Goal: Information Seeking & Learning: Learn about a topic

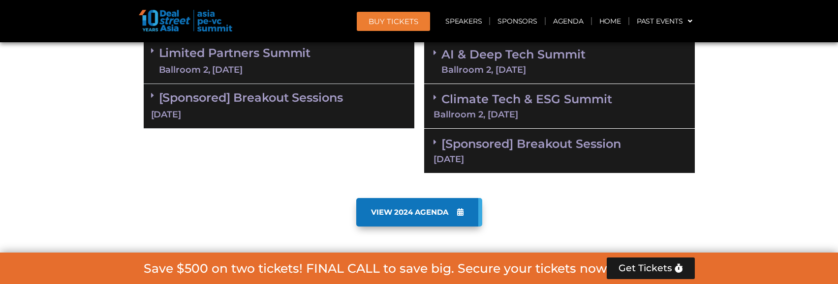
scroll to position [787, 0]
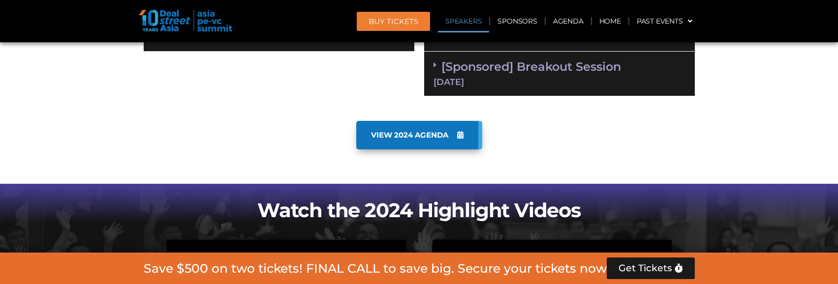
click at [460, 28] on link "Speakers" at bounding box center [463, 21] width 51 height 23
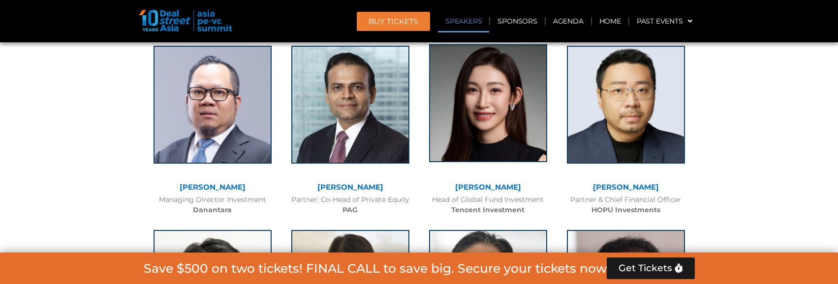
scroll to position [1215, 0]
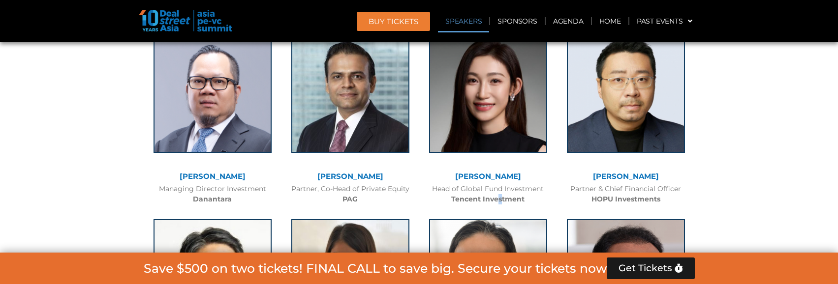
drag, startPoint x: 499, startPoint y: 194, endPoint x: 503, endPoint y: 198, distance: 5.2
click at [503, 198] on b "Tencent Investment" at bounding box center [487, 199] width 73 height 9
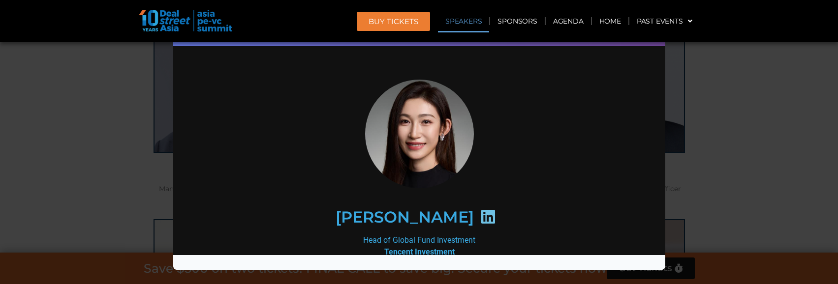
scroll to position [0, 0]
click at [730, 92] on div "Speaker Profile ×" at bounding box center [419, 142] width 838 height 284
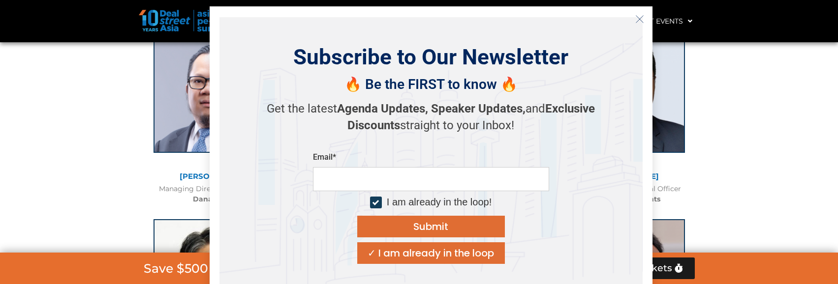
drag, startPoint x: 251, startPoint y: 205, endPoint x: 182, endPoint y: 190, distance: 70.9
click at [120, 275] on div "Save $500 on two tickets! FINAL CALL to save big. Secure your tickets now Get T…" at bounding box center [419, 268] width 787 height 31
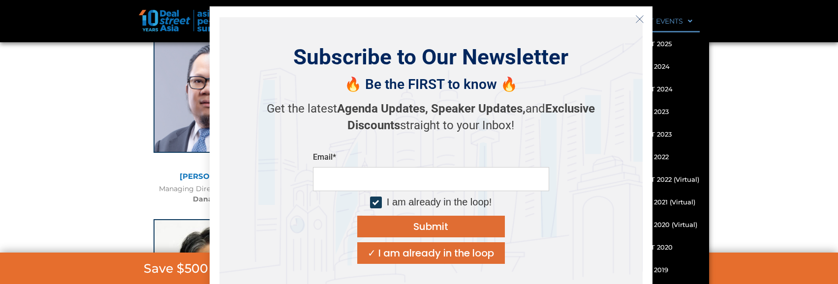
drag, startPoint x: 639, startPoint y: 16, endPoint x: 633, endPoint y: 17, distance: 6.6
click at [639, 16] on icon "Close" at bounding box center [639, 19] width 9 height 9
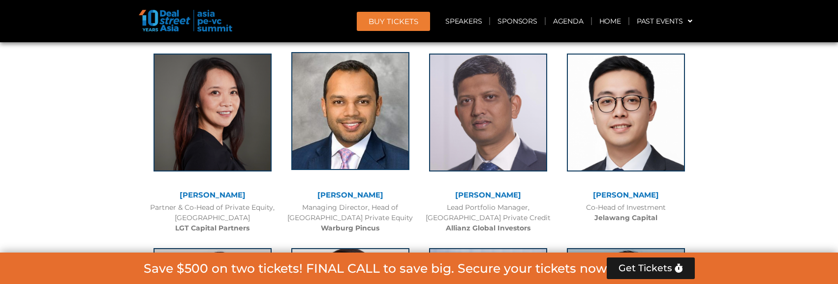
scroll to position [1608, 0]
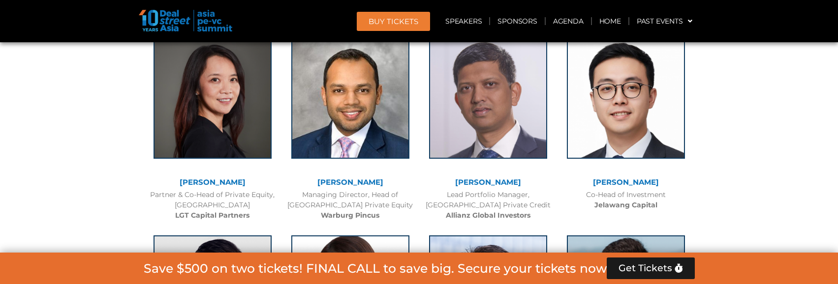
drag, startPoint x: 661, startPoint y: 210, endPoint x: 649, endPoint y: 194, distance: 20.1
click at [649, 194] on div "Co-Head of Investment Jelawang Capital" at bounding box center [626, 200] width 128 height 21
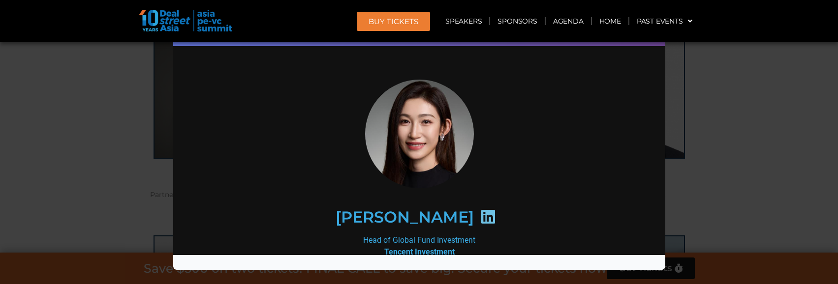
click at [733, 149] on div "Speaker Profile ×" at bounding box center [419, 142] width 838 height 284
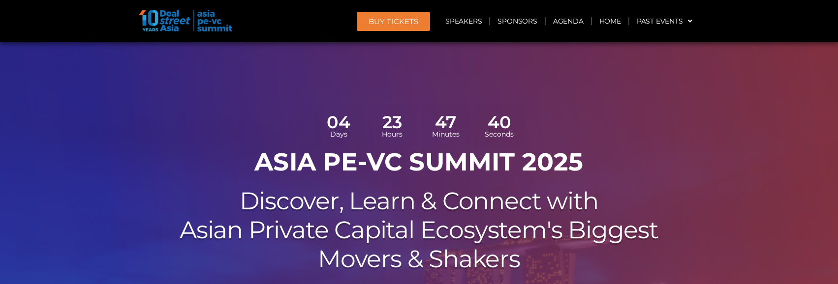
scroll to position [0, 0]
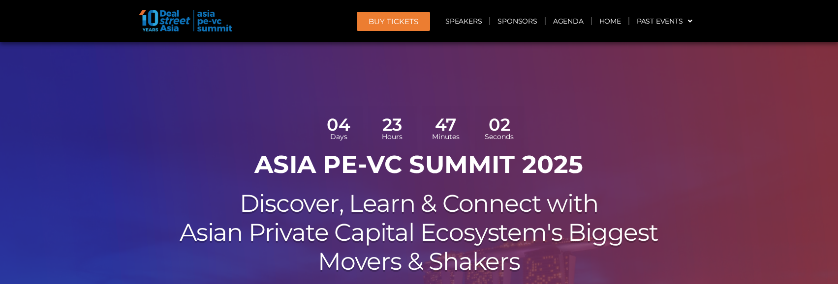
click at [779, 260] on div at bounding box center [419, 247] width 838 height 411
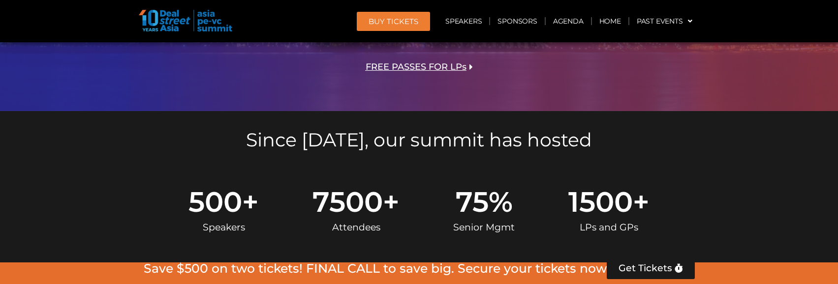
scroll to position [344, 0]
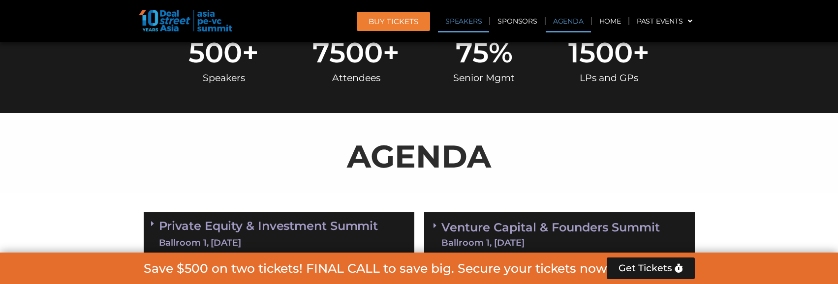
click at [467, 16] on link "Speakers" at bounding box center [463, 21] width 51 height 23
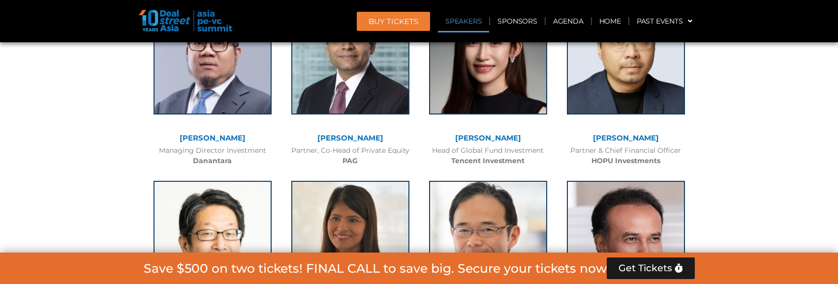
scroll to position [1264, 0]
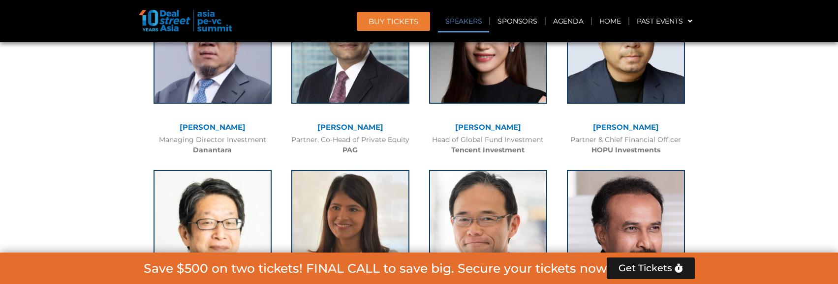
click at [634, 152] on b "HOPU Investments" at bounding box center [625, 150] width 69 height 9
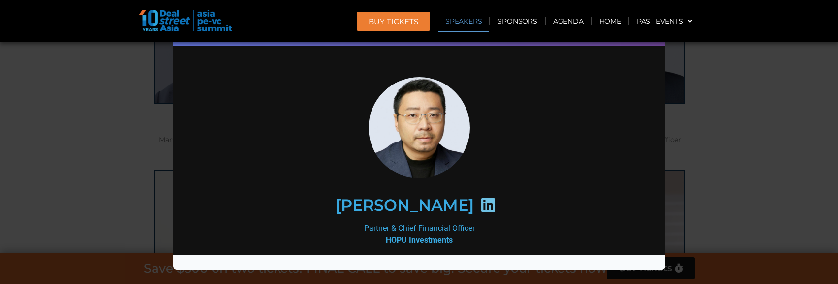
scroll to position [0, 0]
click at [717, 123] on div "Speaker Profile ×" at bounding box center [419, 142] width 838 height 284
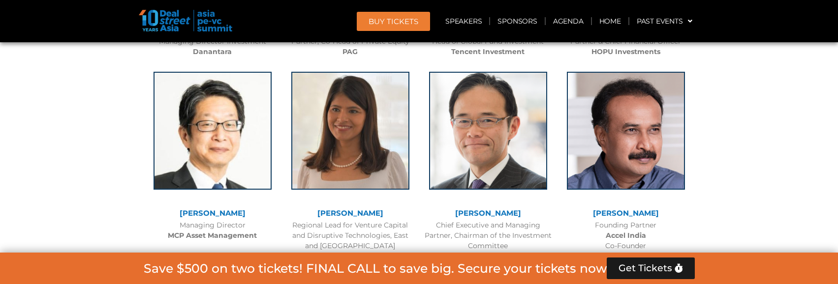
scroll to position [1412, 0]
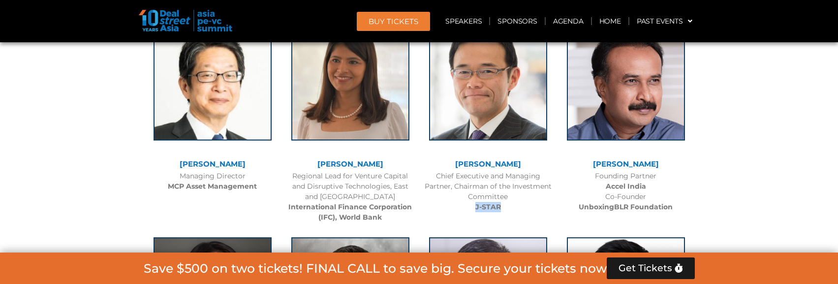
drag, startPoint x: 507, startPoint y: 206, endPoint x: 475, endPoint y: 212, distance: 32.2
click at [475, 212] on div "Chief Executive and Managing Partner, Chairman of the Investment Committee J-ST…" at bounding box center [488, 191] width 128 height 41
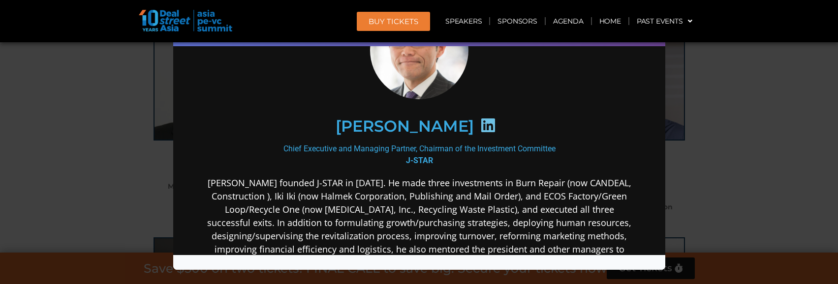
scroll to position [98, 0]
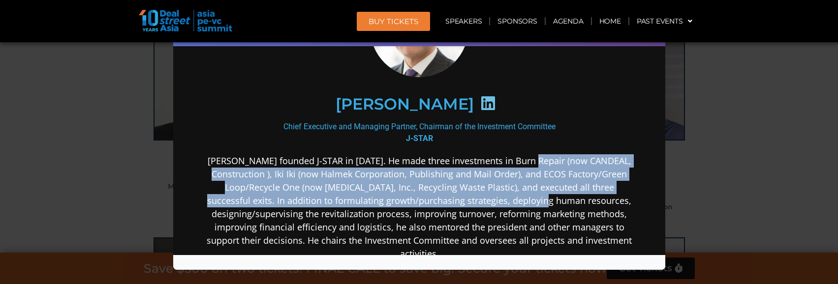
drag, startPoint x: 537, startPoint y: 158, endPoint x: 545, endPoint y: 202, distance: 43.9
click at [545, 202] on p "Gregory Rokuro Hara founded J-STAR in February 2006. He made three investments …" at bounding box center [418, 253] width 425 height 199
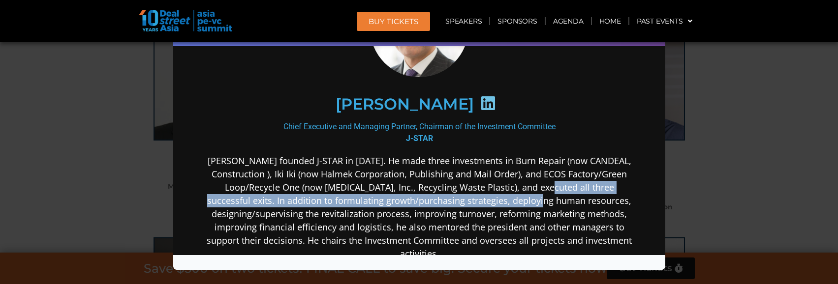
drag, startPoint x: 540, startPoint y: 204, endPoint x: 538, endPoint y: 183, distance: 20.3
click at [538, 183] on p "Gregory Rokuro Hara founded J-STAR in February 2006. He made three investments …" at bounding box center [418, 253] width 425 height 199
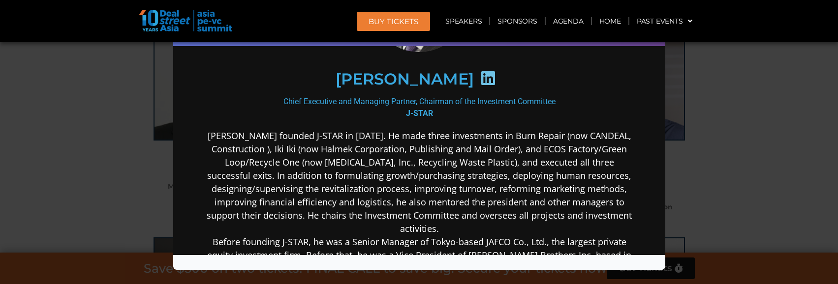
scroll to position [148, 0]
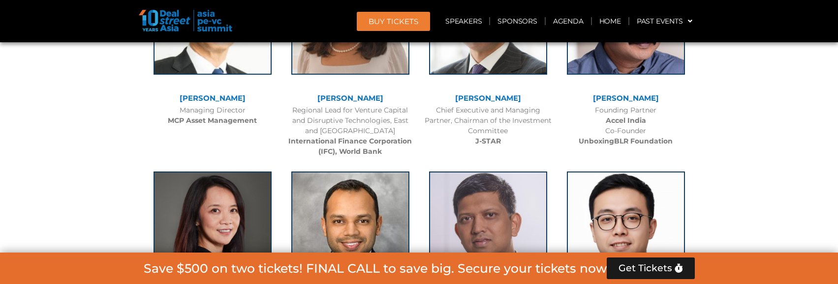
scroll to position [1559, 0]
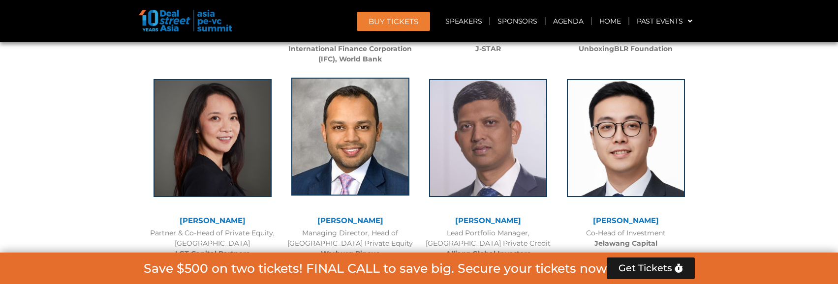
scroll to position [1658, 0]
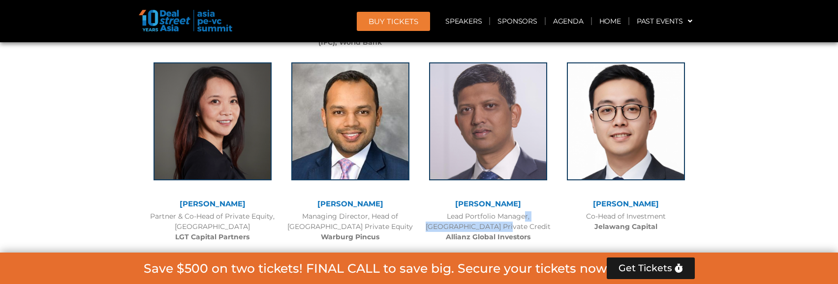
drag, startPoint x: 481, startPoint y: 217, endPoint x: 318, endPoint y: 188, distance: 165.4
click at [491, 232] on div "Lead Portfolio Manager, Asia Private Credit Allianz Global Investors" at bounding box center [488, 227] width 128 height 31
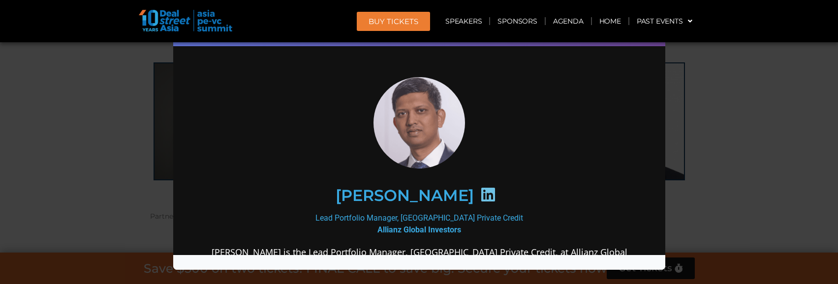
scroll to position [0, 0]
drag, startPoint x: 722, startPoint y: 188, endPoint x: 401, endPoint y: 276, distance: 332.0
click at [716, 191] on div "Speaker Profile ×" at bounding box center [419, 142] width 838 height 284
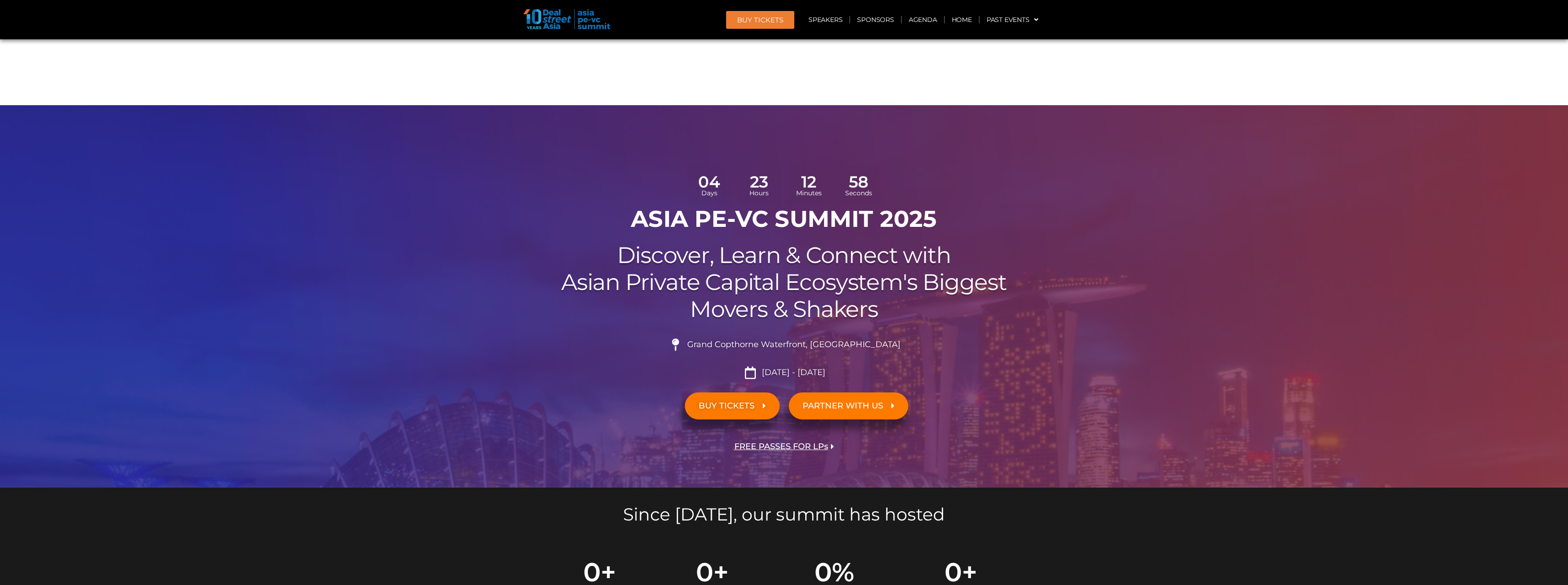
scroll to position [1542, 0]
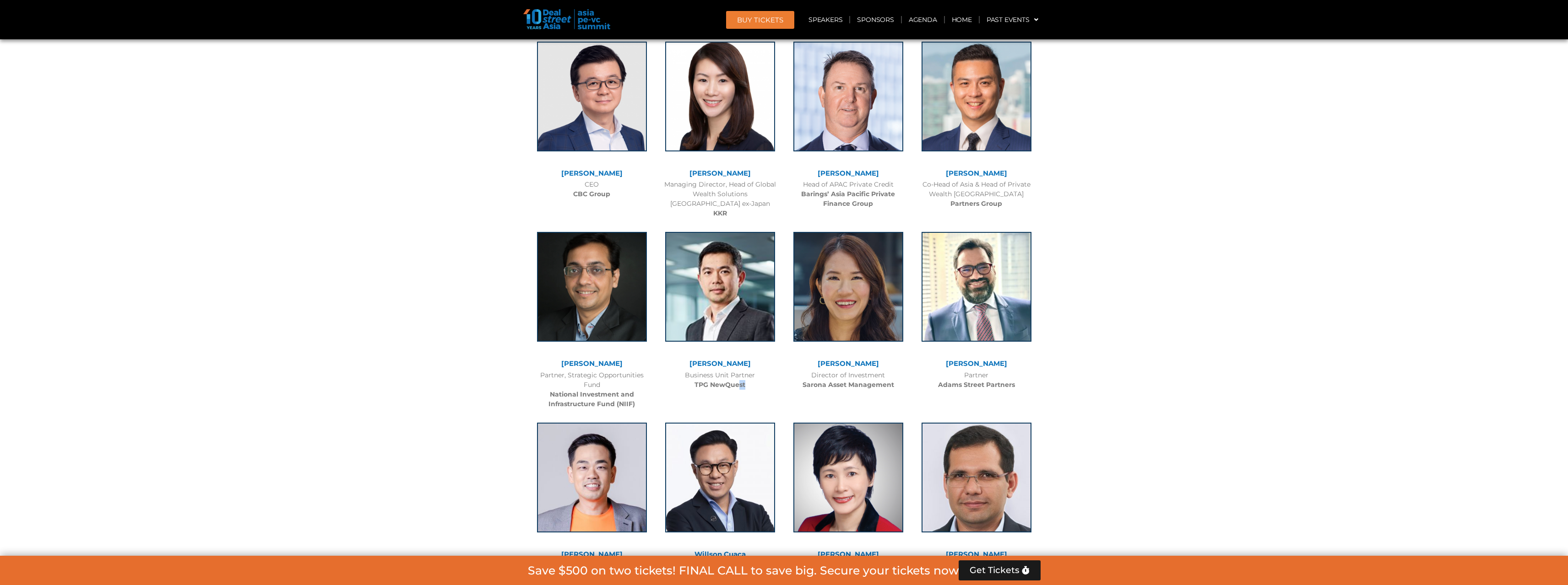
drag, startPoint x: 740, startPoint y: 380, endPoint x: 744, endPoint y: 407, distance: 27.3
click at [744, 407] on div "Desmond Lee Business Unit Partner TPG NewQuest" at bounding box center [720, 318] width 128 height 191
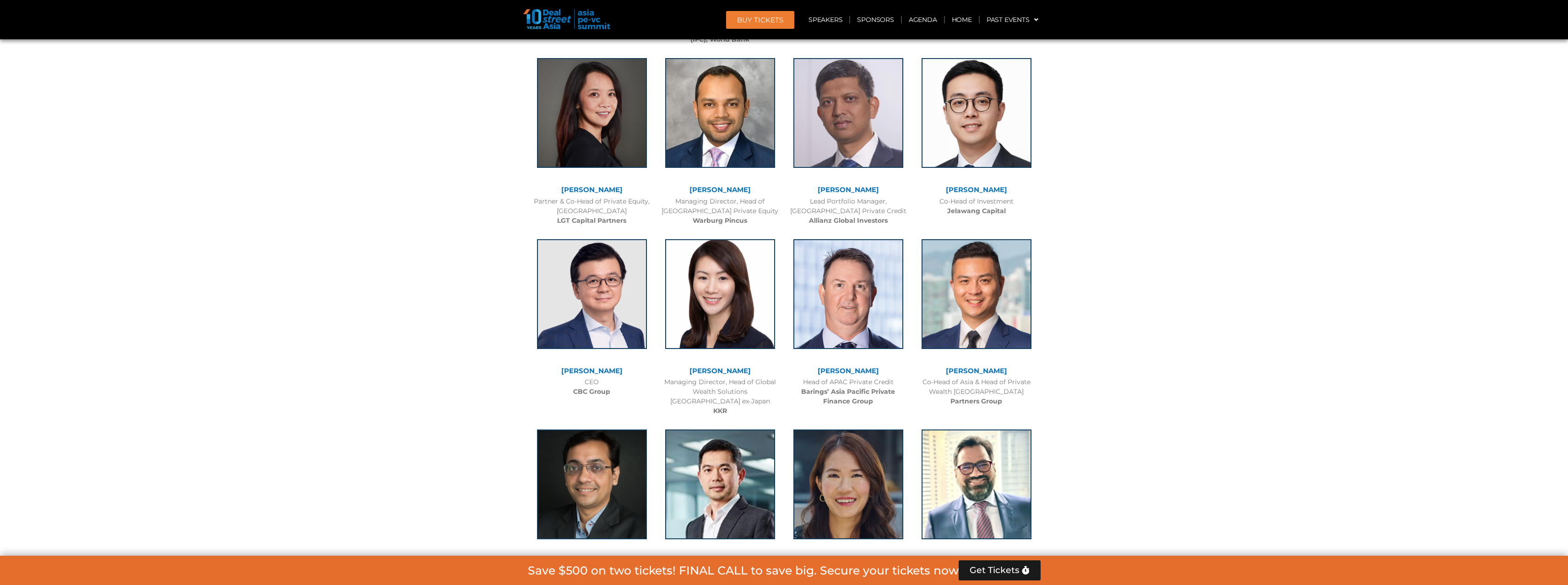
click at [718, 387] on div "Managing Director, Head of Global Wealth Solutions Asia Pacific ex-Japan KKR" at bounding box center [720, 396] width 119 height 38
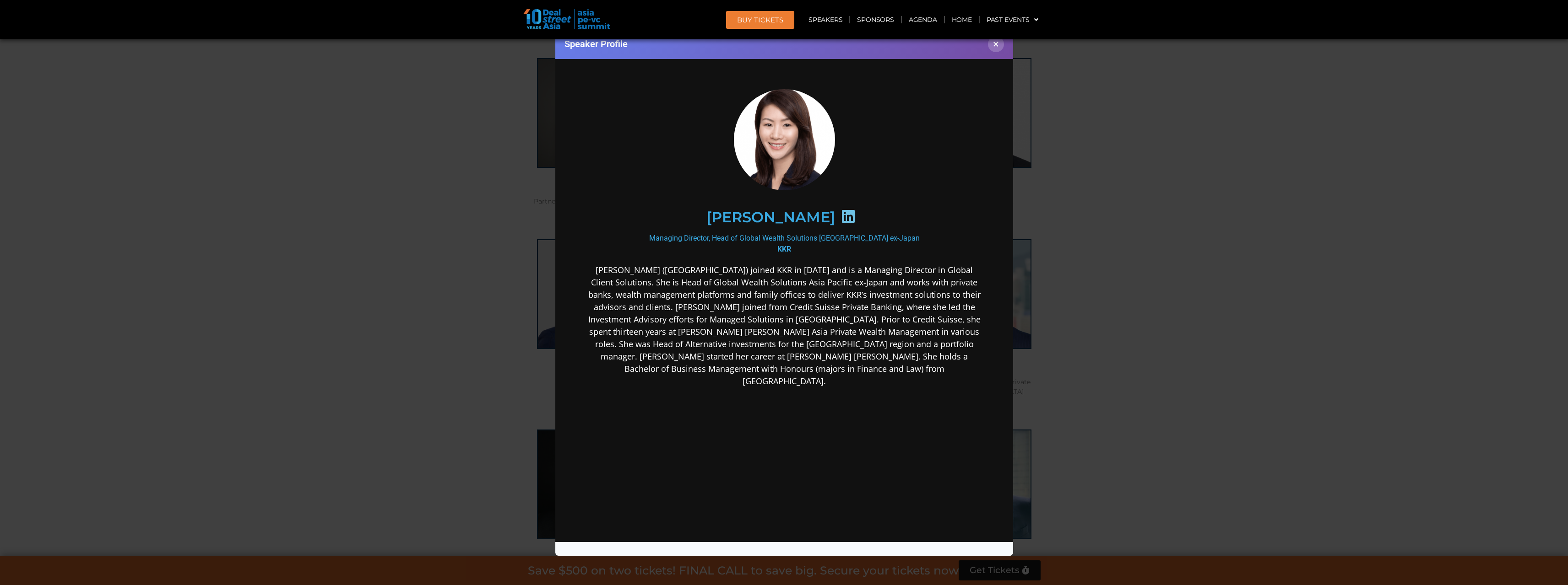
scroll to position [0, 0]
click at [1146, 236] on div "Speaker Profile ×" at bounding box center [784, 292] width 1568 height 585
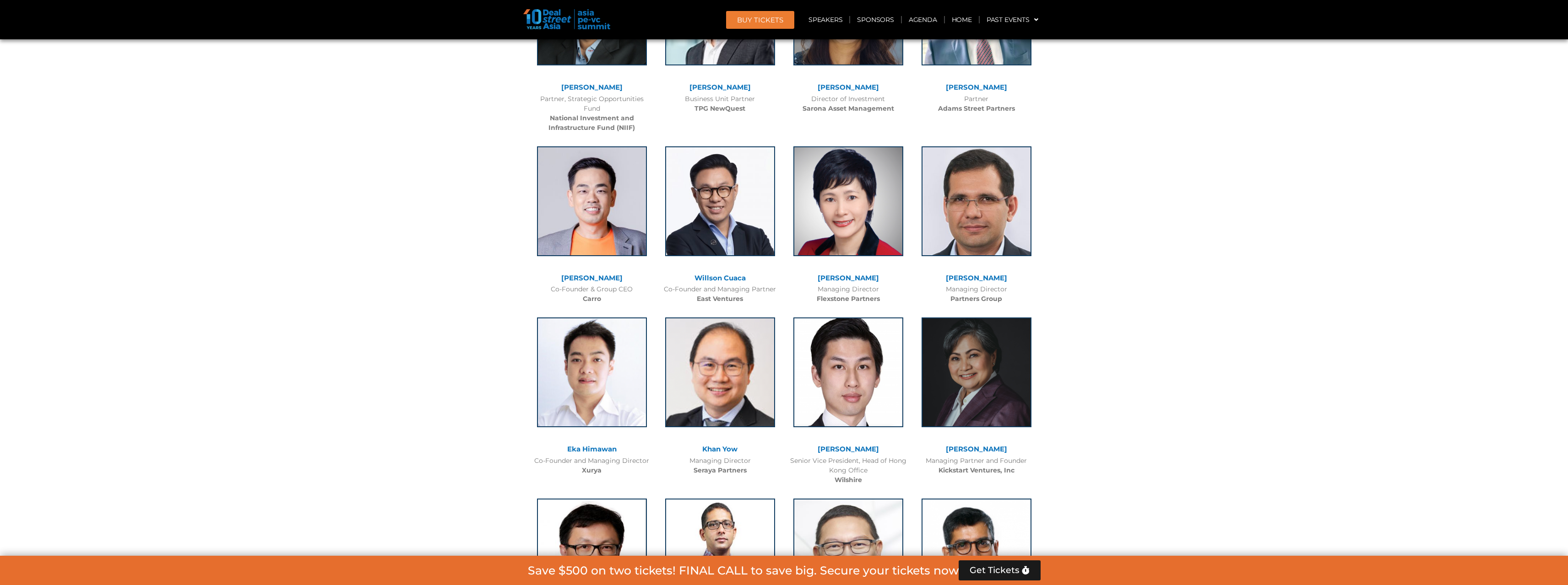
scroll to position [2136, 0]
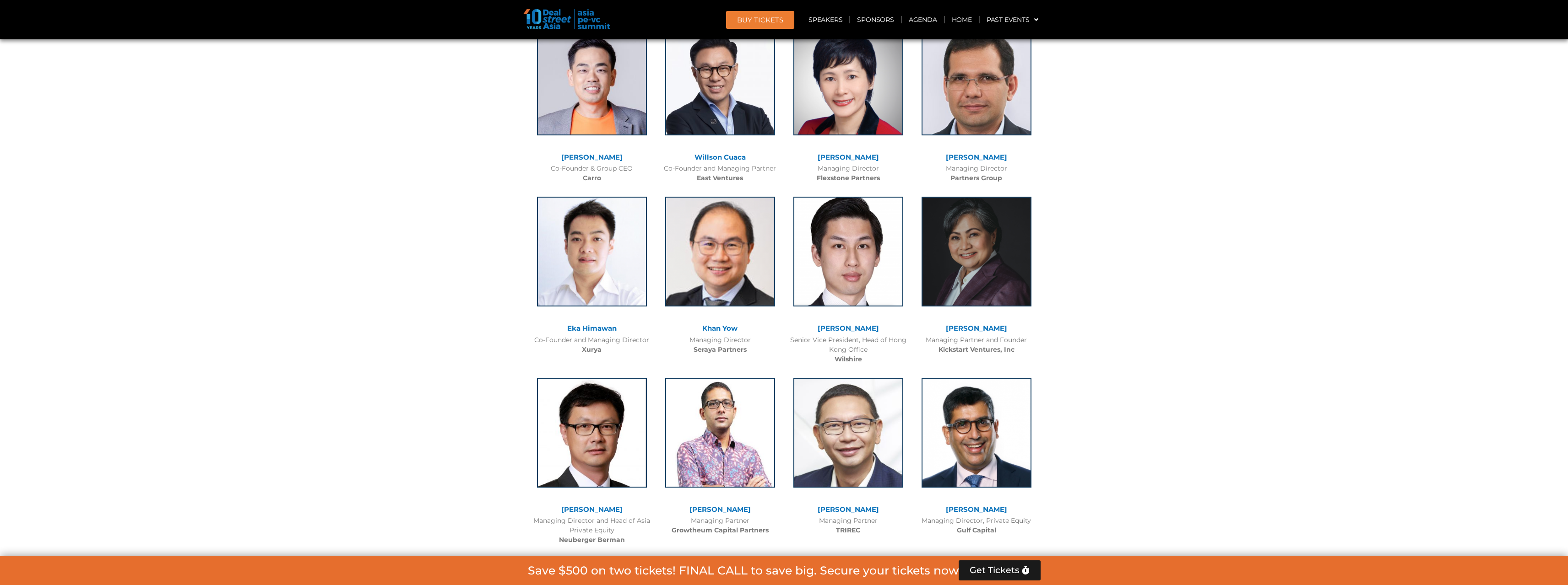
click at [863, 166] on div "Managing Director Flexstone Partners" at bounding box center [849, 173] width 119 height 20
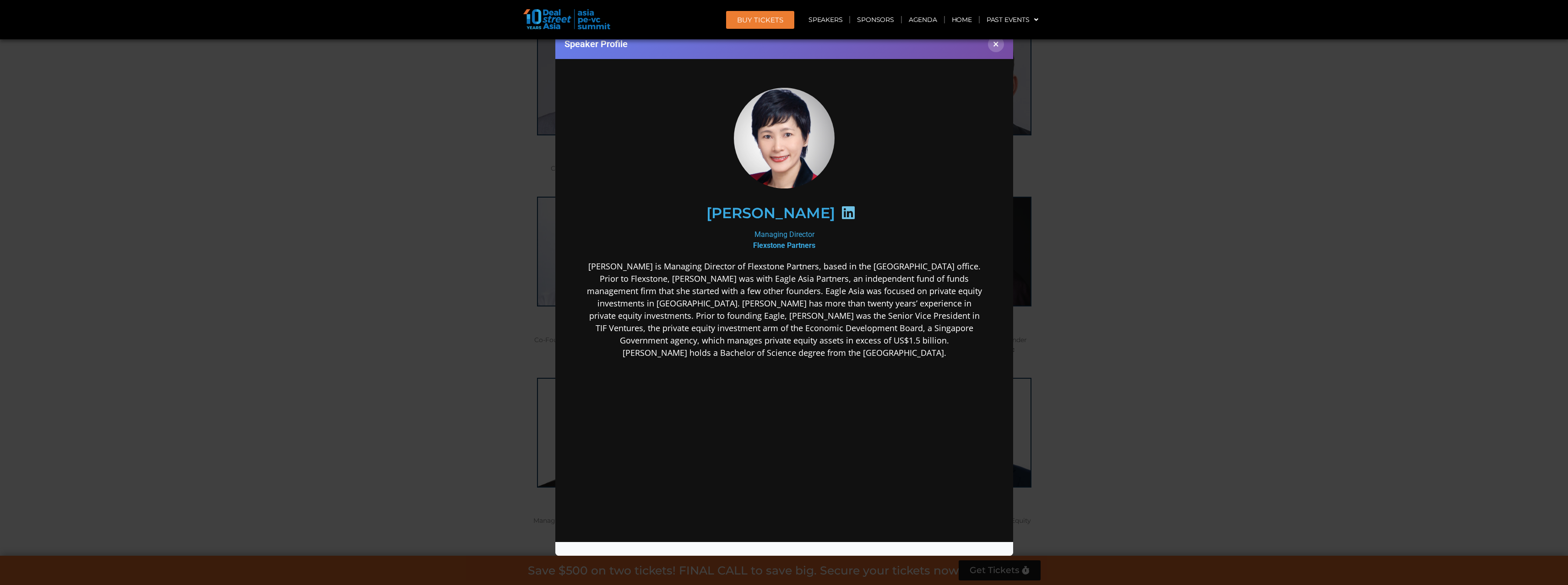
scroll to position [0, 0]
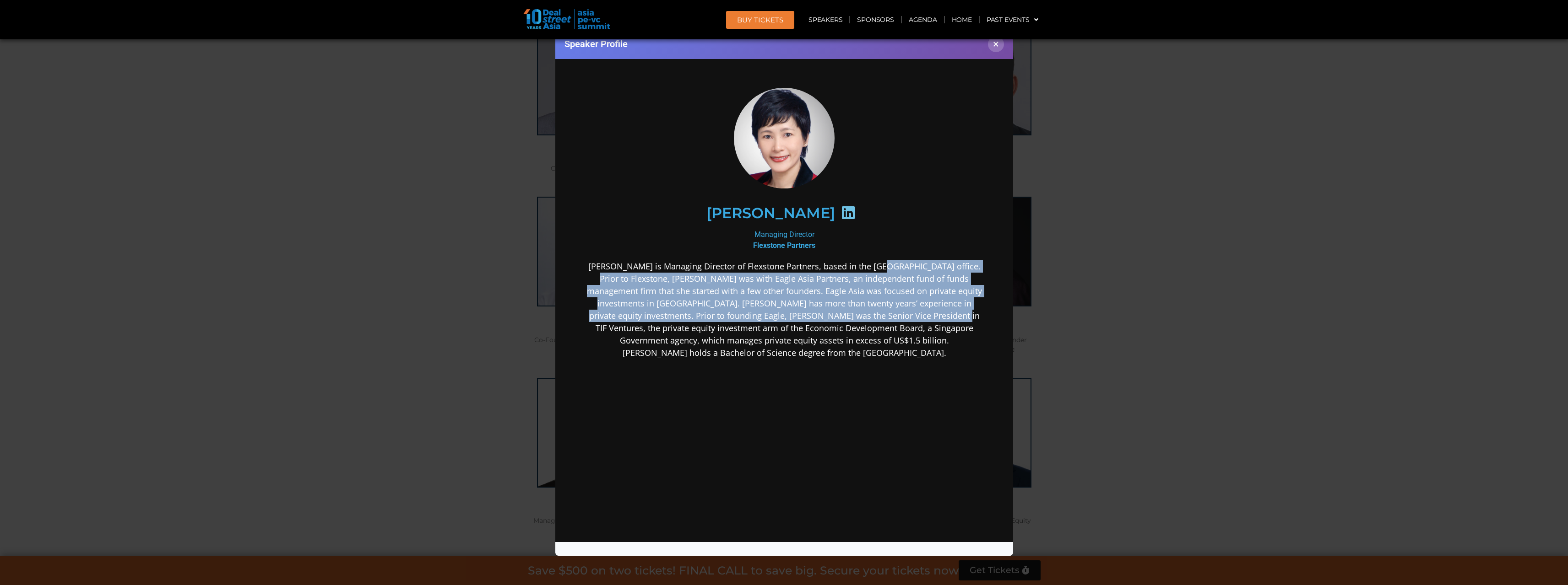
drag, startPoint x: 878, startPoint y: 282, endPoint x: 882, endPoint y: 318, distance: 36.2
click at [882, 318] on p "Ms Lee is Managing Director of Flexstone Partners, based in the Singapore offic…" at bounding box center [784, 309] width 395 height 99
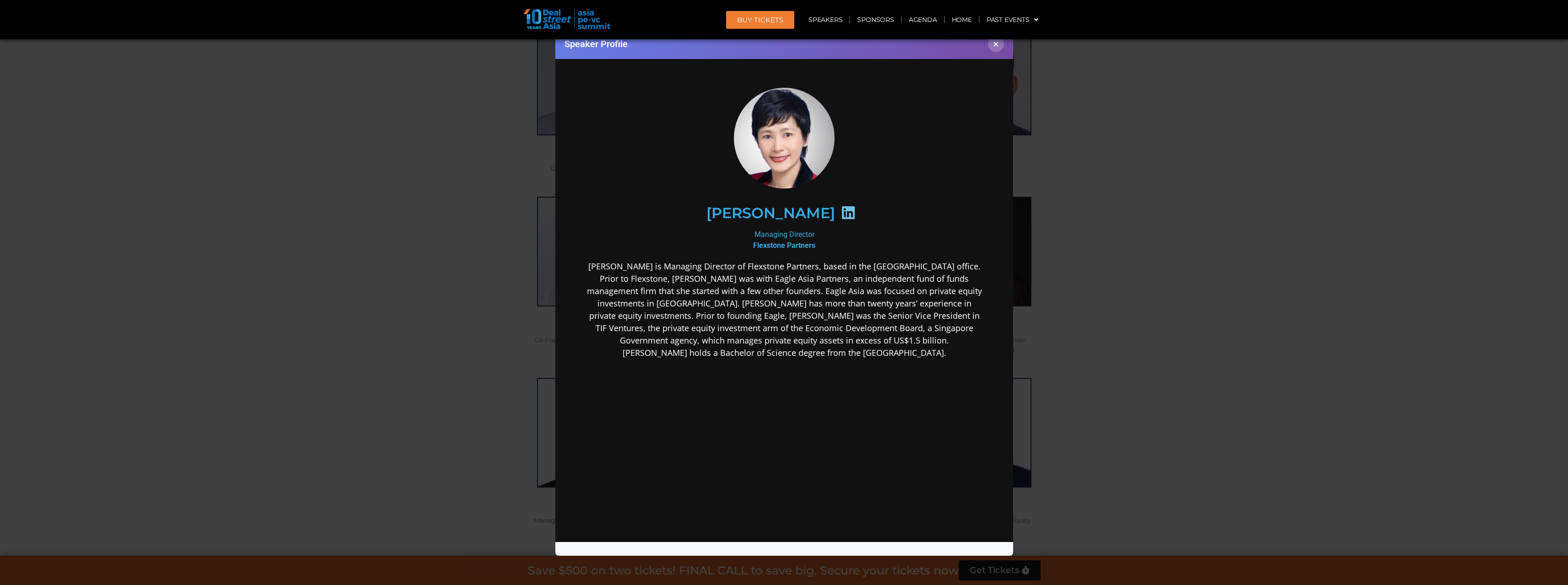
click at [1133, 302] on div "Speaker Profile ×" at bounding box center [784, 292] width 1568 height 585
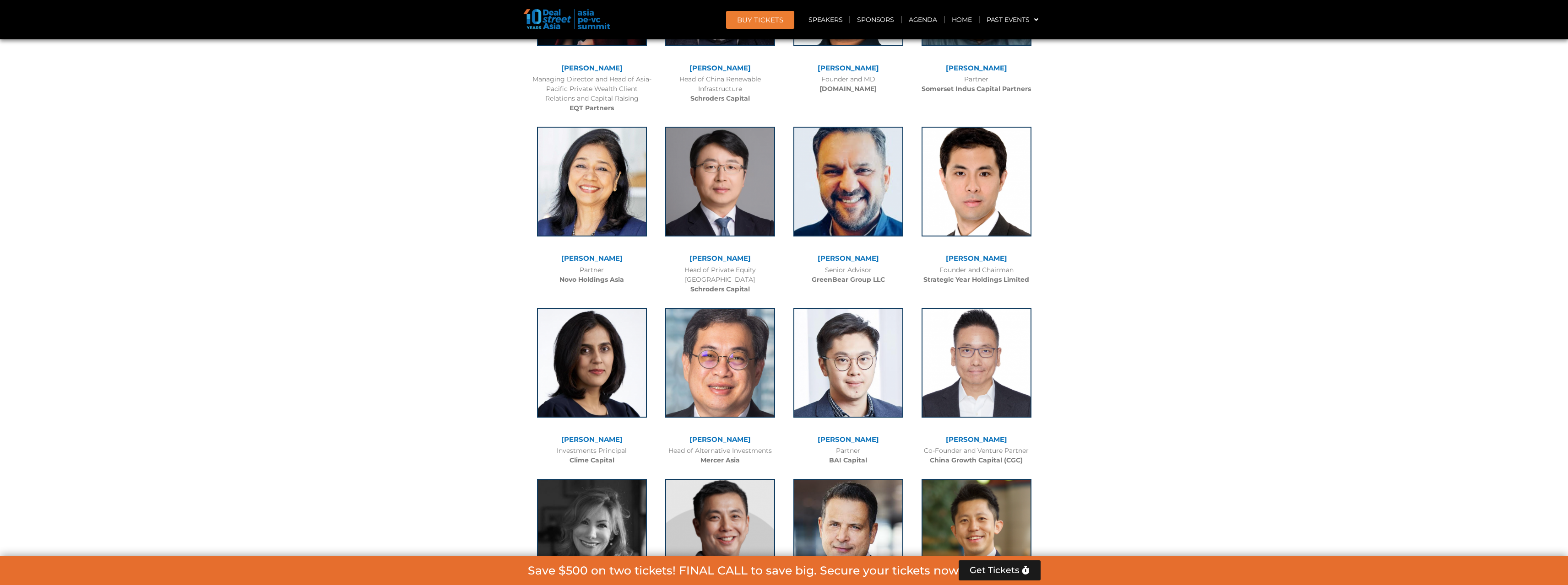
scroll to position [2639, 0]
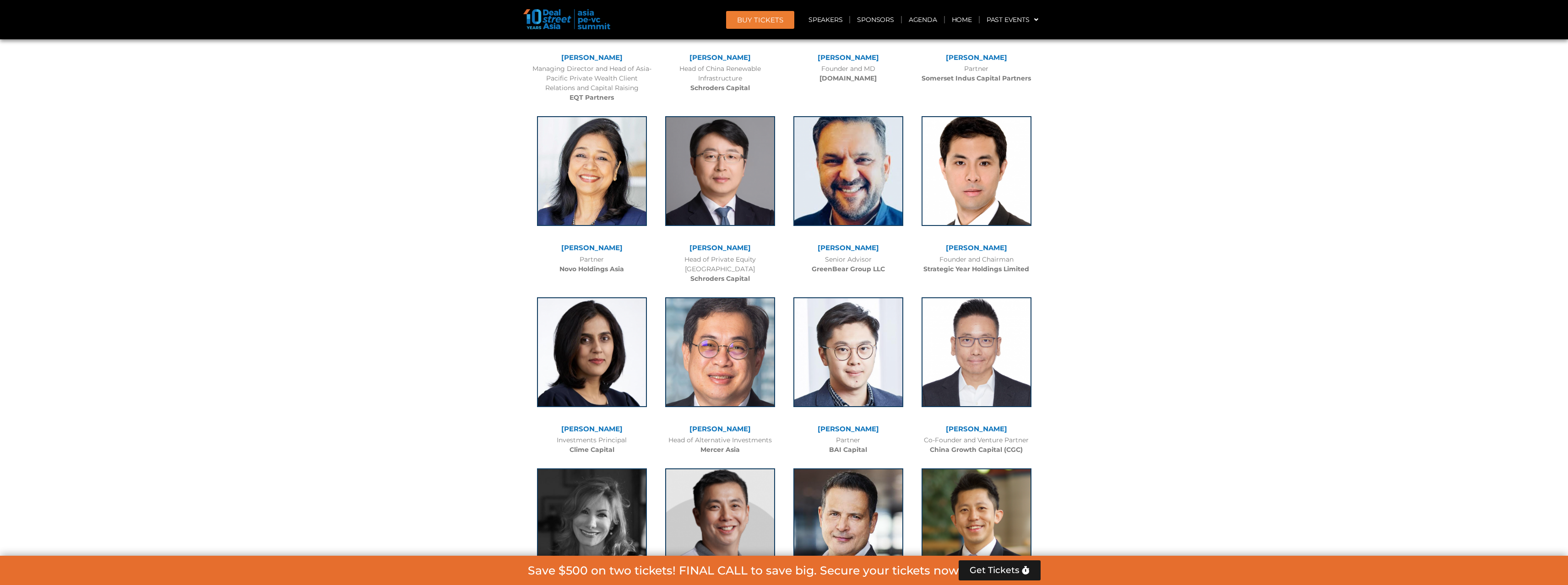
click at [862, 395] on div at bounding box center [848, 359] width 110 height 124
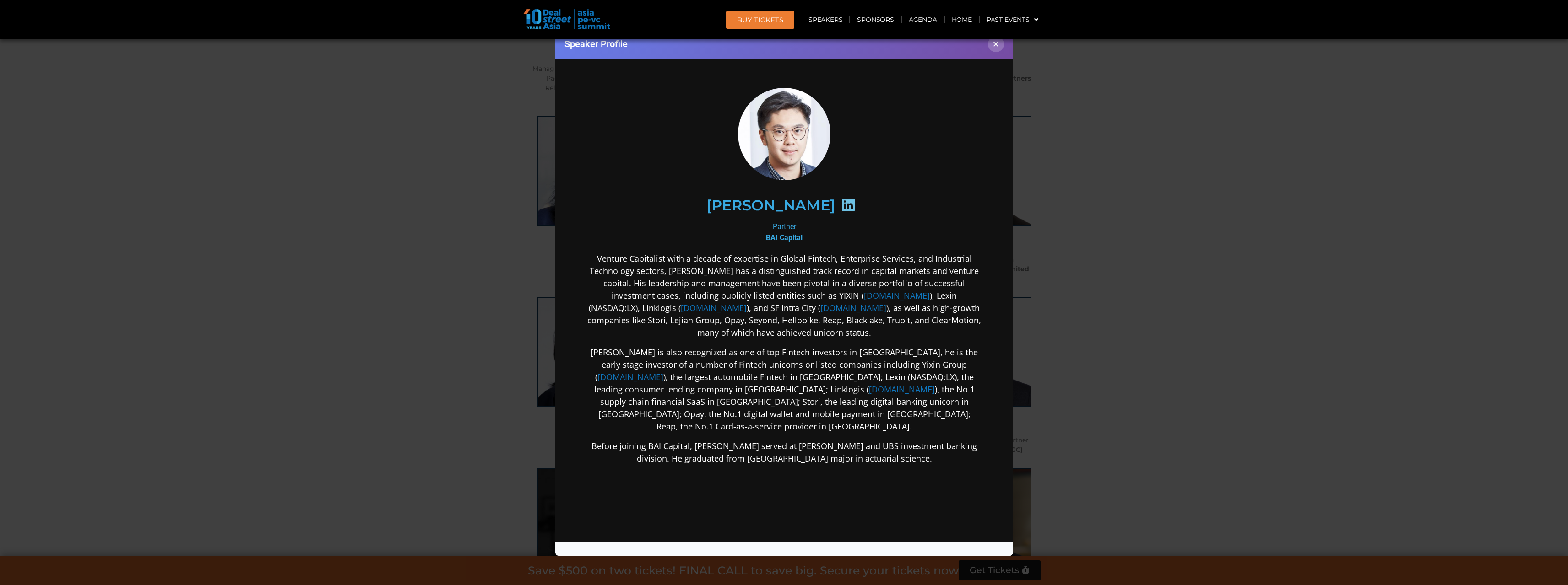
scroll to position [0, 0]
click at [1071, 235] on div "Speaker Profile ×" at bounding box center [784, 292] width 1568 height 585
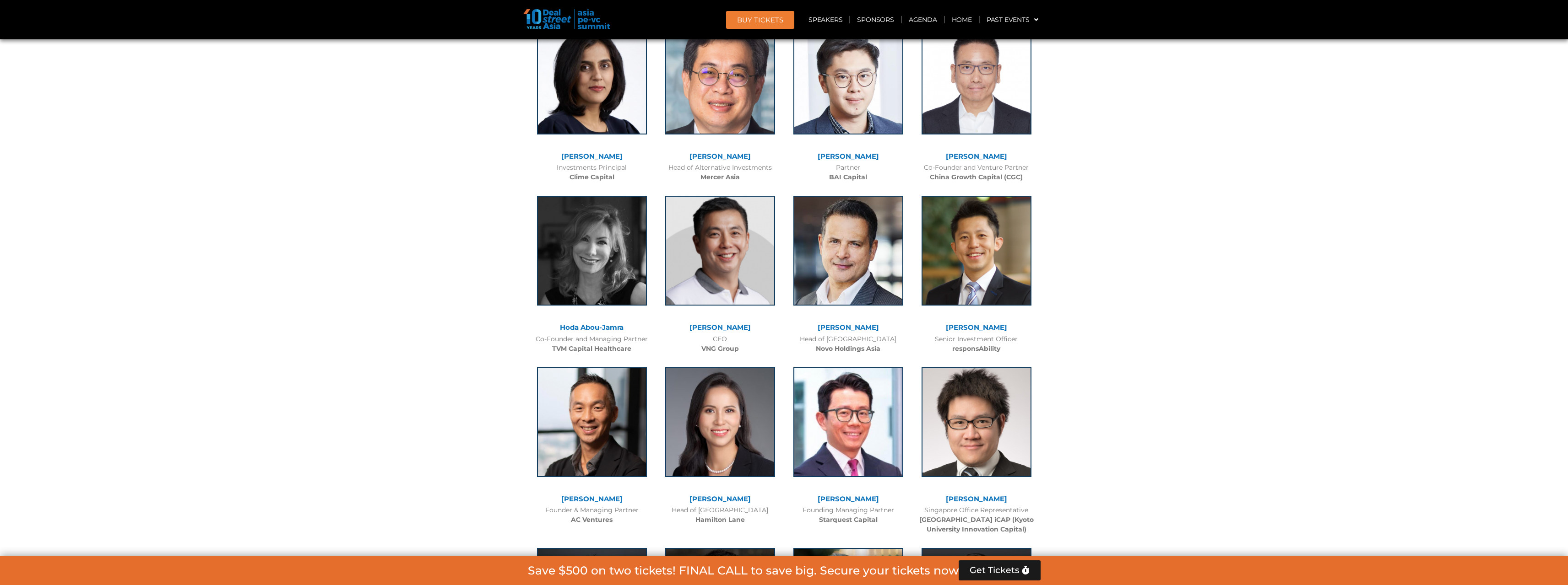
scroll to position [2914, 0]
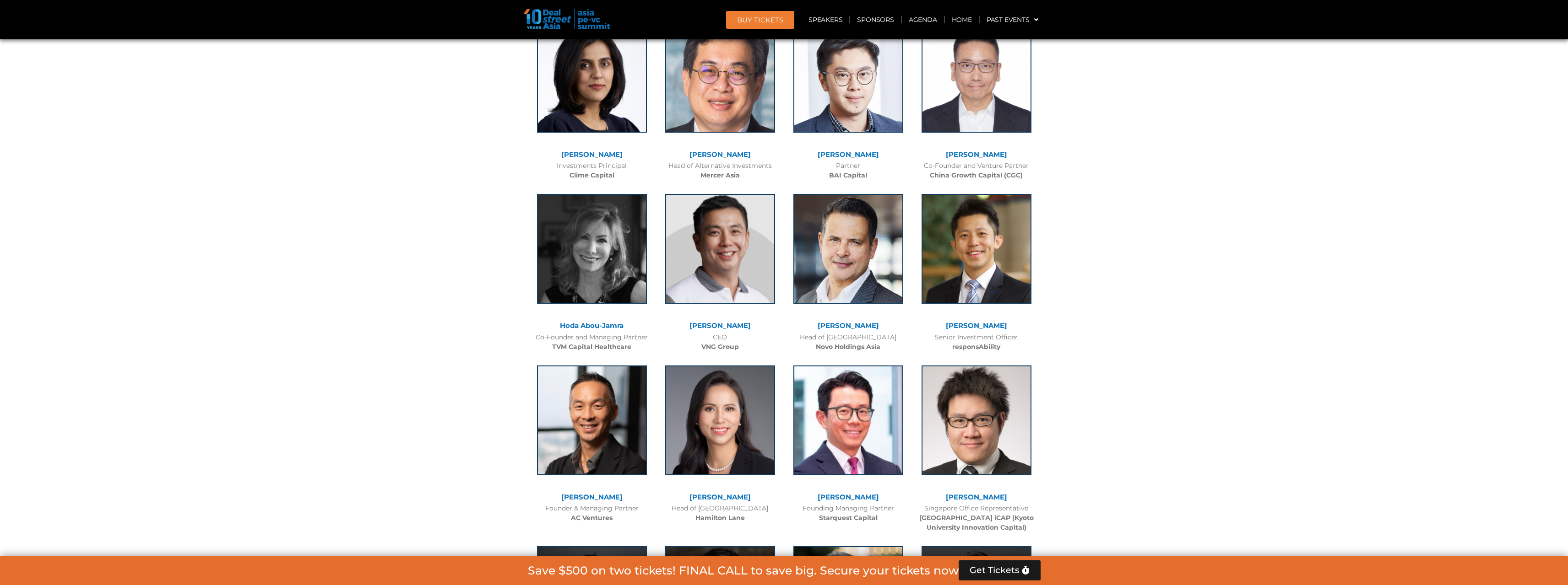
click at [733, 321] on link "[PERSON_NAME]" at bounding box center [720, 325] width 61 height 8
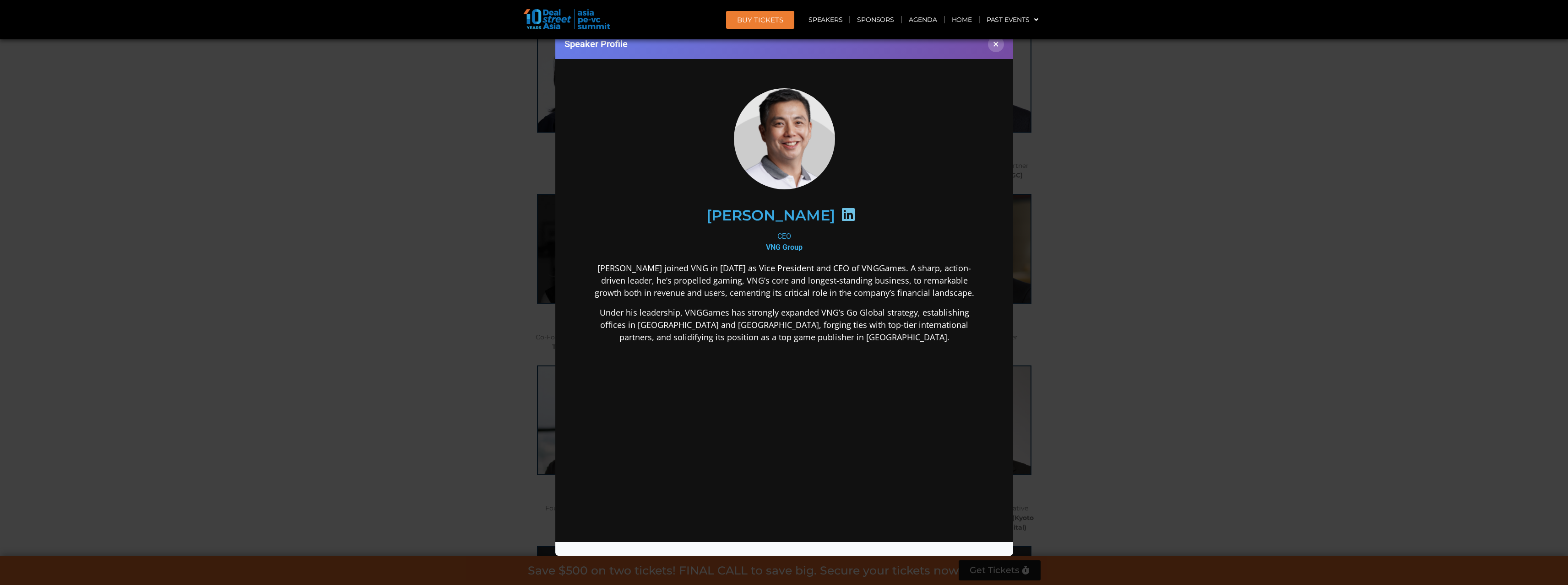
scroll to position [0, 0]
drag, startPoint x: 719, startPoint y: 213, endPoint x: 812, endPoint y: 211, distance: 93.0
click at [812, 211] on div "[PERSON_NAME]" at bounding box center [784, 215] width 356 height 47
click at [840, 214] on icon at bounding box center [848, 214] width 15 height 15
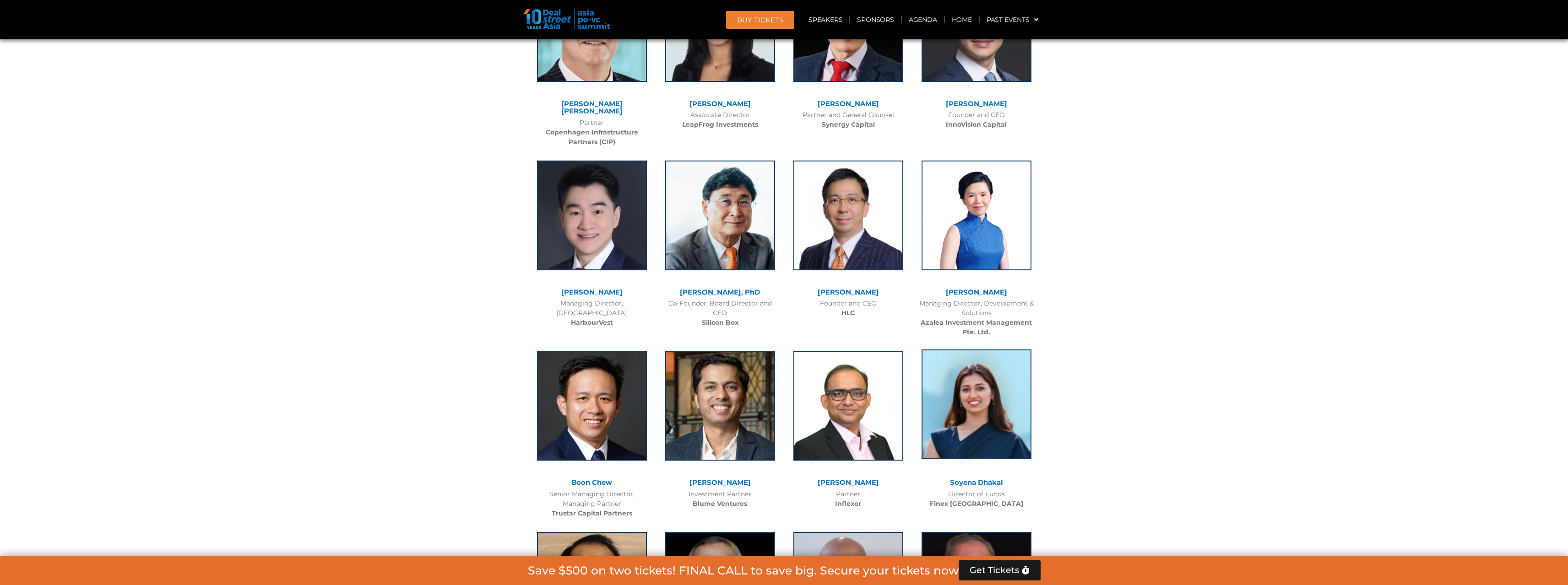
scroll to position [3143, 0]
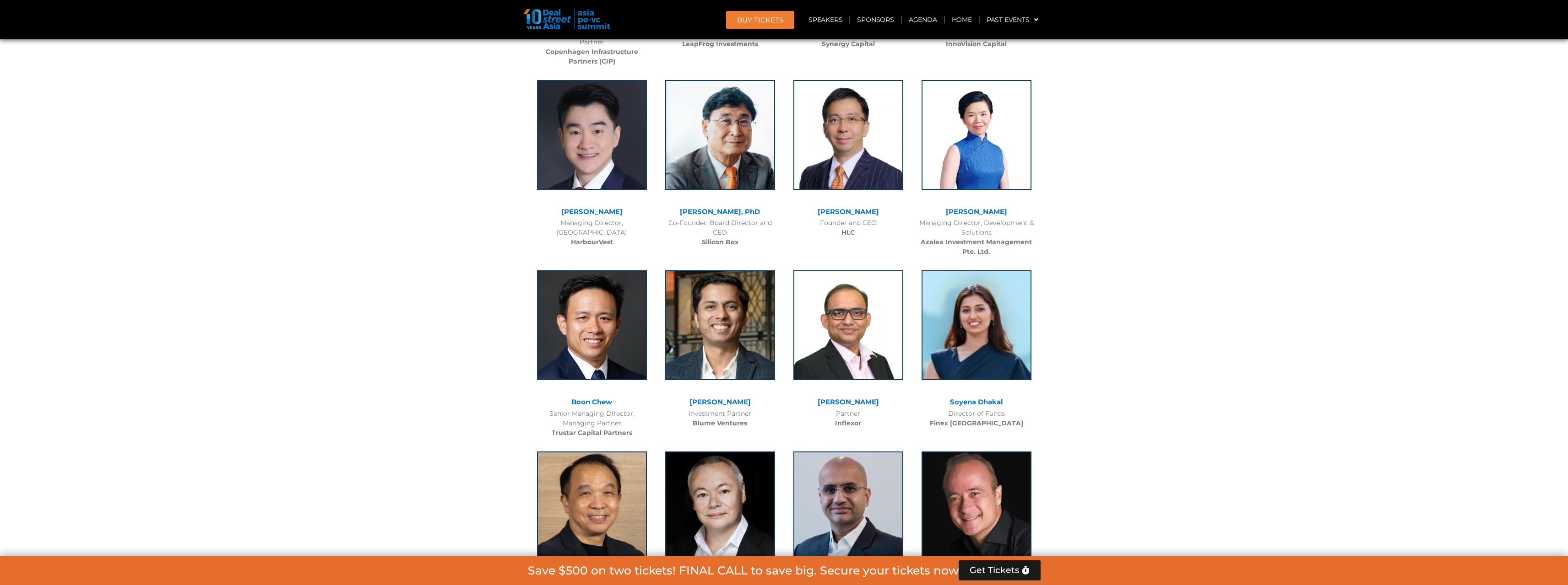
click at [849, 167] on div at bounding box center [849, 141] width 119 height 133
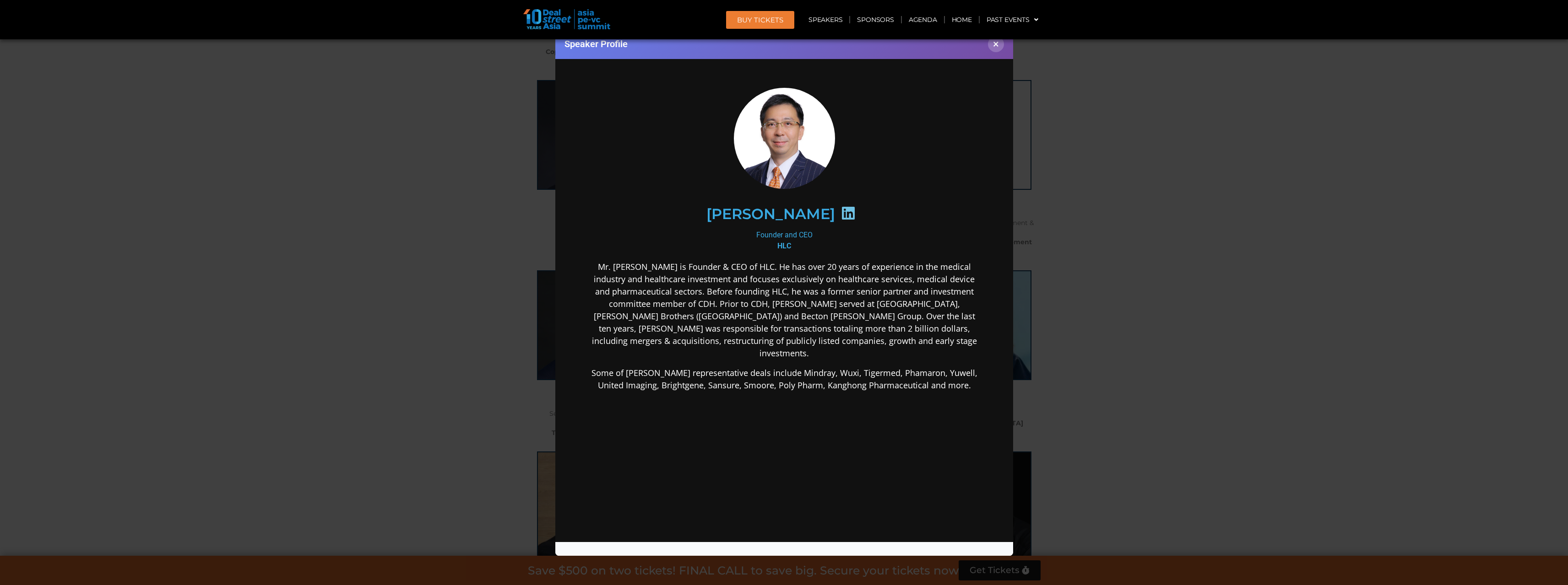
scroll to position [0, 0]
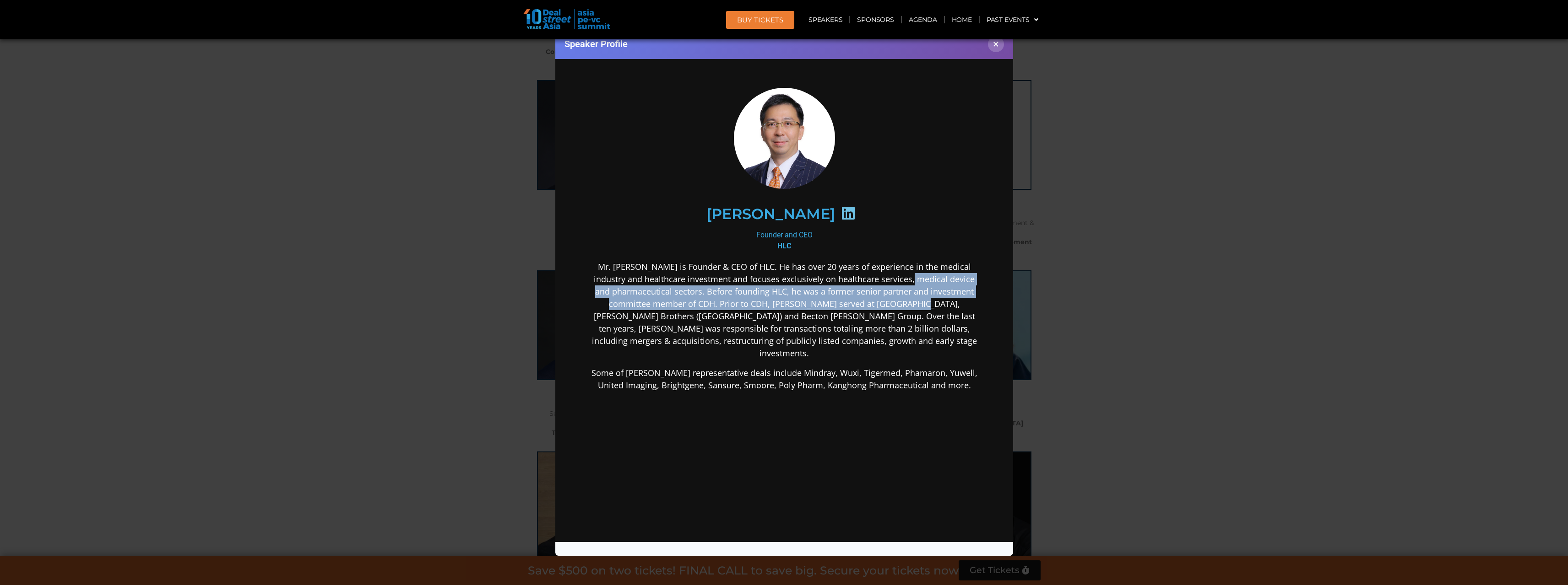
drag, startPoint x: 917, startPoint y: 277, endPoint x: 913, endPoint y: 304, distance: 27.3
click at [913, 304] on p "Mr. [PERSON_NAME] is Founder & CEO of HLC. He has over 20 years of experience i…" at bounding box center [784, 310] width 395 height 99
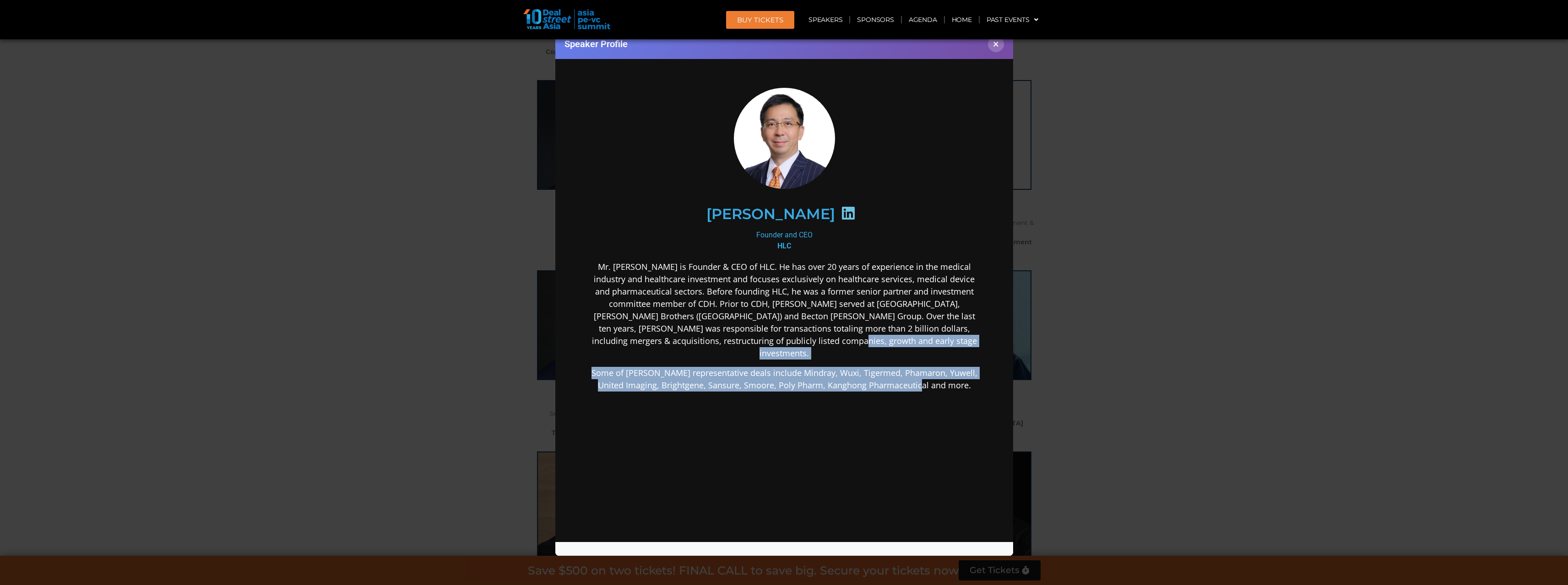
drag, startPoint x: 911, startPoint y: 364, endPoint x: 905, endPoint y: 334, distance: 30.6
click at [905, 334] on div "Mr. Steven Wang is Founder & CEO of HLC. He has over 20 years of experience in …" at bounding box center [784, 398] width 395 height 275
click at [905, 334] on p "Mr. [PERSON_NAME] is Founder & CEO of HLC. He has over 20 years of experience i…" at bounding box center [784, 310] width 395 height 99
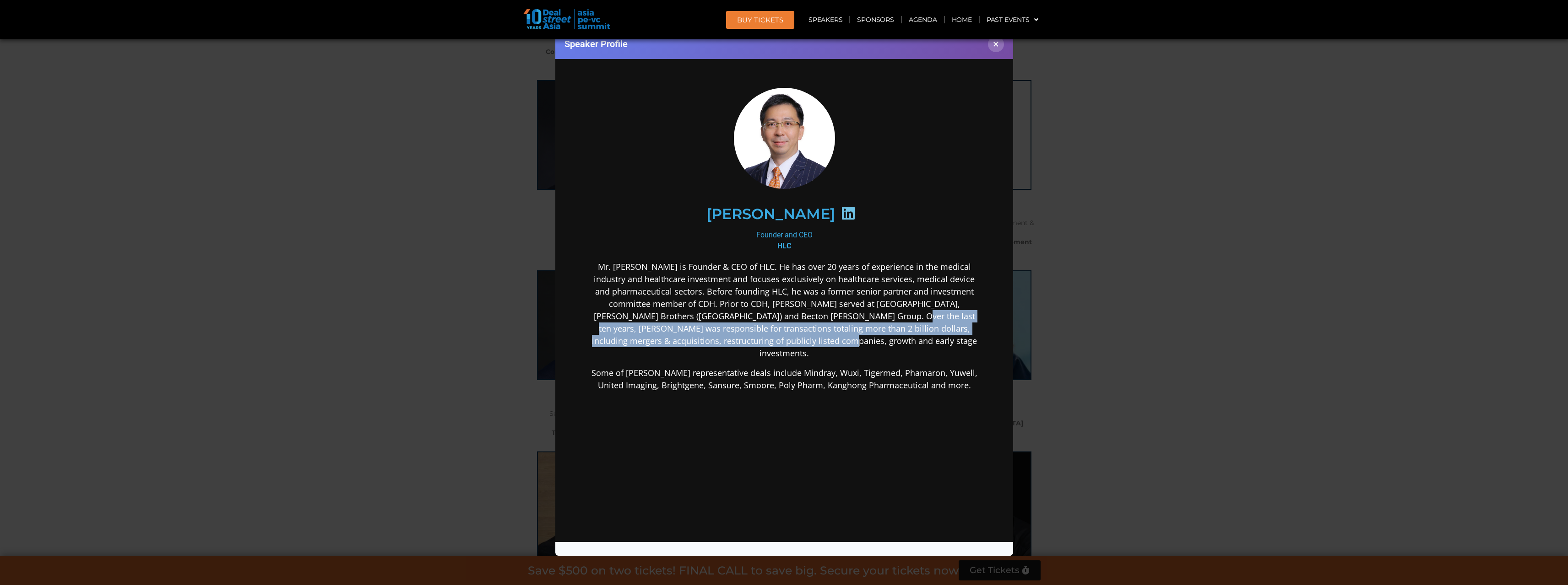
drag, startPoint x: 891, startPoint y: 311, endPoint x: 894, endPoint y: 334, distance: 23.2
click at [894, 334] on p "Mr. Steven Wang is Founder & CEO of HLC. He has over 20 years of experience in …" at bounding box center [784, 310] width 395 height 99
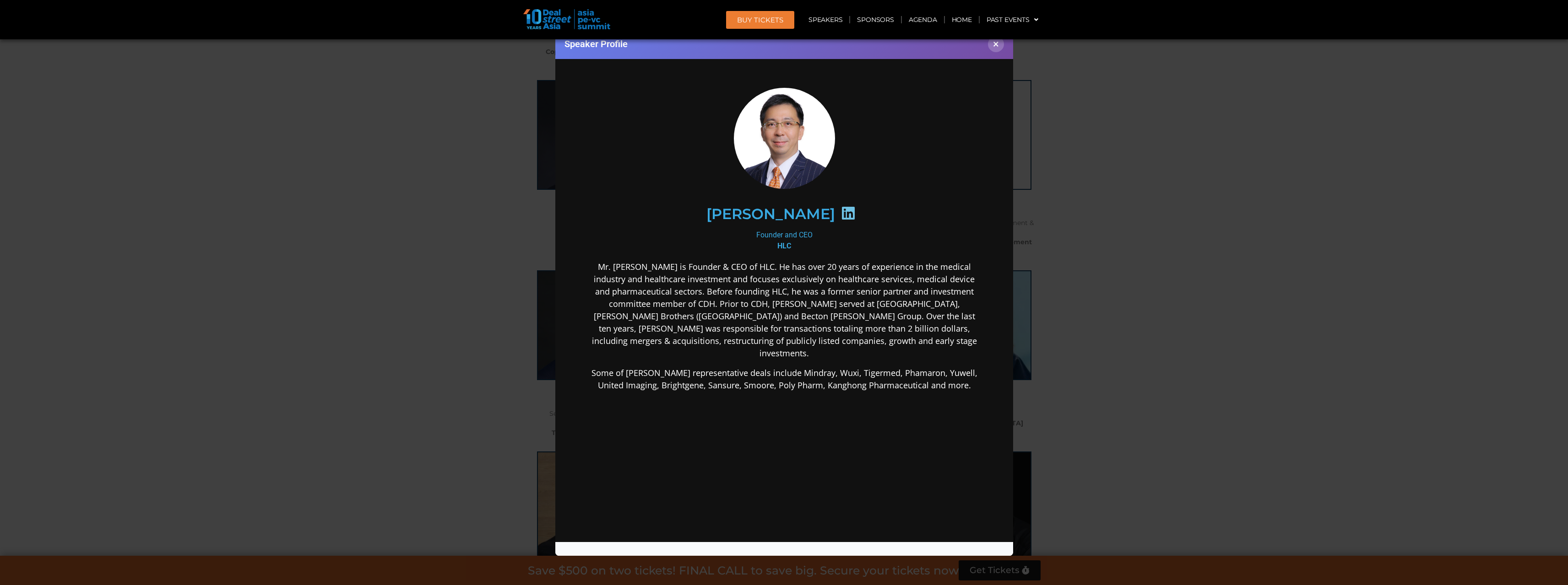
click at [840, 217] on icon at bounding box center [848, 213] width 15 height 15
drag, startPoint x: 828, startPoint y: 214, endPoint x: 818, endPoint y: 216, distance: 10.2
click at [840, 214] on icon at bounding box center [848, 213] width 15 height 15
click at [840, 209] on icon at bounding box center [848, 213] width 15 height 15
click at [802, 174] on div "[PERSON_NAME]" at bounding box center [784, 213] width 395 height 86
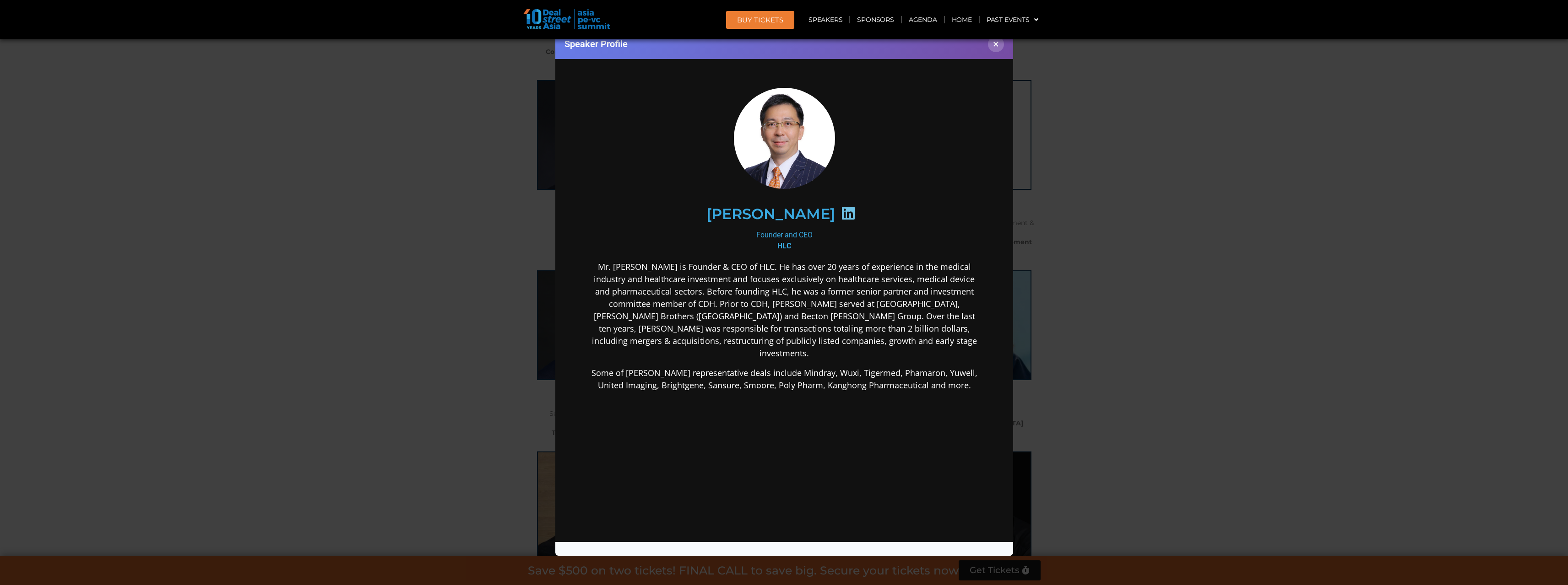
drag, startPoint x: 801, startPoint y: 238, endPoint x: 808, endPoint y: 218, distance: 21.2
click at [801, 237] on div "Founder and CEO HLC" at bounding box center [784, 240] width 395 height 22
click at [784, 214] on h2 "[PERSON_NAME]" at bounding box center [770, 214] width 128 height 15
drag, startPoint x: 719, startPoint y: 207, endPoint x: 814, endPoint y: 217, distance: 95.5
click at [814, 217] on h2 "[PERSON_NAME]" at bounding box center [770, 214] width 128 height 15
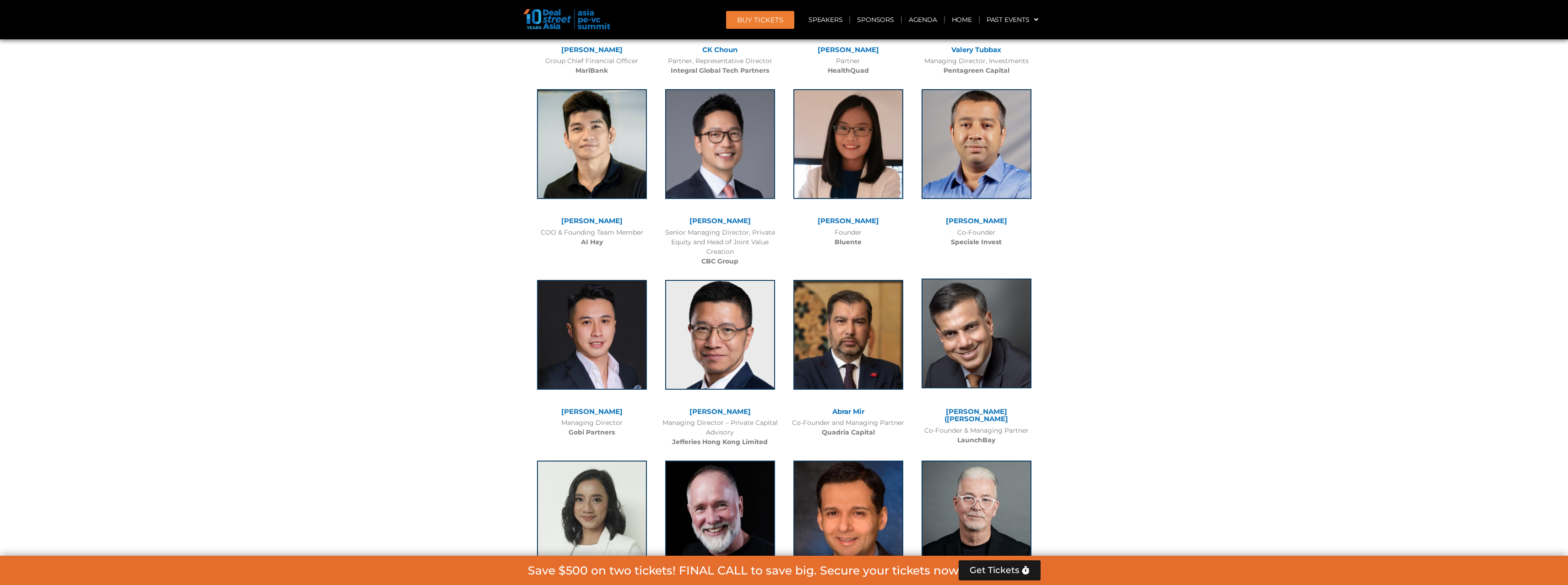
scroll to position [3754, 0]
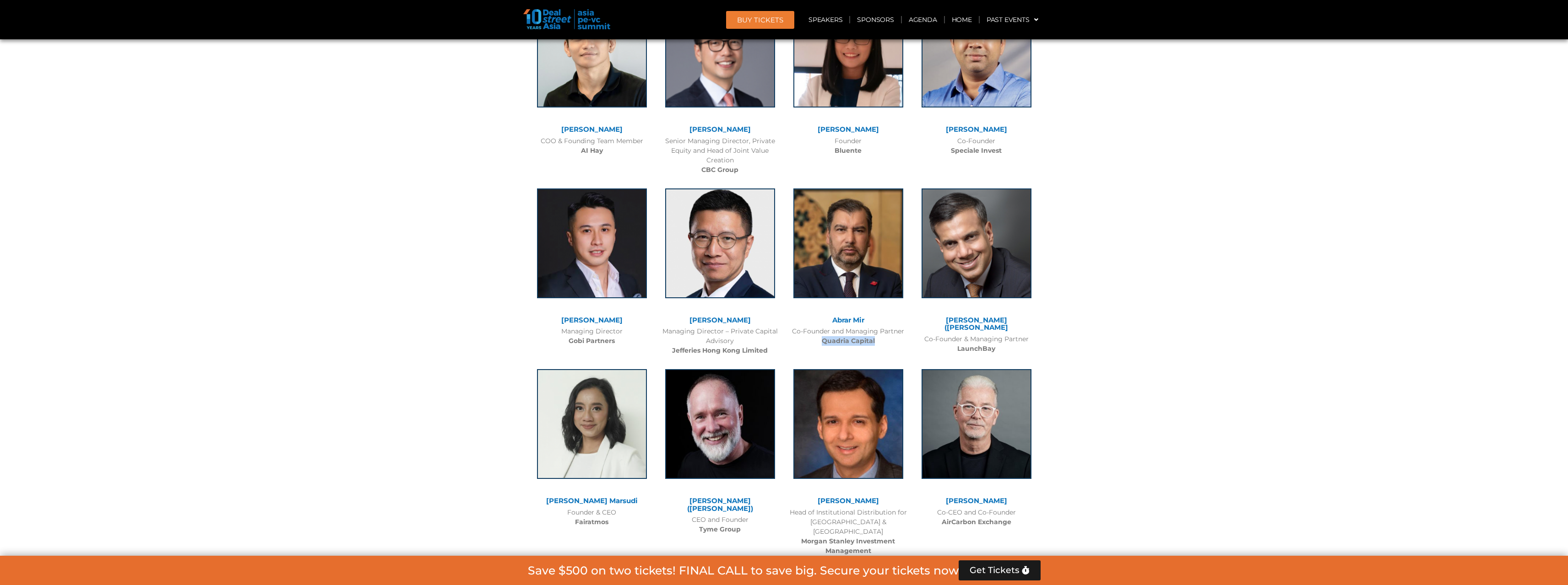
drag, startPoint x: 874, startPoint y: 286, endPoint x: 287, endPoint y: 224, distance: 590.3
click at [824, 326] on div "Co-Founder and Managing Partner Quadria Capital" at bounding box center [849, 336] width 119 height 20
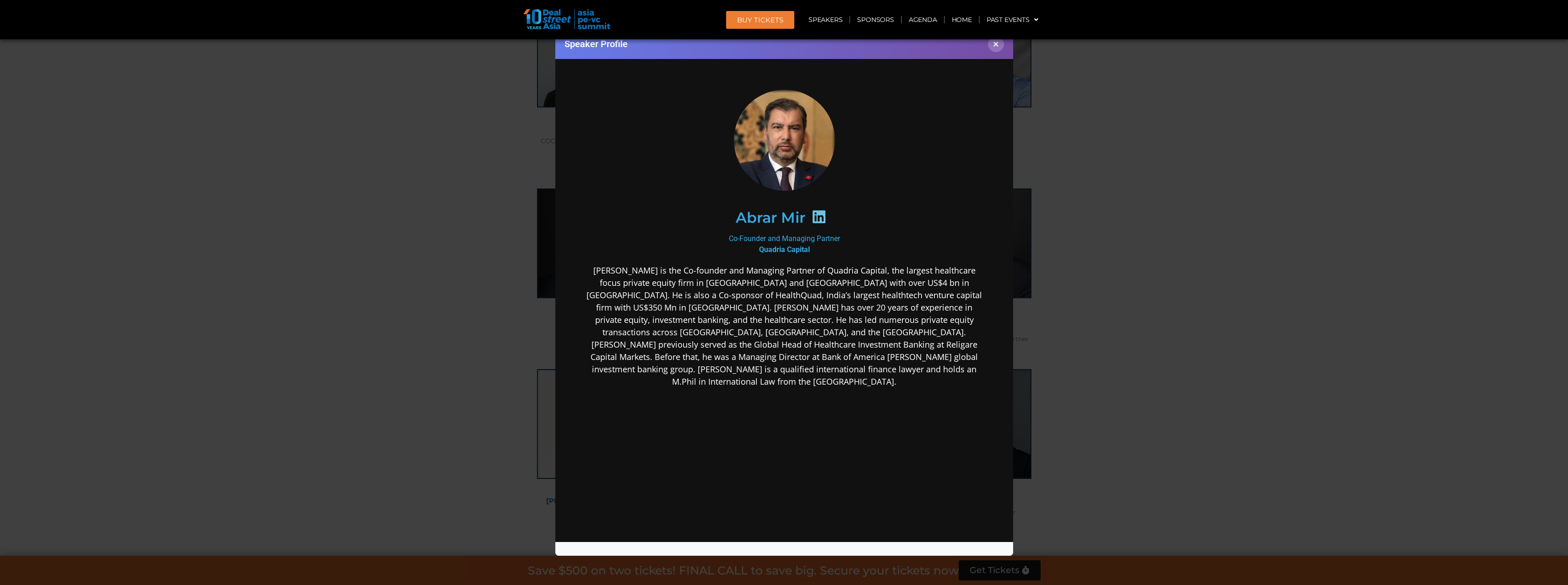
scroll to position [0, 0]
click at [1173, 301] on div "Speaker Profile ×" at bounding box center [784, 292] width 1568 height 585
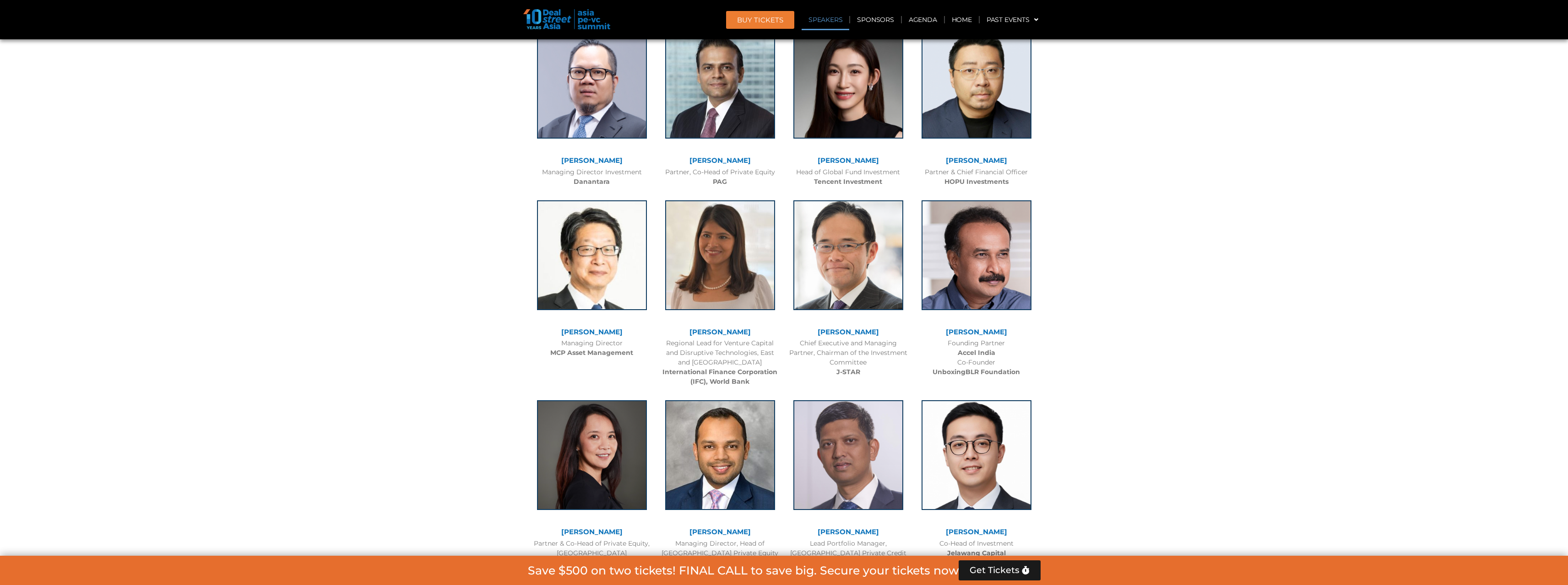
scroll to position [1135, 0]
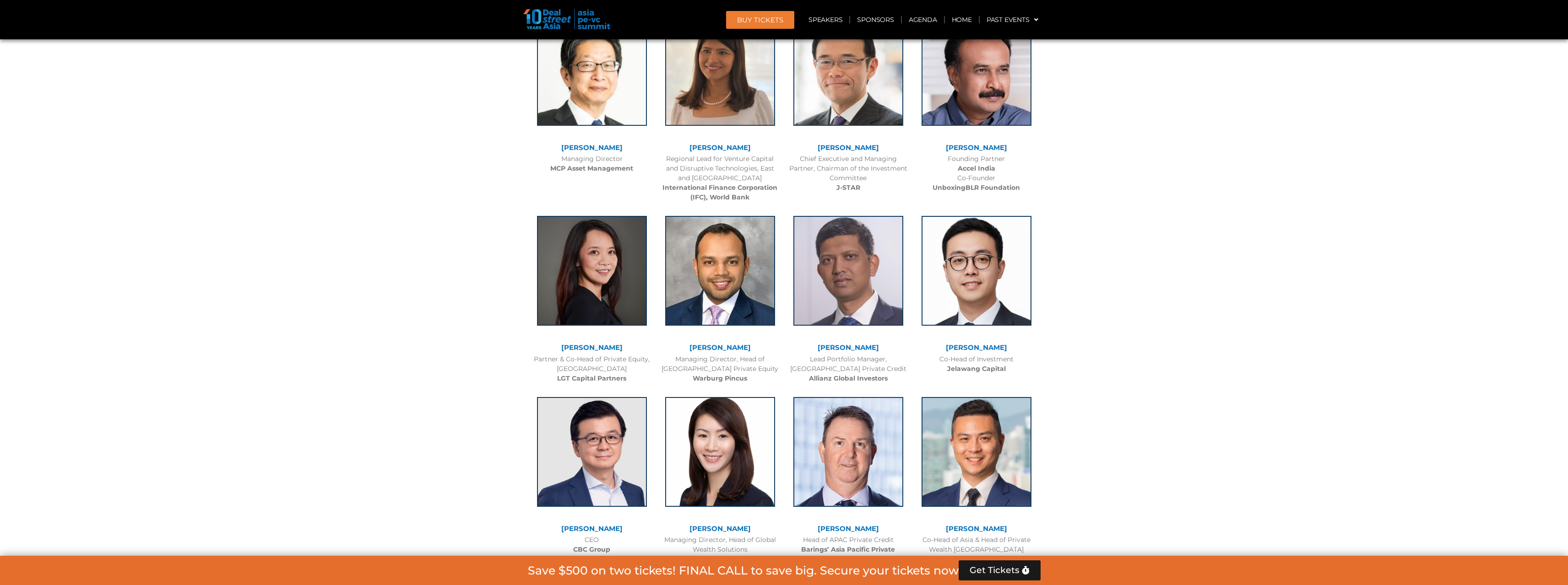
scroll to position [1363, 0]
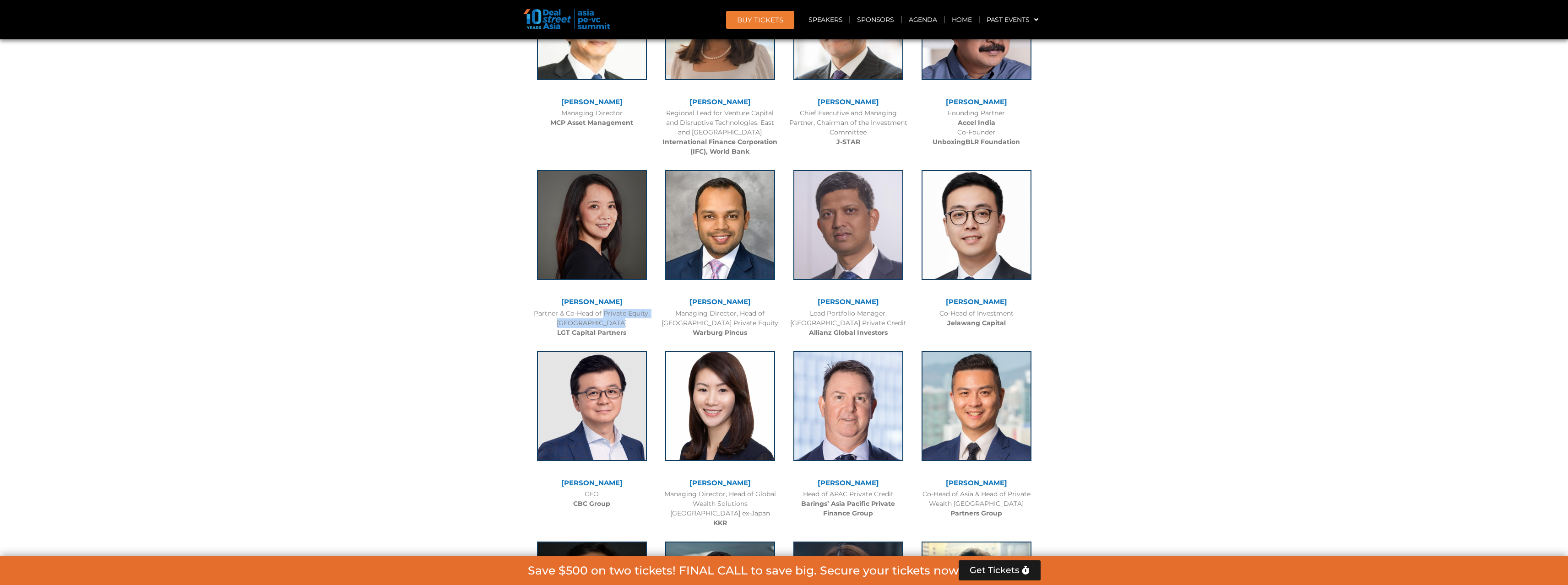
drag, startPoint x: 592, startPoint y: 313, endPoint x: 606, endPoint y: 326, distance: 19.1
click at [606, 326] on div "Partner & Co-Head of Private Equity, Asia Pacific LGT Capital Partners" at bounding box center [592, 323] width 119 height 29
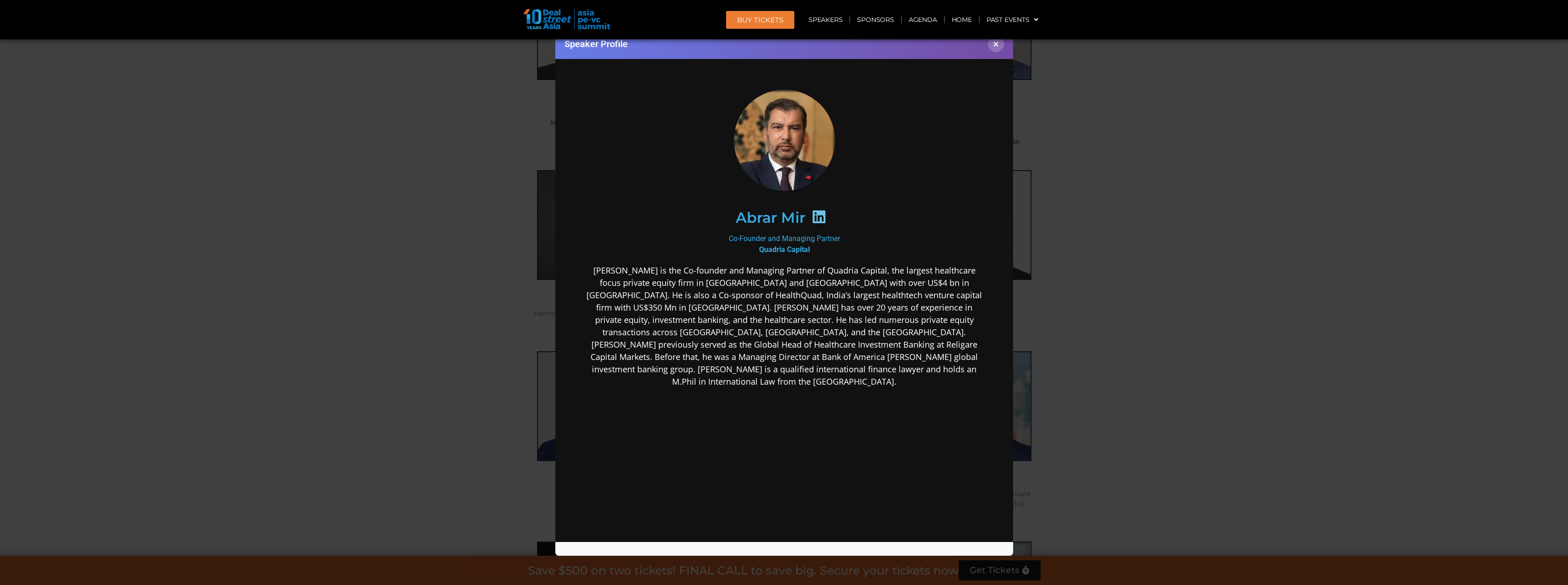
click at [1074, 298] on div "Speaker Profile ×" at bounding box center [784, 292] width 1568 height 585
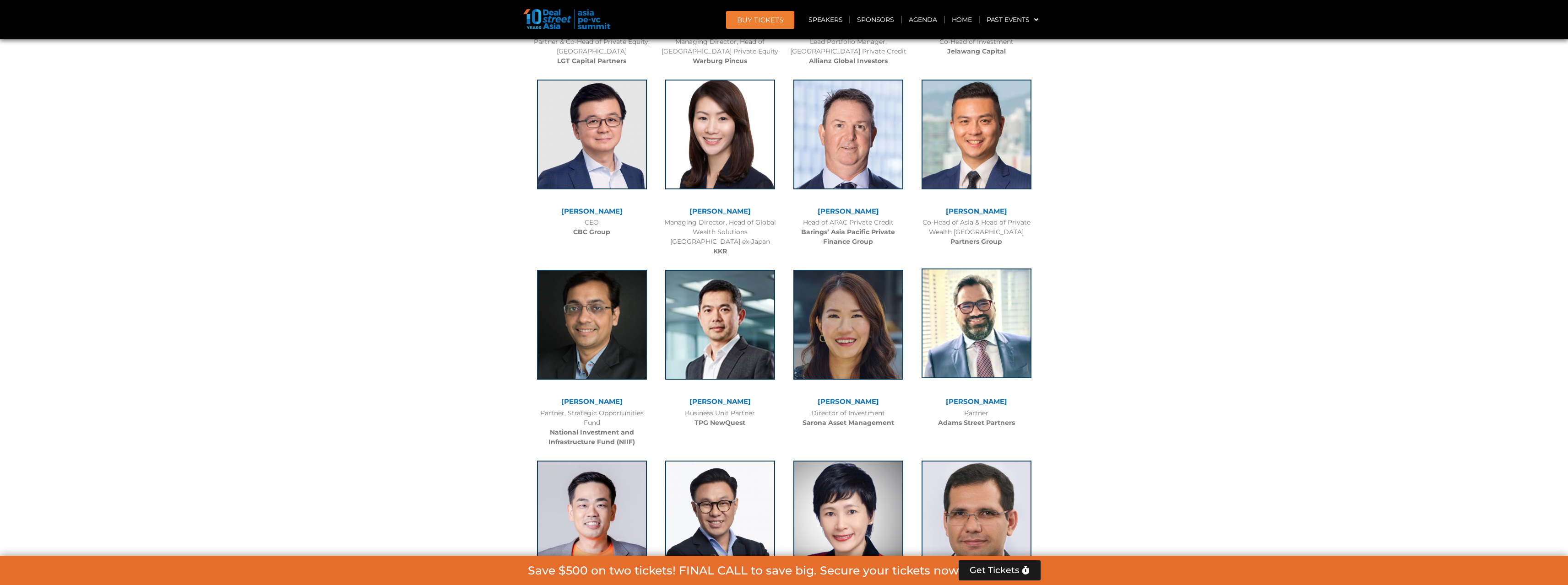
scroll to position [1638, 0]
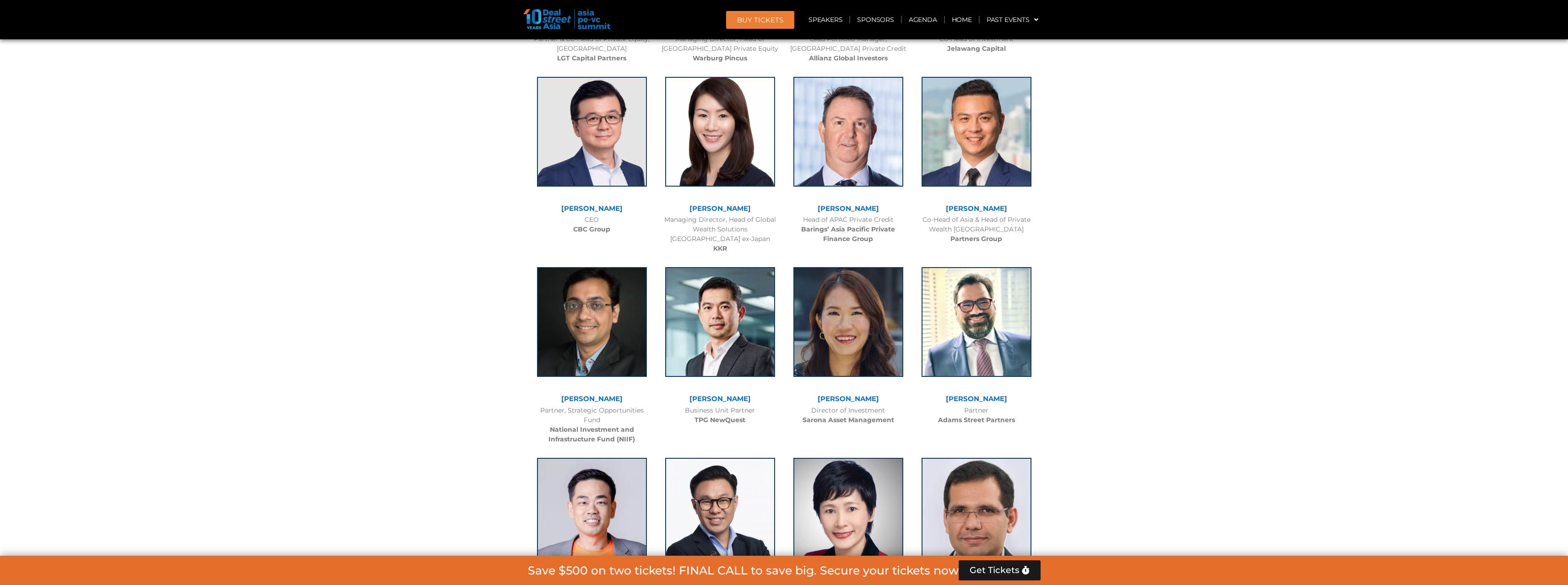
click at [865, 397] on link "[PERSON_NAME]" at bounding box center [849, 398] width 61 height 8
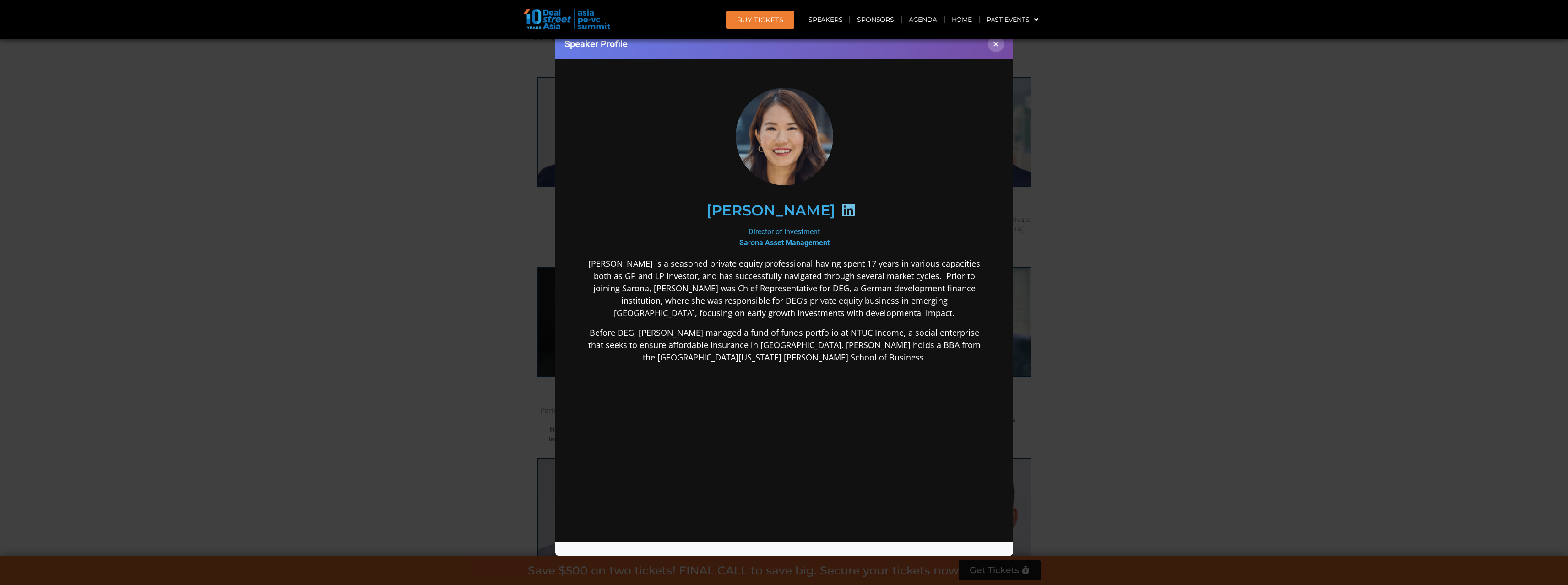
scroll to position [0, 0]
click at [1138, 339] on div "Speaker Profile ×" at bounding box center [784, 292] width 1568 height 585
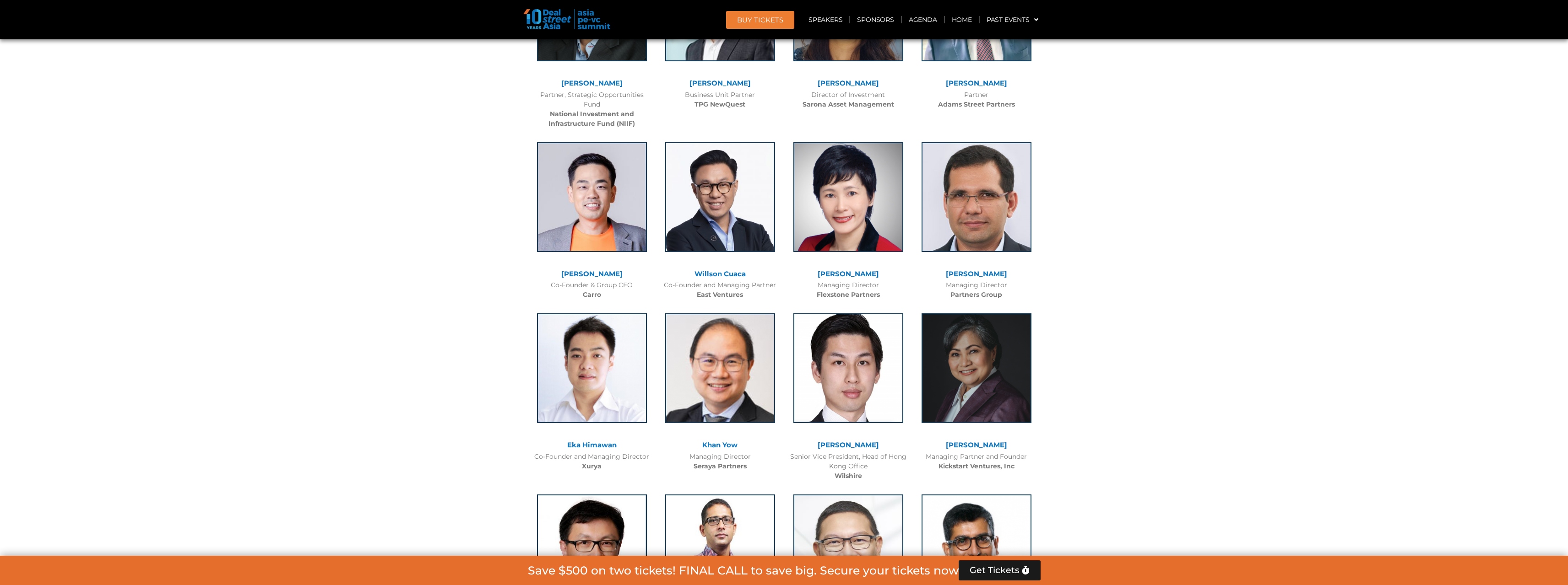
scroll to position [2004, 0]
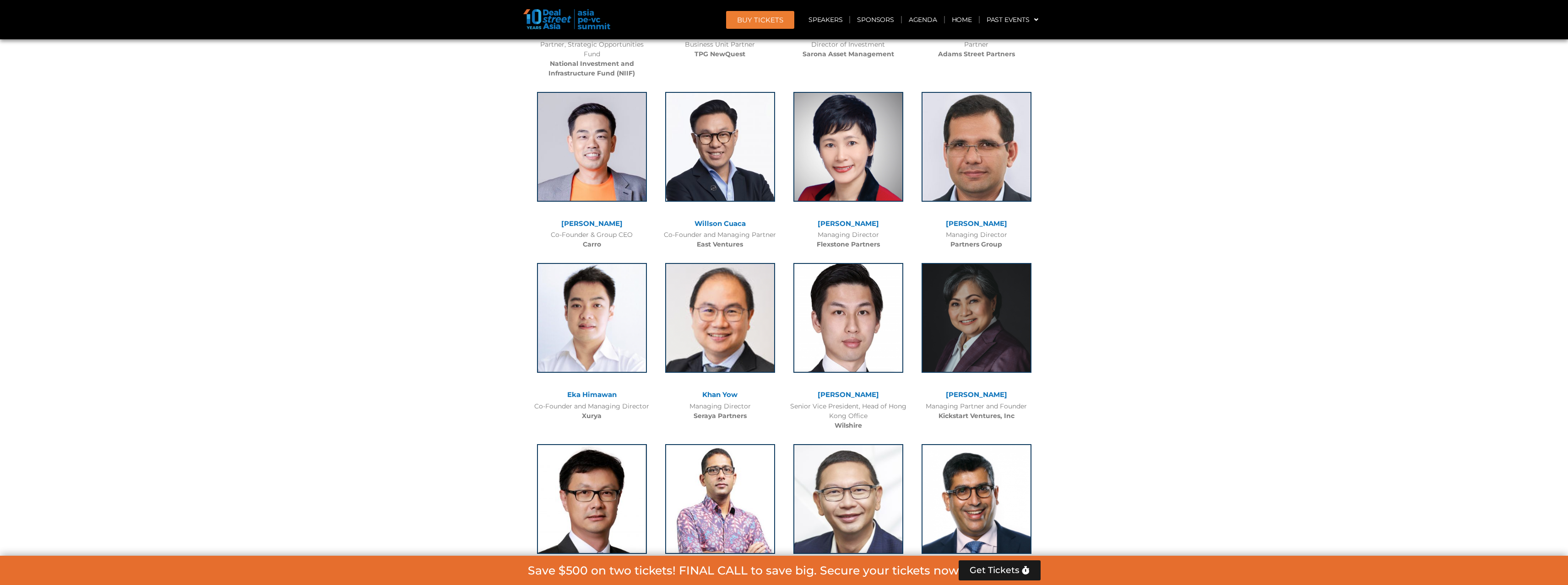
click at [599, 219] on link "[PERSON_NAME]" at bounding box center [592, 223] width 61 height 8
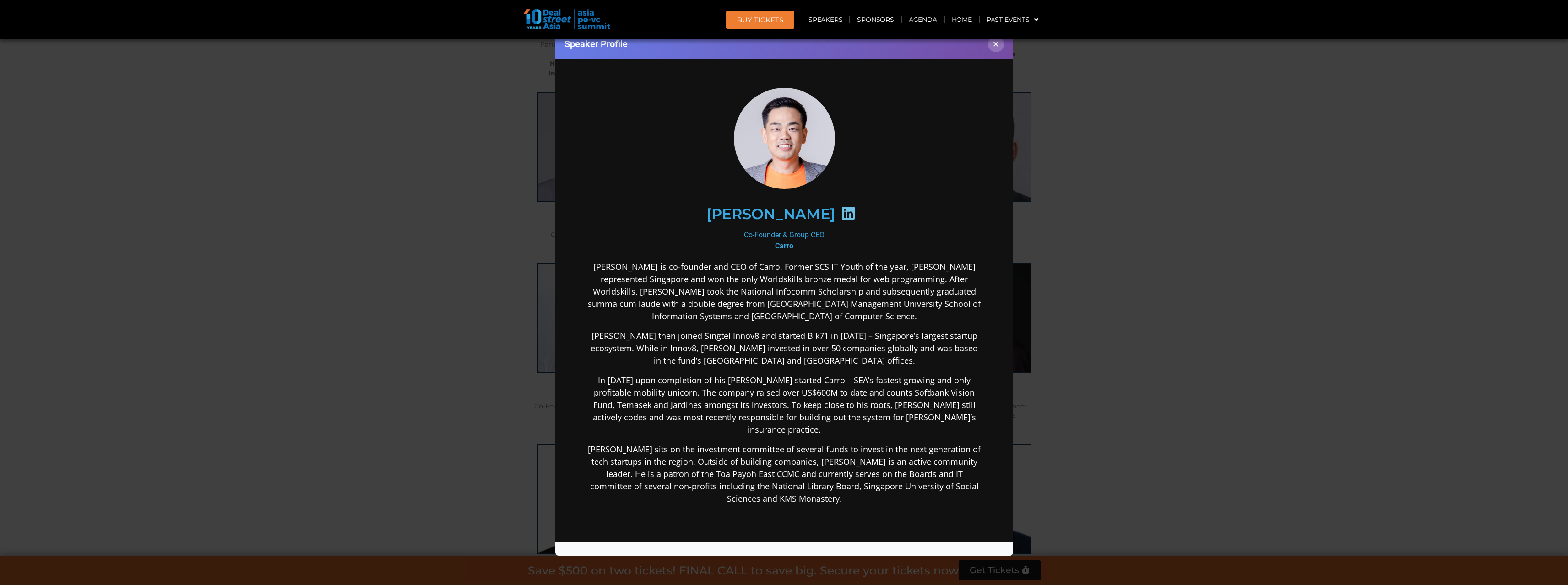
scroll to position [0, 0]
drag, startPoint x: 907, startPoint y: 373, endPoint x: 913, endPoint y: 383, distance: 11.7
click at [913, 383] on p "In 2016 upon completion of his bond, Aaron started Carro – SEA’s fastest growin…" at bounding box center [784, 405] width 395 height 61
click at [918, 407] on p "In 2016 upon completion of his bond, Aaron started Carro – SEA’s fastest growin…" at bounding box center [784, 405] width 395 height 61
drag, startPoint x: 906, startPoint y: 407, endPoint x: 856, endPoint y: 415, distance: 50.6
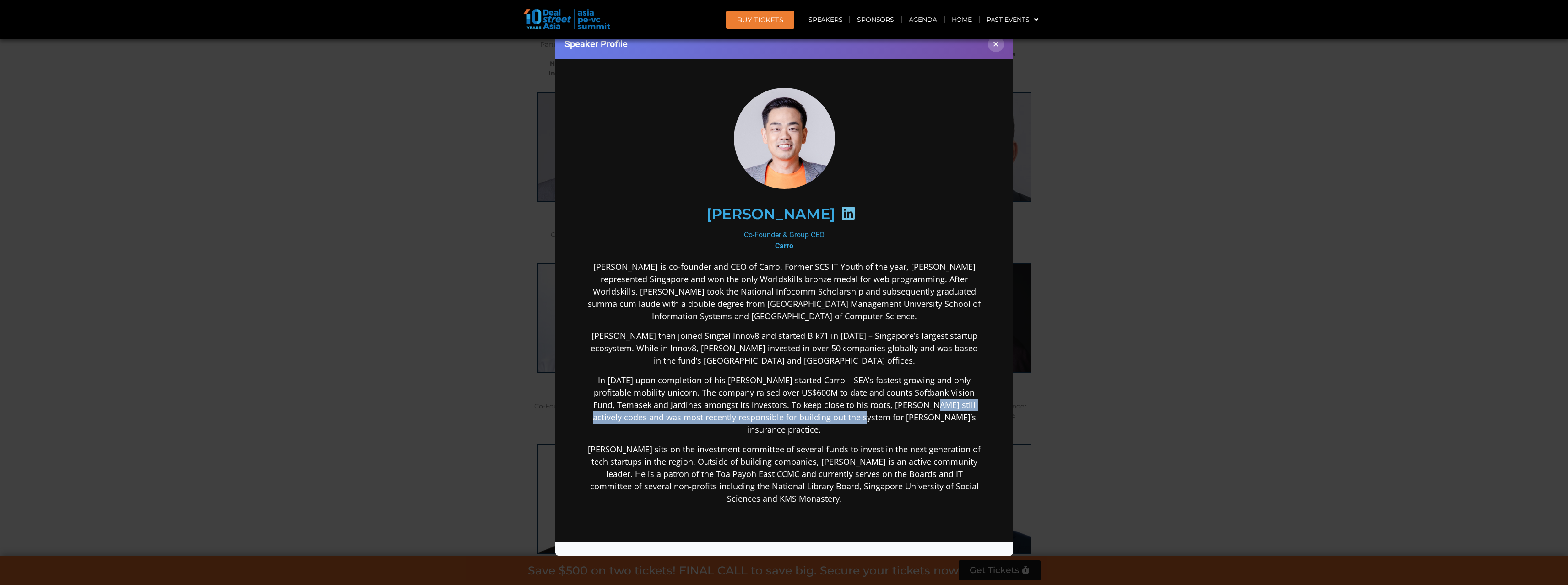
click at [856, 415] on p "In 2016 upon completion of his bond, Aaron started Carro – SEA’s fastest growin…" at bounding box center [784, 405] width 395 height 61
click at [857, 414] on p "In 2016 upon completion of his bond, Aaron started Carro – SEA’s fastest growin…" at bounding box center [784, 405] width 395 height 61
drag, startPoint x: 847, startPoint y: 415, endPoint x: 867, endPoint y: 417, distance: 20.1
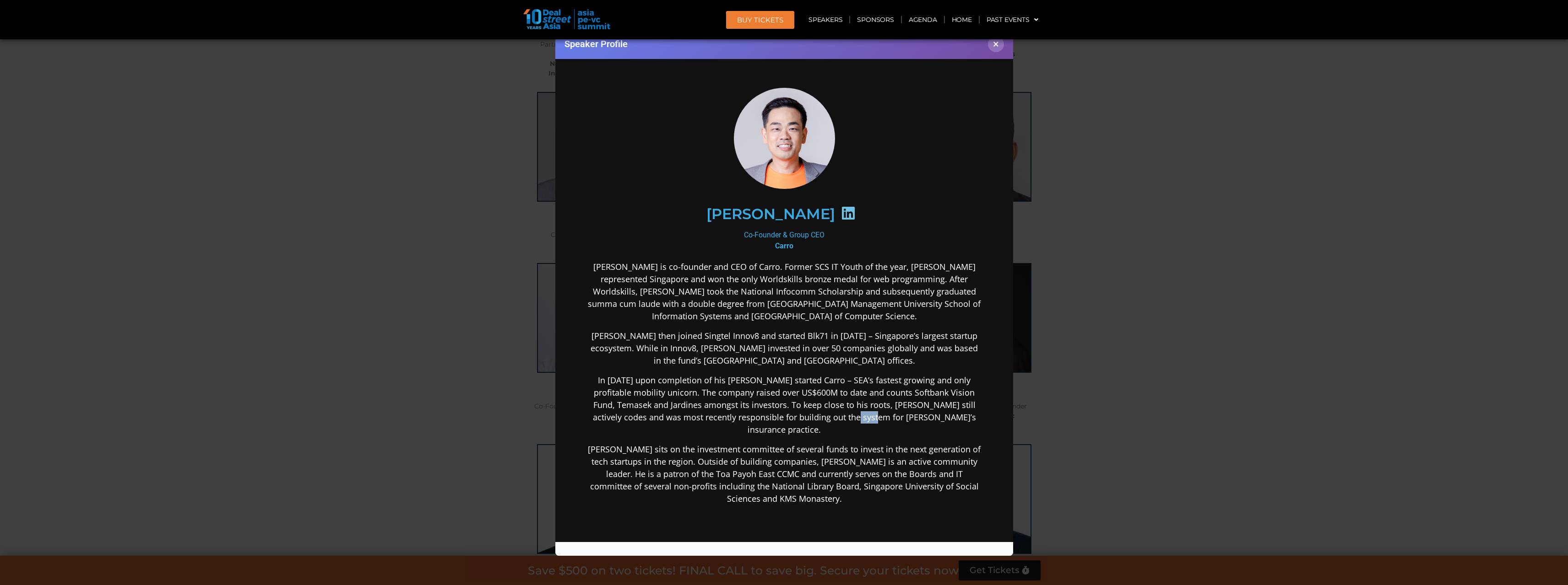
click at [867, 417] on p "In 2016 upon completion of his bond, Aaron started Carro – SEA’s fastest growin…" at bounding box center [784, 405] width 395 height 61
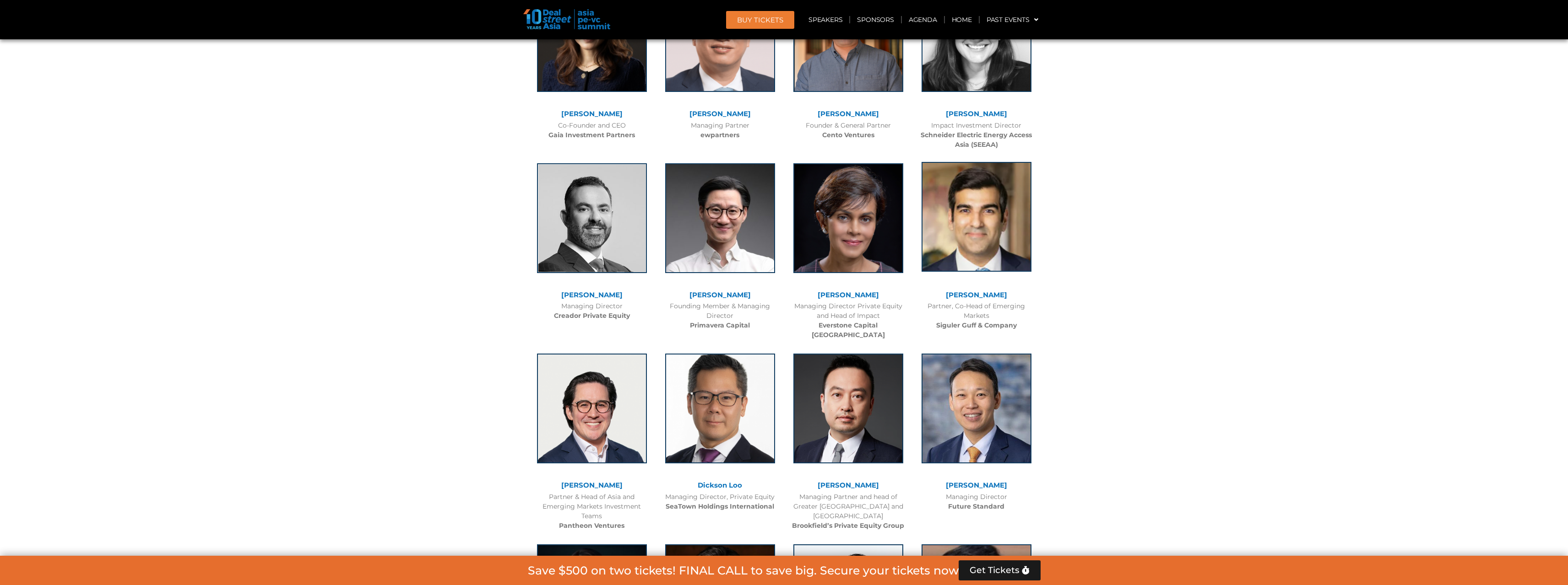
scroll to position [2004, 0]
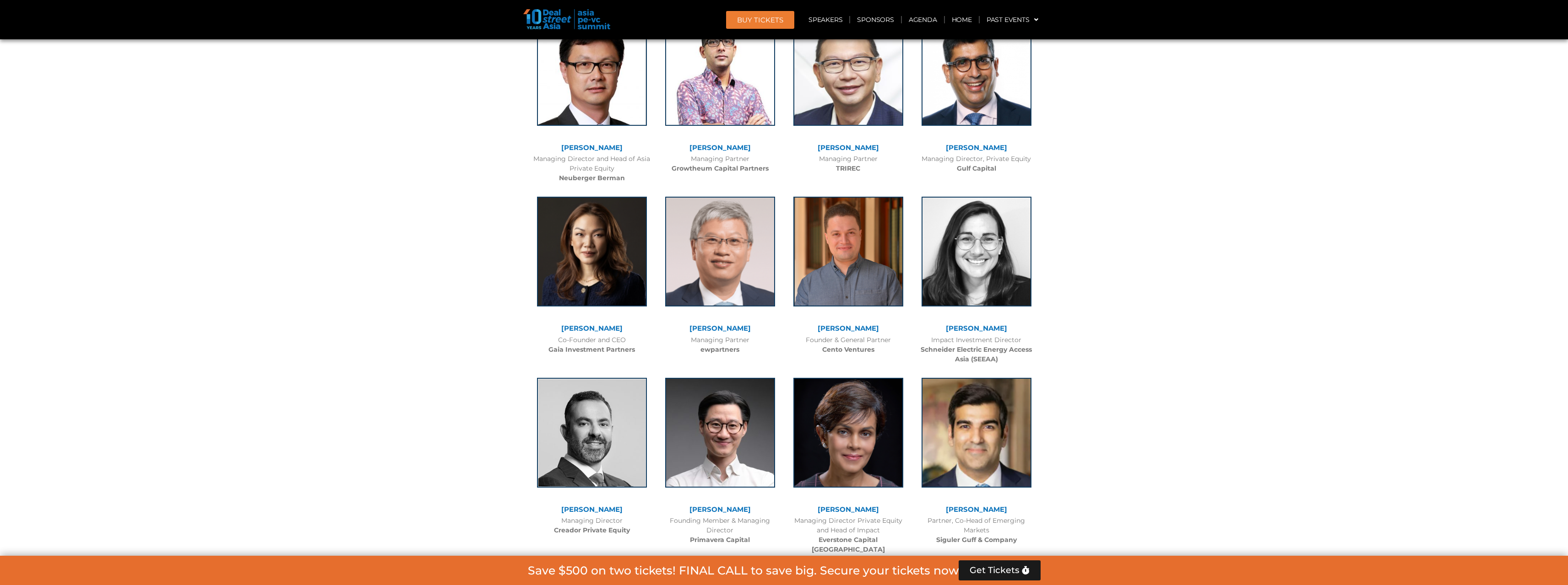
drag, startPoint x: 730, startPoint y: 346, endPoint x: 172, endPoint y: 274, distance: 562.6
click at [730, 346] on b "ewpartners" at bounding box center [720, 349] width 39 height 8
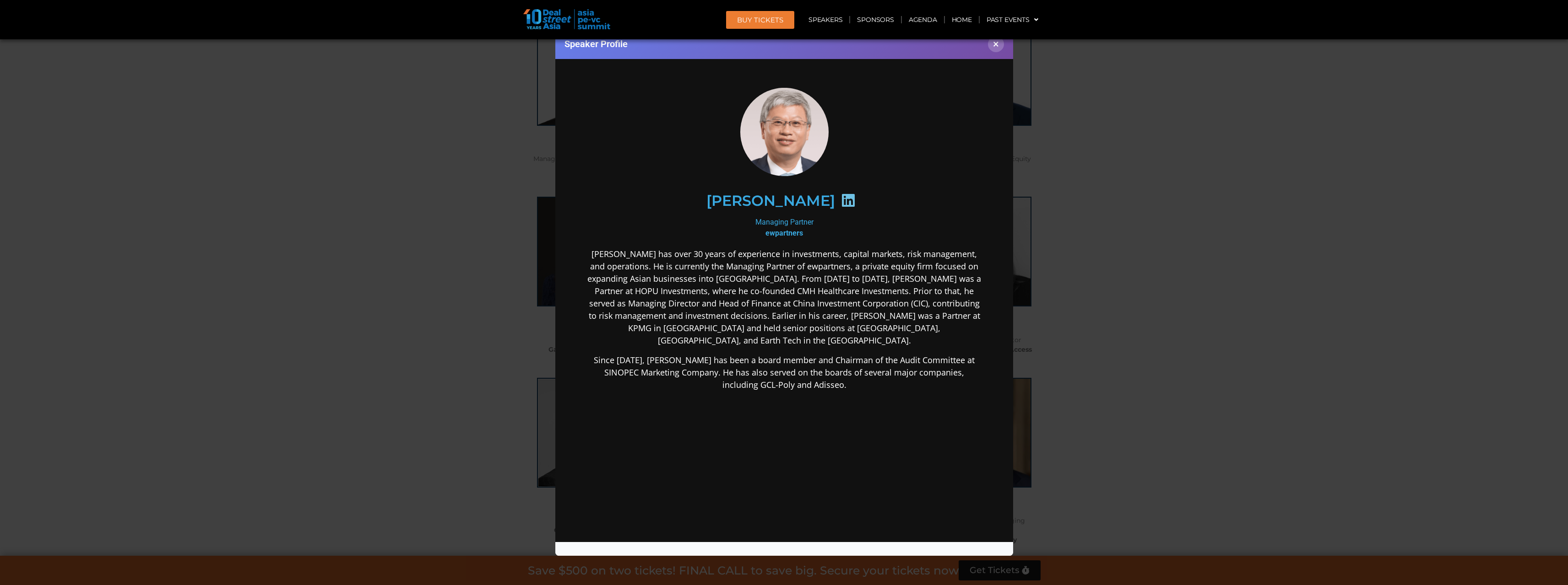
scroll to position [0, 0]
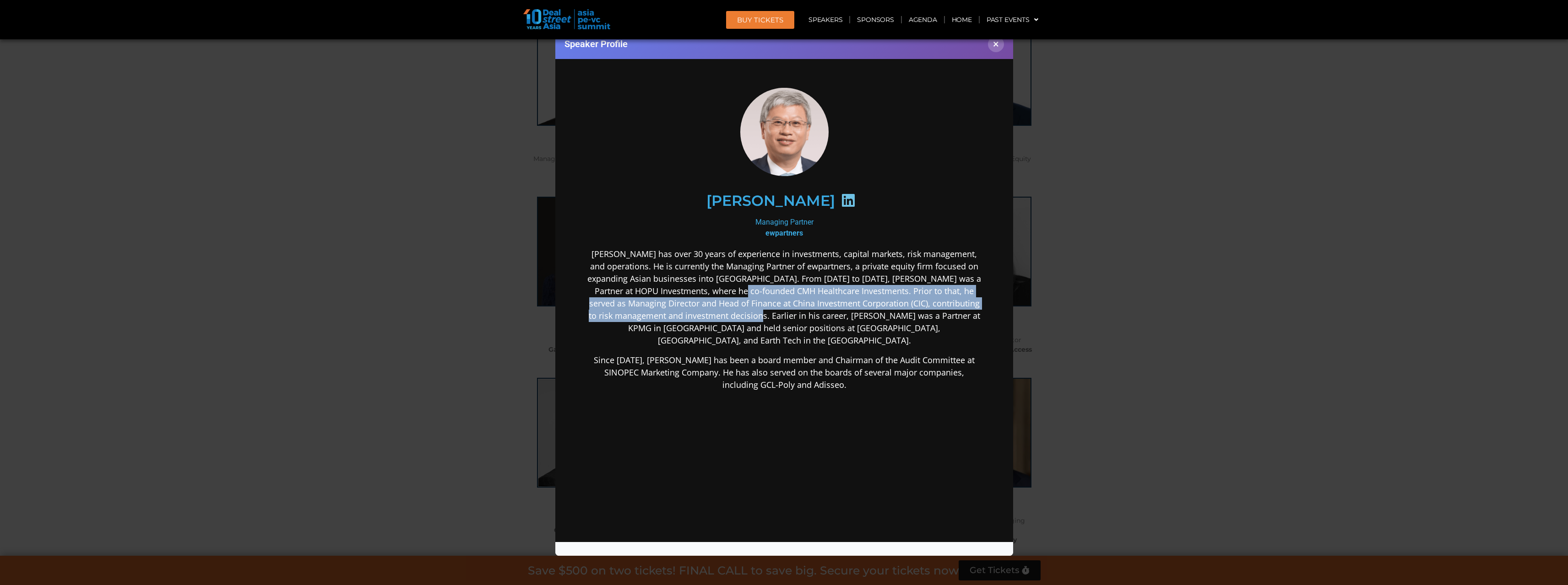
drag, startPoint x: 787, startPoint y: 283, endPoint x: 809, endPoint y: 318, distance: 41.3
click at [809, 318] on p "[PERSON_NAME] has over 30 years of experience in investments, capital markets, …" at bounding box center [784, 297] width 395 height 99
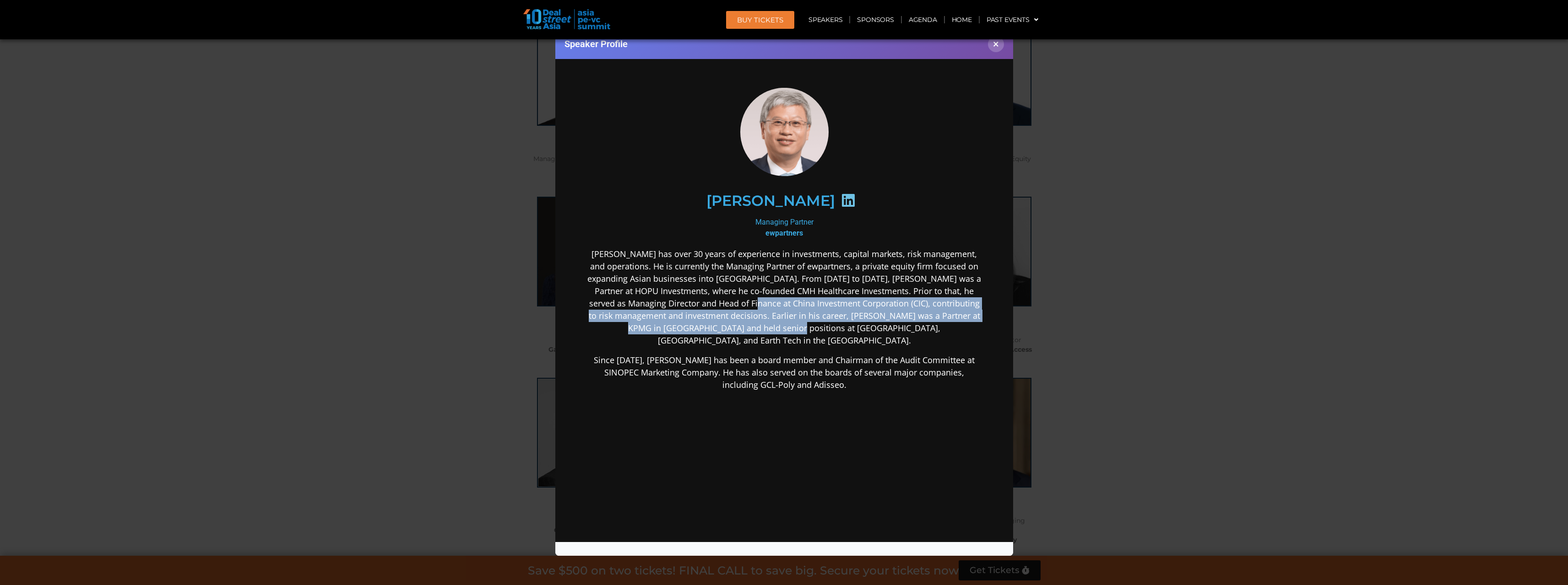
drag, startPoint x: 804, startPoint y: 322, endPoint x: 811, endPoint y: 306, distance: 17.5
click at [811, 306] on p "[PERSON_NAME] has over 30 years of experience in investments, capital markets, …" at bounding box center [784, 297] width 395 height 99
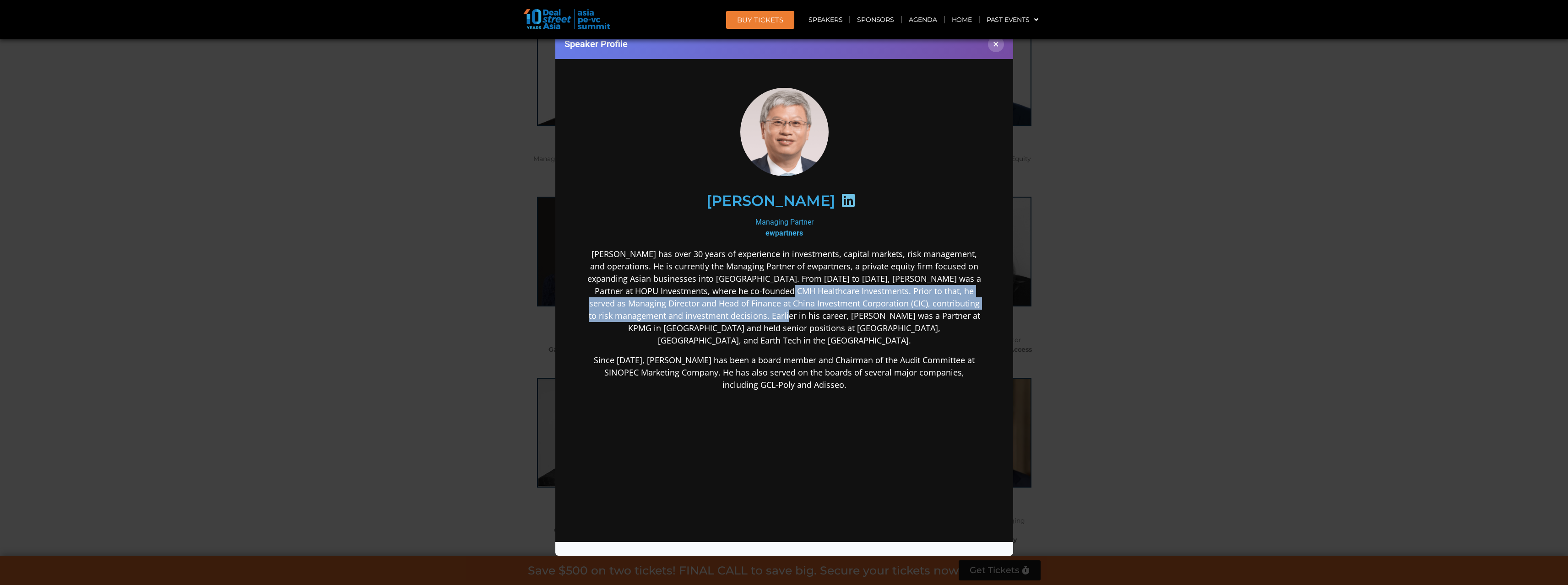
drag, startPoint x: 831, startPoint y: 289, endPoint x: 832, endPoint y: 320, distance: 31.0
click at [832, 320] on p "[PERSON_NAME] has over 30 years of experience in investments, capital markets, …" at bounding box center [784, 297] width 395 height 99
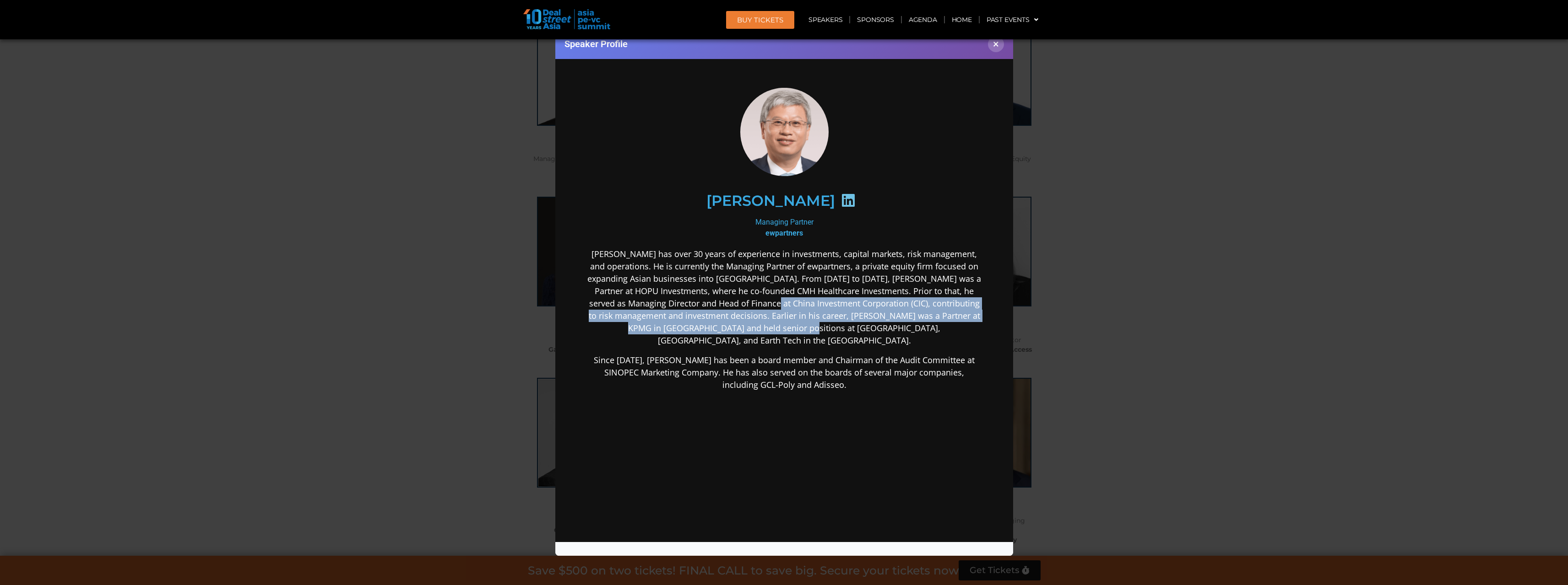
drag, startPoint x: 815, startPoint y: 323, endPoint x: 828, endPoint y: 298, distance: 28.2
click at [828, 298] on p "[PERSON_NAME] has over 30 years of experience in investments, capital markets, …" at bounding box center [784, 297] width 395 height 99
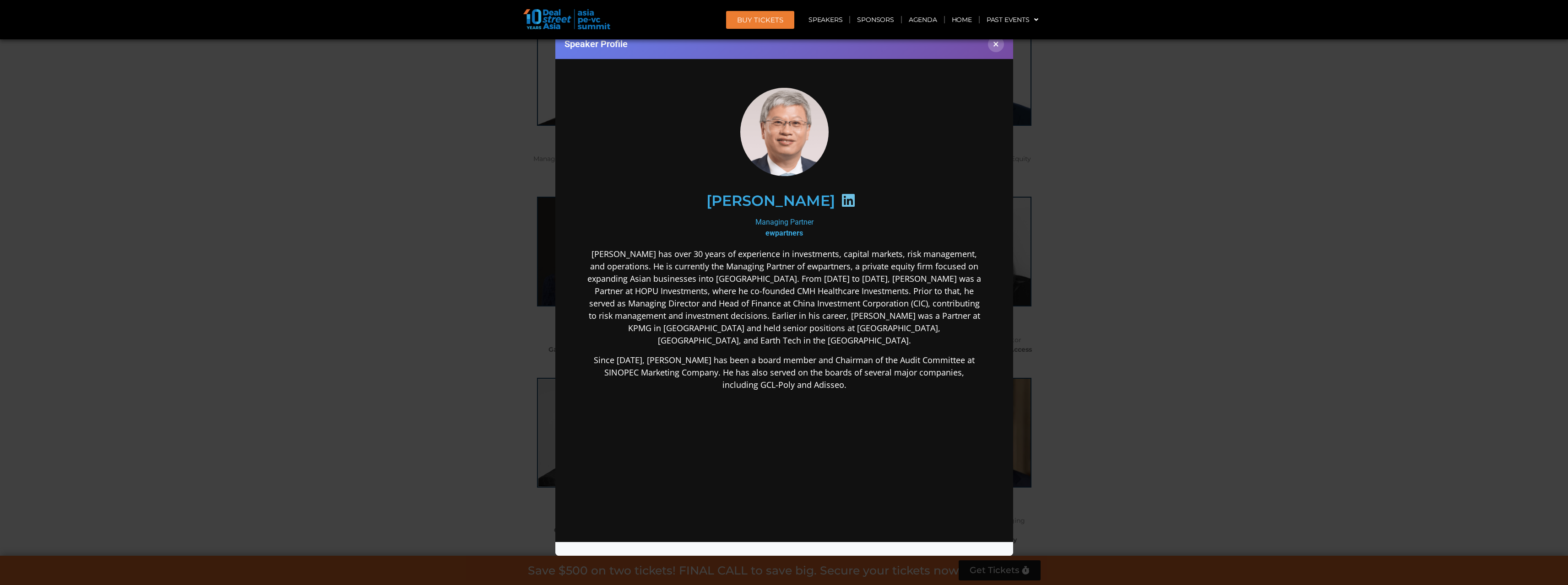
drag, startPoint x: 1738, startPoint y: 414, endPoint x: 707, endPoint y: 254, distance: 1043.3
drag, startPoint x: 727, startPoint y: 201, endPoint x: 801, endPoint y: 200, distance: 74.0
click at [801, 200] on div "[PERSON_NAME]" at bounding box center [784, 200] width 356 height 47
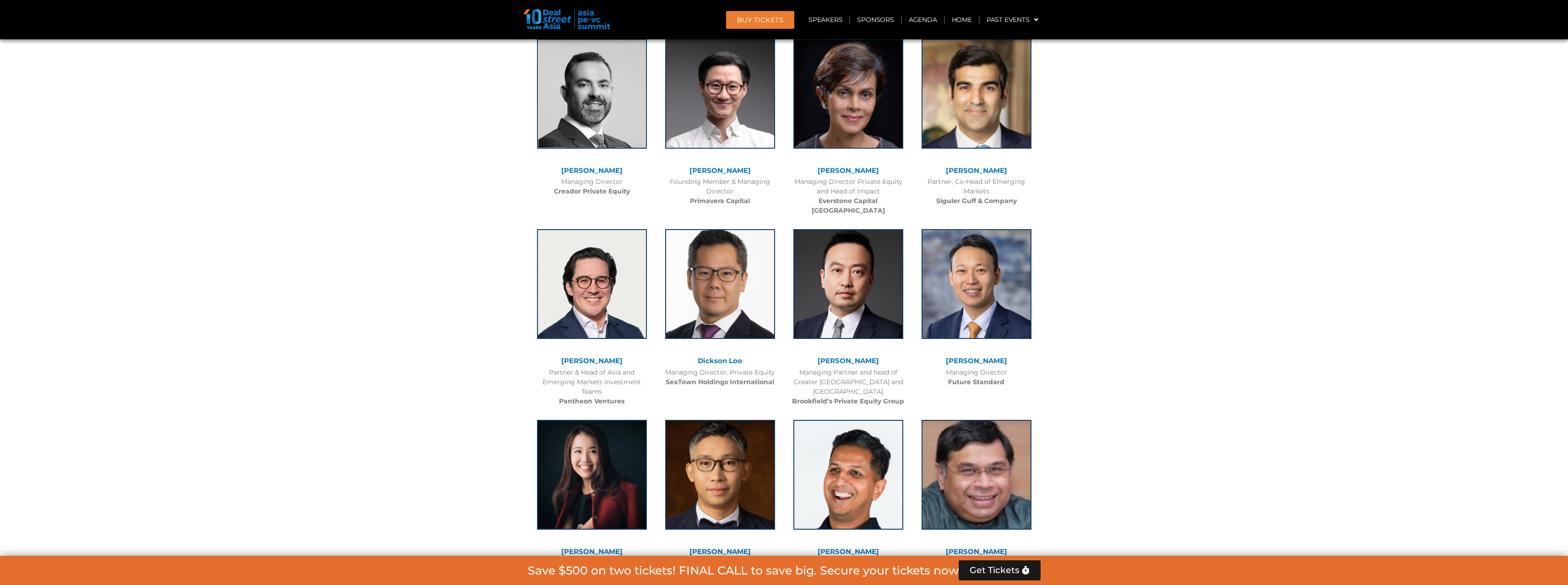
scroll to position [2113, 0]
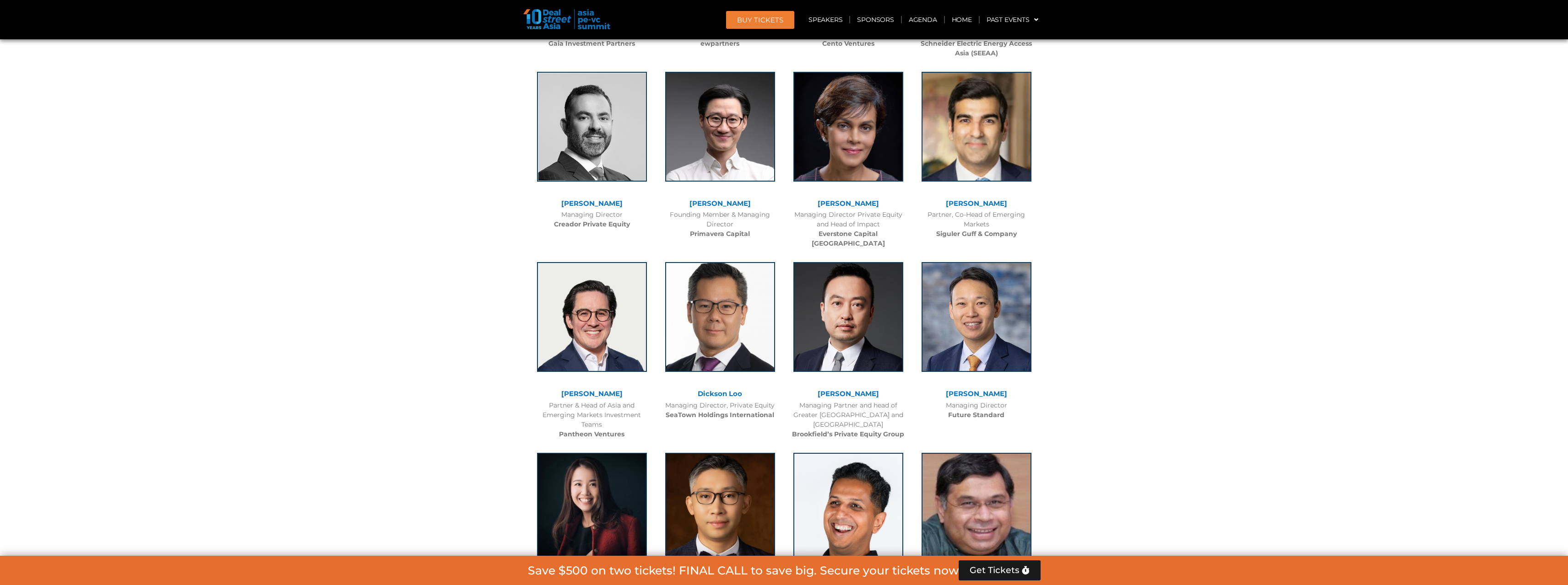
drag, startPoint x: 1481, startPoint y: 20, endPoint x: 1250, endPoint y: 170, distance: 275.4
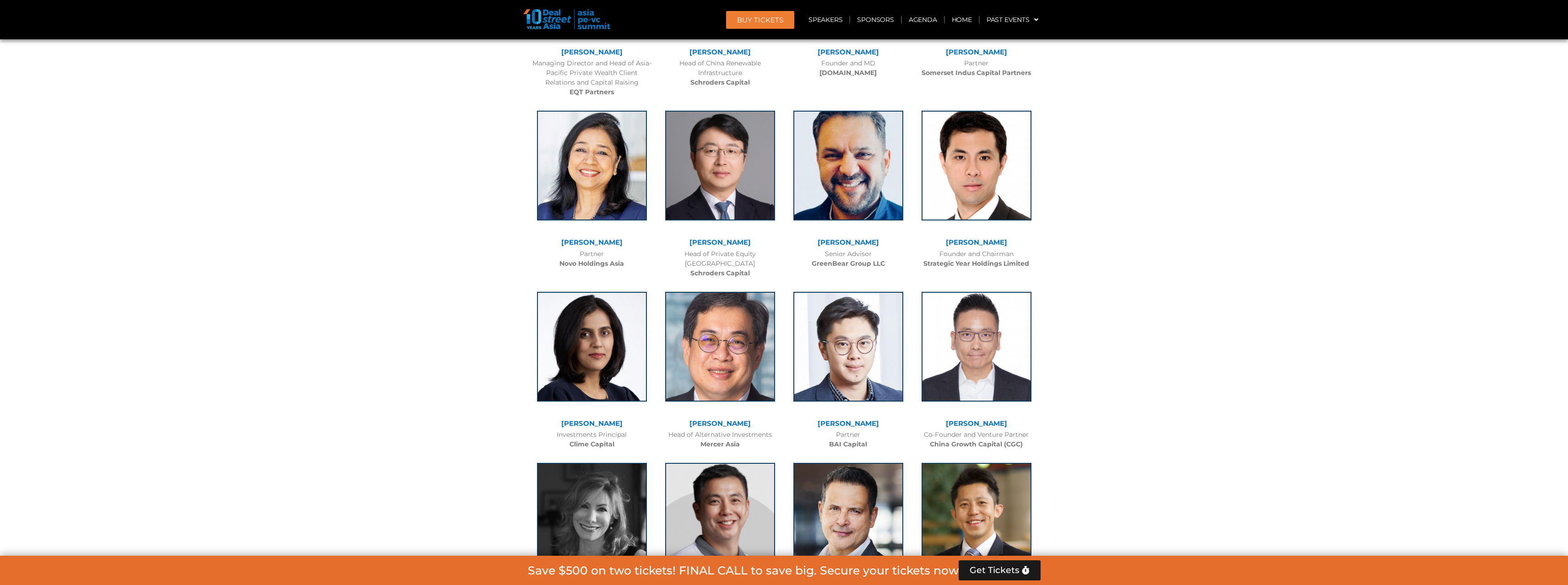
scroll to position [2825, 0]
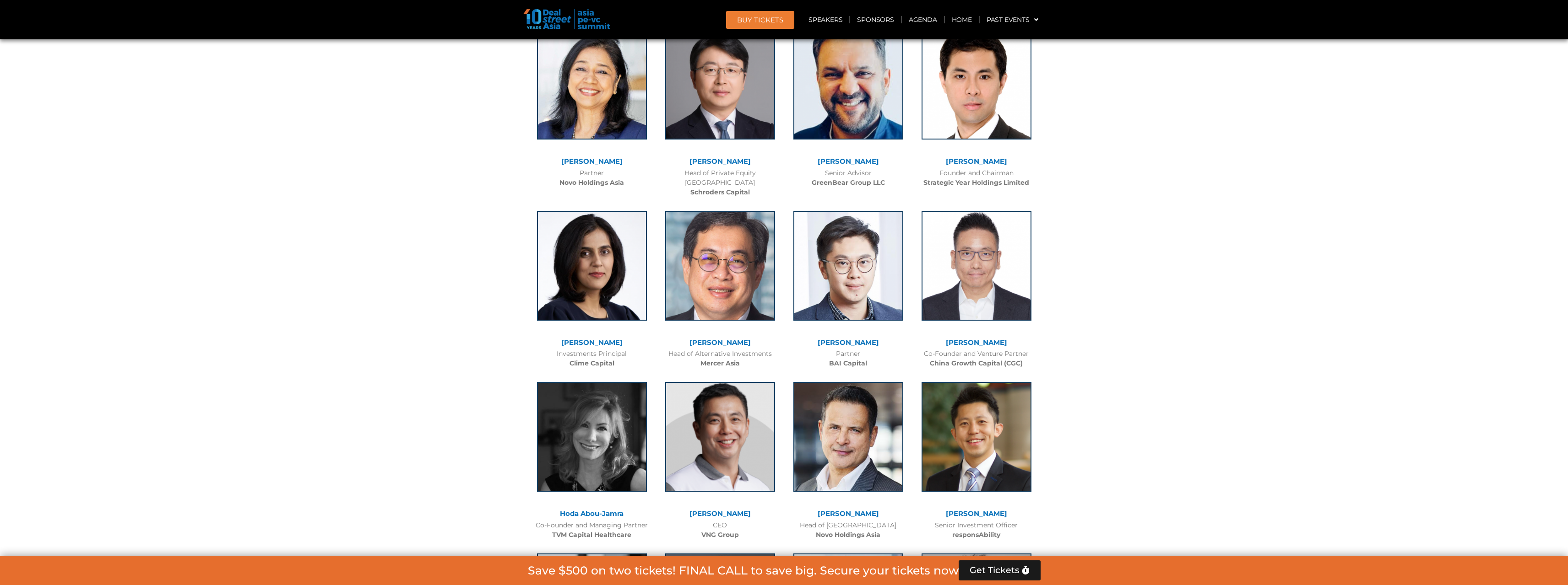
click at [859, 339] on link "[PERSON_NAME]" at bounding box center [849, 342] width 61 height 8
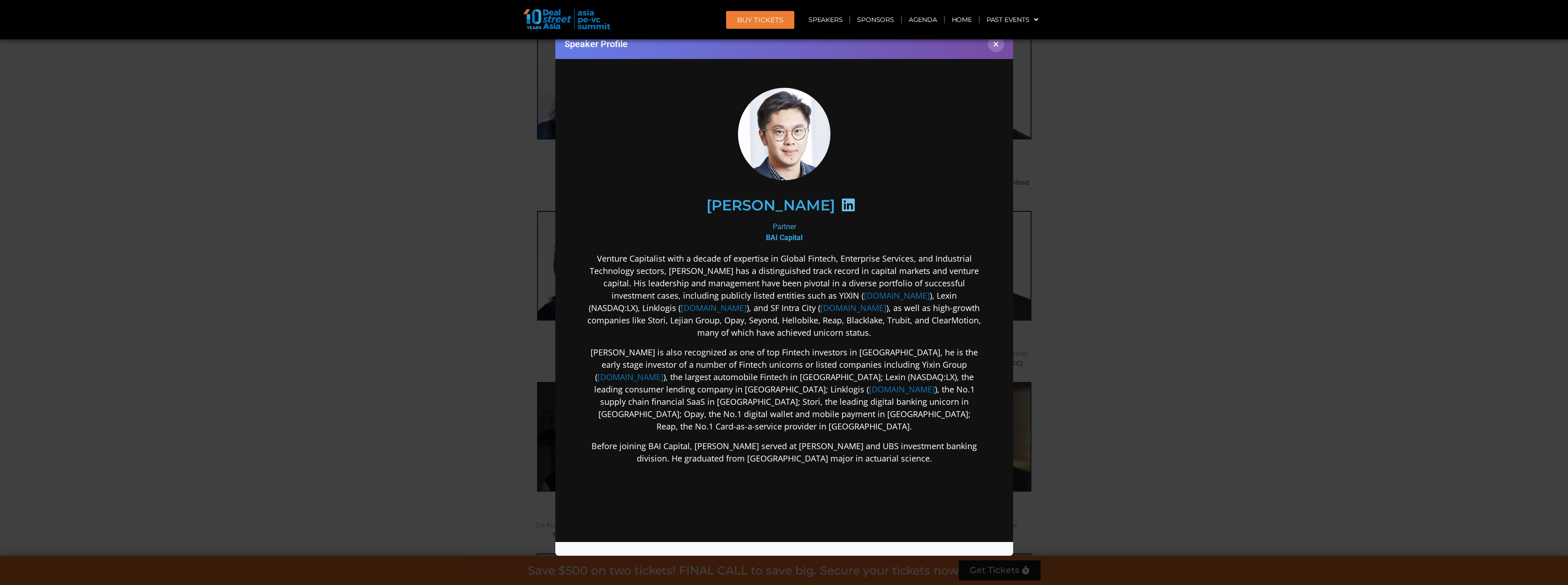
scroll to position [0, 0]
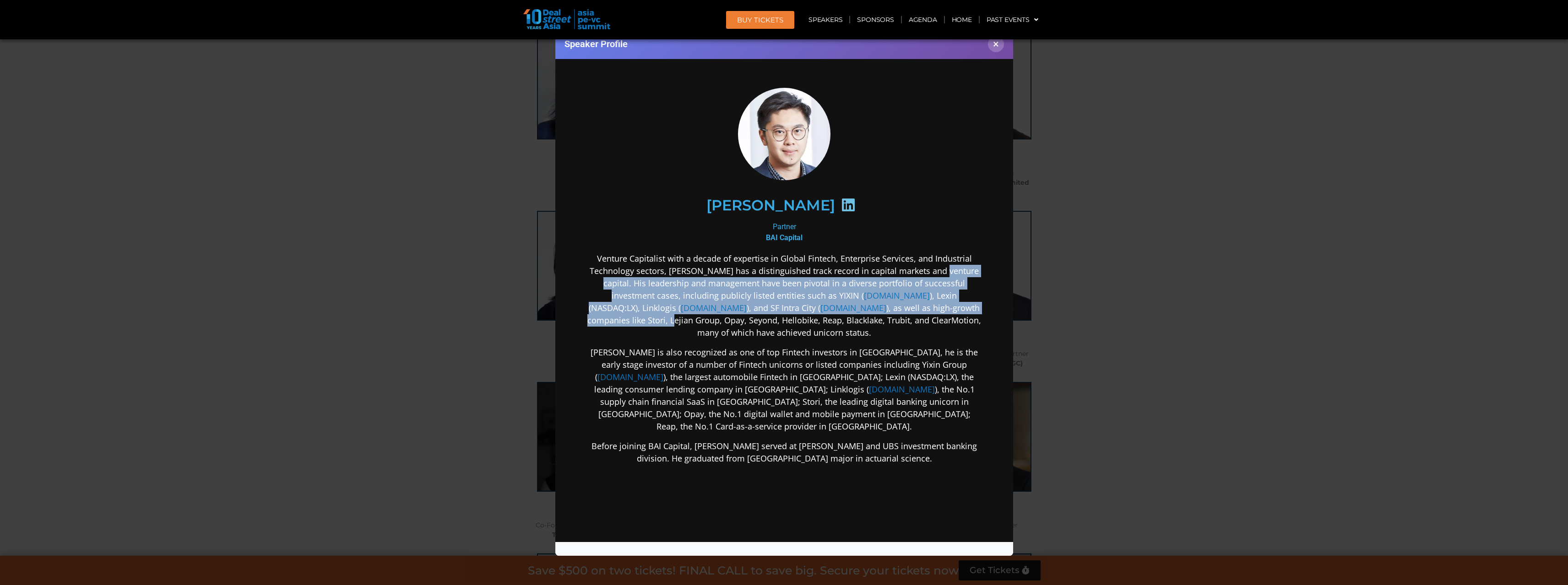
drag, startPoint x: 941, startPoint y: 268, endPoint x: 948, endPoint y: 301, distance: 33.7
click at [948, 301] on p "Venture Capitalist with a decade of expertise in Global Fintech, Enterprise Ser…" at bounding box center [784, 295] width 395 height 86
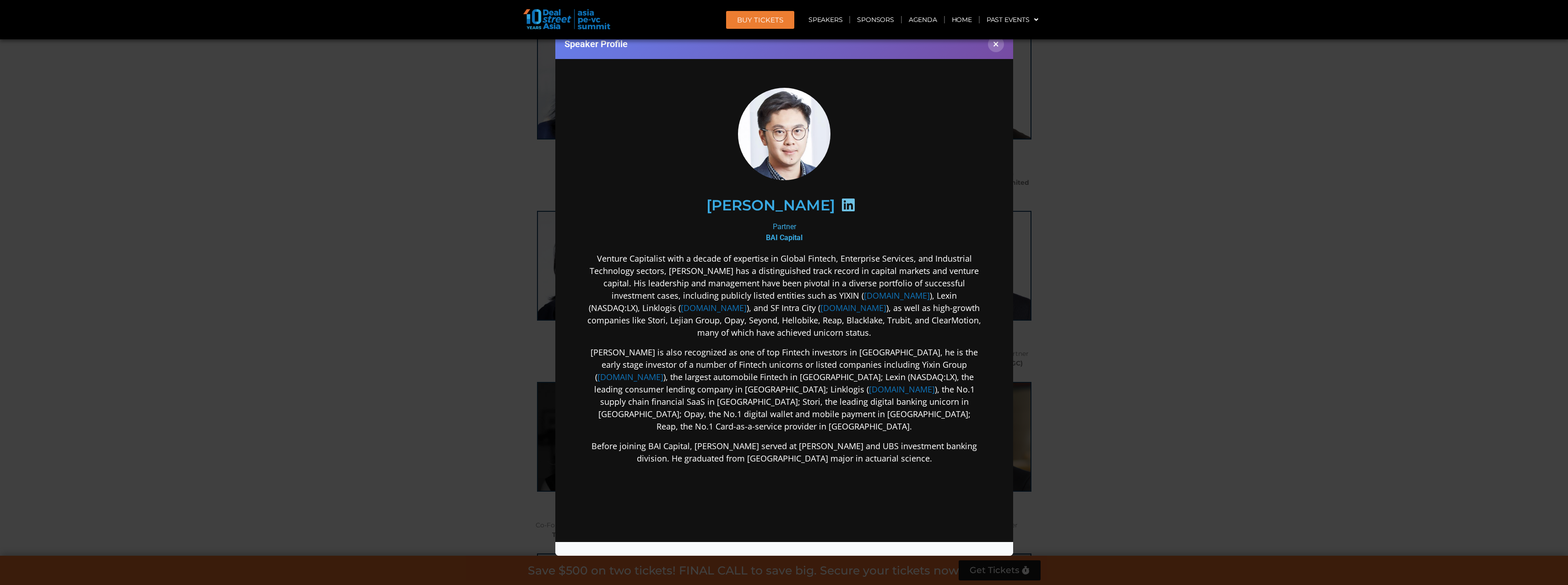
click at [1109, 293] on div "Speaker Profile ×" at bounding box center [784, 292] width 1568 height 585
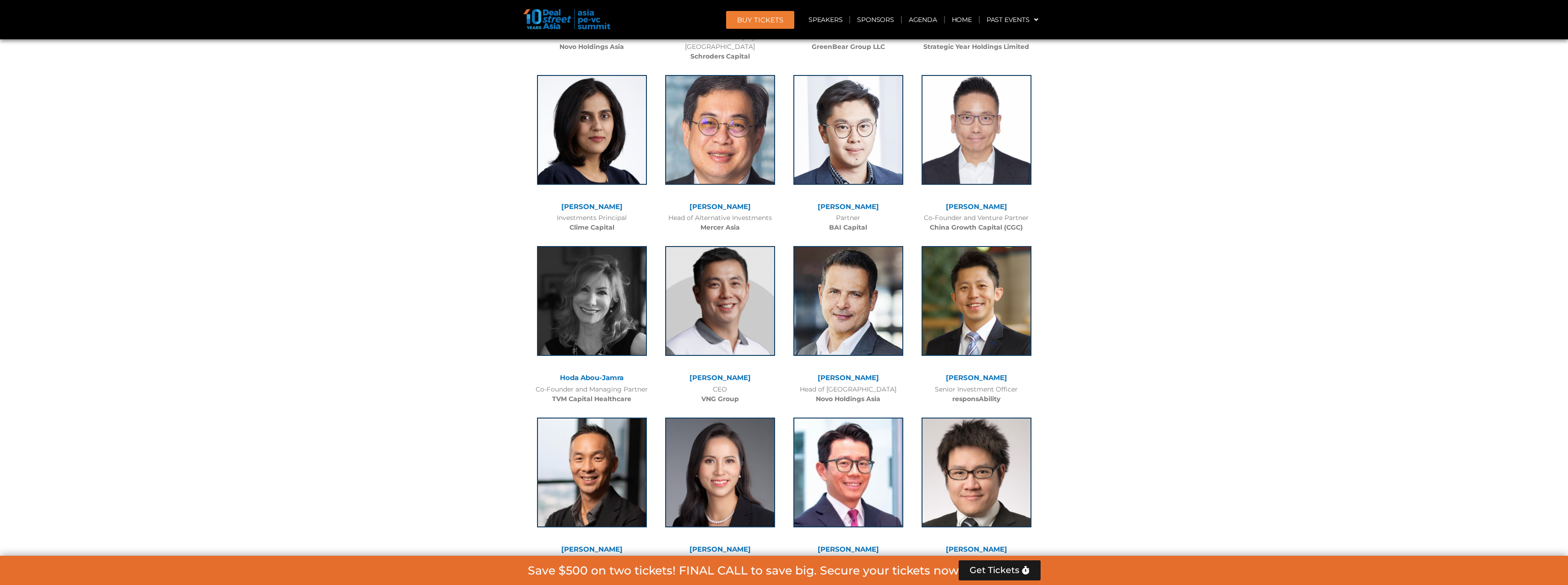
scroll to position [2962, 0]
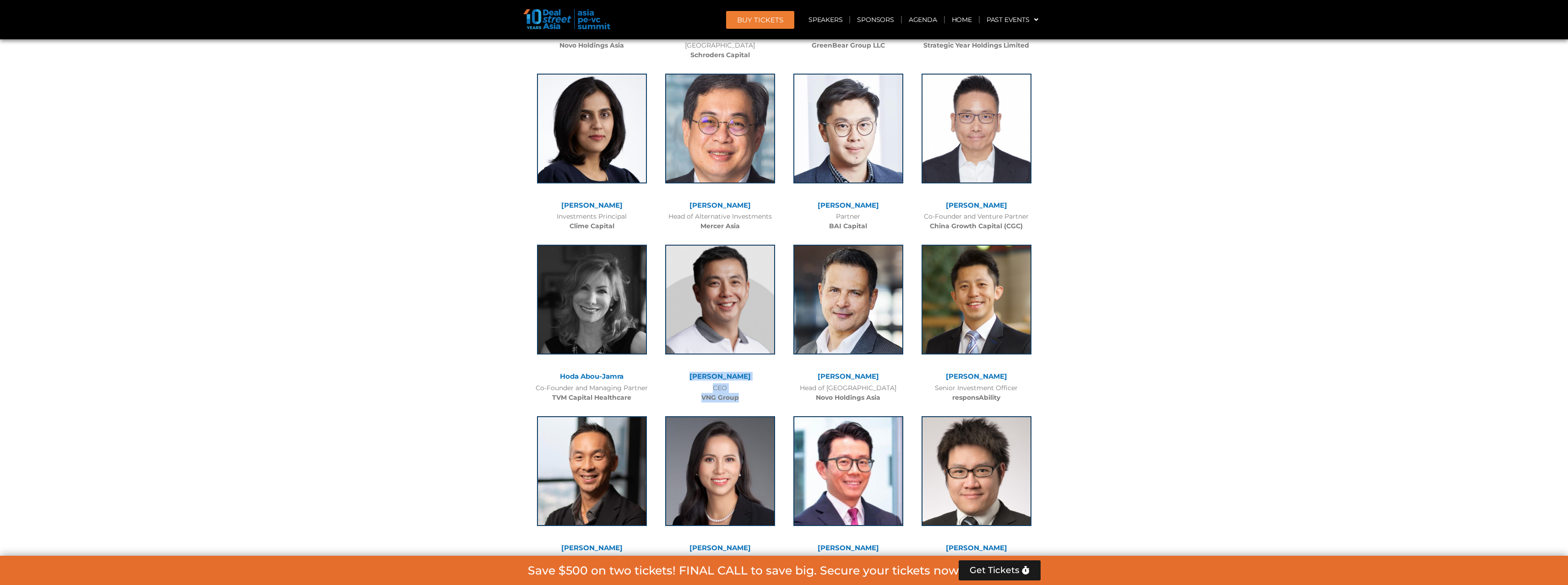
drag, startPoint x: 697, startPoint y: 358, endPoint x: 750, endPoint y: 381, distance: 57.8
click at [750, 381] on div "Kelly Wong CEO VNG Group" at bounding box center [720, 321] width 128 height 171
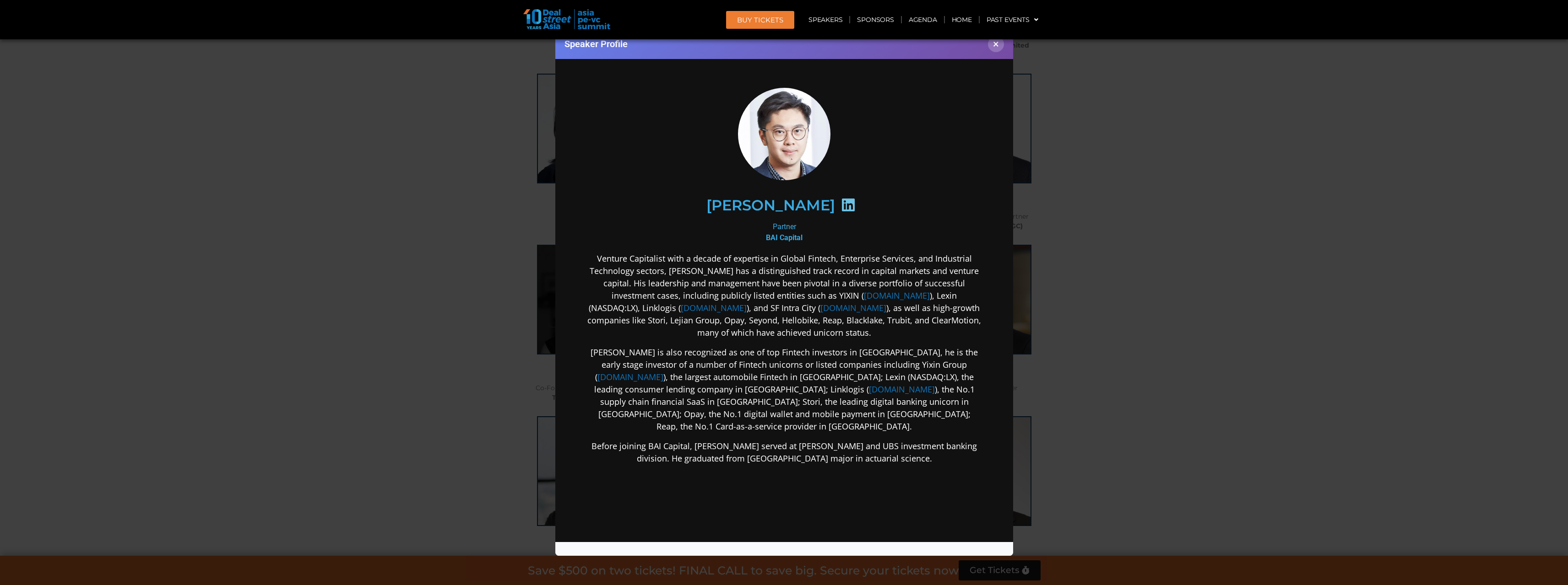
copy div "Kelly Wong CEO VNG Group"
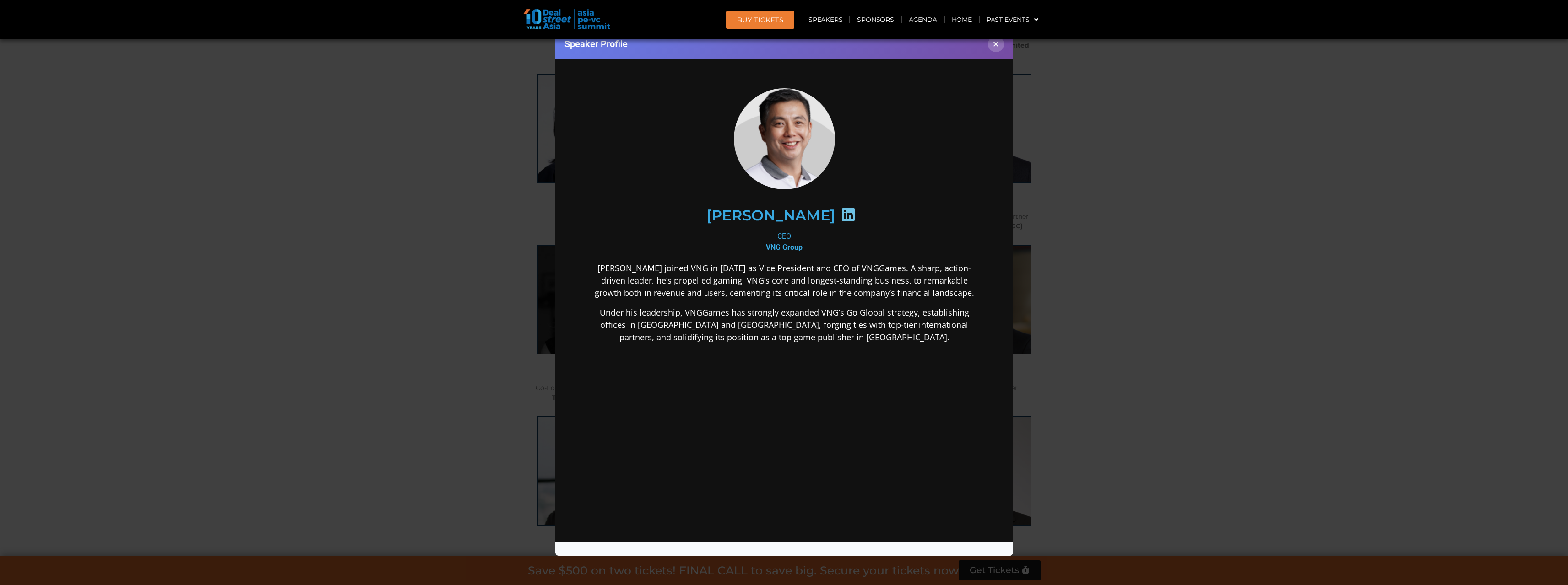
scroll to position [0, 0]
drag, startPoint x: 689, startPoint y: 406, endPoint x: 693, endPoint y: 401, distance: 6.4
click at [689, 406] on div "Kelly Wong joined VNG in 2019 as Vice President and CEO of VNGGames. A sharp, a…" at bounding box center [784, 374] width 395 height 226
click at [1237, 359] on div "Speaker Profile ×" at bounding box center [784, 292] width 1568 height 585
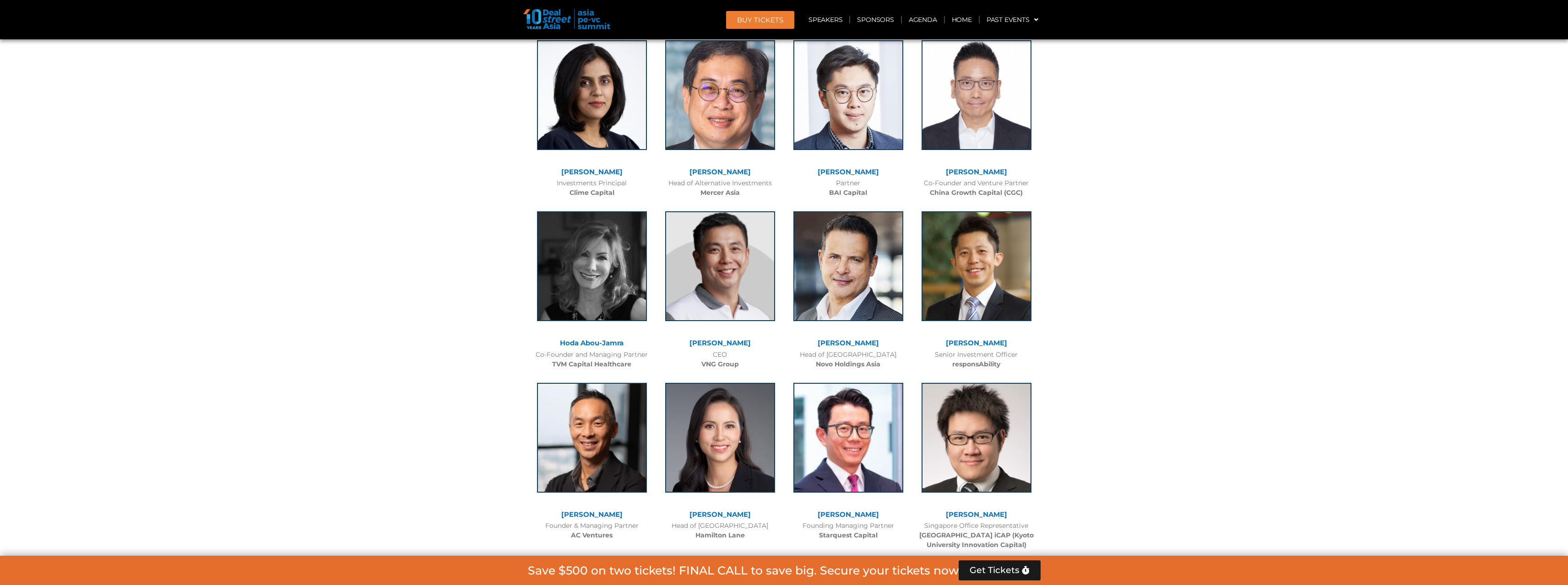
scroll to position [3099, 0]
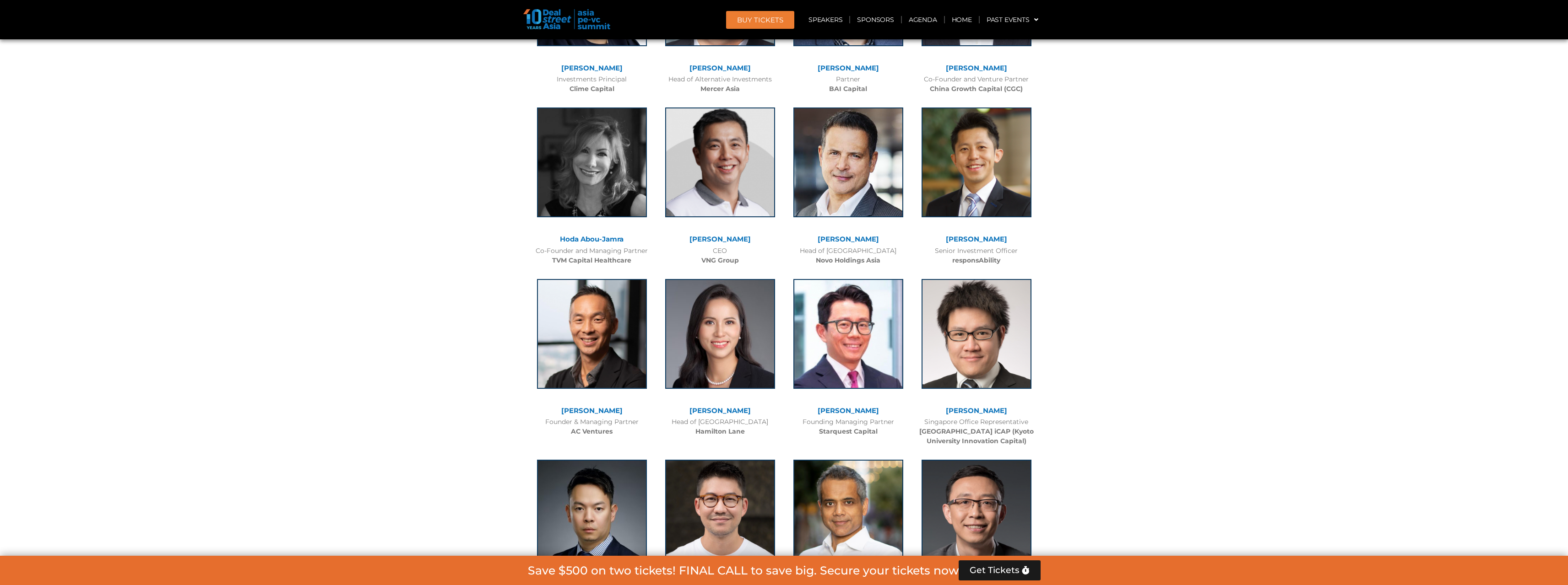
click at [605, 406] on link "[PERSON_NAME]" at bounding box center [592, 410] width 61 height 8
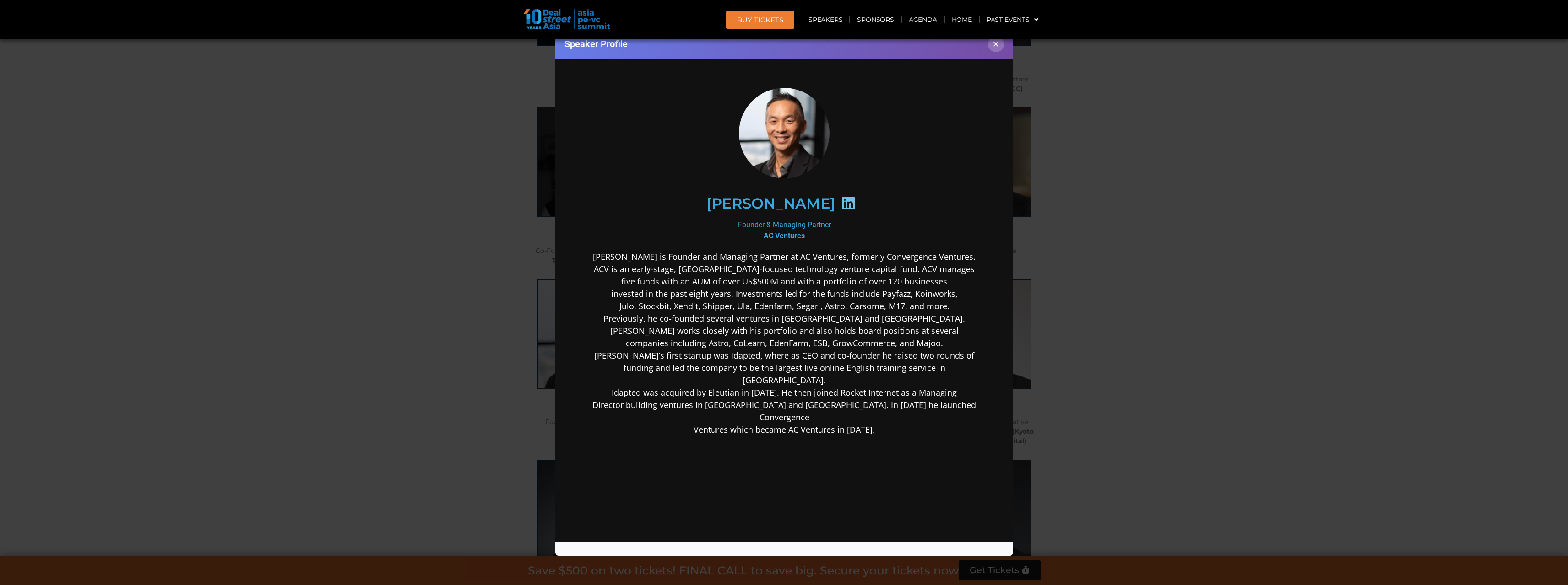
scroll to position [0, 0]
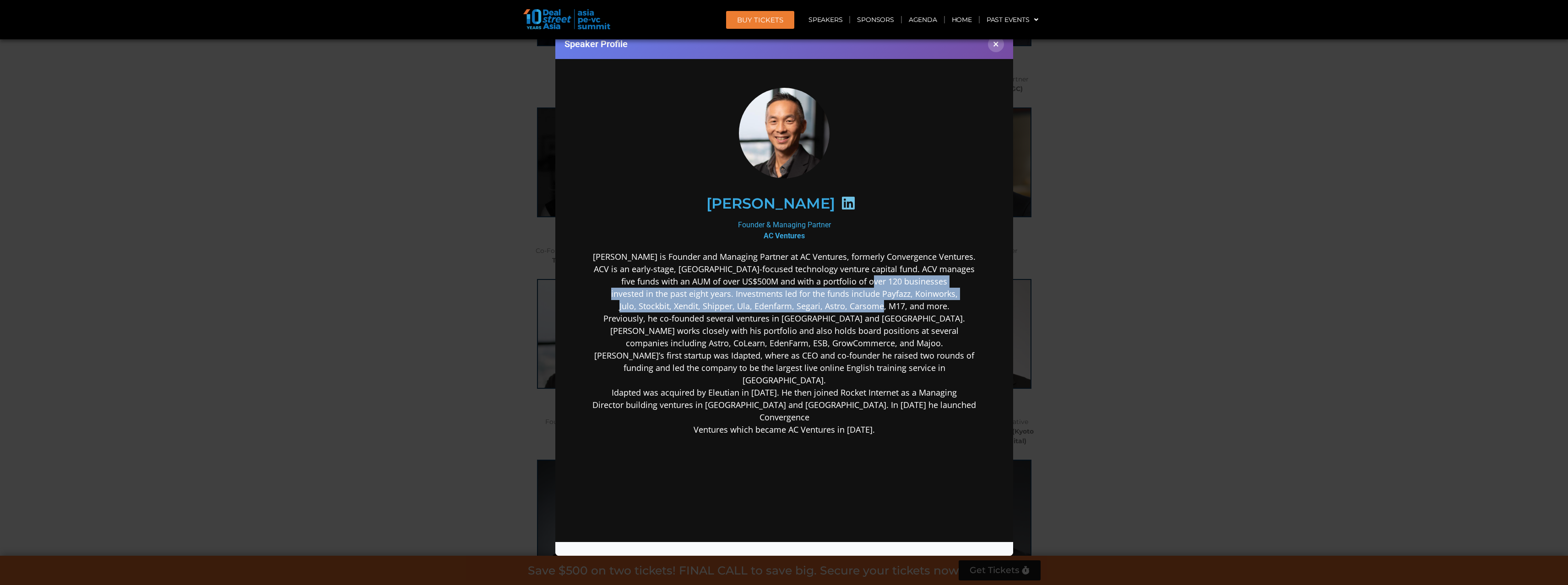
drag, startPoint x: 867, startPoint y: 279, endPoint x: 878, endPoint y: 304, distance: 27.3
click at [878, 304] on p "Adrian is Founder and Managing Partner at AC Ventures, formerly Convergence Ven…" at bounding box center [784, 342] width 395 height 185
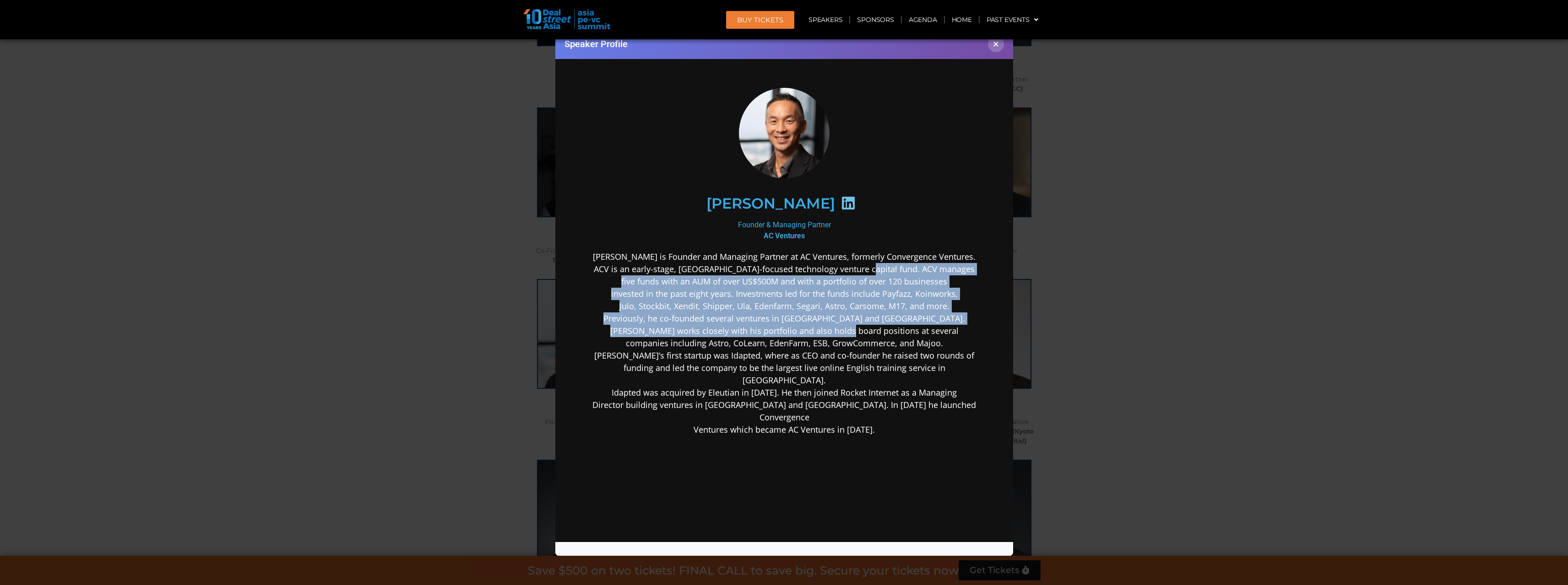
drag, startPoint x: 859, startPoint y: 325, endPoint x: 874, endPoint y: 268, distance: 58.9
click at [874, 268] on p "Adrian is Founder and Managing Partner at AC Ventures, formerly Convergence Ven…" at bounding box center [784, 342] width 395 height 185
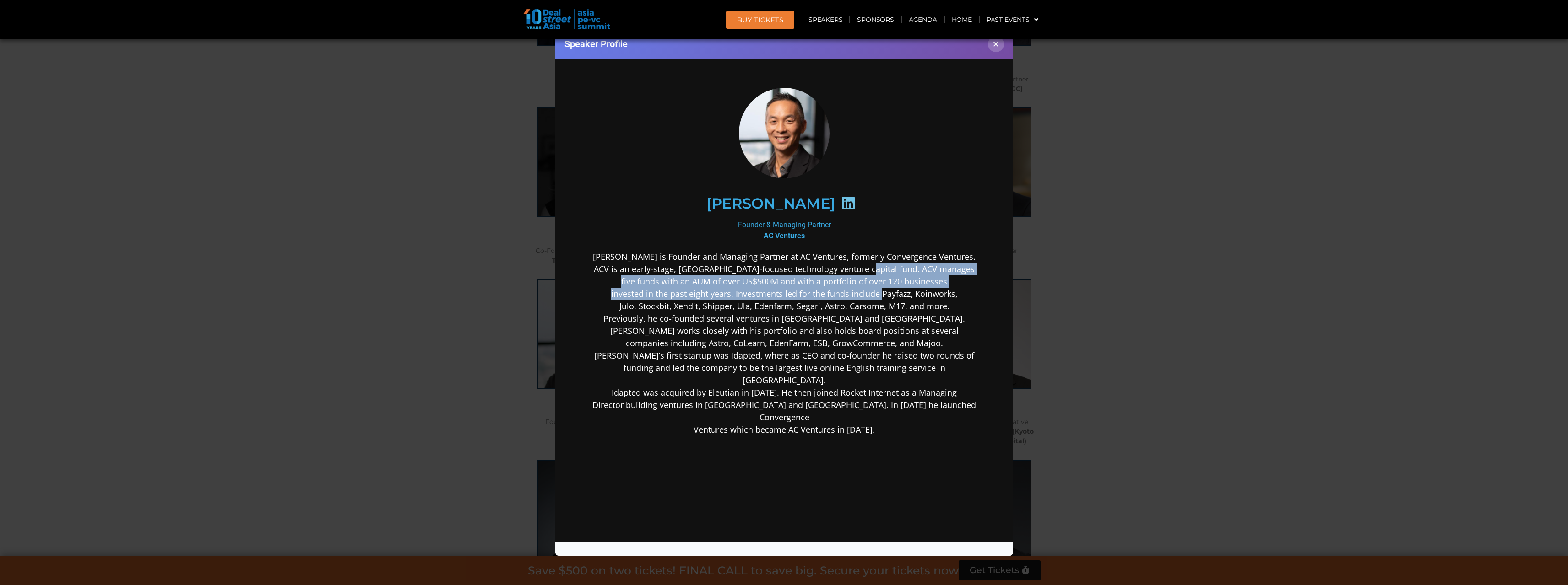
drag, startPoint x: 874, startPoint y: 268, endPoint x: 876, endPoint y: 297, distance: 29.1
click at [876, 297] on p "Adrian is Founder and Managing Partner at AC Ventures, formerly Convergence Ven…" at bounding box center [784, 342] width 395 height 185
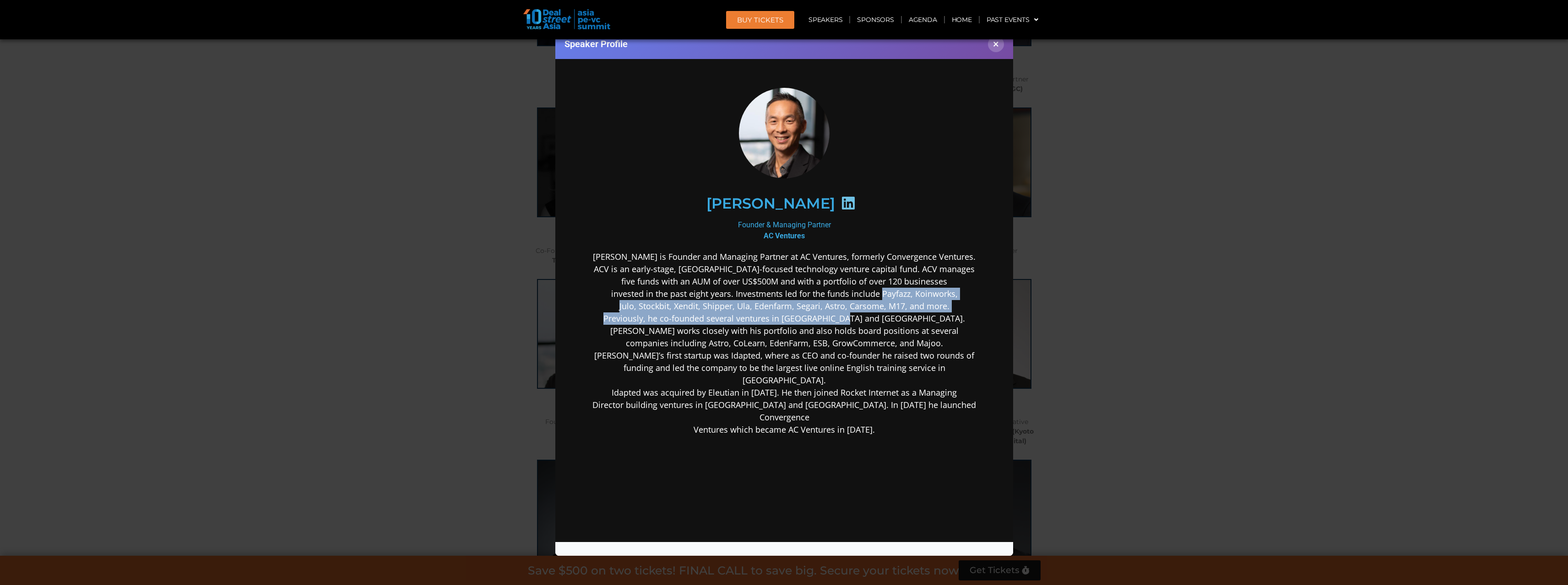
drag, startPoint x: 878, startPoint y: 295, endPoint x: 884, endPoint y: 315, distance: 20.9
click at [884, 315] on p "Adrian is Founder and Managing Partner at AC Ventures, formerly Convergence Ven…" at bounding box center [784, 342] width 395 height 185
drag, startPoint x: 906, startPoint y: 310, endPoint x: 839, endPoint y: 295, distance: 68.7
click at [839, 295] on p "Adrian is Founder and Managing Partner at AC Ventures, formerly Convergence Ven…" at bounding box center [784, 342] width 395 height 185
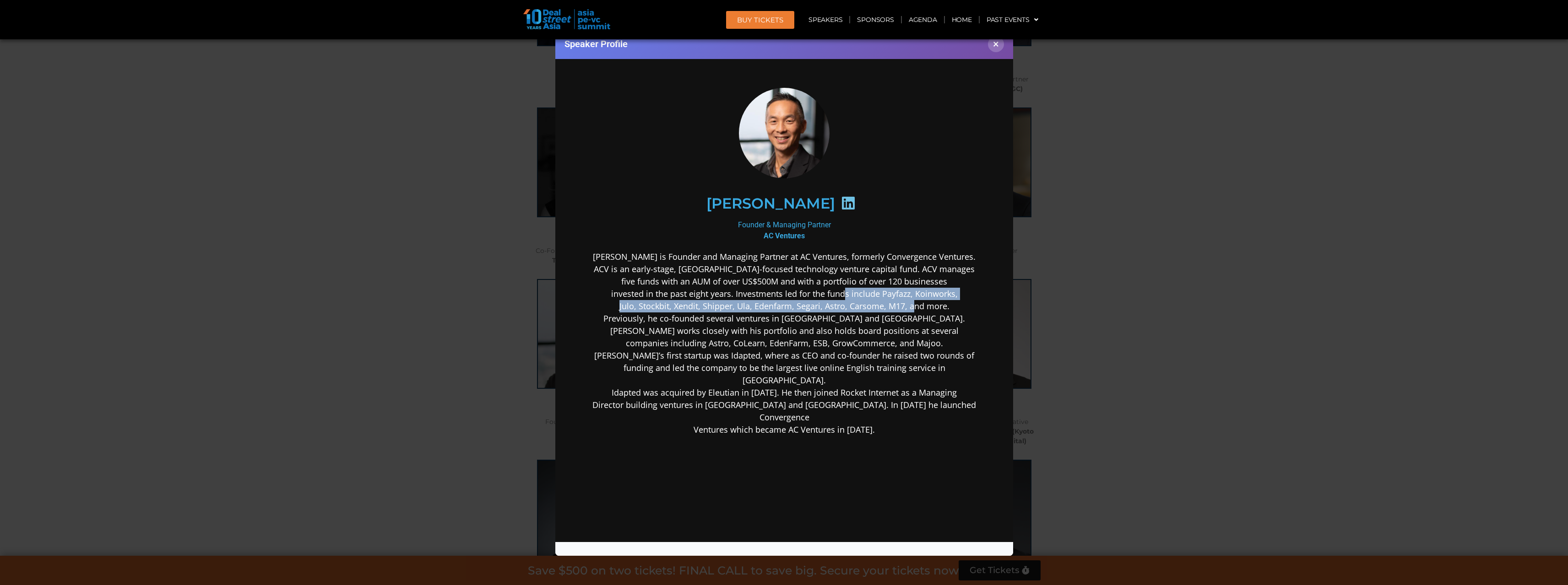
click at [839, 295] on p "Adrian is Founder and Managing Partner at AC Ventures, formerly Convergence Ven…" at bounding box center [784, 342] width 395 height 185
drag, startPoint x: 800, startPoint y: 271, endPoint x: 870, endPoint y: 320, distance: 85.4
click at [869, 319] on p "Adrian is Founder and Managing Partner at AC Ventures, formerly Convergence Ven…" at bounding box center [784, 342] width 395 height 185
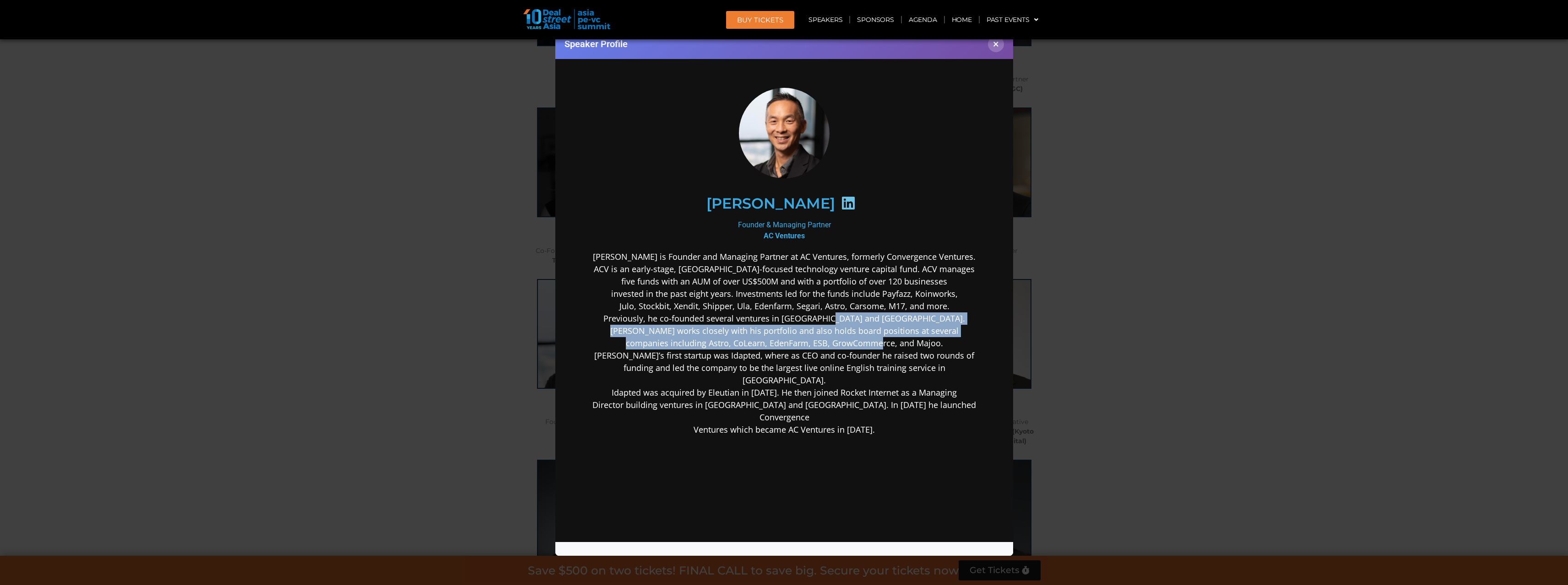
drag, startPoint x: 870, startPoint y: 320, endPoint x: 878, endPoint y: 345, distance: 26.2
click at [878, 345] on p "Adrian is Founder and Managing Partner at AC Ventures, formerly Convergence Ven…" at bounding box center [784, 342] width 395 height 185
click at [878, 346] on p "Adrian is Founder and Managing Partner at AC Ventures, formerly Convergence Ven…" at bounding box center [784, 342] width 395 height 185
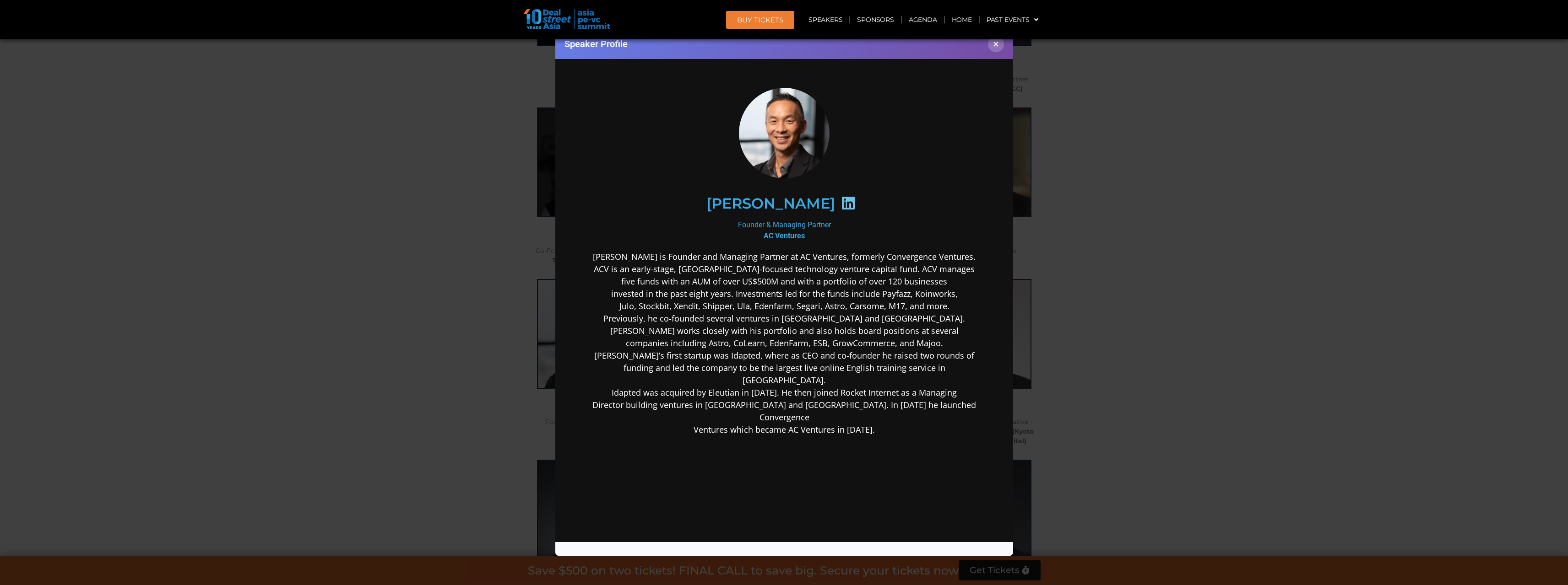
click at [1202, 275] on div "Speaker Profile ×" at bounding box center [784, 292] width 1568 height 585
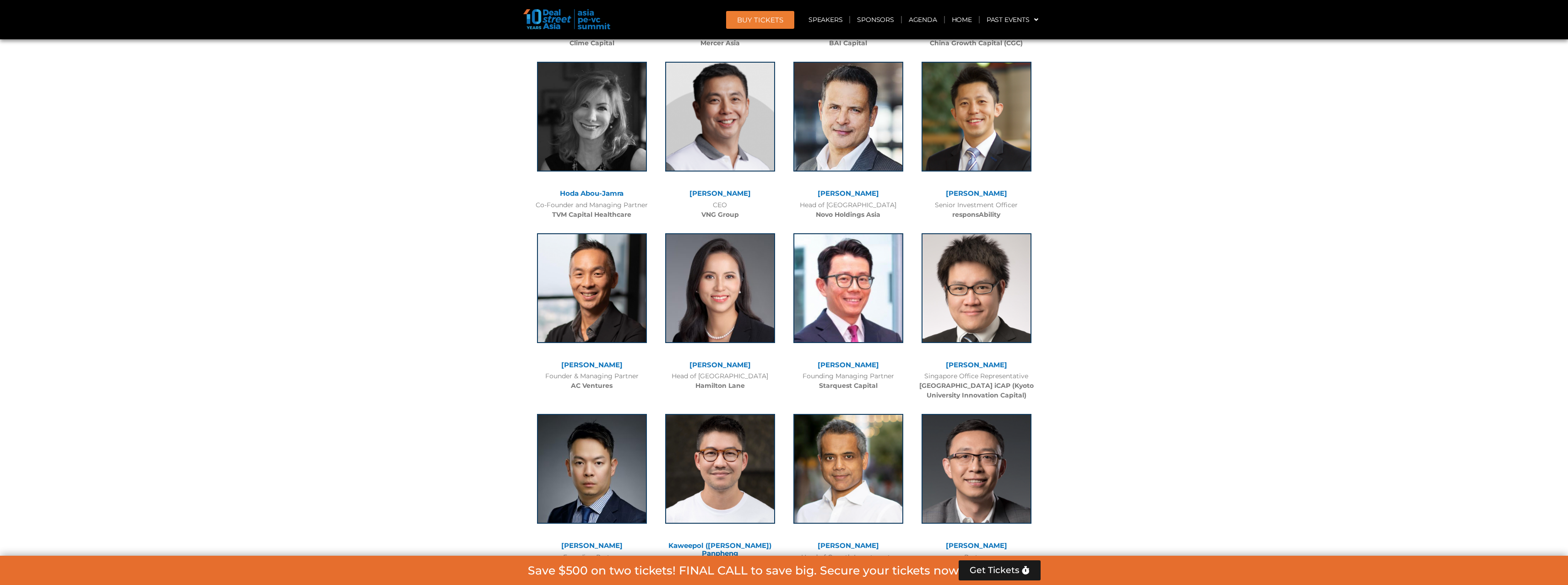
scroll to position [3191, 0]
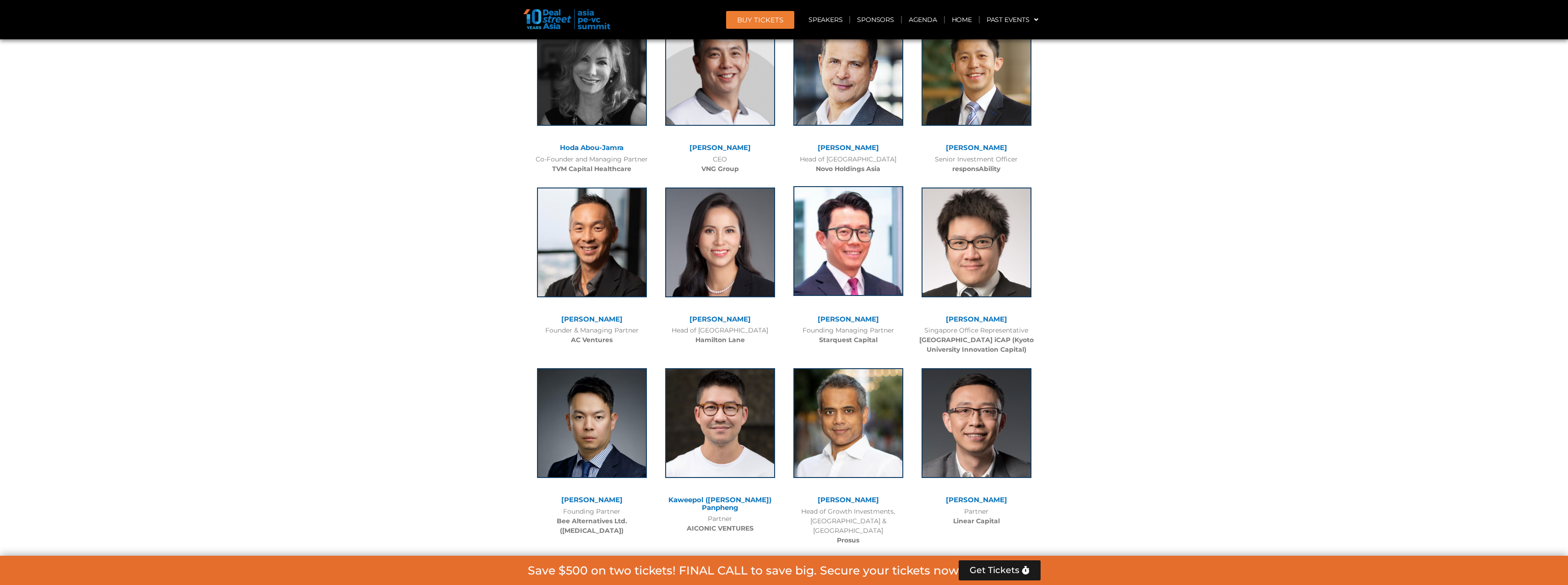
click at [843, 266] on img at bounding box center [848, 241] width 110 height 110
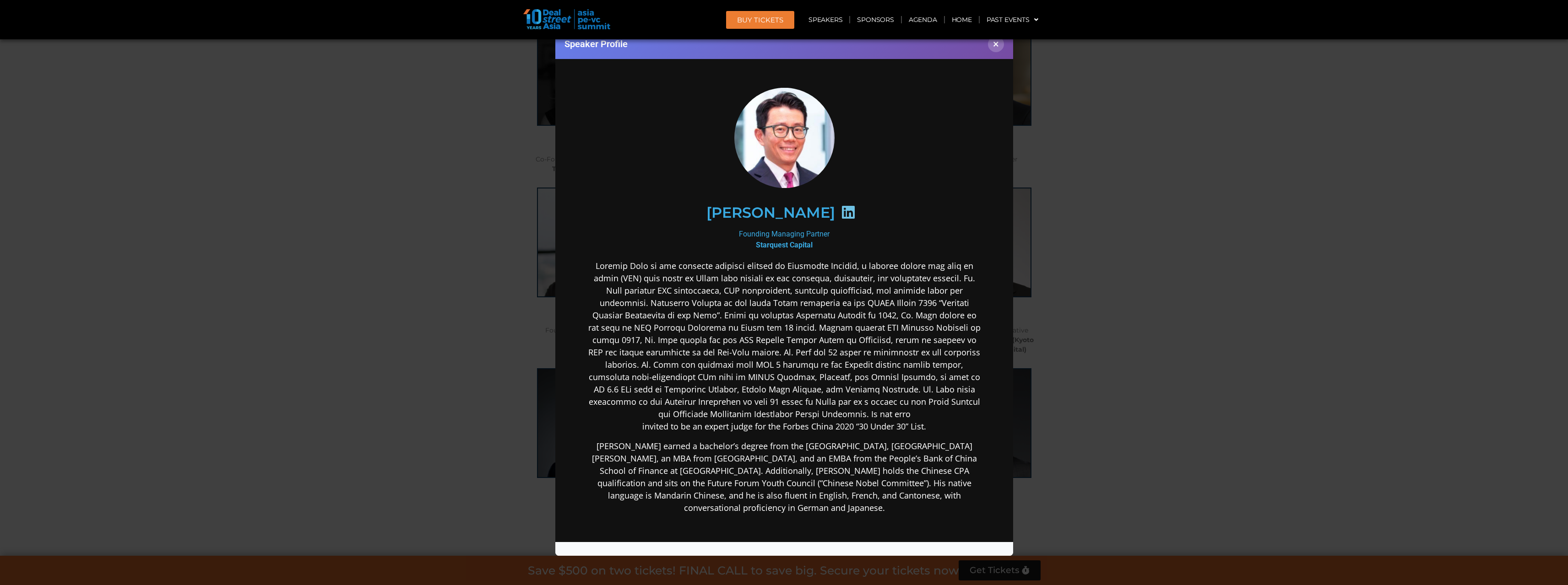
scroll to position [0, 0]
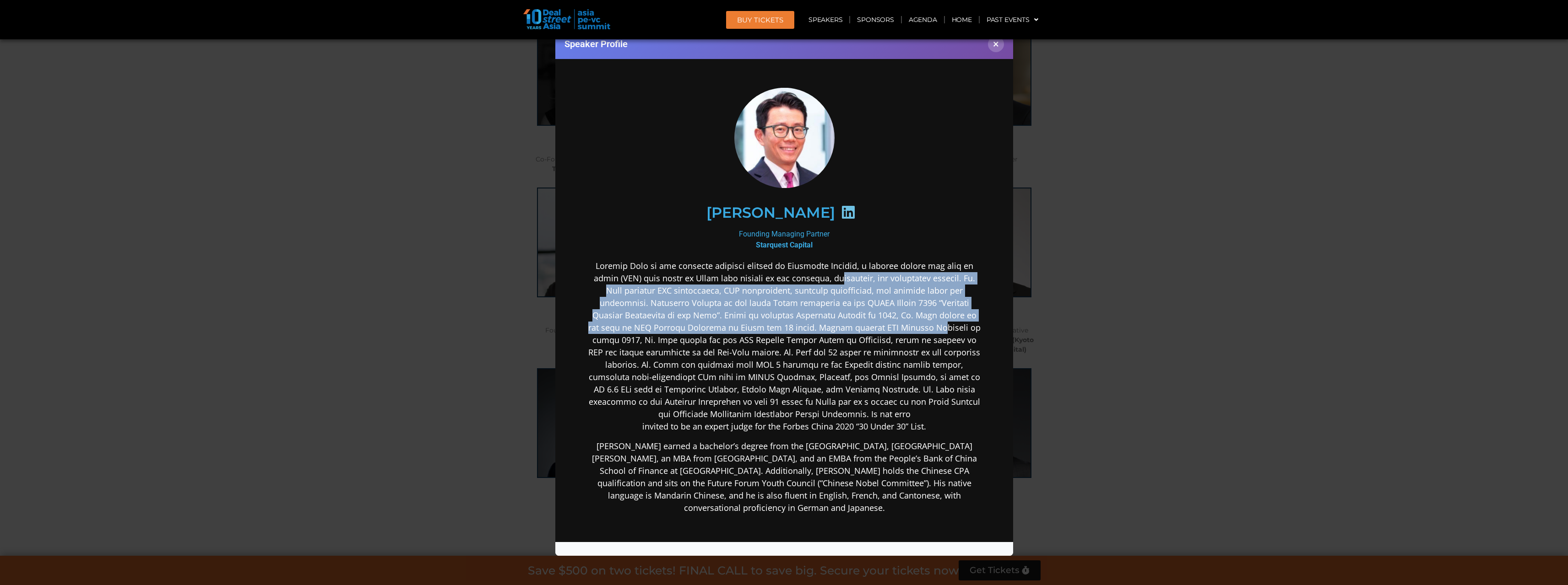
drag, startPoint x: 842, startPoint y: 278, endPoint x: 851, endPoint y: 325, distance: 47.9
click at [851, 325] on p "invited to be an expert judge for the Forbes China 2020 “30 Under 30” List." at bounding box center [784, 346] width 395 height 173
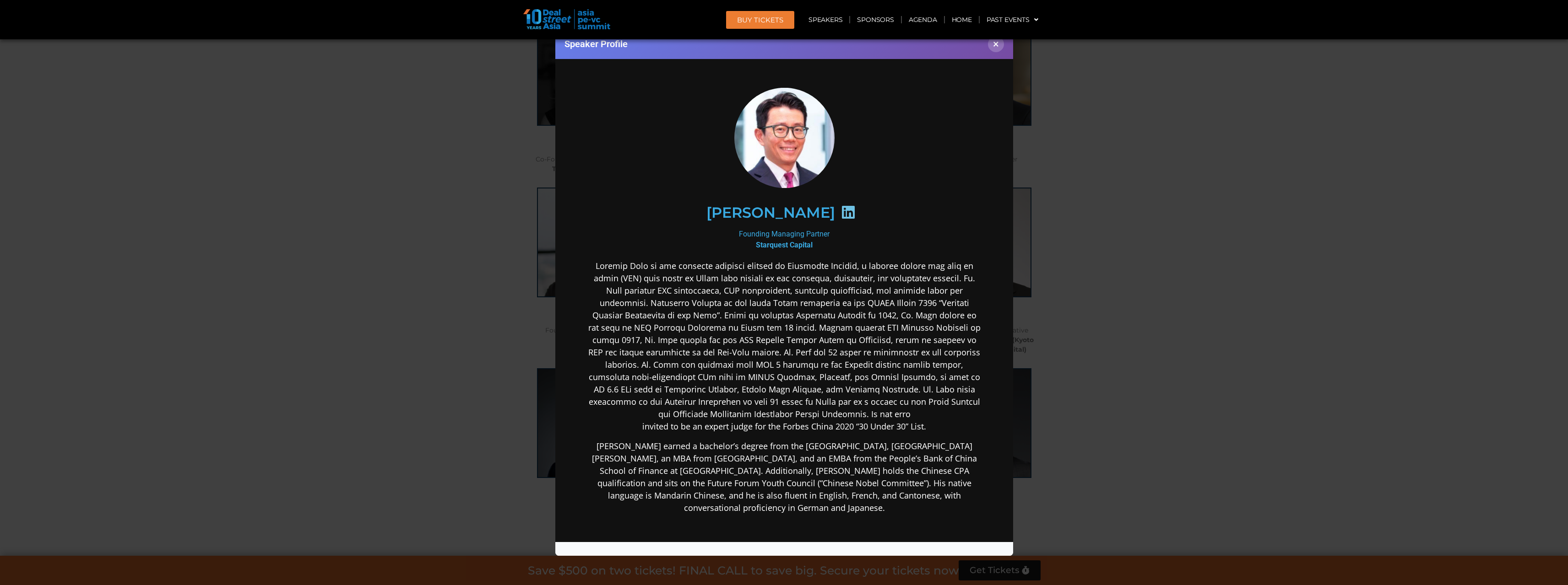
drag, startPoint x: 1079, startPoint y: 303, endPoint x: 1082, endPoint y: 307, distance: 5.0
click at [1080, 304] on div "Speaker Profile ×" at bounding box center [784, 292] width 1568 height 585
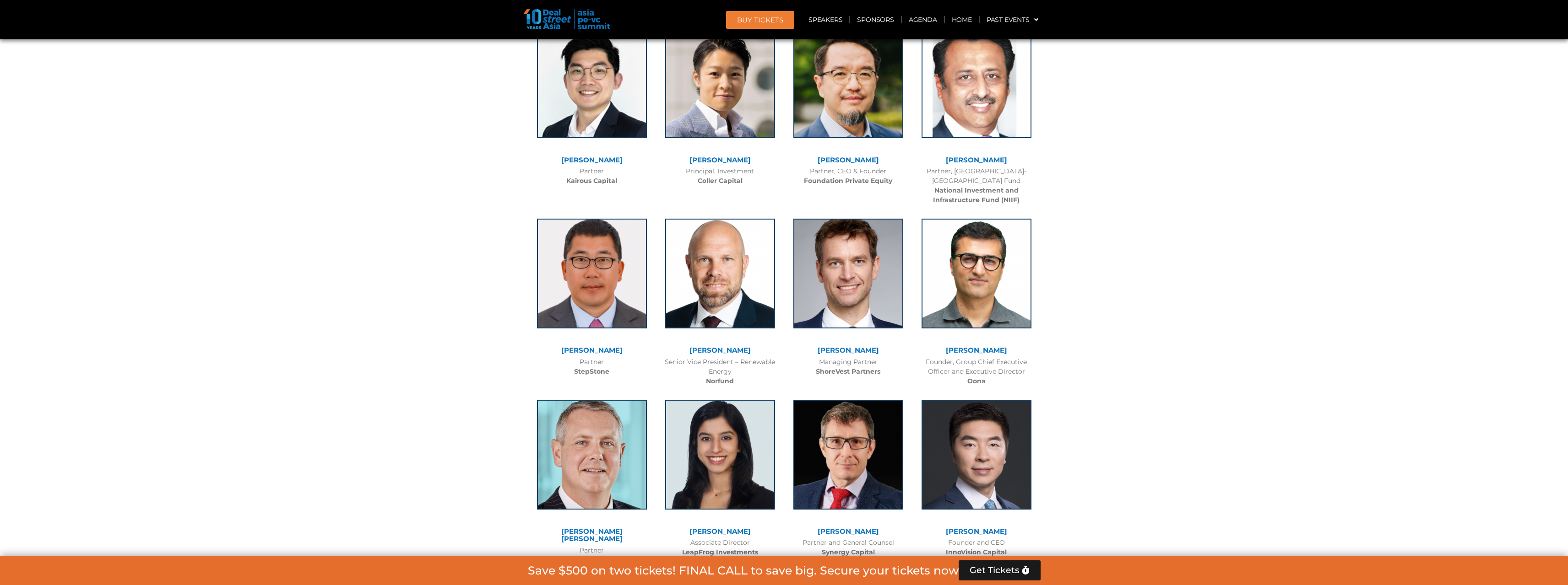
scroll to position [3785, 0]
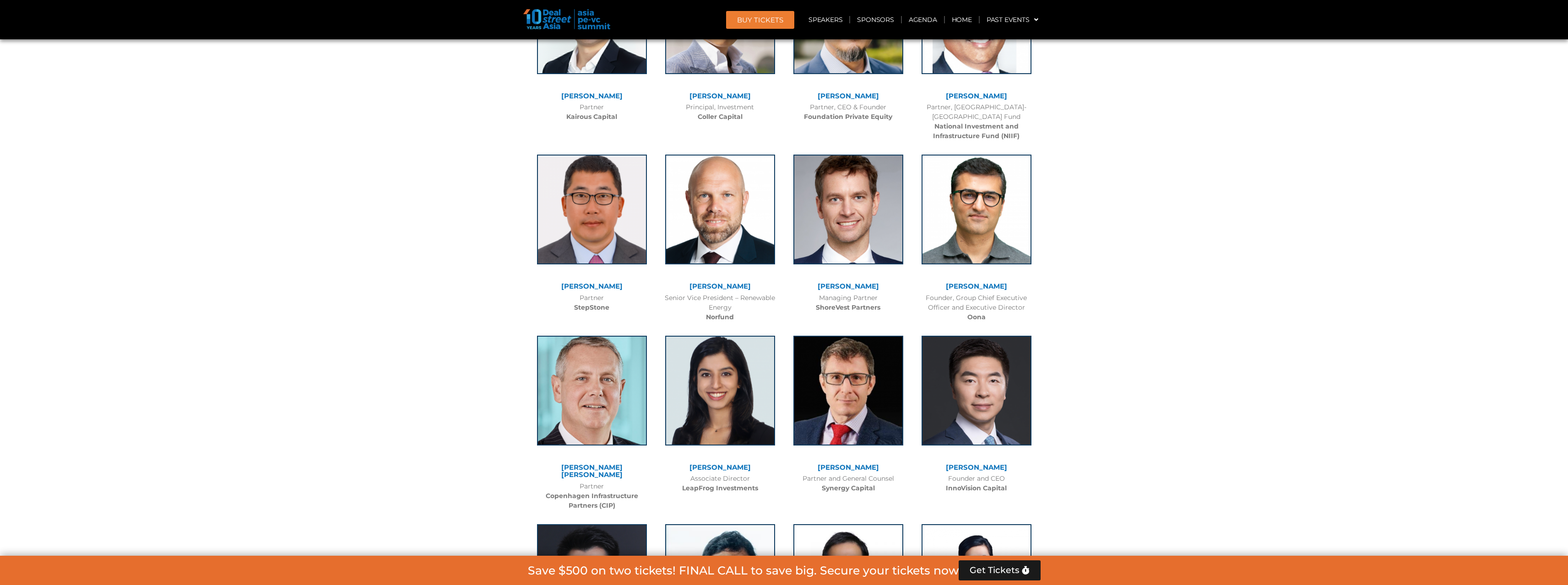
click at [857, 463] on link "[PERSON_NAME]" at bounding box center [849, 467] width 61 height 8
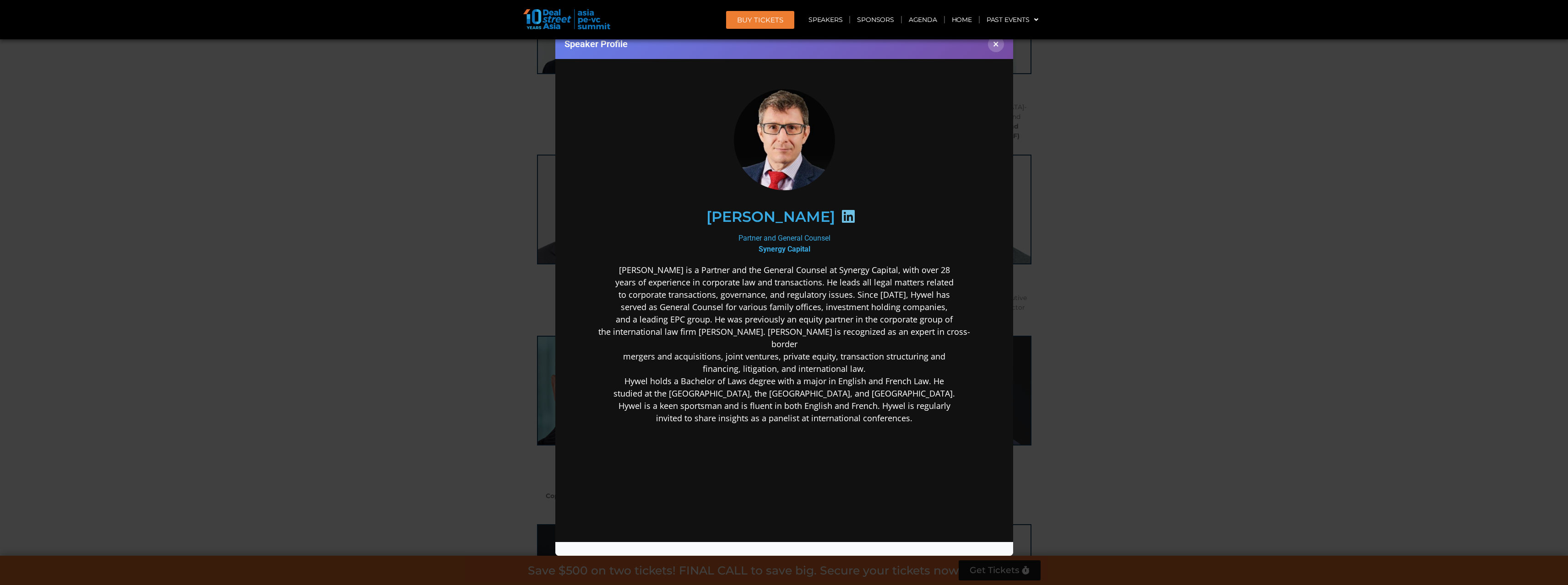
scroll to position [0, 0]
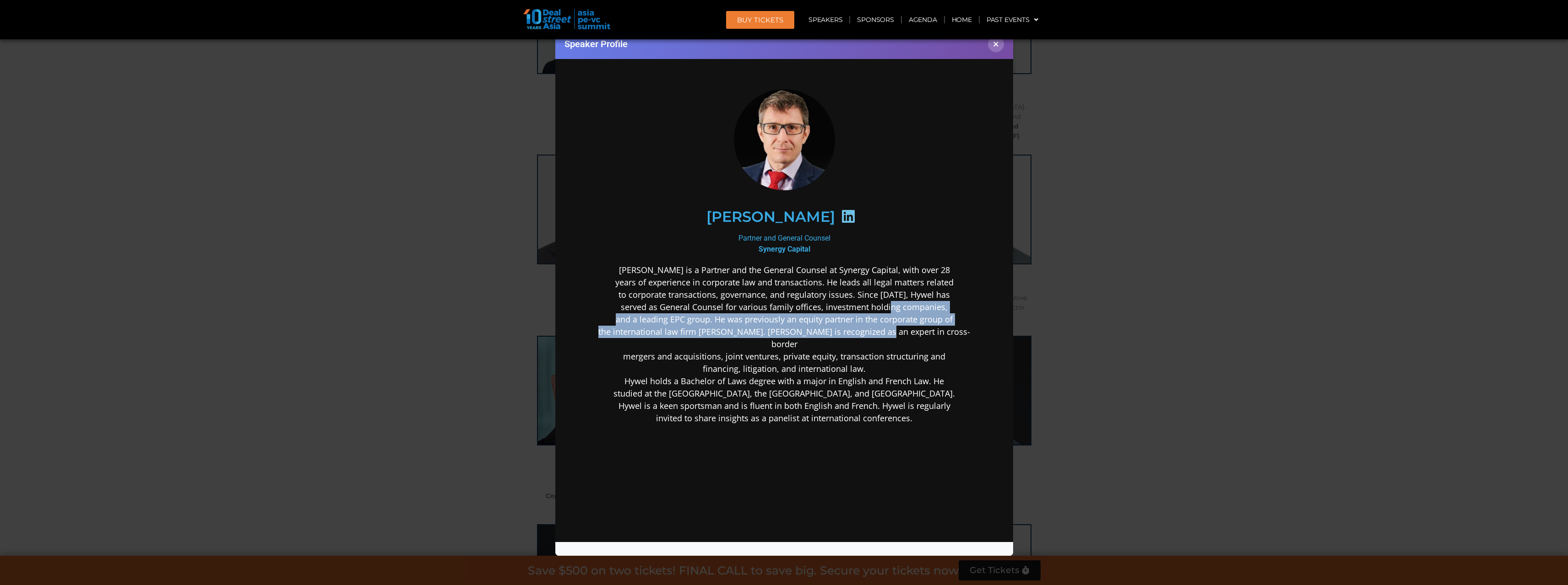
drag, startPoint x: 887, startPoint y: 310, endPoint x: 887, endPoint y: 334, distance: 24.0
click at [887, 334] on p "Hywel Phillip is a Partner and the General Counsel at Synergy Capital, with ove…" at bounding box center [784, 343] width 395 height 161
drag, startPoint x: 887, startPoint y: 334, endPoint x: 894, endPoint y: 305, distance: 29.8
click at [894, 305] on p "Hywel Phillip is a Partner and the General Counsel at Synergy Capital, with ove…" at bounding box center [784, 343] width 395 height 161
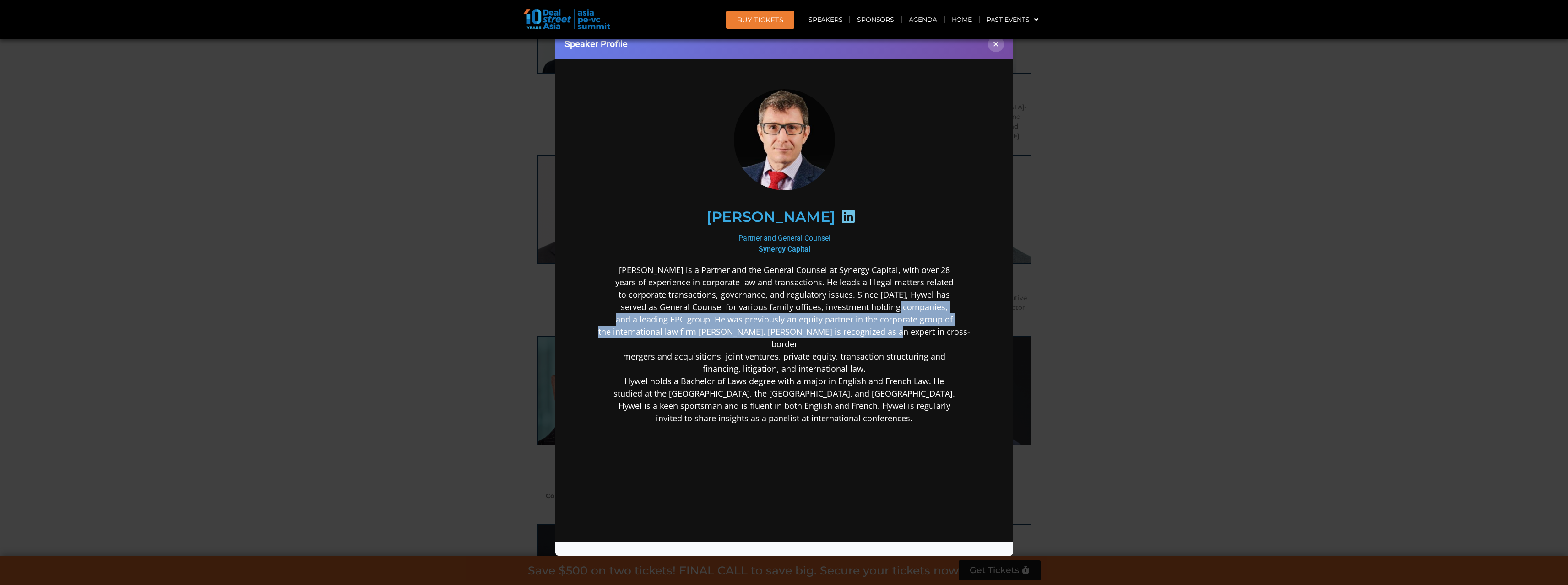
click at [894, 305] on p "Hywel Phillip is a Partner and the General Counsel at Synergy Capital, with ove…" at bounding box center [784, 343] width 395 height 161
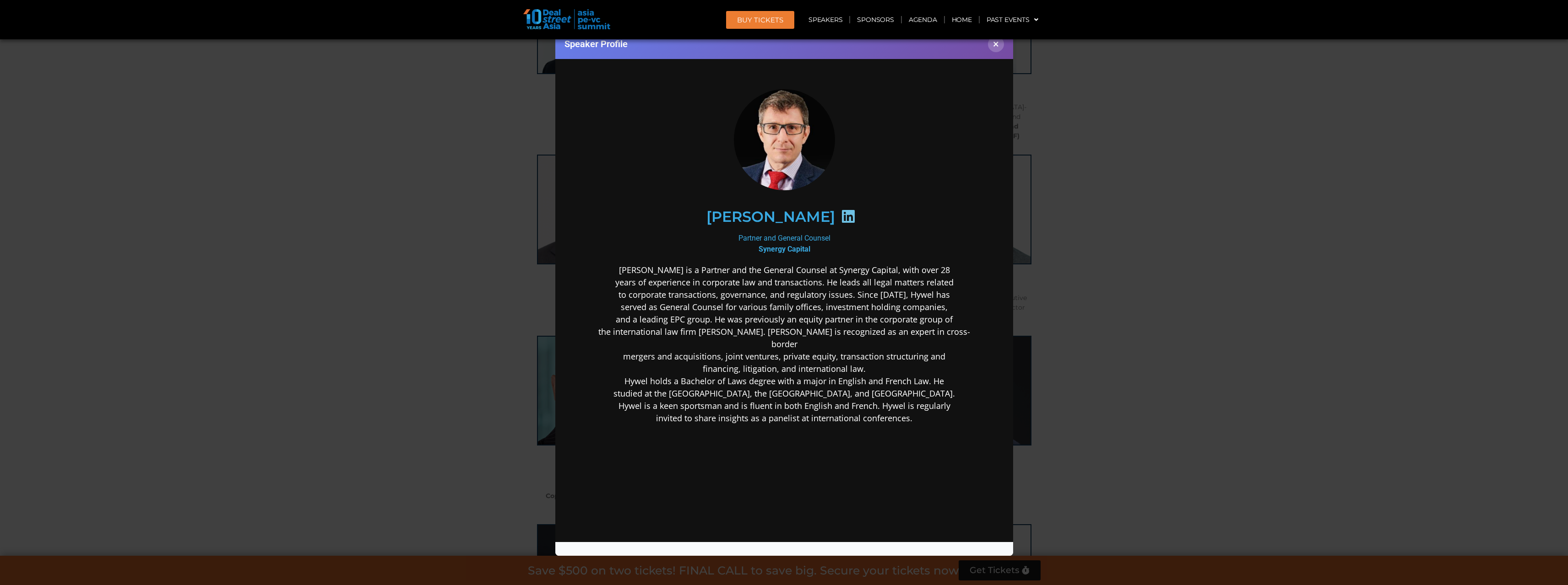
click at [1082, 273] on div "Speaker Profile ×" at bounding box center [784, 292] width 1568 height 585
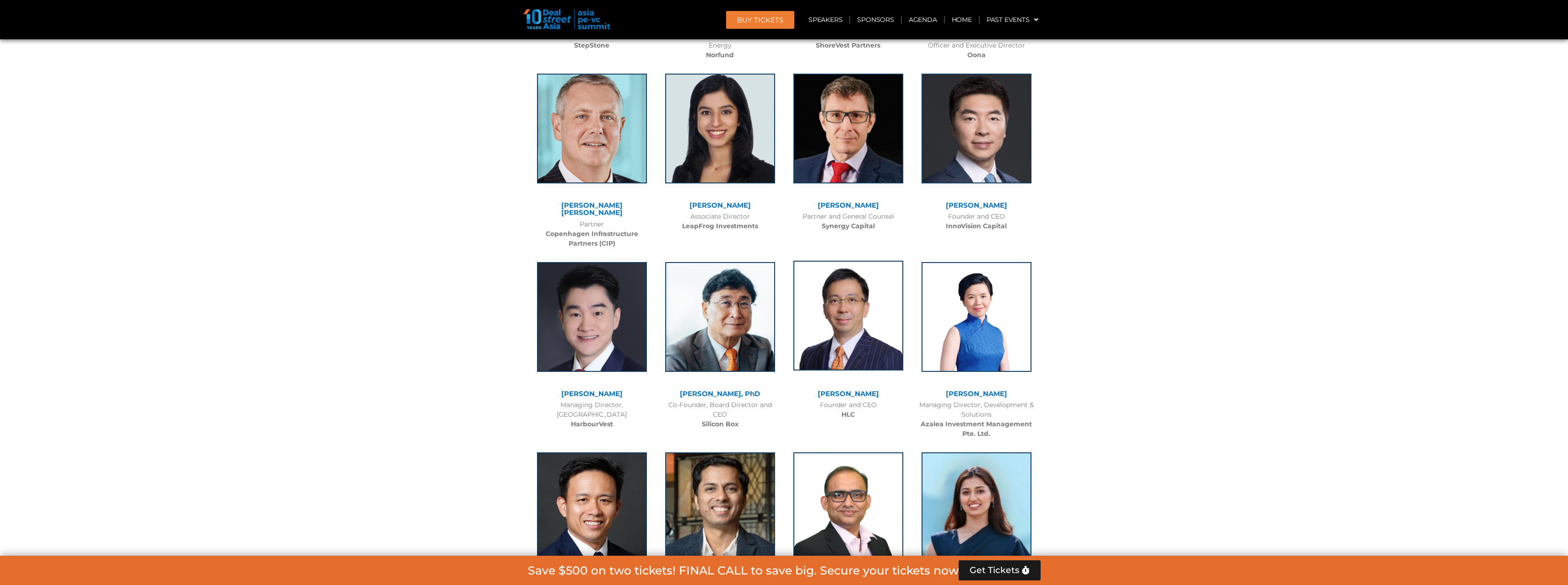
scroll to position [4060, 0]
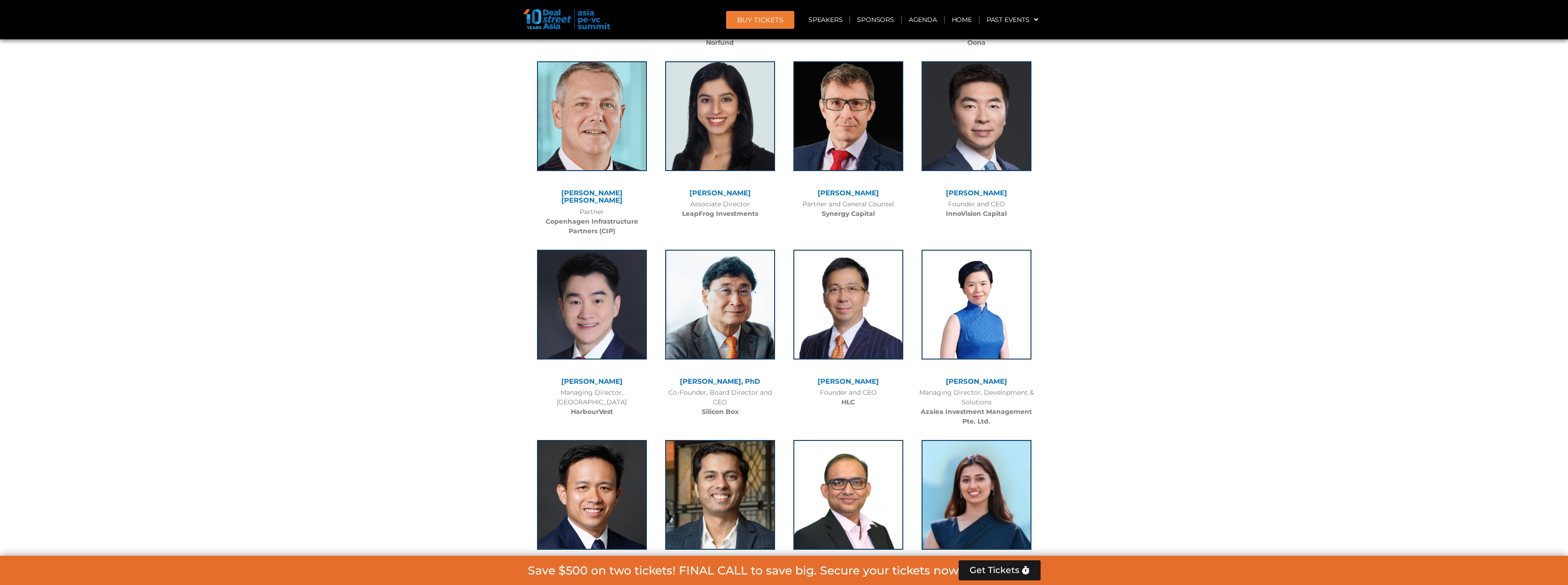
click at [854, 339] on div at bounding box center [849, 312] width 119 height 133
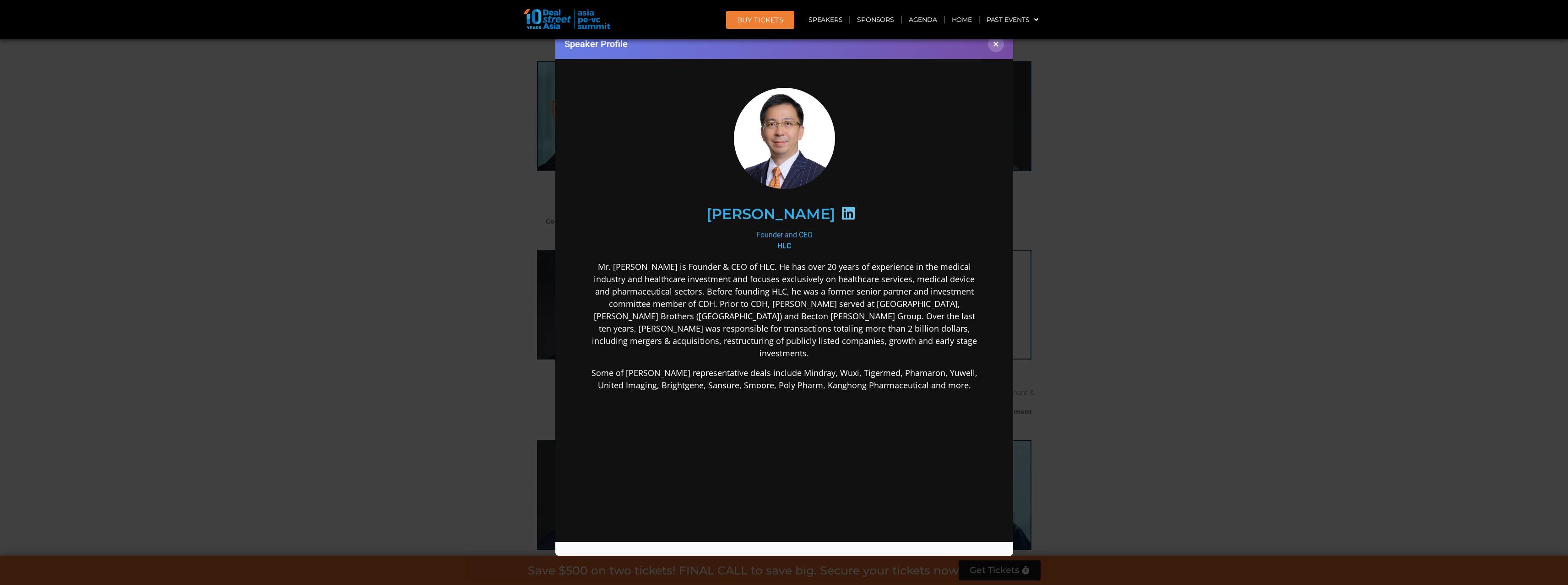
scroll to position [0, 0]
drag, startPoint x: 866, startPoint y: 278, endPoint x: 866, endPoint y: 286, distance: 8.0
click at [866, 286] on p "Mr. Steven Wang is Founder & CEO of HLC. He has over 20 years of experience in …" at bounding box center [784, 310] width 395 height 99
drag, startPoint x: 928, startPoint y: 367, endPoint x: 924, endPoint y: 347, distance: 20.4
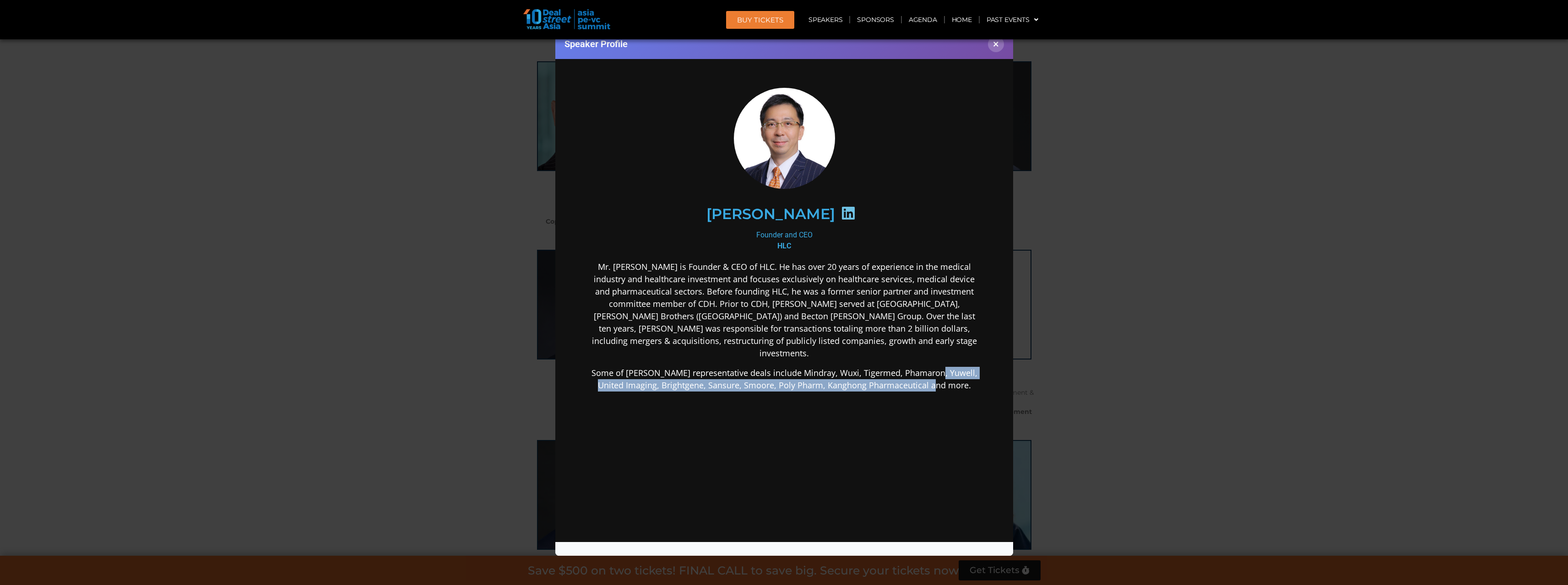
click at [924, 347] on div "Mr. Steven Wang is Founder & CEO of HLC. He has over 20 years of experience in …" at bounding box center [784, 398] width 395 height 275
click at [840, 207] on icon at bounding box center [848, 213] width 15 height 15
click at [1156, 301] on div "Speaker Profile ×" at bounding box center [784, 292] width 1568 height 585
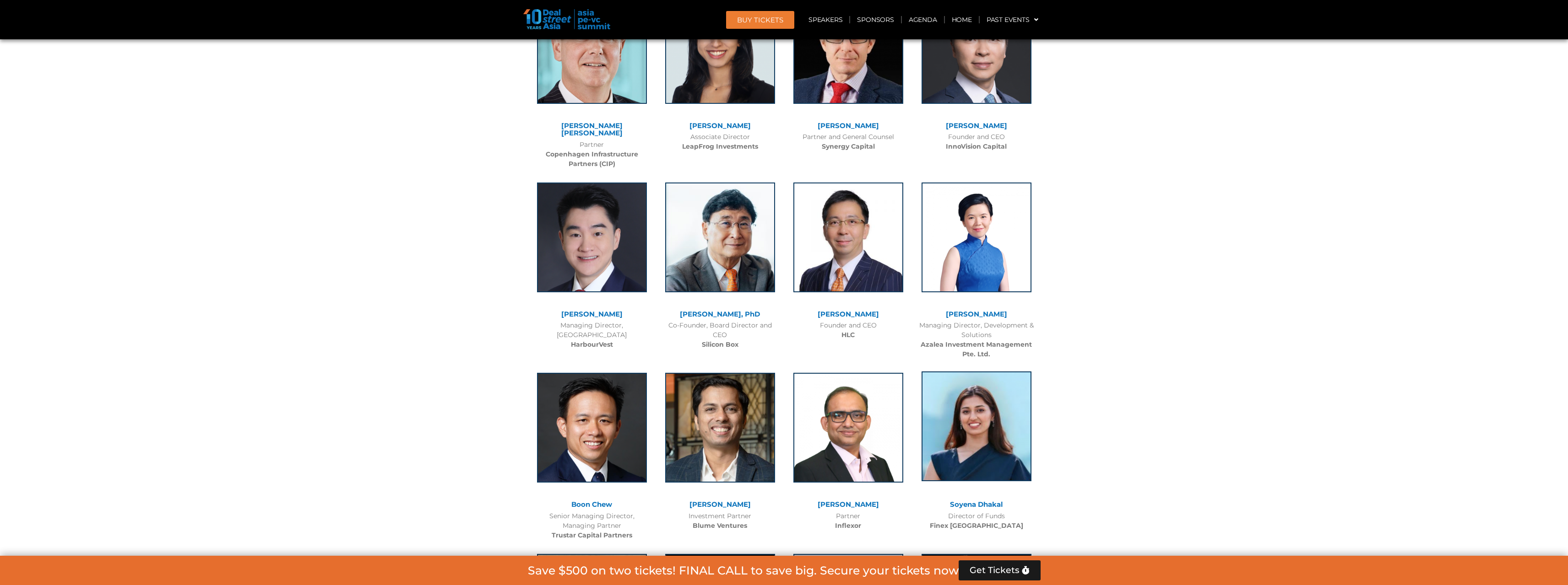
scroll to position [4197, 0]
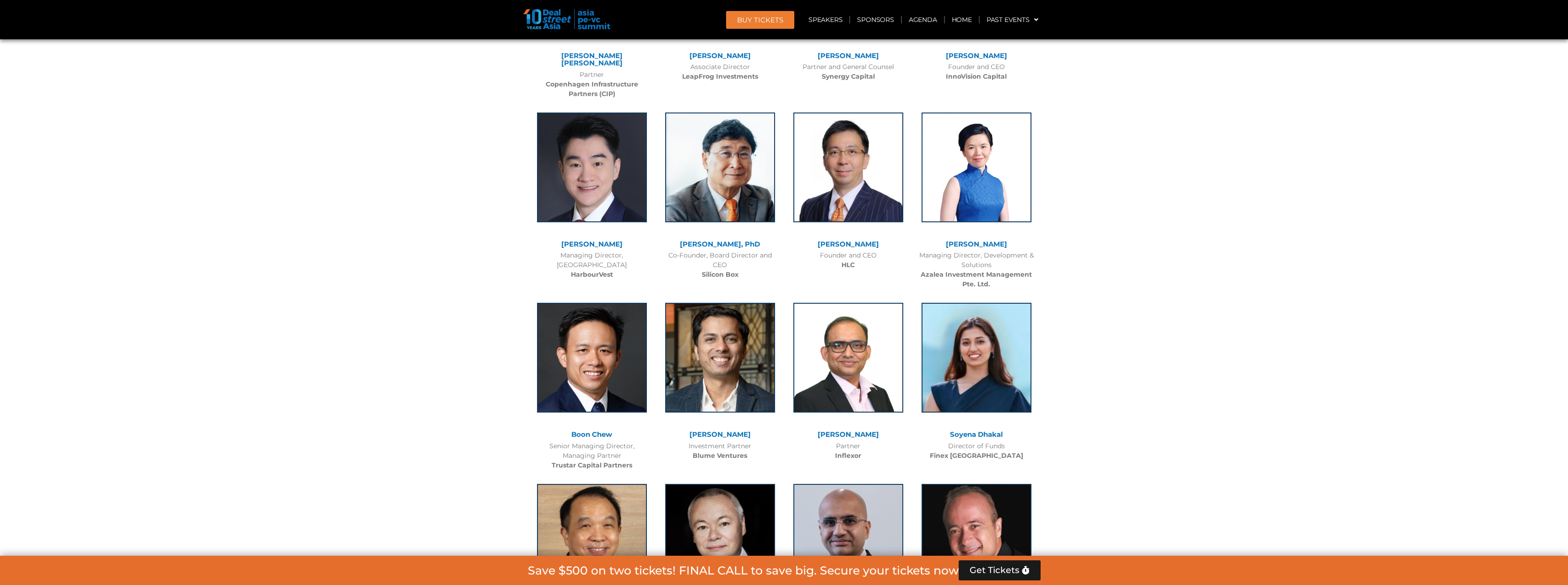
click at [972, 201] on div at bounding box center [976, 174] width 119 height 133
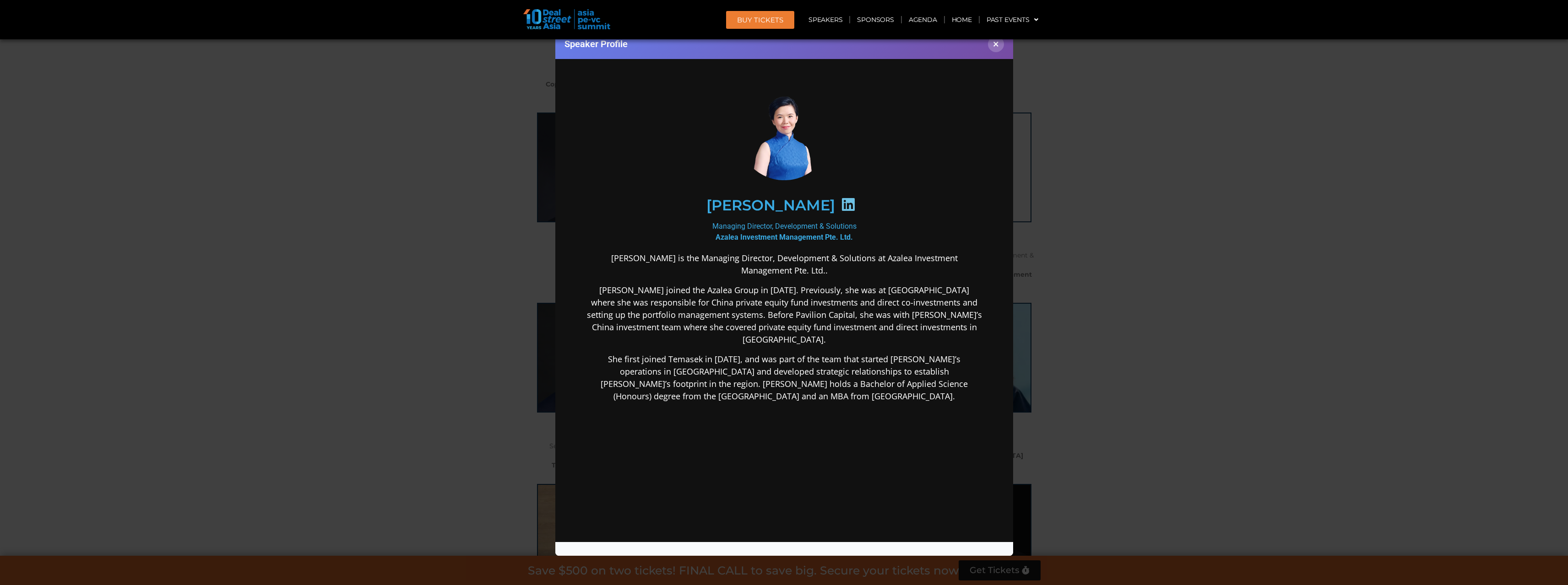
scroll to position [0, 0]
drag, startPoint x: 987, startPoint y: 258, endPoint x: 849, endPoint y: 259, distance: 138.0
click at [849, 259] on div "Emma Ooi Managing Director, Development & Solutions Azalea Investment Managemen…" at bounding box center [784, 316] width 439 height 503
click at [1255, 263] on div "Speaker Profile ×" at bounding box center [784, 292] width 1568 height 585
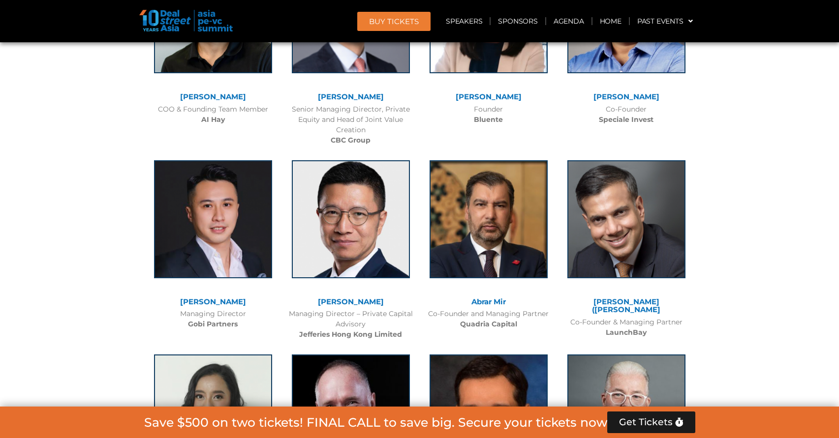
scroll to position [3775, 0]
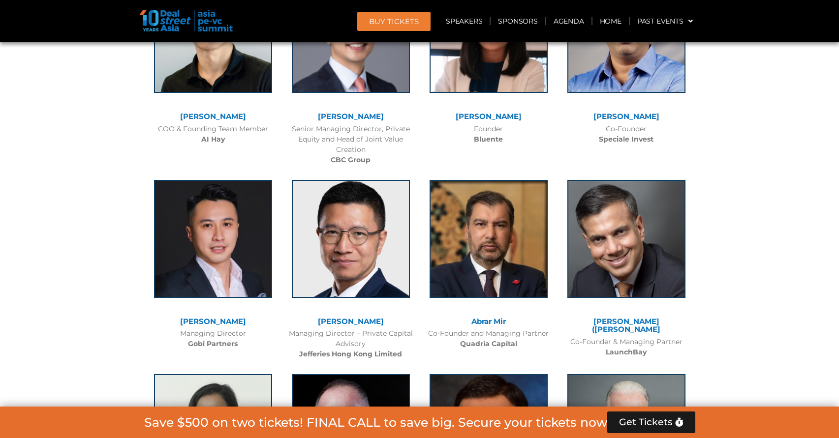
click at [223, 317] on link "[PERSON_NAME]" at bounding box center [213, 321] width 66 height 9
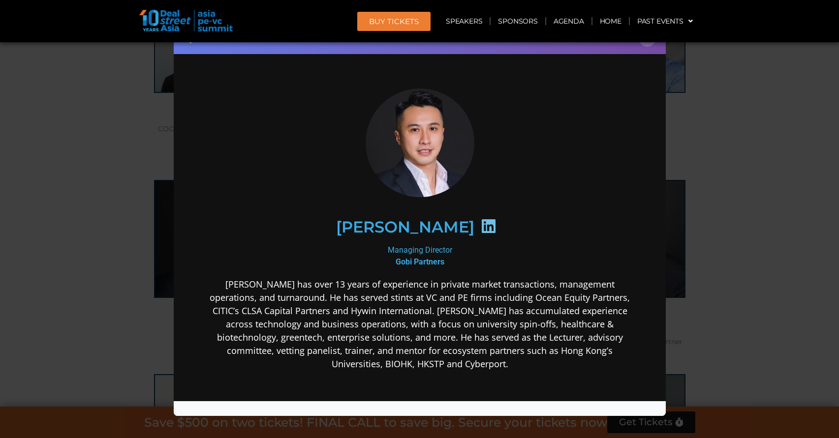
scroll to position [0, 0]
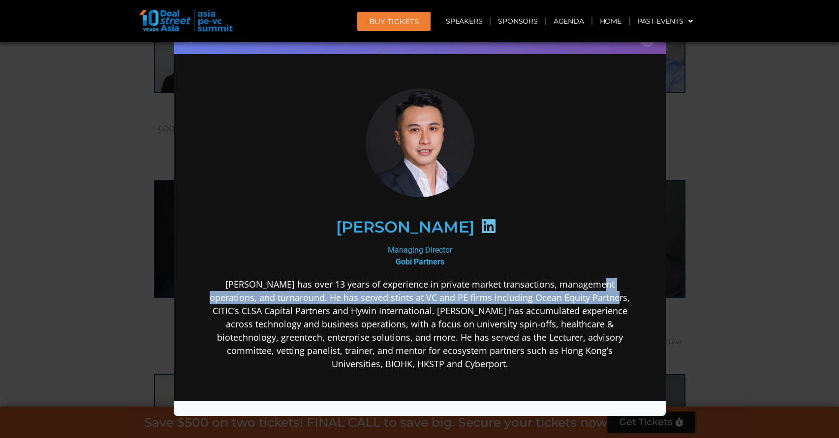
drag, startPoint x: 574, startPoint y: 285, endPoint x: 576, endPoint y: 301, distance: 15.4
click at [576, 301] on p "[PERSON_NAME] has over 13 years of experience in private market transactions, m…" at bounding box center [419, 323] width 425 height 93
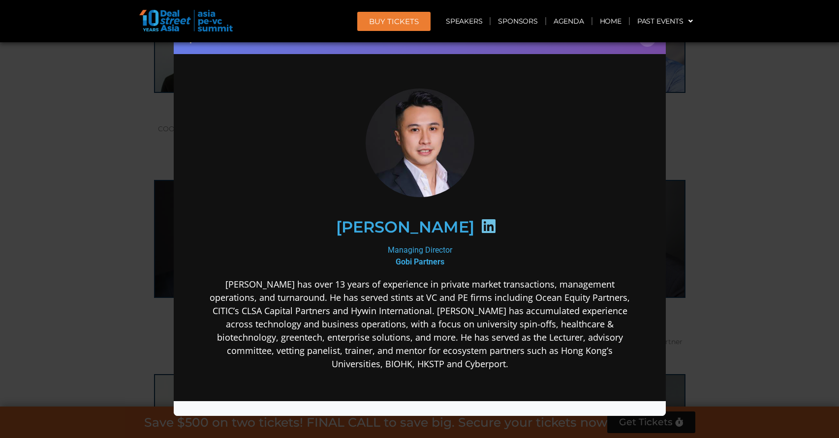
click at [576, 301] on p "[PERSON_NAME] has over 13 years of experience in private market transactions, m…" at bounding box center [419, 323] width 425 height 93
click at [480, 227] on icon at bounding box center [488, 226] width 16 height 16
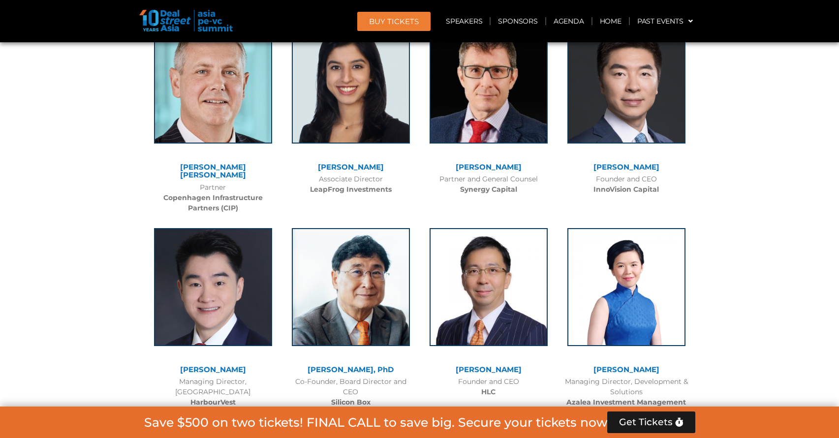
scroll to position [3350, 0]
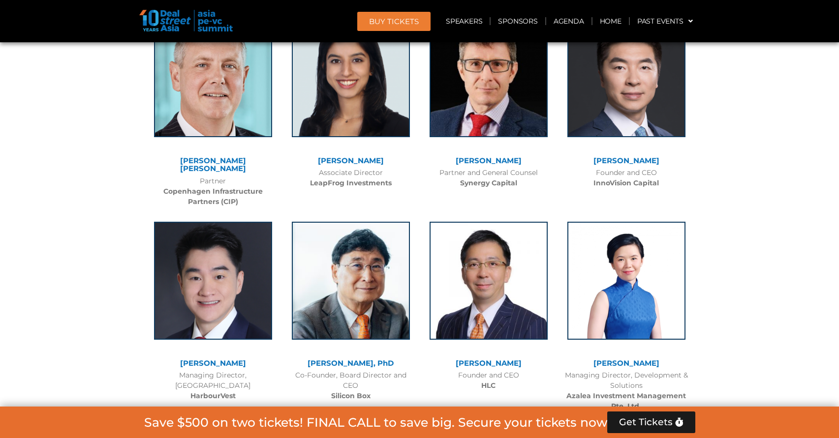
click at [489, 359] on link "[PERSON_NAME]" at bounding box center [488, 363] width 66 height 9
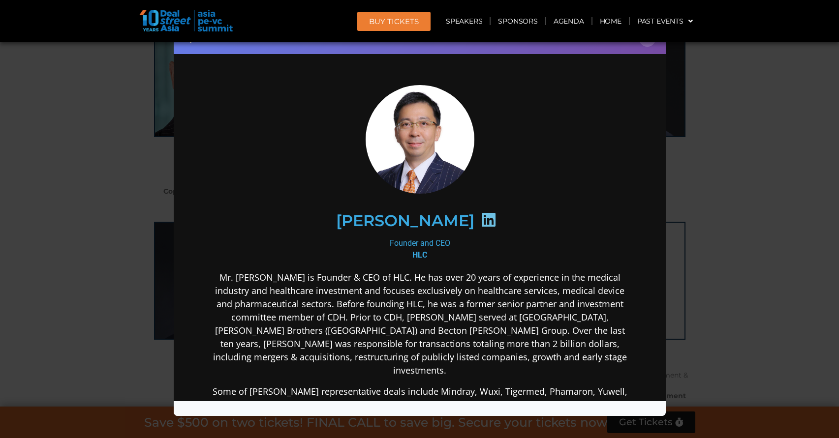
scroll to position [0, 0]
click at [679, 115] on div "Speaker Profile ×" at bounding box center [419, 219] width 839 height 438
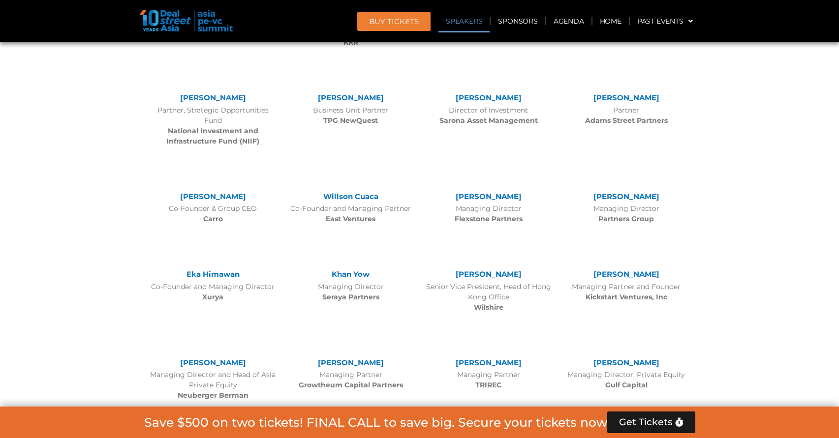
scroll to position [2092, 0]
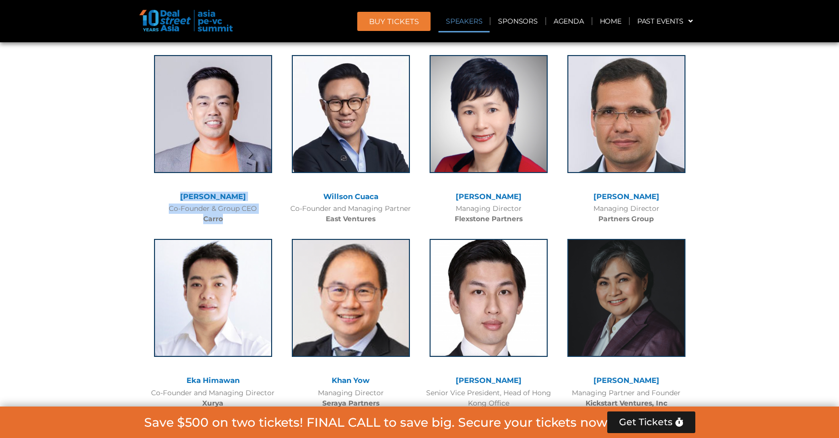
drag, startPoint x: 182, startPoint y: 195, endPoint x: 226, endPoint y: 218, distance: 49.5
click at [226, 218] on div "[PERSON_NAME] Co-Founder & Group CEO Carro" at bounding box center [213, 137] width 138 height 184
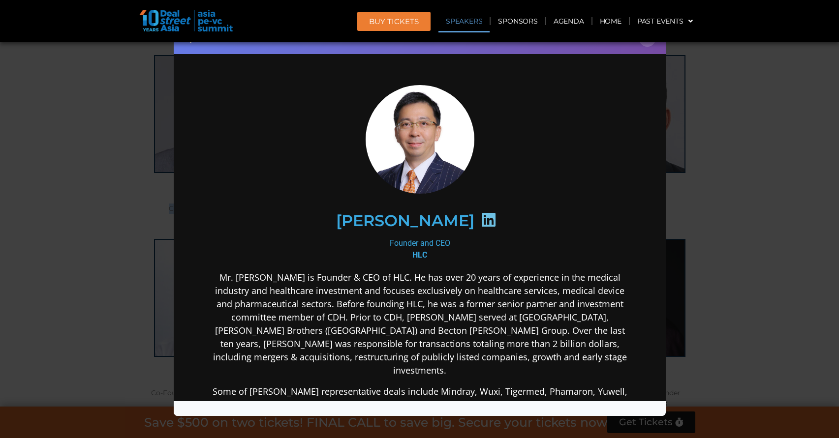
copy div "[PERSON_NAME] Co-Founder & Group CEO Carro"
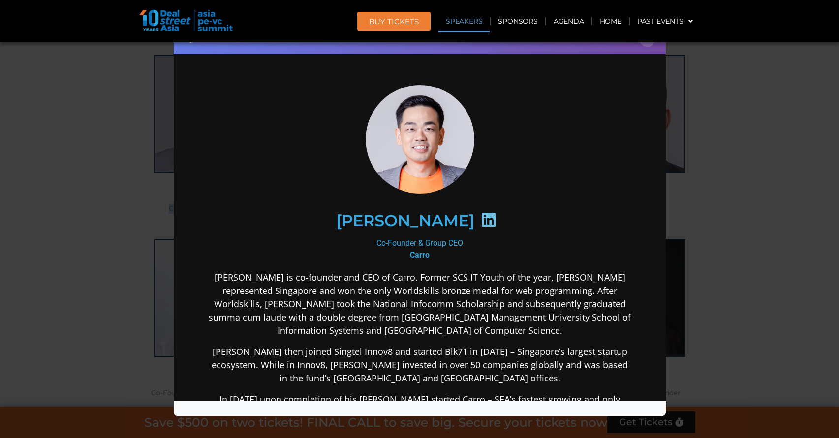
scroll to position [0, 0]
click at [769, 260] on div "Speaker Profile ×" at bounding box center [419, 219] width 839 height 438
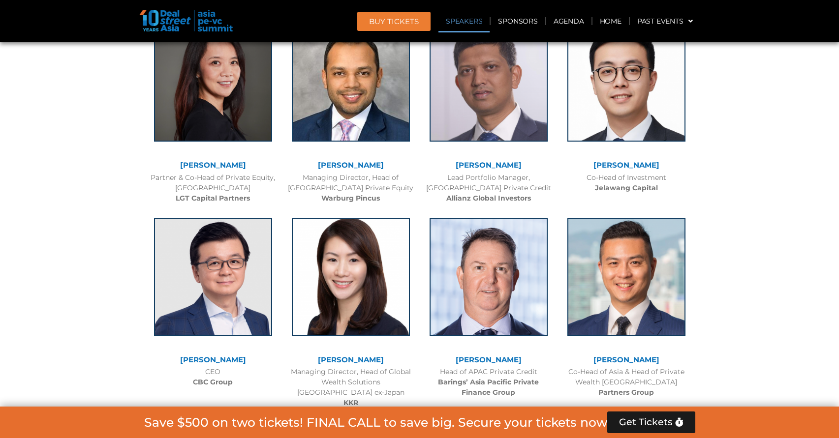
scroll to position [1650, 0]
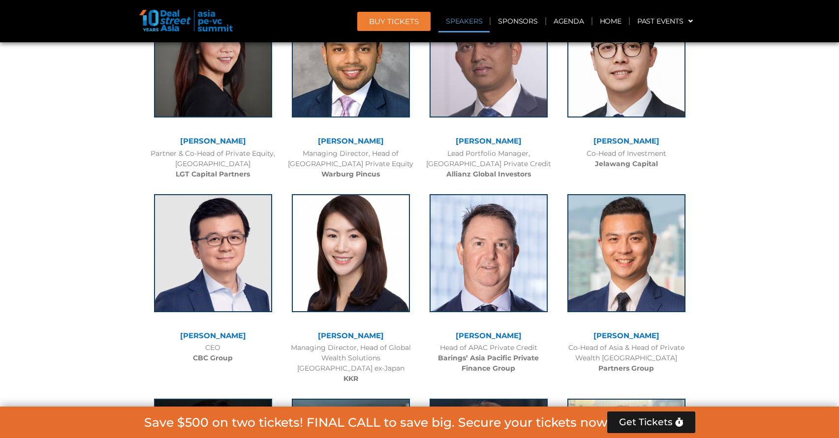
click at [210, 338] on link "[PERSON_NAME]" at bounding box center [213, 335] width 66 height 9
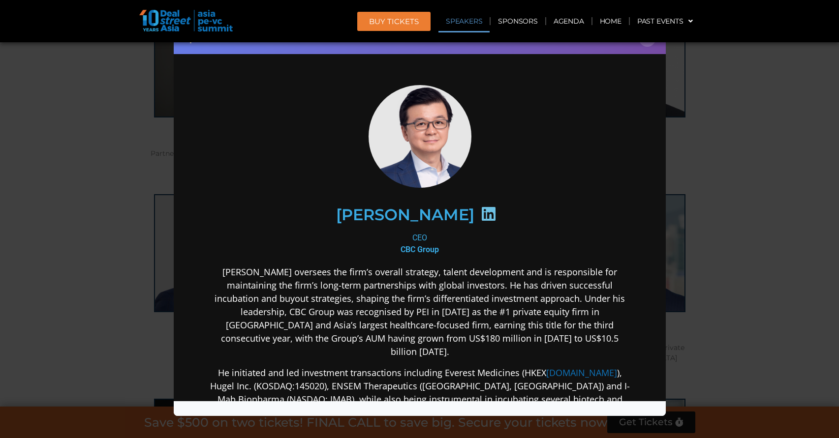
scroll to position [0, 0]
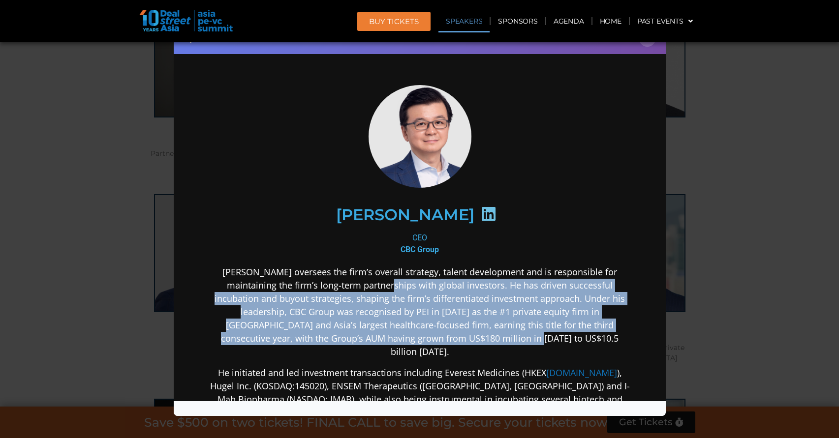
drag, startPoint x: 339, startPoint y: 285, endPoint x: 477, endPoint y: 336, distance: 146.5
click at [477, 336] on p "[PERSON_NAME] oversees the firm’s overall strategy, talent development and is r…" at bounding box center [419, 311] width 425 height 93
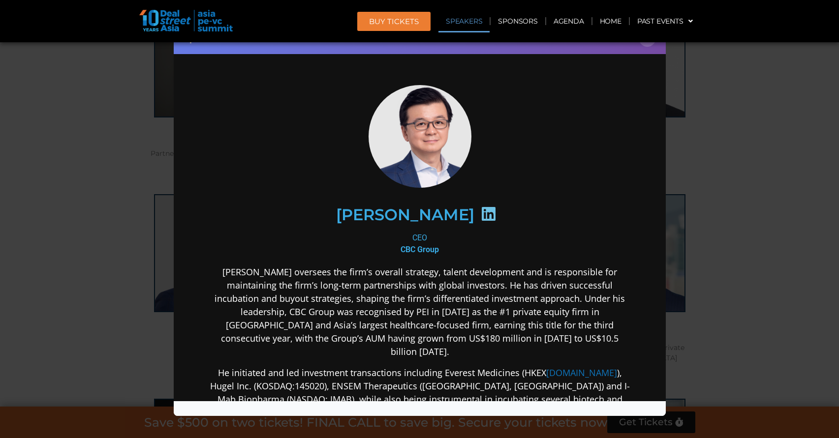
click at [478, 335] on p "[PERSON_NAME] oversees the firm’s overall strategy, talent development and is r…" at bounding box center [419, 311] width 425 height 93
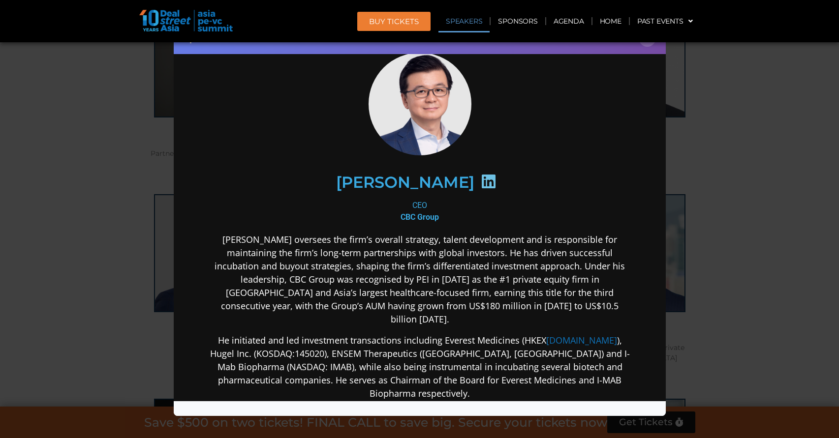
scroll to position [49, 0]
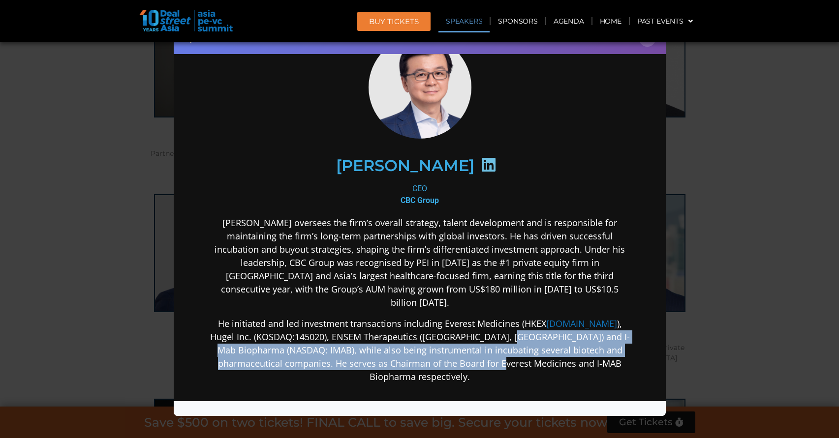
drag, startPoint x: 467, startPoint y: 326, endPoint x: 476, endPoint y: 349, distance: 24.6
click at [476, 349] on p "He initiated and led investment transactions including Everest Medicines (HKEX …" at bounding box center [419, 350] width 425 height 66
drag, startPoint x: 469, startPoint y: 346, endPoint x: 473, endPoint y: 318, distance: 27.8
click at [473, 318] on p "He initiated and led investment transactions including Everest Medicines (HKEX …" at bounding box center [419, 350] width 425 height 66
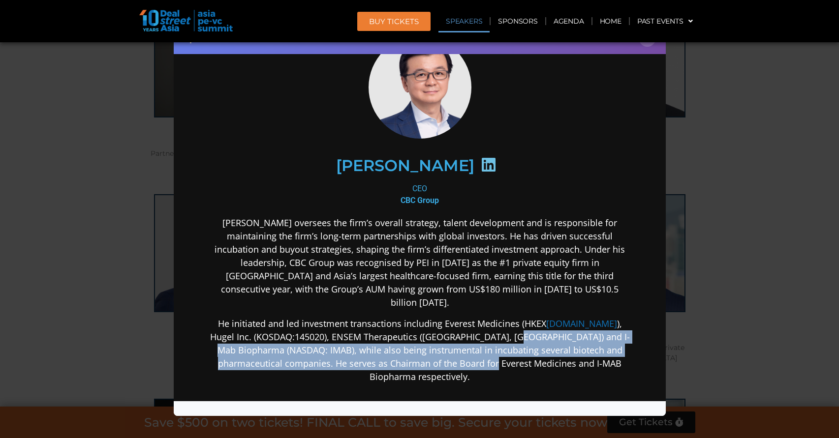
click at [473, 318] on p "He initiated and led investment transactions including Everest Medicines (HKEX …" at bounding box center [419, 350] width 425 height 66
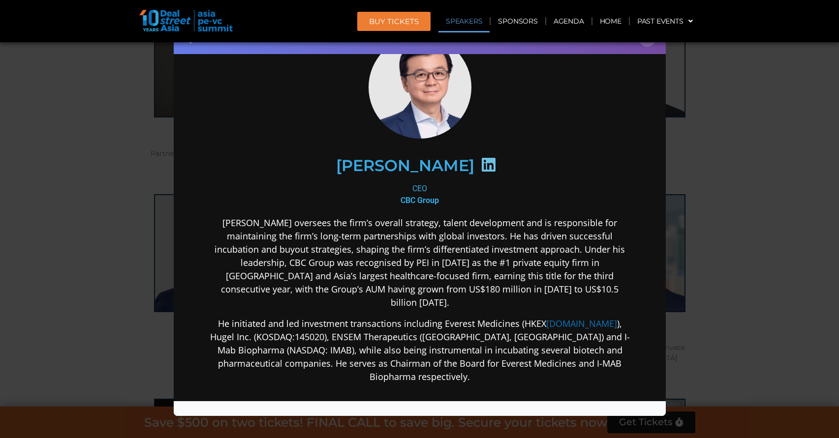
click at [676, 282] on div "Speaker Profile ×" at bounding box center [419, 219] width 839 height 438
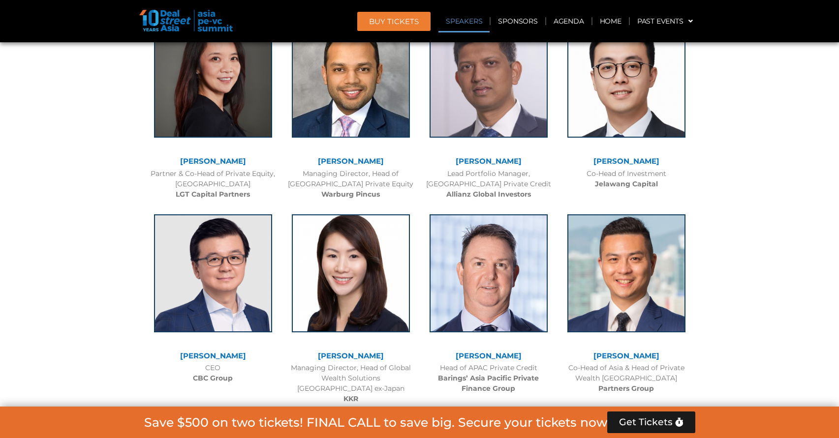
scroll to position [1650, 0]
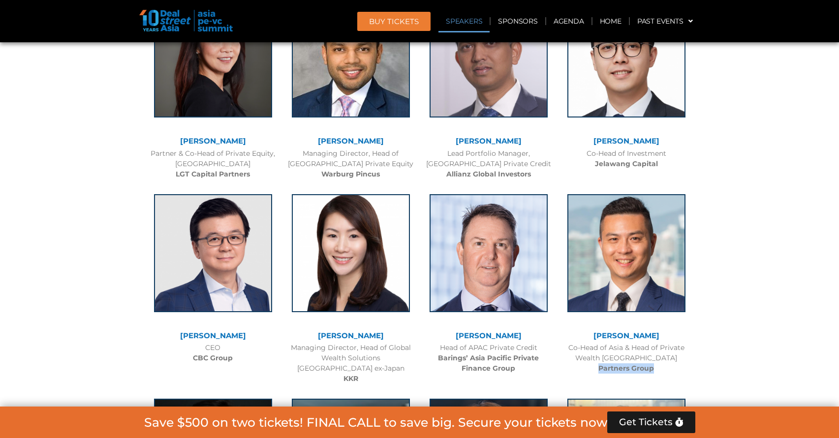
drag, startPoint x: 655, startPoint y: 368, endPoint x: 588, endPoint y: 371, distance: 67.0
click at [588, 371] on div "Co-Head of Asia & Head of Private Wealth Asia Pacific Partners Group" at bounding box center [626, 358] width 128 height 31
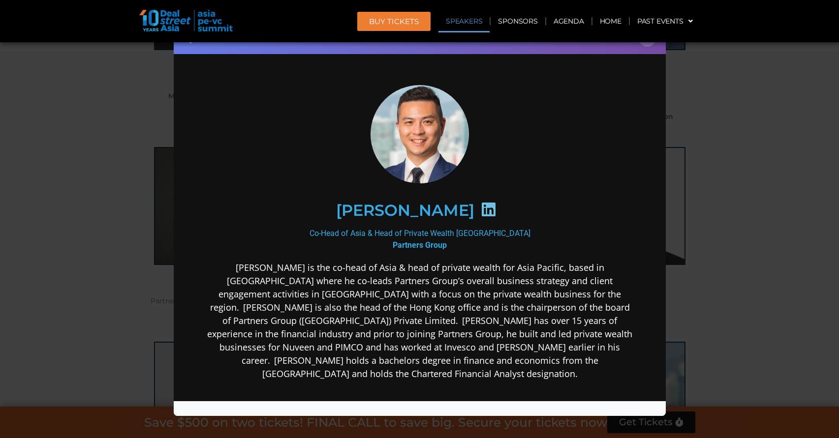
scroll to position [0, 0]
click at [720, 347] on div "Speaker Profile ×" at bounding box center [419, 219] width 839 height 438
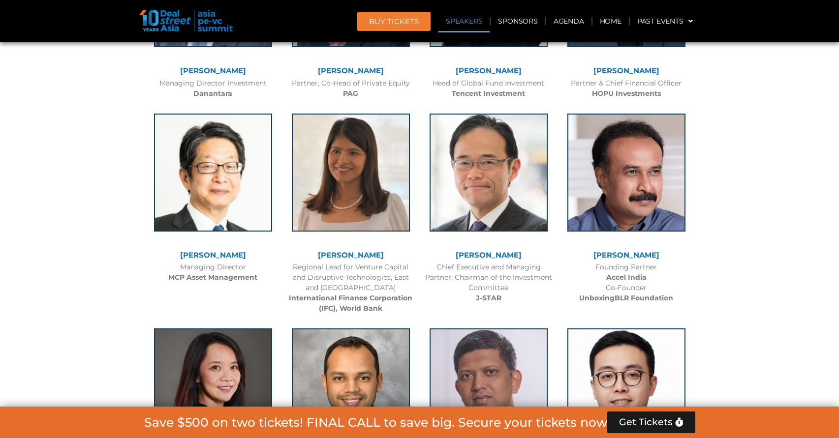
scroll to position [1305, 0]
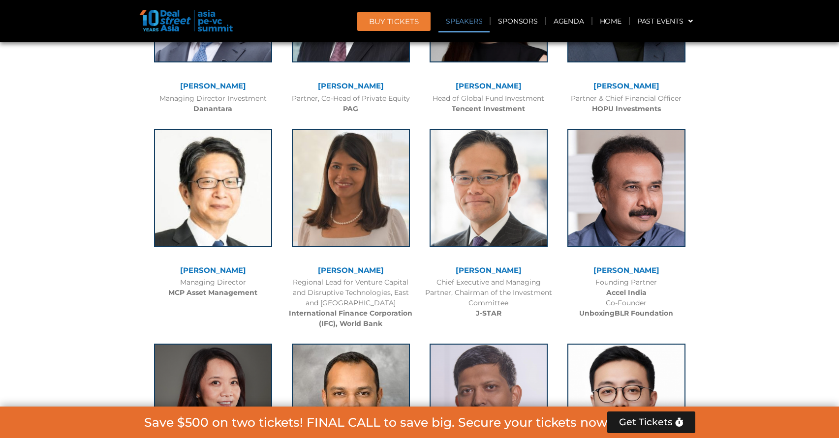
click at [511, 272] on link "[PERSON_NAME]" at bounding box center [488, 270] width 66 height 9
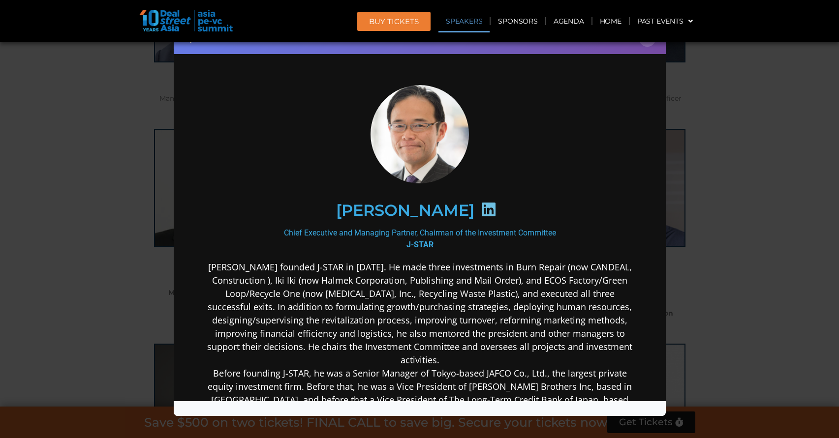
scroll to position [0, 0]
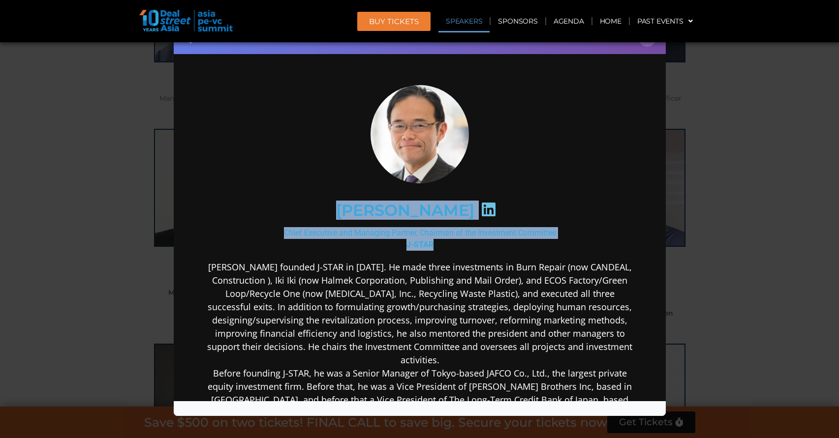
drag, startPoint x: 435, startPoint y: 244, endPoint x: 308, endPoint y: 204, distance: 133.6
click at [308, 204] on div "[PERSON_NAME] Chief Executive and Managing Partner, Chairman of the Investment …" at bounding box center [419, 350] width 425 height 530
click at [496, 206] on icon at bounding box center [488, 209] width 16 height 16
click at [496, 205] on icon at bounding box center [488, 209] width 16 height 16
drag, startPoint x: 503, startPoint y: 209, endPoint x: 510, endPoint y: 212, distance: 7.5
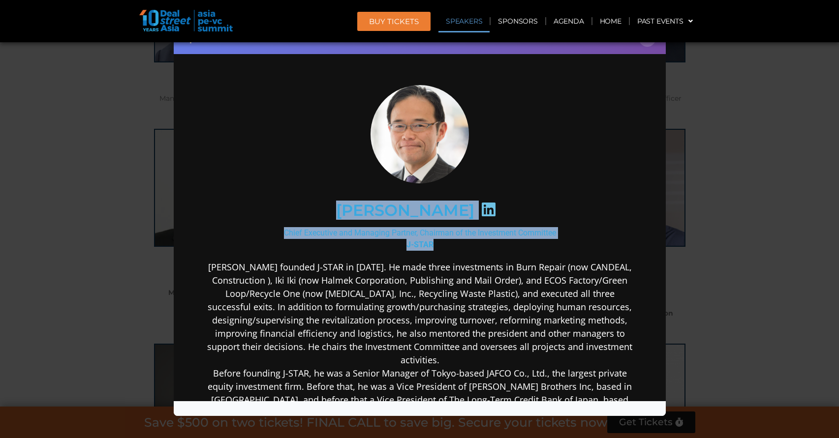
click at [496, 210] on icon at bounding box center [488, 209] width 16 height 16
click at [526, 237] on div "Chief Executive and Managing Partner, Chairman of the Investment Committee J-ST…" at bounding box center [419, 239] width 425 height 24
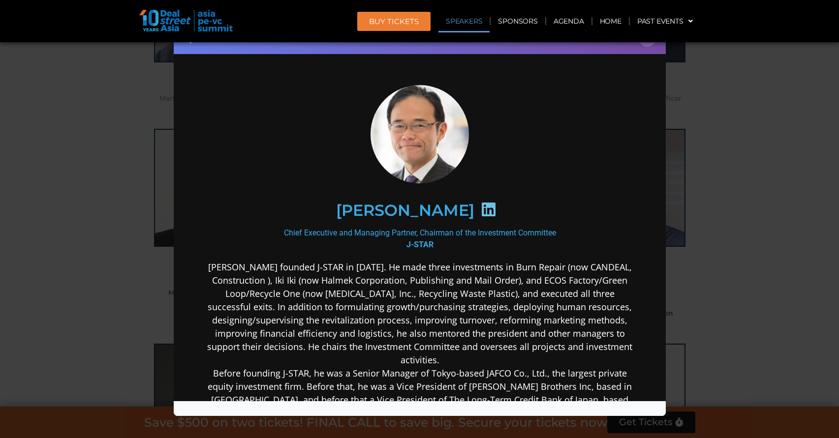
click at [496, 209] on icon at bounding box center [488, 209] width 16 height 16
drag, startPoint x: 312, startPoint y: 209, endPoint x: 468, endPoint y: 208, distance: 155.9
click at [486, 209] on div "[PERSON_NAME]" at bounding box center [419, 209] width 383 height 51
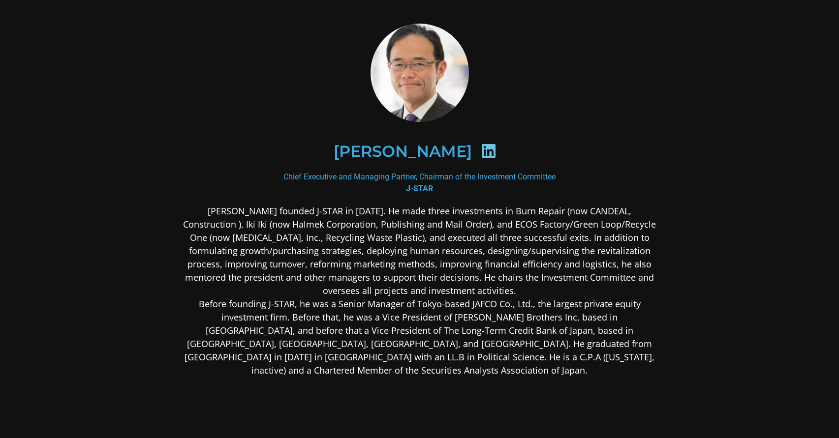
scroll to position [49, 0]
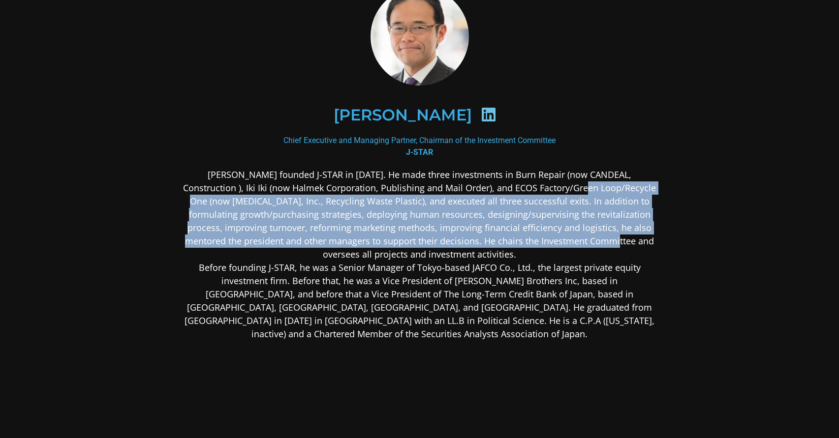
drag, startPoint x: 533, startPoint y: 186, endPoint x: 544, endPoint y: 240, distance: 54.6
click at [544, 240] on p "[PERSON_NAME] founded J-STAR in [DATE]. He made three investments in Burn Repai…" at bounding box center [420, 254] width 478 height 173
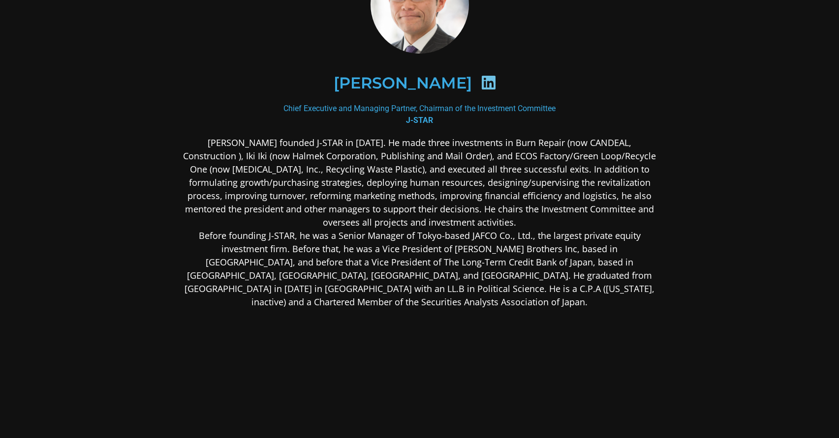
scroll to position [130, 0]
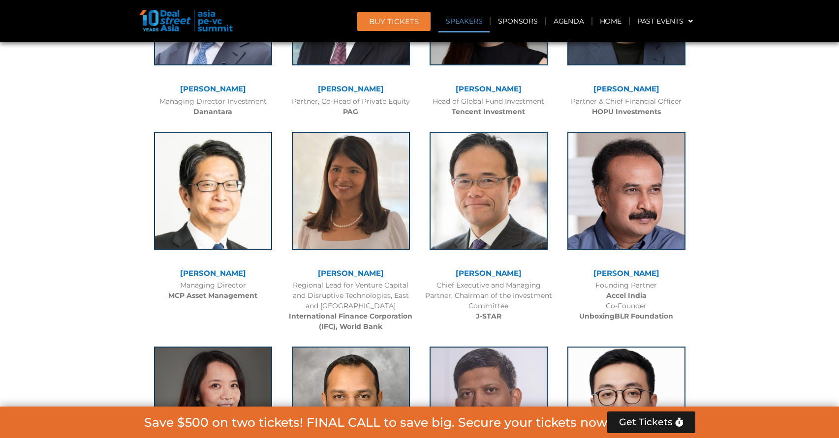
scroll to position [1404, 0]
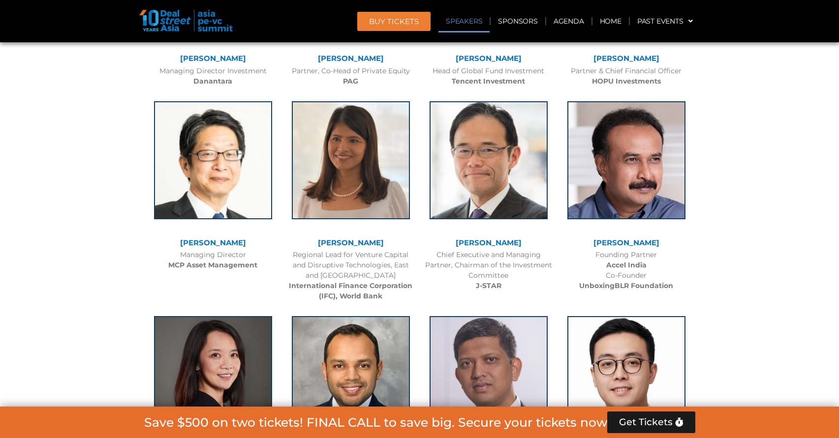
click at [501, 238] on link "[PERSON_NAME]" at bounding box center [488, 242] width 66 height 9
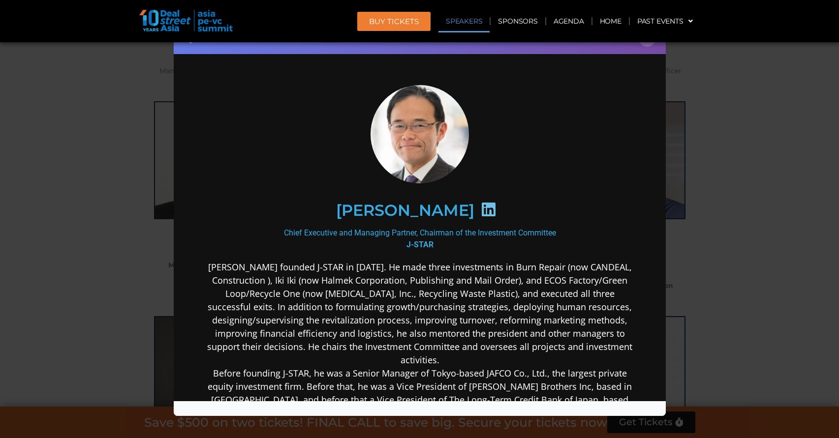
scroll to position [0, 0]
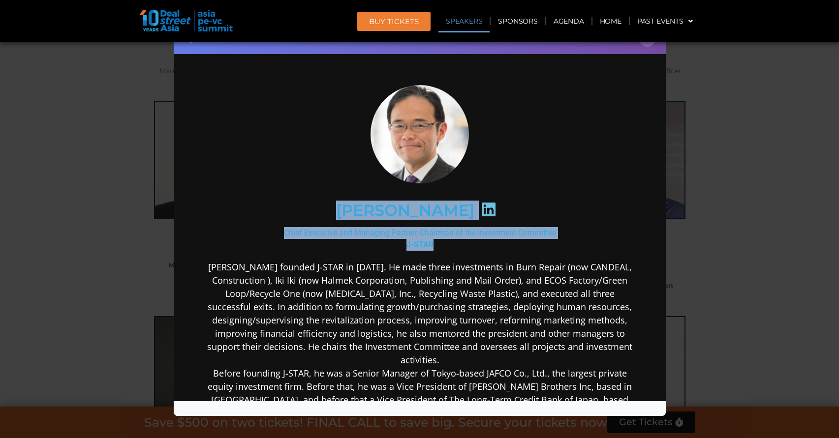
drag, startPoint x: 323, startPoint y: 209, endPoint x: 519, endPoint y: 240, distance: 198.6
click at [519, 240] on div "[PERSON_NAME] Chief Executive and Managing Partner, Chairman of the Investment …" at bounding box center [419, 350] width 425 height 530
copy div "[PERSON_NAME] Chief Executive and Managing Partner, Chairman of the Investment …"
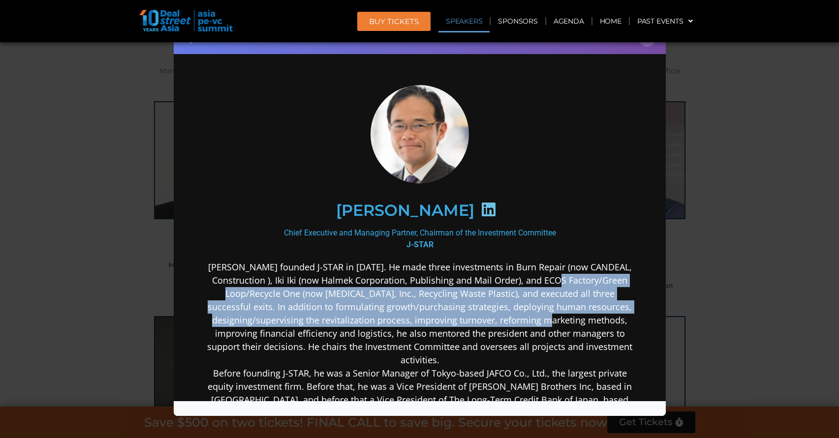
drag, startPoint x: 562, startPoint y: 276, endPoint x: 567, endPoint y: 316, distance: 40.1
click at [566, 316] on p "[PERSON_NAME] founded J-STAR in [DATE]. He made three investments in Burn Repai…" at bounding box center [419, 359] width 425 height 199
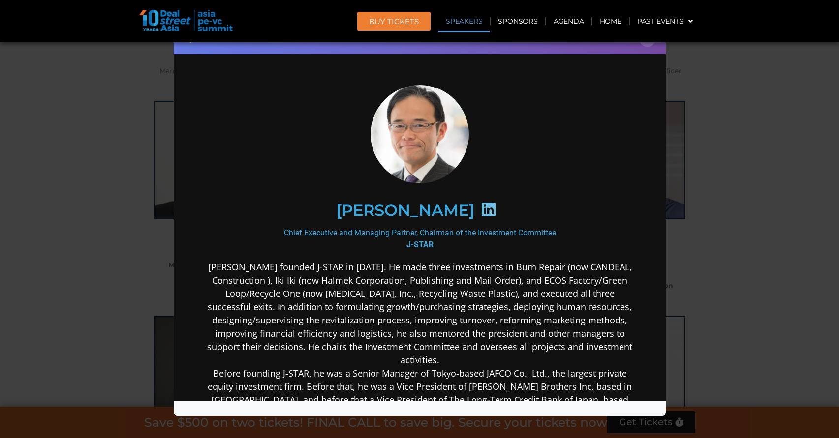
click at [567, 316] on p "[PERSON_NAME] founded J-STAR in [DATE]. He made three investments in Burn Repai…" at bounding box center [419, 359] width 425 height 199
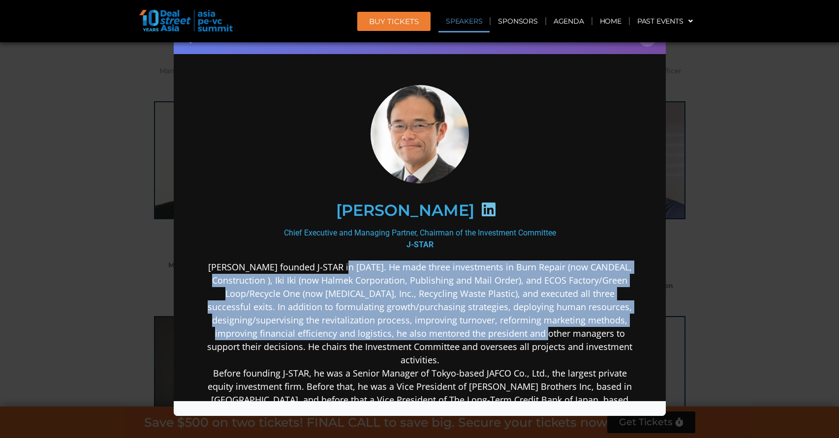
drag, startPoint x: 345, startPoint y: 264, endPoint x: 570, endPoint y: 329, distance: 234.6
click at [570, 329] on p "[PERSON_NAME] founded J-STAR in [DATE]. He made three investments in Burn Repai…" at bounding box center [419, 359] width 425 height 199
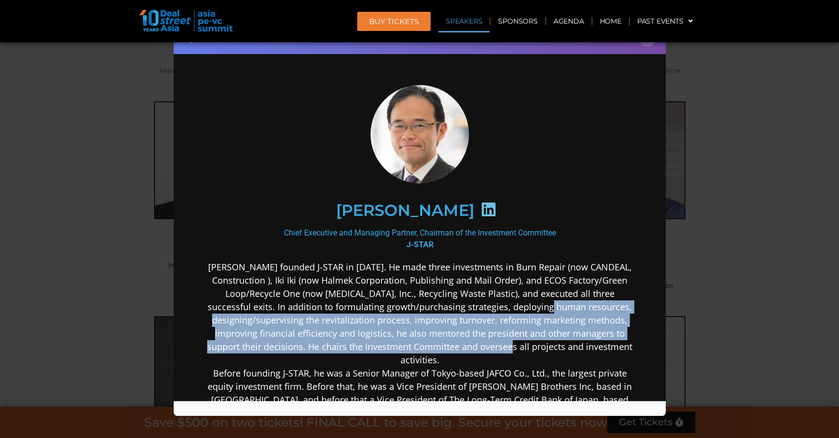
drag, startPoint x: 544, startPoint y: 347, endPoint x: 550, endPoint y: 306, distance: 41.9
click at [550, 306] on p "[PERSON_NAME] founded J-STAR in [DATE]. He made three investments in Burn Repai…" at bounding box center [419, 359] width 425 height 199
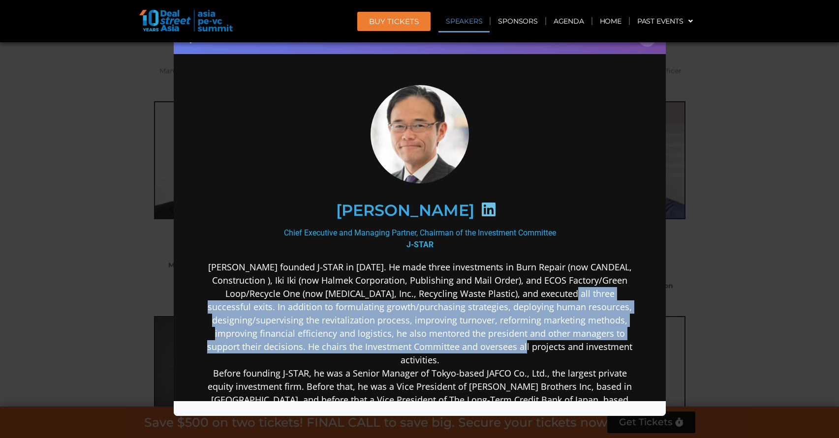
drag, startPoint x: 561, startPoint y: 291, endPoint x: 561, endPoint y: 339, distance: 47.7
click at [561, 339] on p "[PERSON_NAME] founded J-STAR in [DATE]. He made three investments in Burn Repai…" at bounding box center [419, 359] width 425 height 199
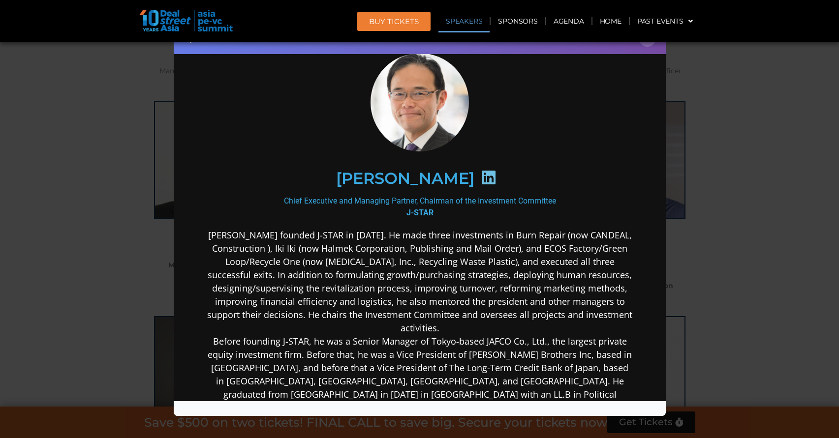
scroll to position [49, 0]
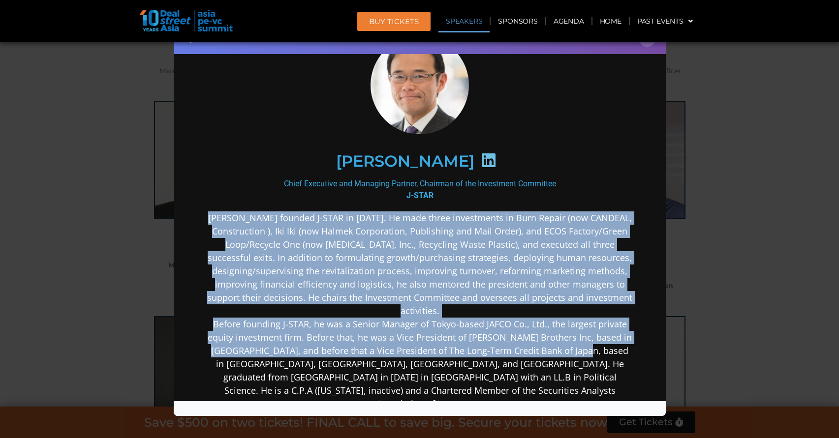
drag, startPoint x: 554, startPoint y: 315, endPoint x: 586, endPoint y: 344, distance: 43.2
click at [586, 344] on p "[PERSON_NAME] founded J-STAR in [DATE]. He made three investments in Burn Repai…" at bounding box center [419, 310] width 425 height 199
click at [584, 343] on p "Gregory Rokuro Hara founded J-STAR in February 2006. He made three investments …" at bounding box center [419, 310] width 425 height 199
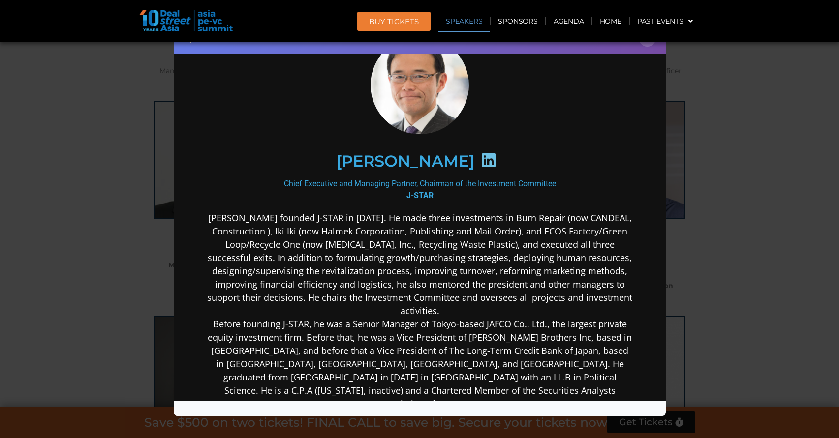
click at [504, 322] on p "Gregory Rokuro Hara founded J-STAR in February 2006. He made three investments …" at bounding box center [419, 310] width 425 height 199
click at [501, 320] on p "Gregory Rokuro Hara founded J-STAR in February 2006. He made three investments …" at bounding box center [419, 310] width 425 height 199
click at [72, 227] on div "Speaker Profile ×" at bounding box center [419, 219] width 839 height 438
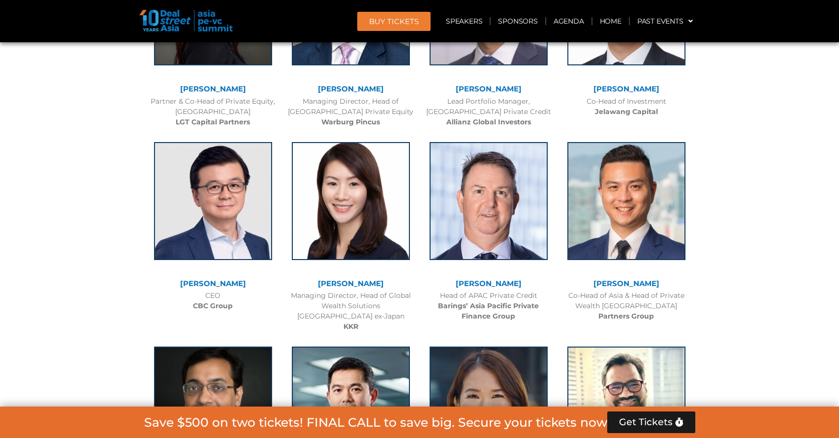
scroll to position [1797, 0]
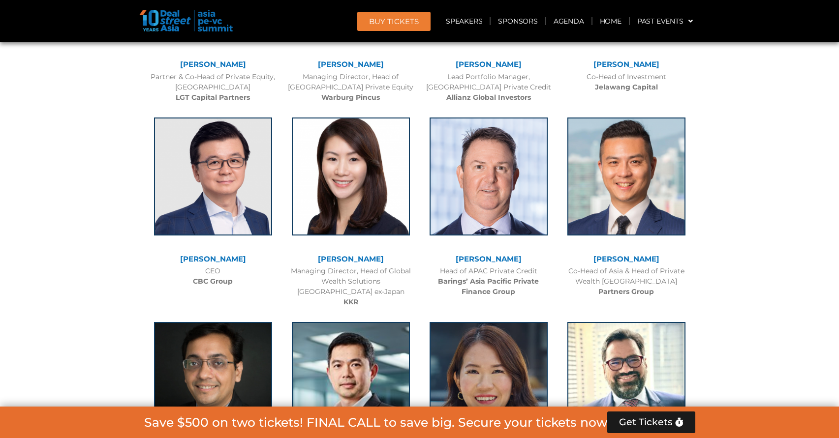
click at [223, 259] on link "[PERSON_NAME]" at bounding box center [213, 258] width 66 height 9
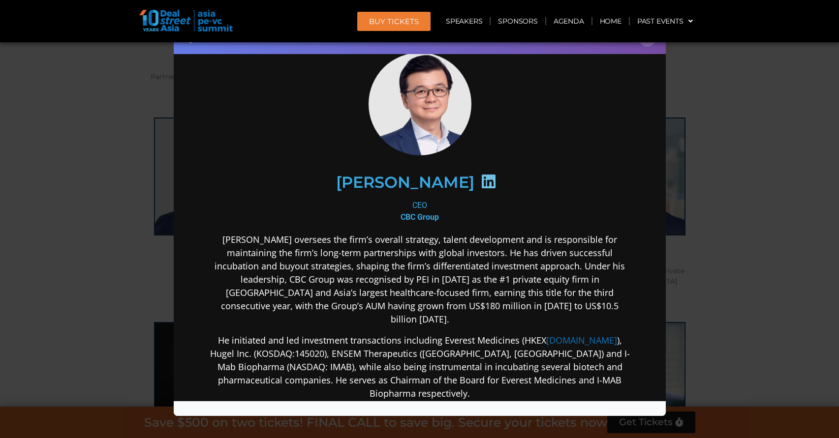
scroll to position [49, 0]
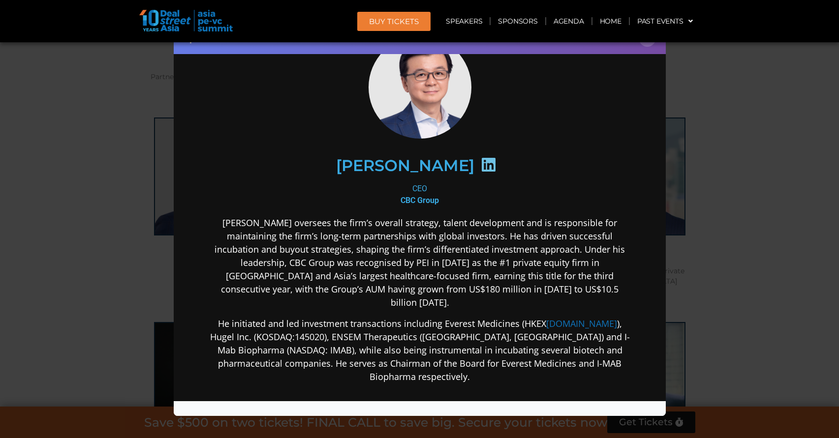
click at [740, 143] on div "Speaker Profile ×" at bounding box center [419, 219] width 839 height 438
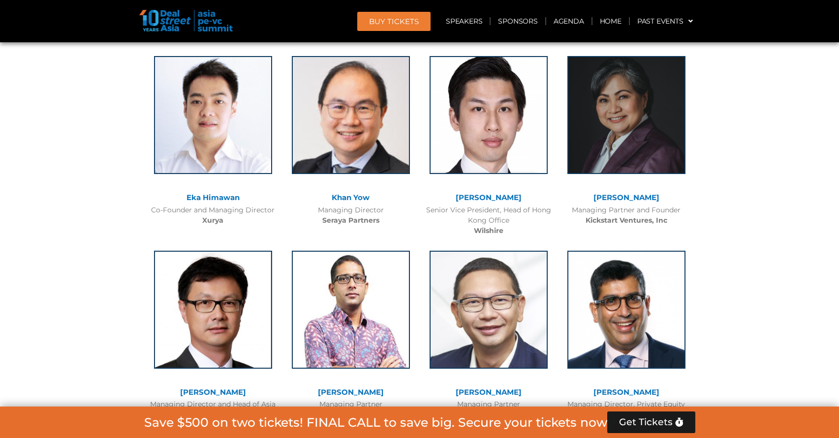
scroll to position [2289, 0]
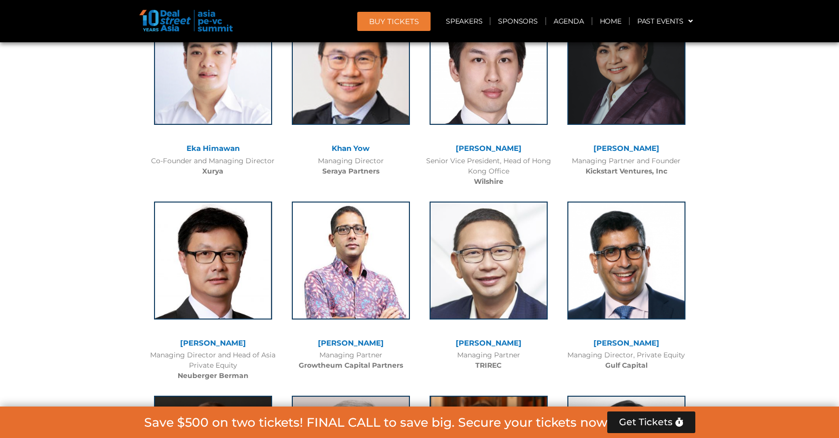
click at [636, 148] on link "[PERSON_NAME]" at bounding box center [626, 148] width 66 height 9
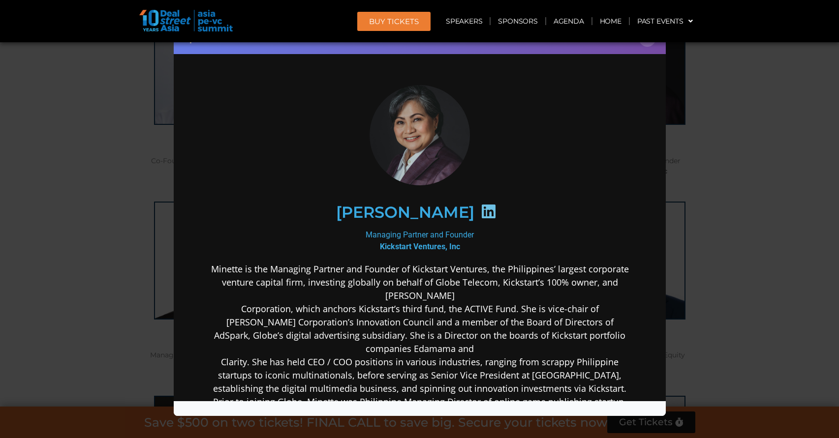
scroll to position [0, 0]
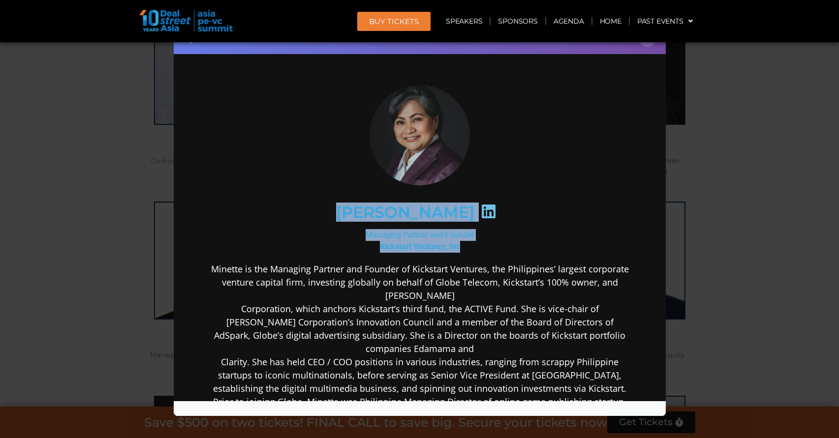
drag, startPoint x: 313, startPoint y: 208, endPoint x: 469, endPoint y: 245, distance: 160.8
click at [469, 245] on div "[PERSON_NAME] Managing Partner and Founder Kickstart Ventures, Inc Minette is t…" at bounding box center [419, 357] width 425 height 545
copy div "[PERSON_NAME] Managing Partner and Founder Kickstart Ventures, Inc"
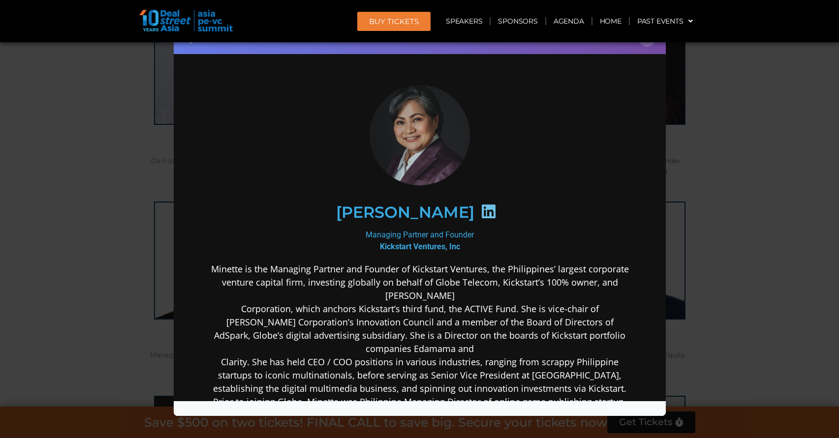
click at [448, 331] on p "Minette is the Managing Partner and Founder of Kickstart Ventures, the Philippi…" at bounding box center [419, 368] width 425 height 212
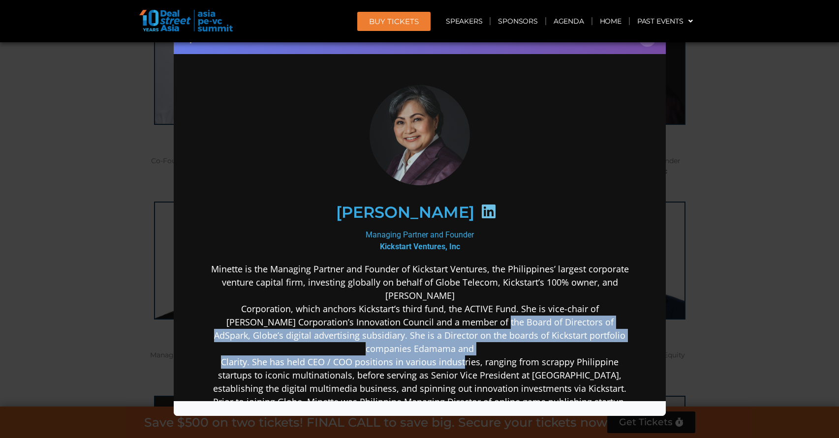
drag, startPoint x: 458, startPoint y: 314, endPoint x: 459, endPoint y: 338, distance: 23.6
click at [459, 338] on p "Minette is the Managing Partner and Founder of Kickstart Ventures, the Philippi…" at bounding box center [419, 368] width 425 height 212
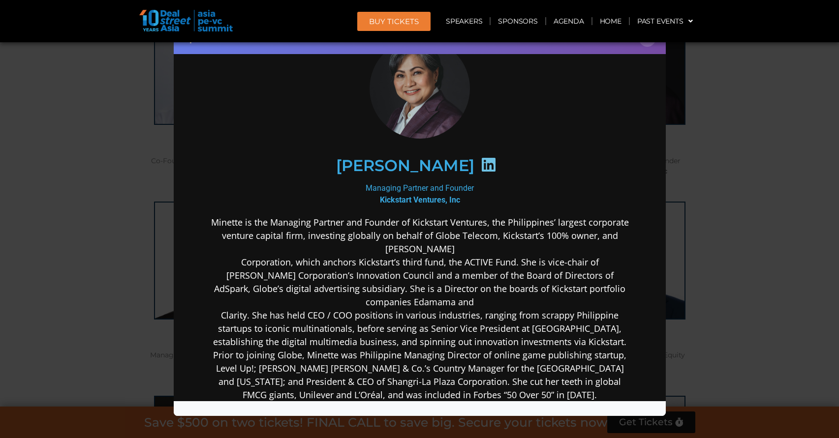
scroll to position [49, 0]
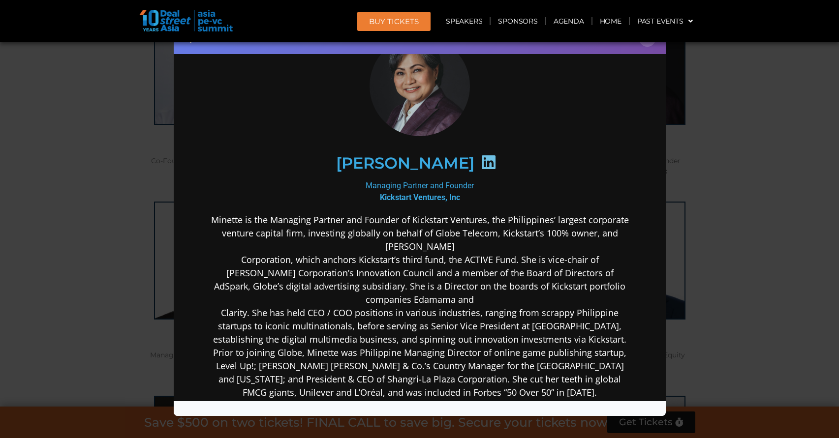
click at [98, 309] on div "Speaker Profile ×" at bounding box center [419, 219] width 839 height 438
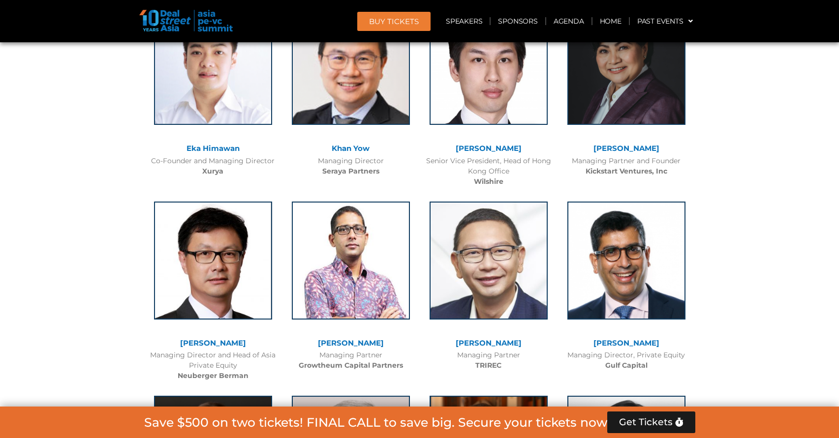
click at [356, 146] on link "Khan Yow" at bounding box center [351, 148] width 38 height 9
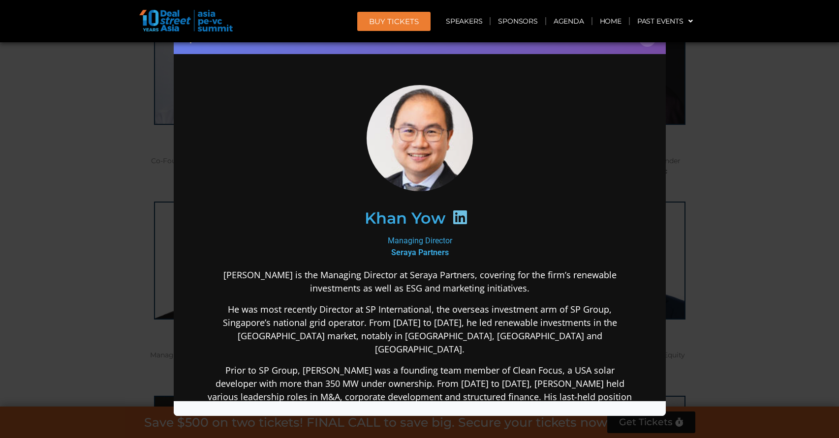
scroll to position [0, 0]
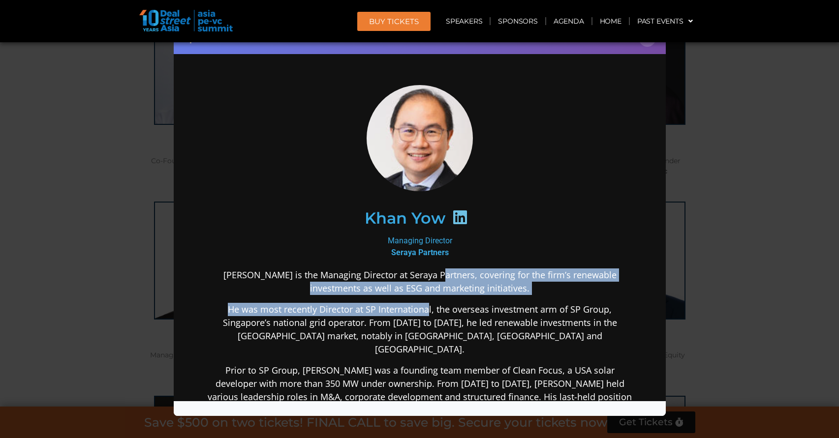
drag, startPoint x: 418, startPoint y: 271, endPoint x: 424, endPoint y: 296, distance: 26.5
drag, startPoint x: 424, startPoint y: 296, endPoint x: 843, endPoint y: 309, distance: 418.3
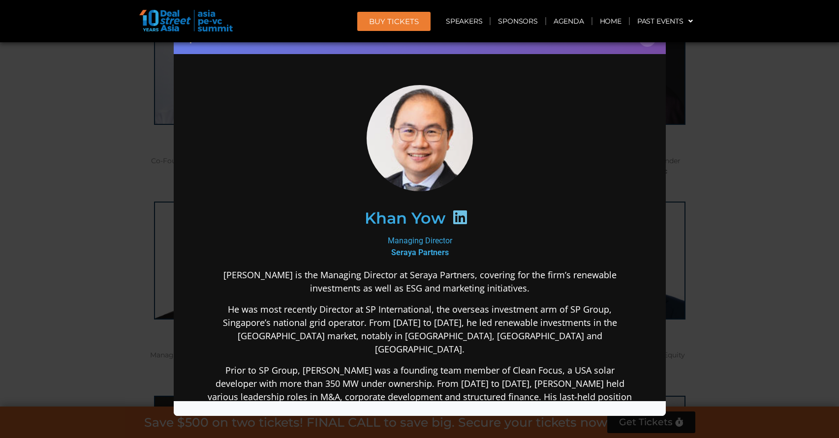
click at [780, 247] on div "Speaker Profile ×" at bounding box center [419, 219] width 839 height 438
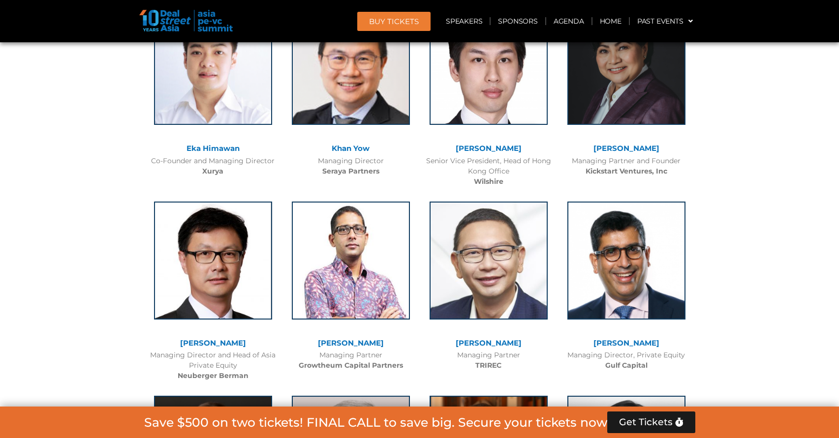
click at [219, 152] on link "Eka Himawan" at bounding box center [212, 148] width 53 height 9
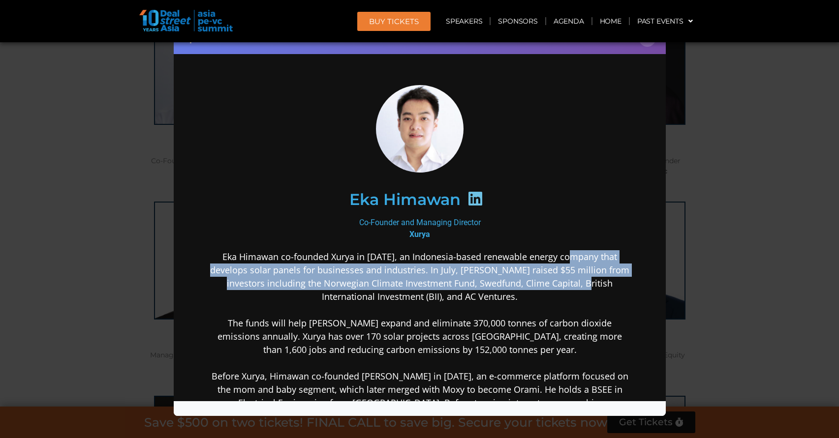
drag, startPoint x: 573, startPoint y: 256, endPoint x: 574, endPoint y: 276, distance: 20.2
click at [574, 276] on p "Eka Himawan co-founded Xurya in 2018, an Indonesia-based renewable energy compa…" at bounding box center [419, 343] width 425 height 186
click at [569, 276] on p "Eka Himawan co-founded Xurya in 2018, an Indonesia-based renewable energy compa…" at bounding box center [419, 343] width 425 height 186
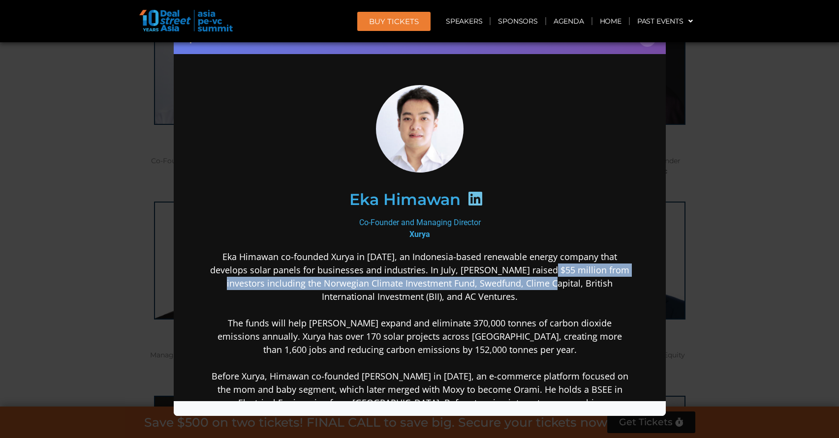
drag, startPoint x: 541, startPoint y: 282, endPoint x: 547, endPoint y: 263, distance: 20.4
click at [547, 263] on p "Eka Himawan co-founded Xurya in 2018, an Indonesia-based renewable energy compa…" at bounding box center [419, 343] width 425 height 186
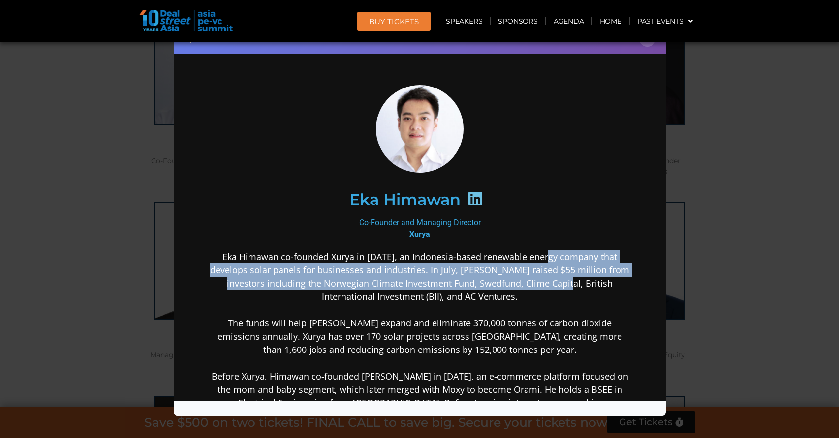
drag, startPoint x: 547, startPoint y: 259, endPoint x: 551, endPoint y: 280, distance: 21.5
click at [551, 280] on p "Eka Himawan co-founded Xurya in 2018, an Indonesia-based renewable energy compa…" at bounding box center [419, 343] width 425 height 186
click at [512, 266] on p "Eka Himawan co-founded Xurya in 2018, an Indonesia-based renewable energy compa…" at bounding box center [419, 343] width 425 height 186
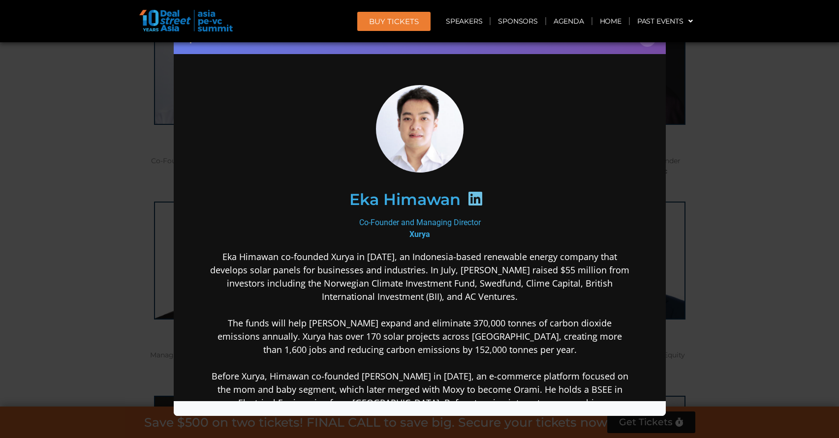
click at [521, 255] on p "Eka Himawan co-founded Xurya in 2018, an Indonesia-based renewable energy compa…" at bounding box center [419, 343] width 425 height 186
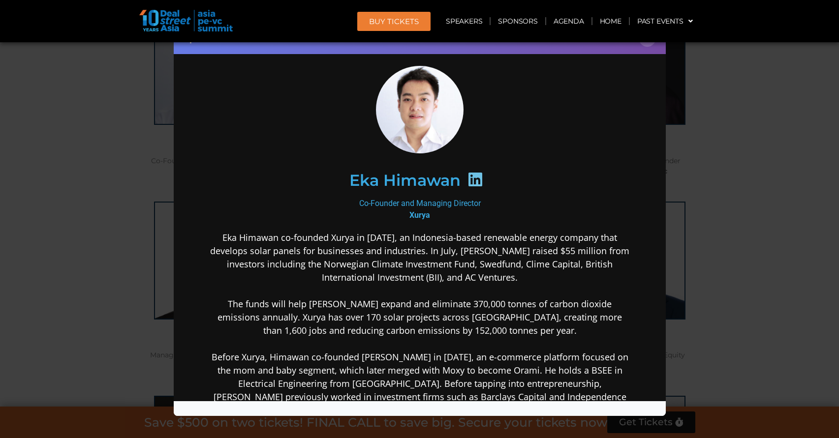
scroll to position [49, 0]
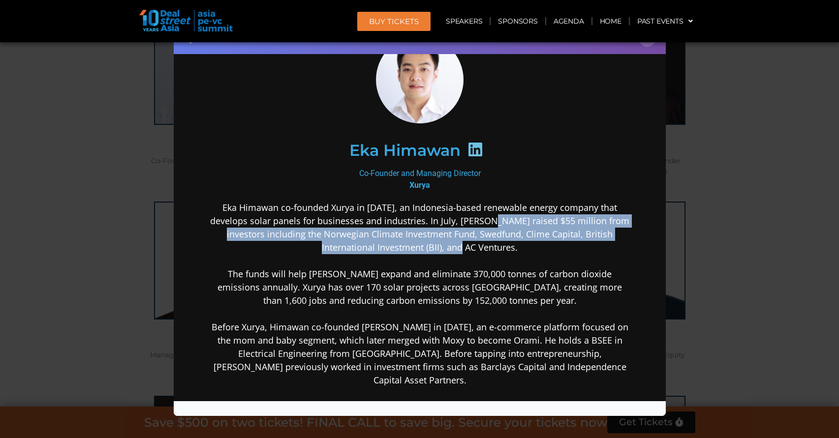
drag, startPoint x: 476, startPoint y: 245, endPoint x: 494, endPoint y: 223, distance: 28.7
click at [494, 223] on p "Eka Himawan co-founded Xurya in 2018, an Indonesia-based renewable energy compa…" at bounding box center [419, 294] width 425 height 186
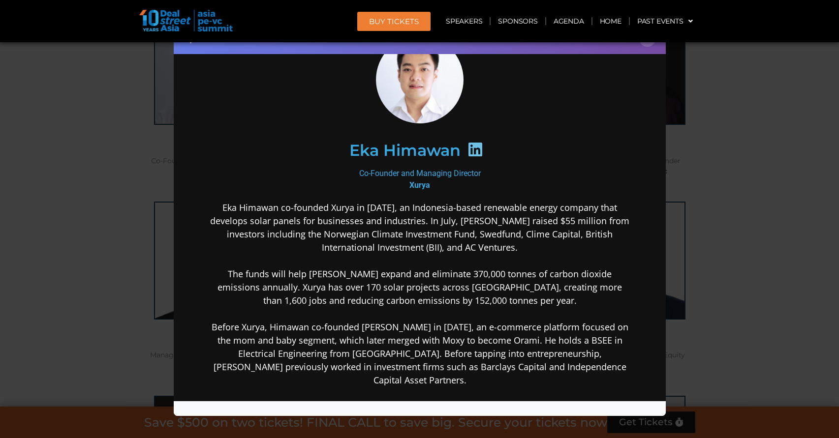
click at [700, 229] on div "Speaker Profile ×" at bounding box center [419, 219] width 839 height 438
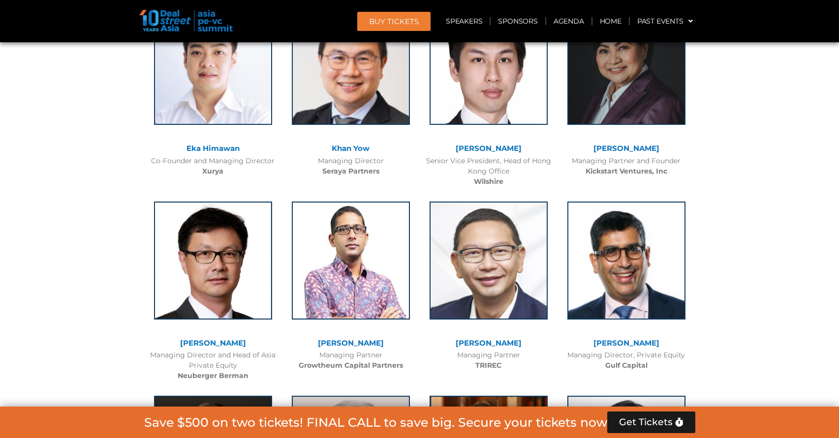
click at [212, 342] on link "[PERSON_NAME]" at bounding box center [213, 342] width 66 height 9
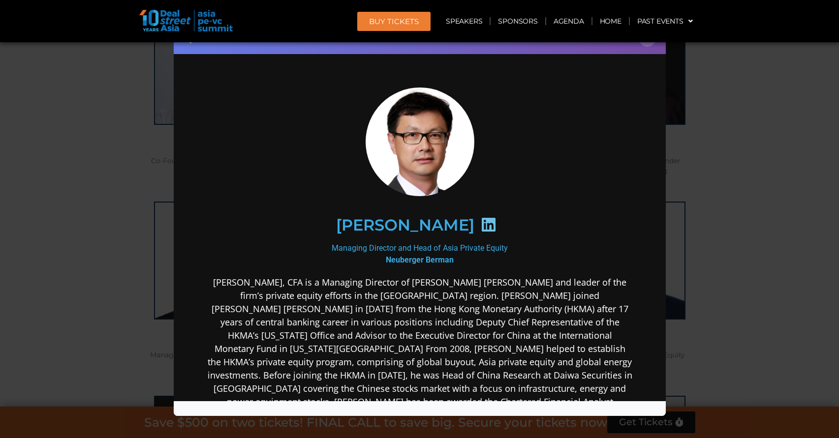
scroll to position [0, 0]
click at [692, 261] on div "Speaker Profile ×" at bounding box center [419, 219] width 839 height 438
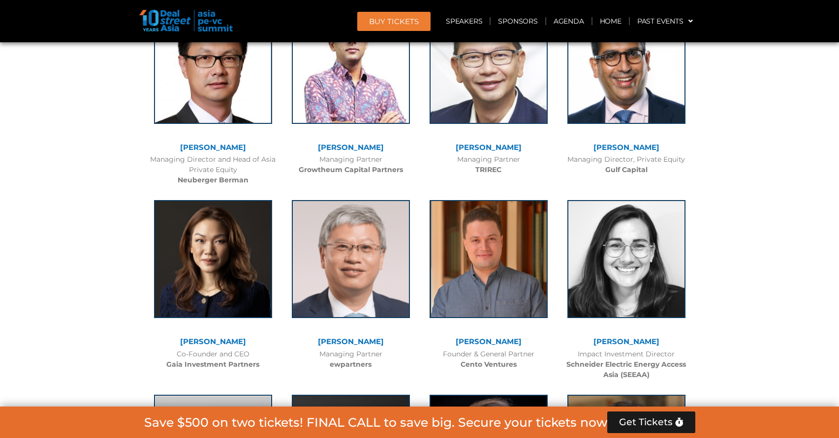
scroll to position [2486, 0]
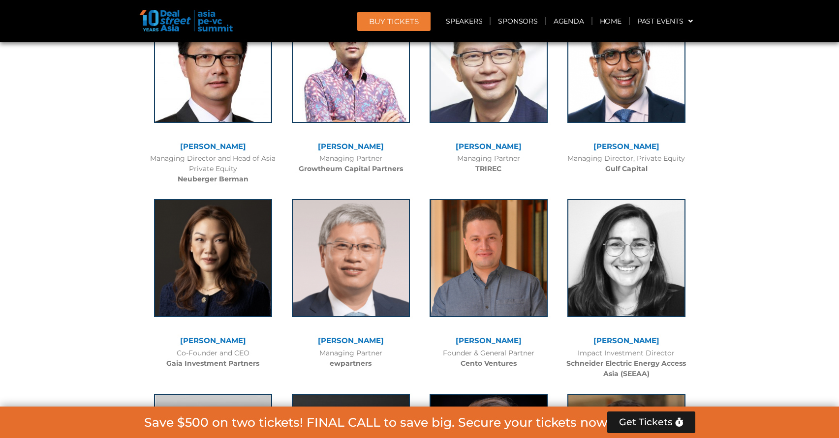
click at [483, 135] on div at bounding box center [488, 71] width 118 height 133
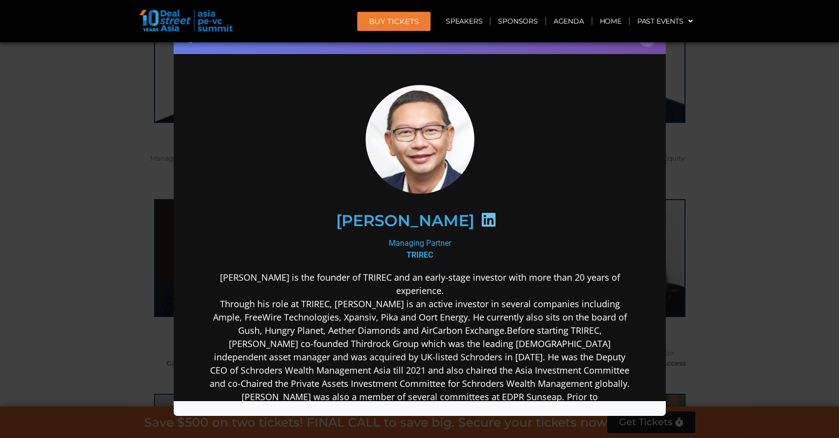
scroll to position [0, 0]
click at [480, 152] on div at bounding box center [419, 139] width 425 height 109
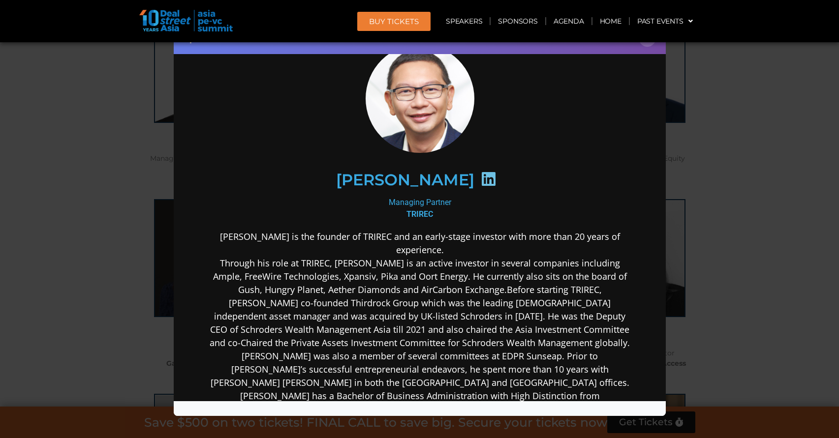
scroll to position [49, 0]
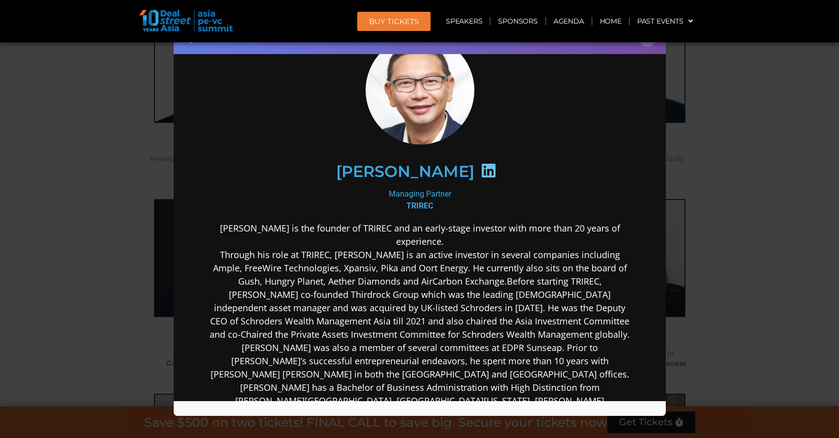
click at [701, 242] on div "Speaker Profile ×" at bounding box center [419, 219] width 839 height 438
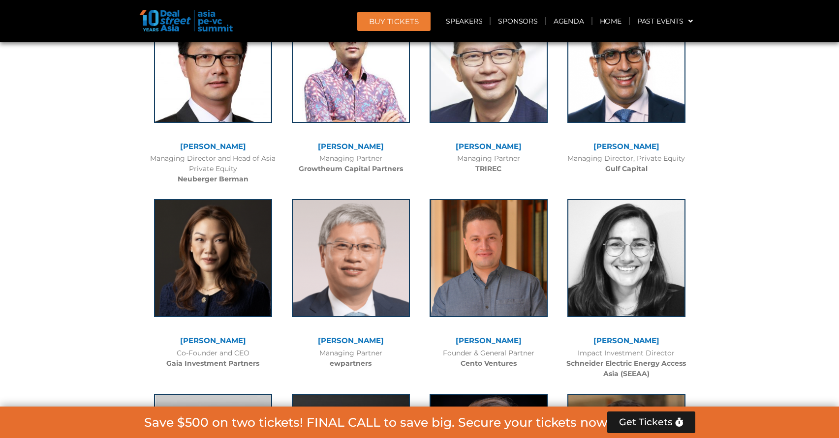
click at [209, 339] on link "[PERSON_NAME]" at bounding box center [213, 340] width 66 height 9
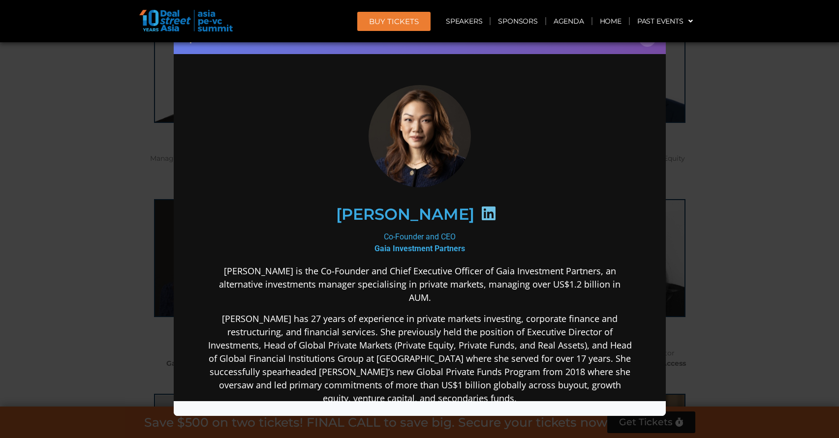
scroll to position [0, 0]
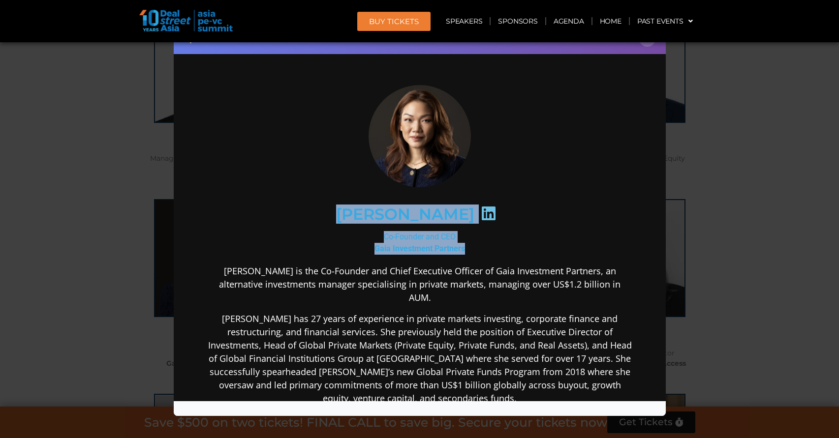
drag, startPoint x: 360, startPoint y: 210, endPoint x: 464, endPoint y: 242, distance: 109.5
click at [464, 242] on div "Serena Tan Co-Founder and CEO Gaia Investment Partners Serena is the Co-Founder…" at bounding box center [419, 353] width 425 height 537
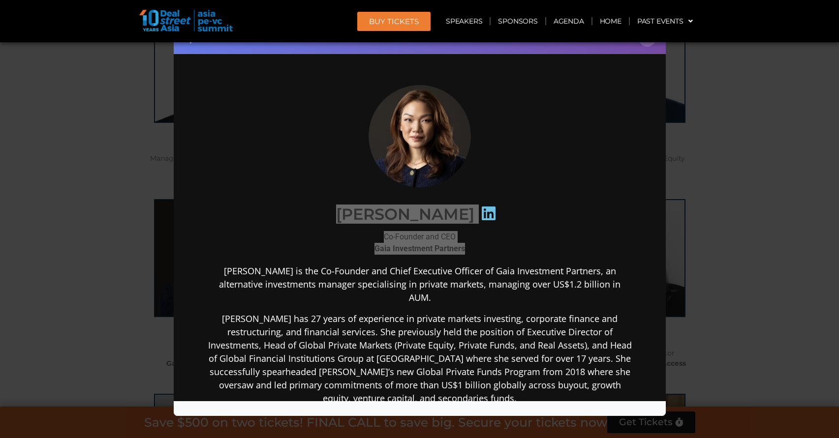
click at [758, 186] on div "Speaker Profile ×" at bounding box center [419, 219] width 839 height 438
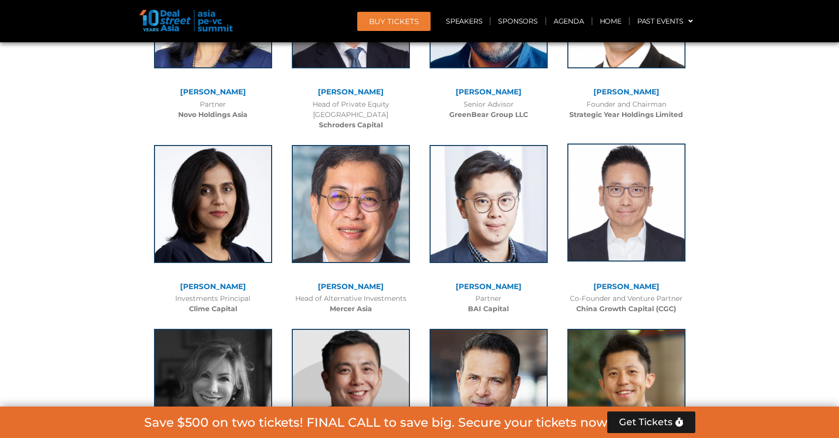
scroll to position [3568, 0]
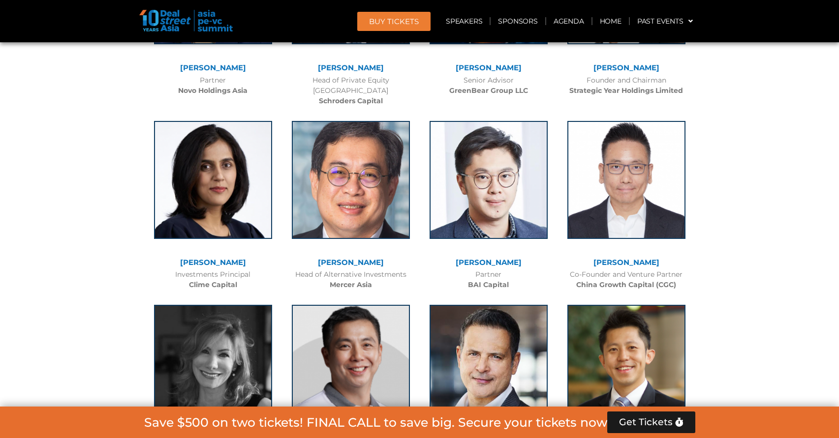
click at [500, 258] on link "[PERSON_NAME]" at bounding box center [488, 262] width 66 height 9
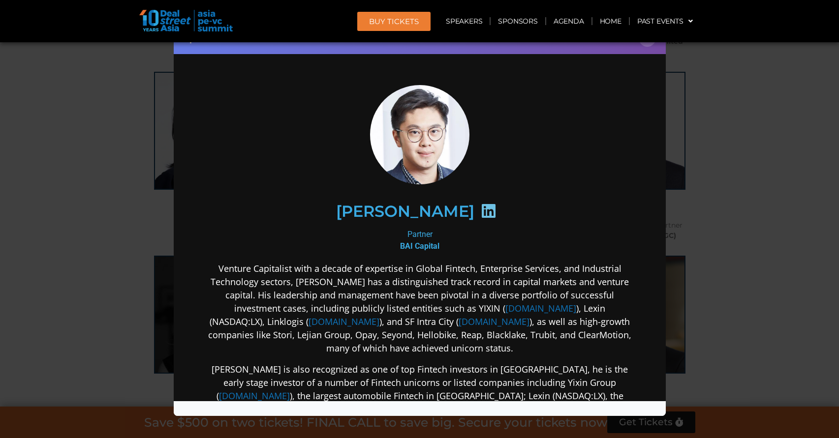
scroll to position [49, 0]
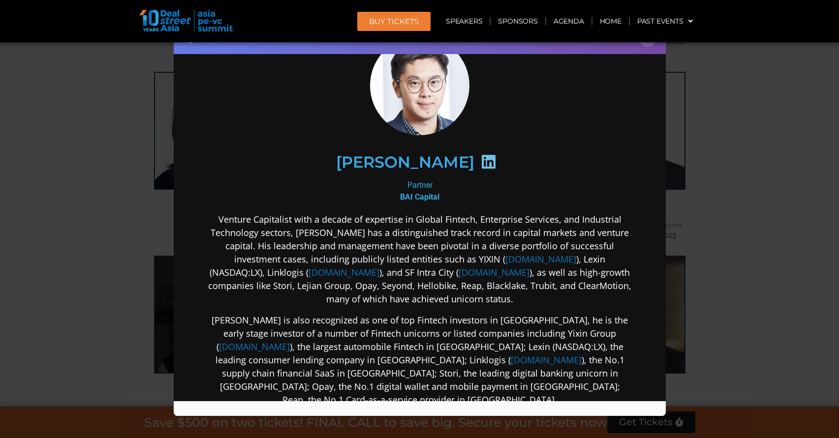
click at [719, 191] on div "Speaker Profile ×" at bounding box center [419, 219] width 839 height 438
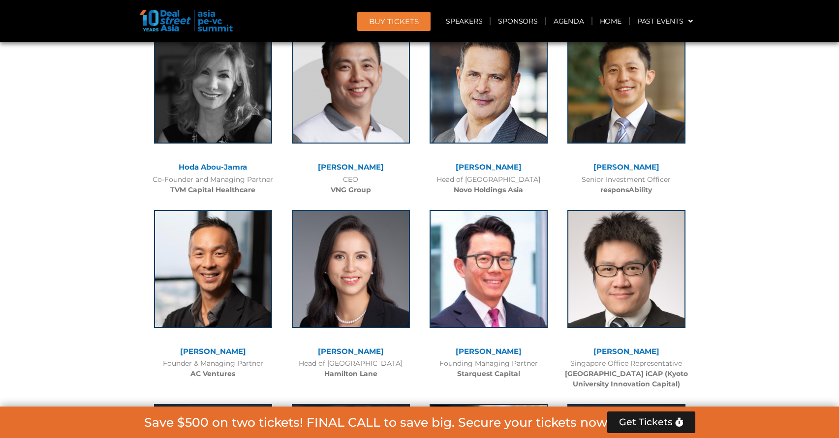
scroll to position [3863, 0]
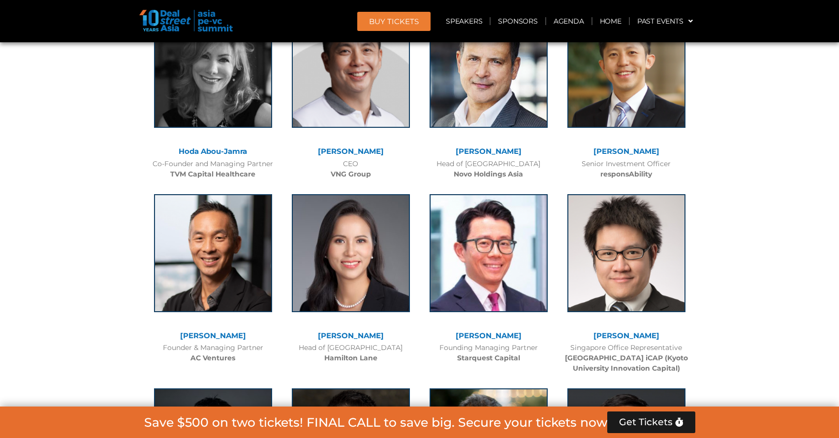
click at [646, 170] on b "responsAbility" at bounding box center [626, 174] width 52 height 9
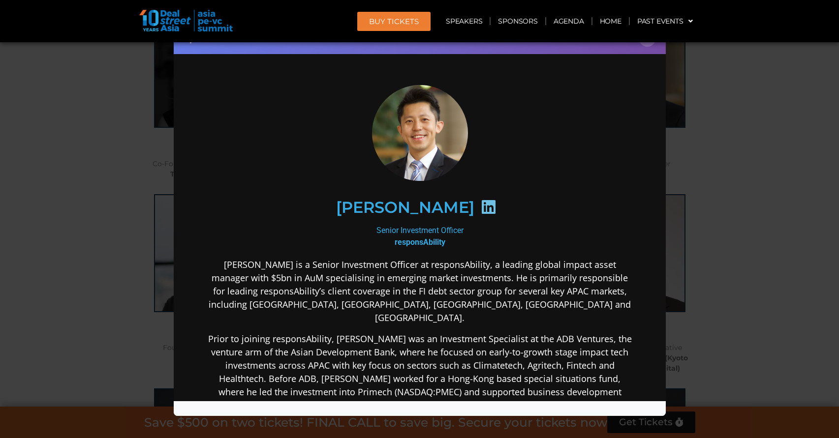
scroll to position [0, 0]
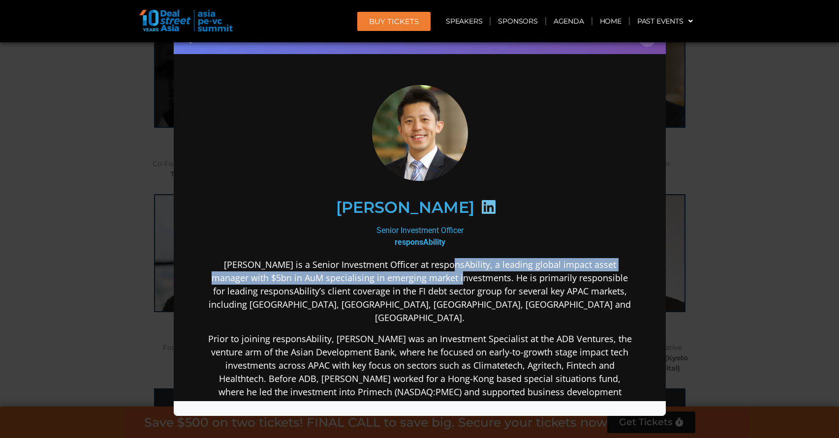
drag, startPoint x: 435, startPoint y: 262, endPoint x: 448, endPoint y: 270, distance: 15.0
click at [448, 270] on p "Kean is a Senior Investment Officer at responsAbility, a leading global impact …" at bounding box center [419, 291] width 425 height 66
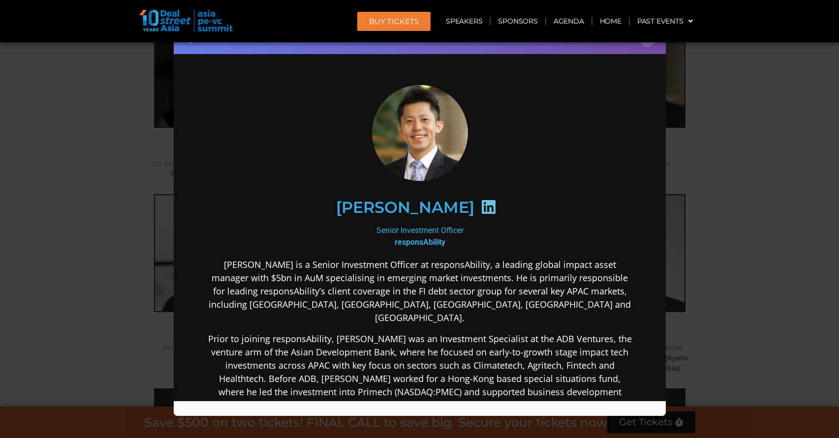
click at [701, 259] on div "Speaker Profile ×" at bounding box center [419, 219] width 839 height 438
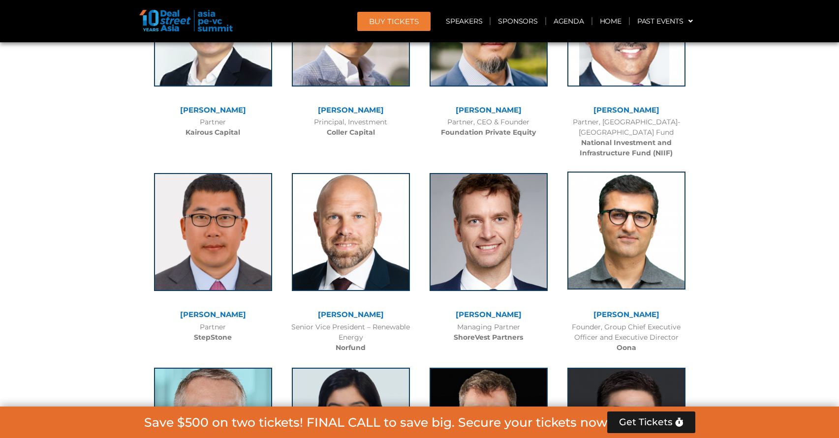
scroll to position [4503, 0]
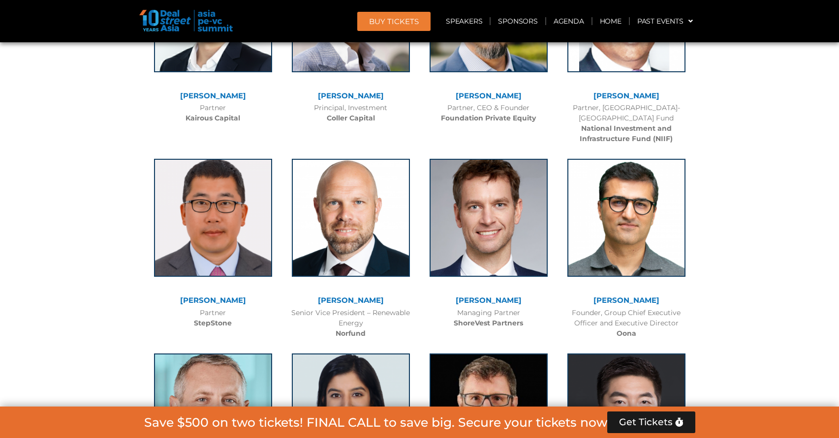
click at [482, 259] on div at bounding box center [488, 225] width 118 height 133
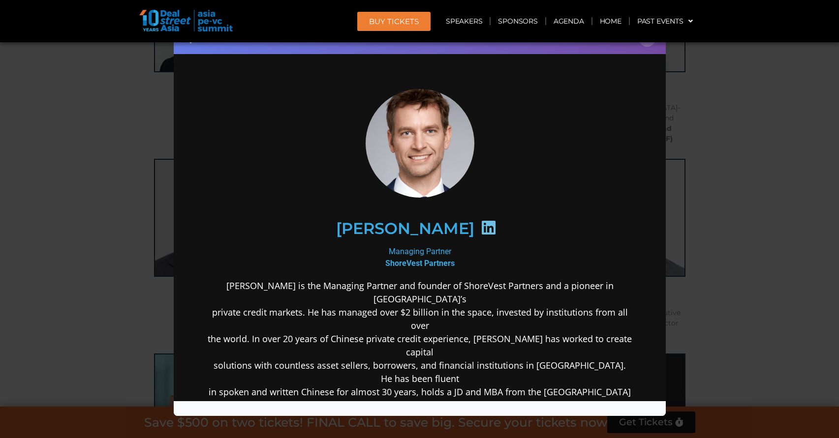
scroll to position [0, 0]
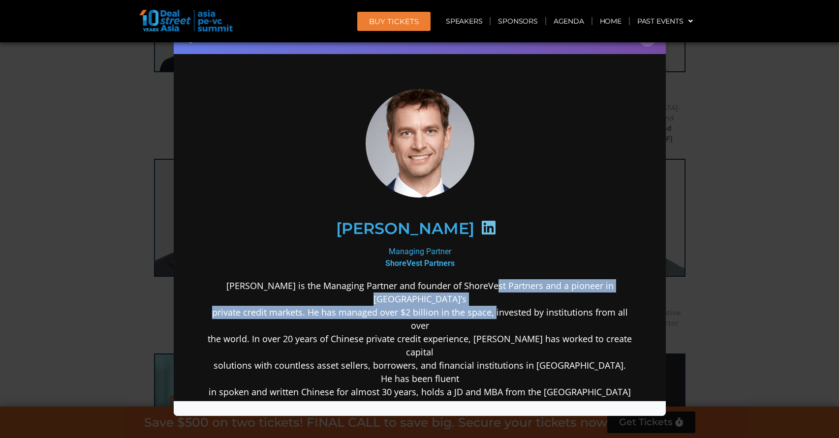
drag, startPoint x: 469, startPoint y: 279, endPoint x: 491, endPoint y: 302, distance: 32.0
click at [491, 302] on p "Benjamin Fanger is the Managing Partner and founder of ShoreVest Partners and a…" at bounding box center [419, 345] width 425 height 133
drag, startPoint x: 485, startPoint y: 303, endPoint x: 486, endPoint y: 282, distance: 20.7
click at [486, 282] on p "Benjamin Fanger is the Managing Partner and founder of ShoreVest Partners and a…" at bounding box center [419, 345] width 425 height 133
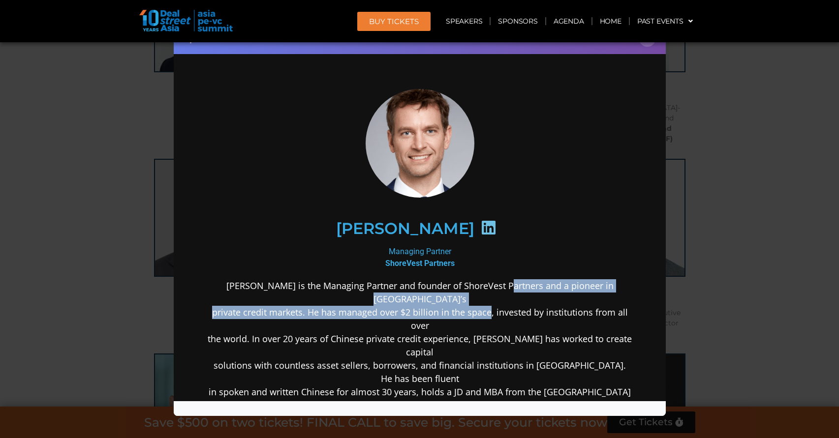
click at [486, 282] on p "Benjamin Fanger is the Managing Partner and founder of ShoreVest Partners and a…" at bounding box center [419, 345] width 425 height 133
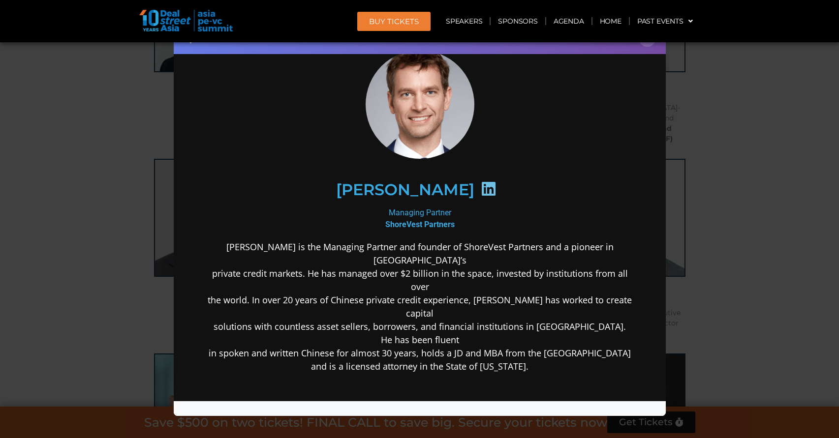
scroll to position [98, 0]
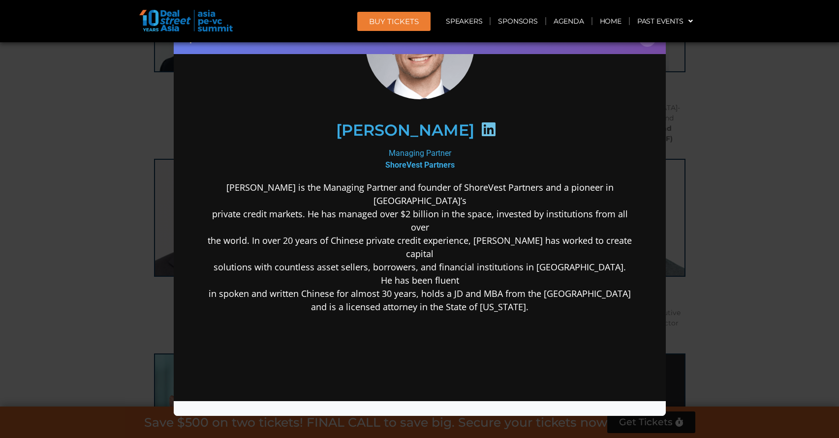
click at [705, 273] on div "Speaker Profile ×" at bounding box center [419, 219] width 839 height 438
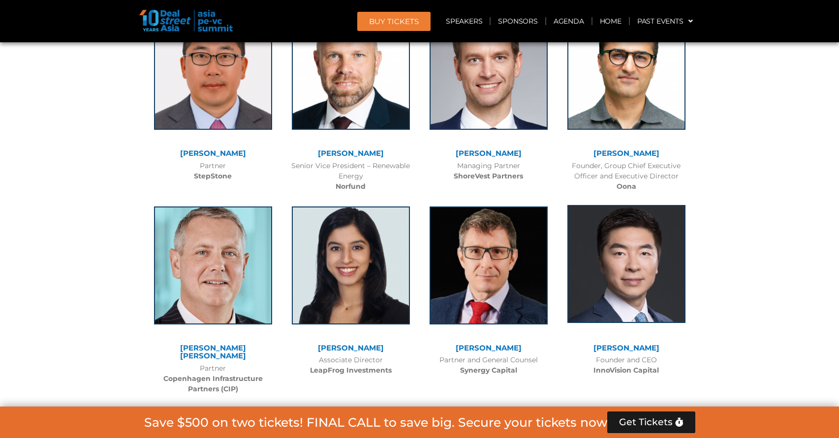
scroll to position [4650, 0]
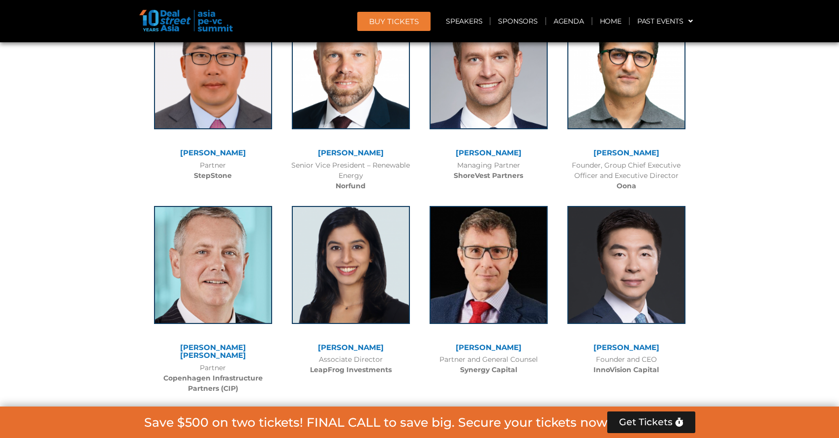
click at [357, 343] on link "[PERSON_NAME]" at bounding box center [351, 347] width 66 height 9
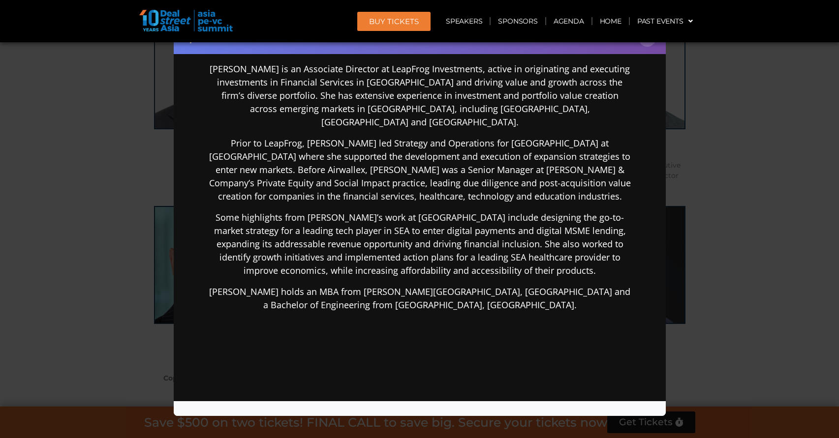
scroll to position [197, 0]
click at [721, 170] on div "Speaker Profile ×" at bounding box center [419, 219] width 839 height 438
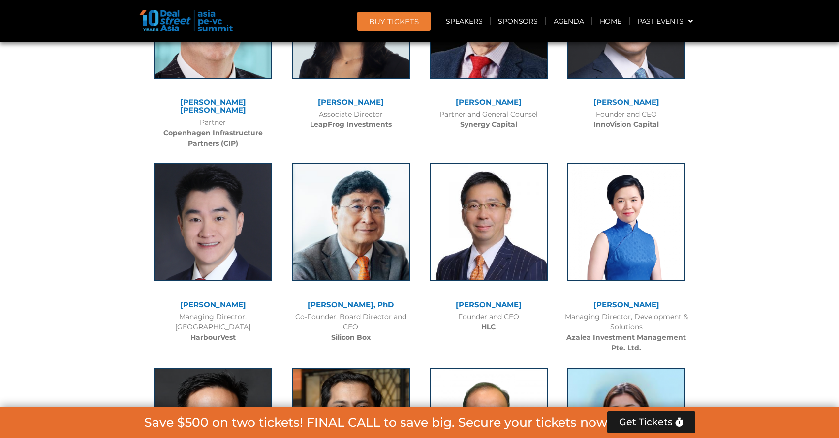
scroll to position [4896, 0]
click at [381, 300] on link "[PERSON_NAME], PhD" at bounding box center [350, 304] width 86 height 9
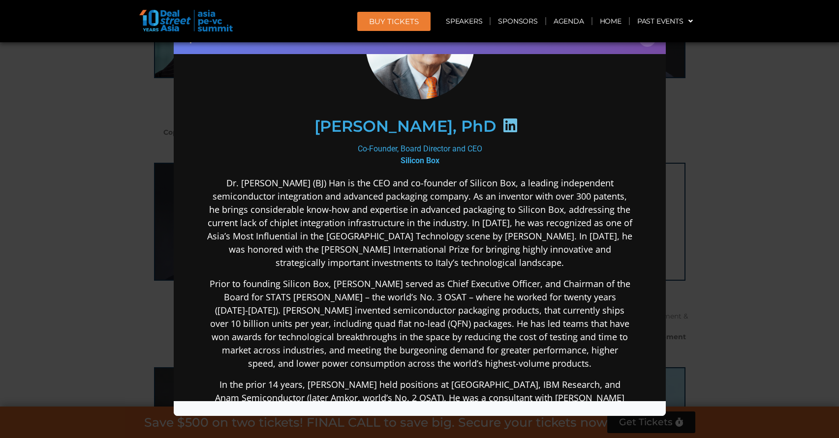
scroll to position [98, 0]
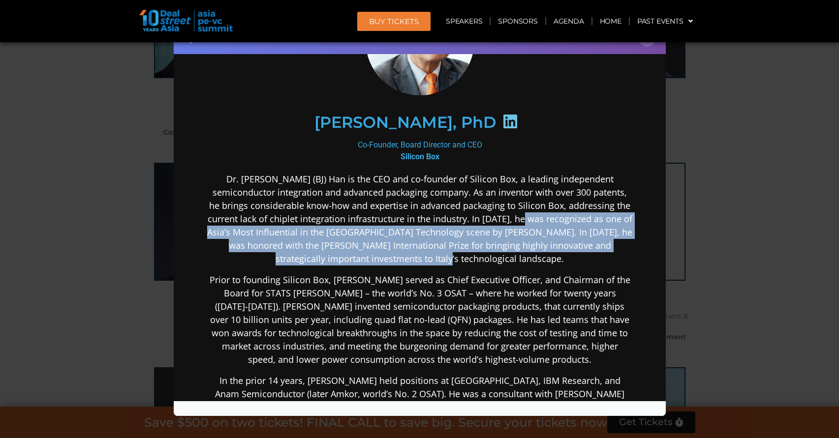
drag, startPoint x: 538, startPoint y: 217, endPoint x: 548, endPoint y: 263, distance: 47.4
click at [548, 264] on div "Dr. Byung Joon (BJ) Han is the CEO and co-founder of Silicon Box, a leading ind…" at bounding box center [419, 401] width 425 height 458
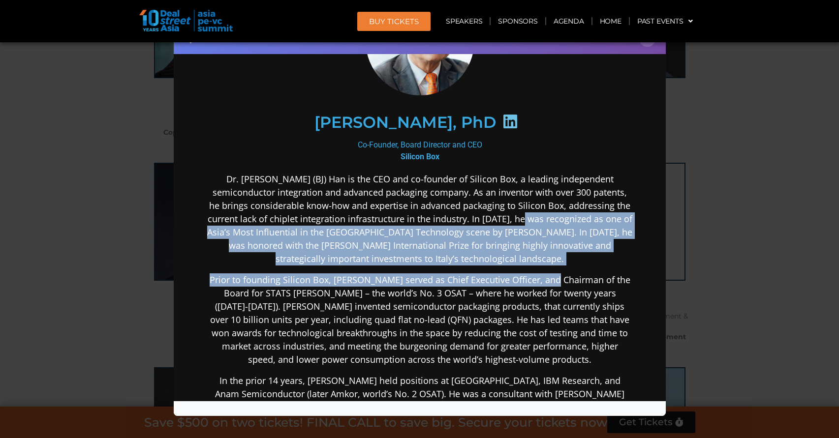
click at [548, 263] on p "Dr. Byung Joon (BJ) Han is the CEO and co-founder of Silicon Box, a leading ind…" at bounding box center [419, 218] width 425 height 93
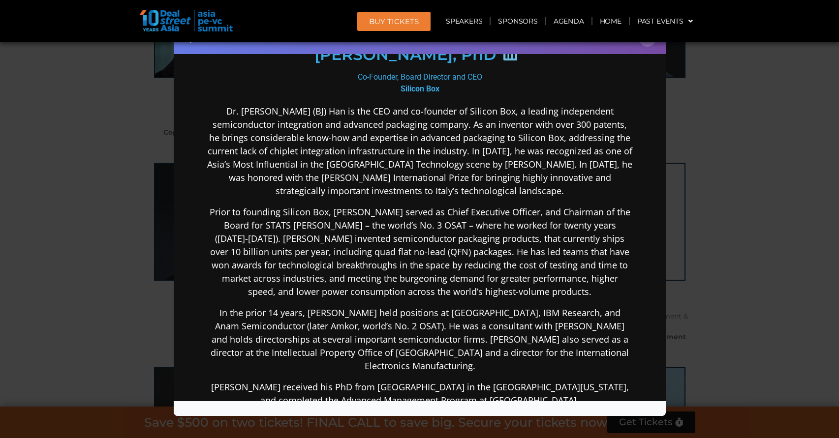
scroll to position [197, 0]
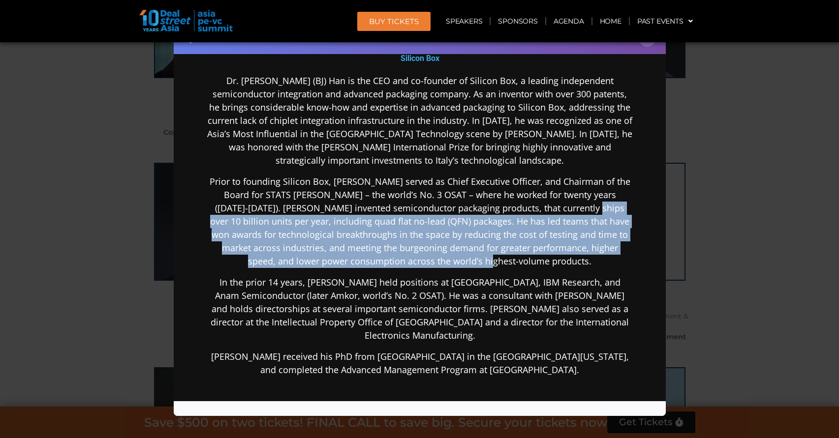
drag, startPoint x: 533, startPoint y: 262, endPoint x: 550, endPoint y: 212, distance: 52.6
click at [550, 212] on p "Prior to founding Silicon Box, Dr. Han served as Chief Executive Officer, and C…" at bounding box center [419, 221] width 425 height 93
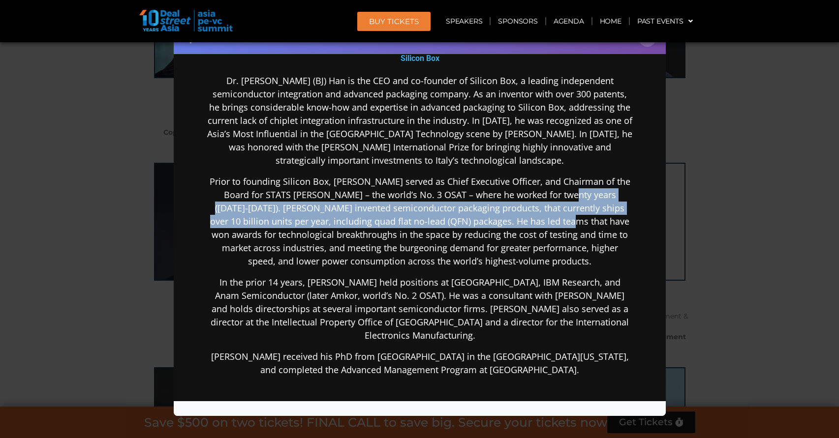
drag, startPoint x: 547, startPoint y: 189, endPoint x: 548, endPoint y: 221, distance: 32.5
click at [548, 221] on p "Prior to founding Silicon Box, Dr. Han served as Chief Executive Officer, and C…" at bounding box center [419, 221] width 425 height 93
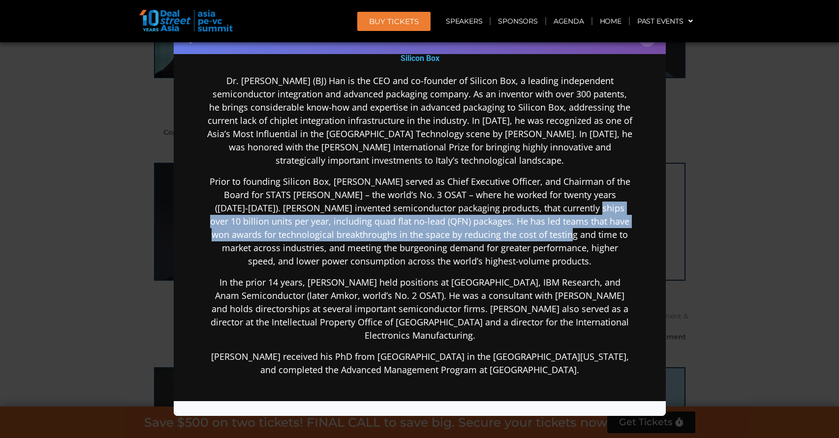
drag, startPoint x: 537, startPoint y: 239, endPoint x: 553, endPoint y: 200, distance: 41.9
click at [553, 200] on p "Prior to founding Silicon Box, Dr. Han served as Chief Executive Officer, and C…" at bounding box center [419, 221] width 425 height 93
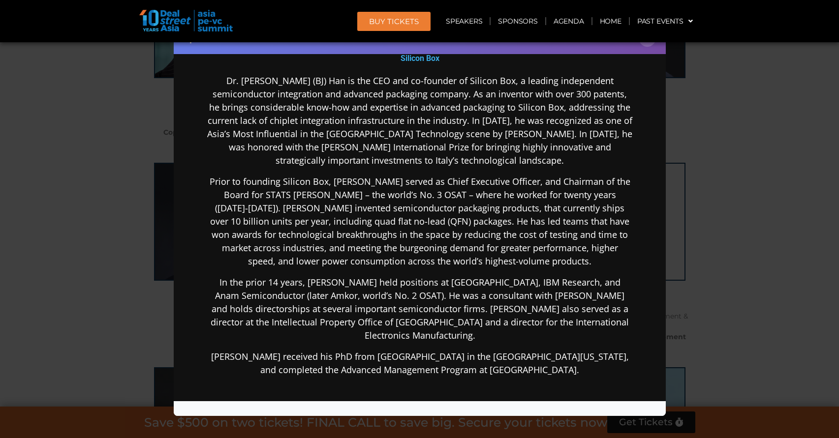
click at [553, 200] on p "Prior to founding Silicon Box, Dr. Han served as Chief Executive Officer, and C…" at bounding box center [419, 221] width 425 height 93
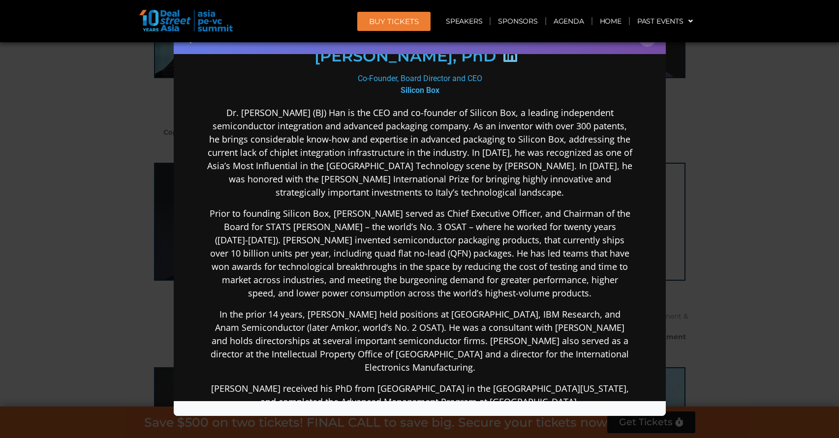
scroll to position [98, 0]
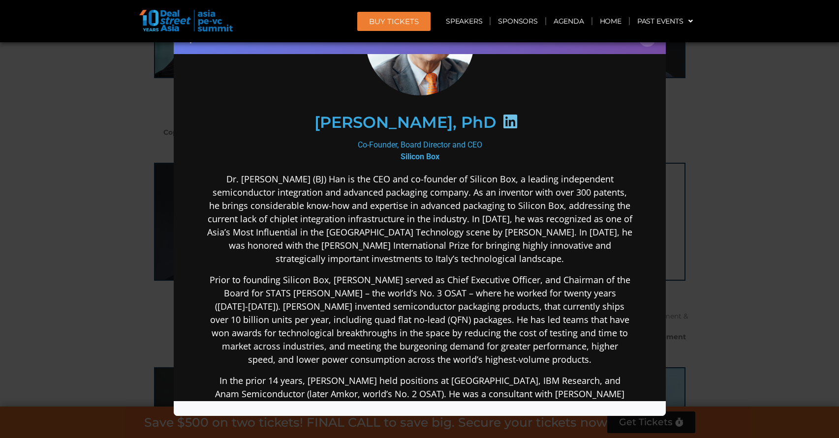
drag, startPoint x: 464, startPoint y: 189, endPoint x: 390, endPoint y: 184, distance: 74.0
click at [390, 184] on p "Dr. Byung Joon (BJ) Han is the CEO and co-founder of Silicon Box, a leading ind…" at bounding box center [419, 218] width 425 height 93
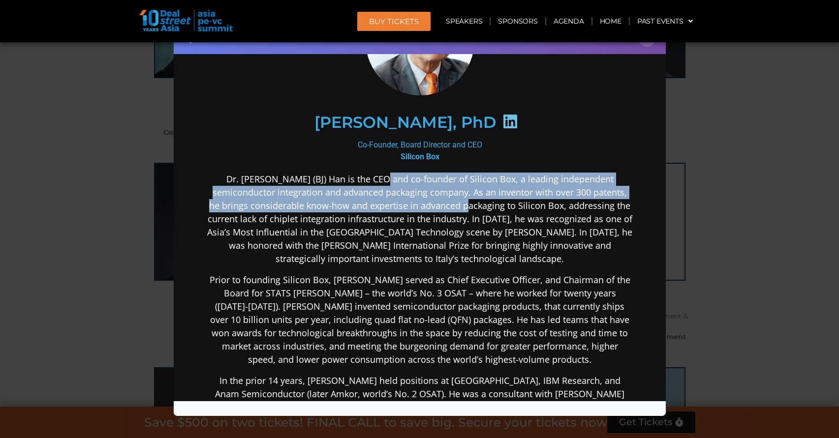
drag, startPoint x: 390, startPoint y: 182, endPoint x: 477, endPoint y: 199, distance: 88.2
click at [477, 199] on p "Dr. Byung Joon (BJ) Han is the CEO and co-founder of Silicon Box, a leading ind…" at bounding box center [419, 218] width 425 height 93
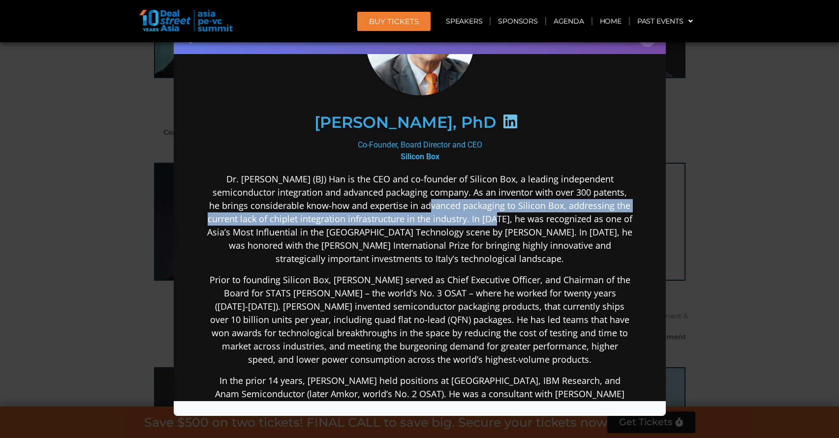
drag, startPoint x: 444, startPoint y: 210, endPoint x: 507, endPoint y: 216, distance: 63.3
click at [507, 216] on p "Dr. Byung Joon (BJ) Han is the CEO and co-founder of Silicon Box, a leading ind…" at bounding box center [419, 218] width 425 height 93
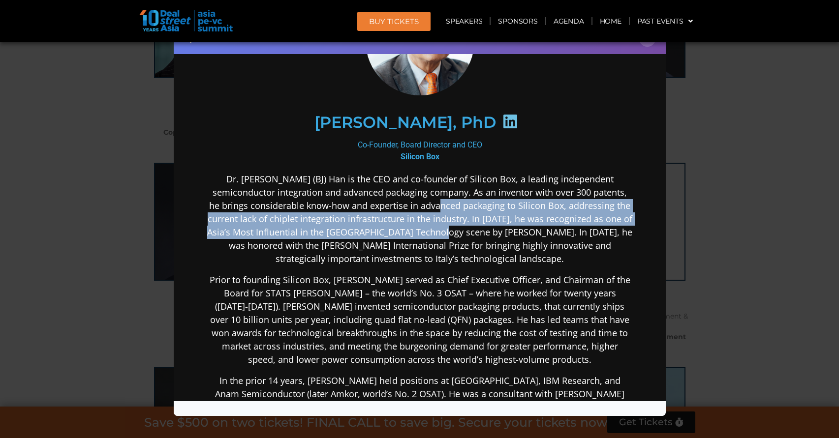
drag, startPoint x: 450, startPoint y: 200, endPoint x: 456, endPoint y: 224, distance: 24.8
click at [456, 224] on p "Dr. Byung Joon (BJ) Han is the CEO and co-founder of Silicon Box, a leading ind…" at bounding box center [419, 218] width 425 height 93
drag, startPoint x: 456, startPoint y: 224, endPoint x: 430, endPoint y: 220, distance: 25.8
click at [456, 224] on p "Dr. Byung Joon (BJ) Han is the CEO and co-founder of Silicon Box, a leading ind…" at bounding box center [419, 218] width 425 height 93
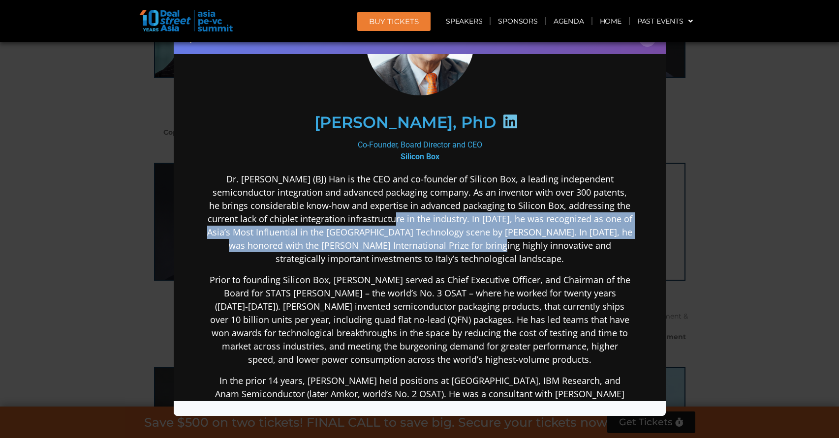
drag, startPoint x: 406, startPoint y: 215, endPoint x: 470, endPoint y: 242, distance: 68.8
click at [470, 244] on p "Dr. Byung Joon (BJ) Han is the CEO and co-founder of Silicon Box, a leading ind…" at bounding box center [419, 218] width 425 height 93
drag, startPoint x: 470, startPoint y: 242, endPoint x: 475, endPoint y: 236, distance: 8.0
click at [471, 241] on p "Dr. Byung Joon (BJ) Han is the CEO and co-founder of Silicon Box, a leading ind…" at bounding box center [419, 218] width 425 height 93
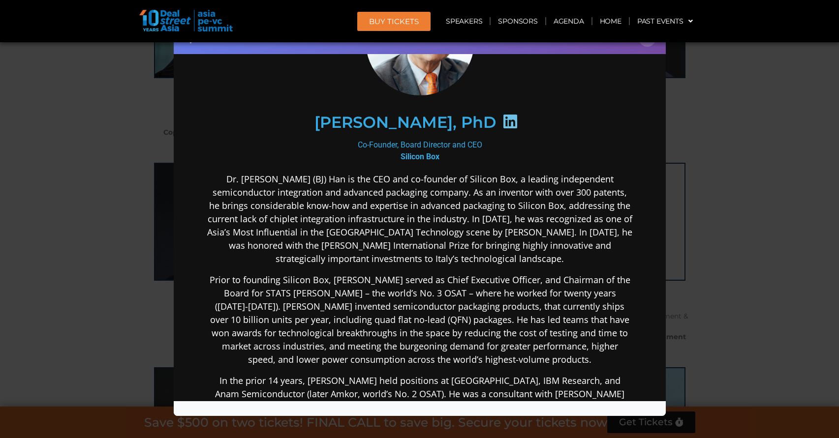
click at [527, 206] on p "Dr. Byung Joon (BJ) Han is the CEO and co-founder of Silicon Box, a leading ind…" at bounding box center [419, 218] width 425 height 93
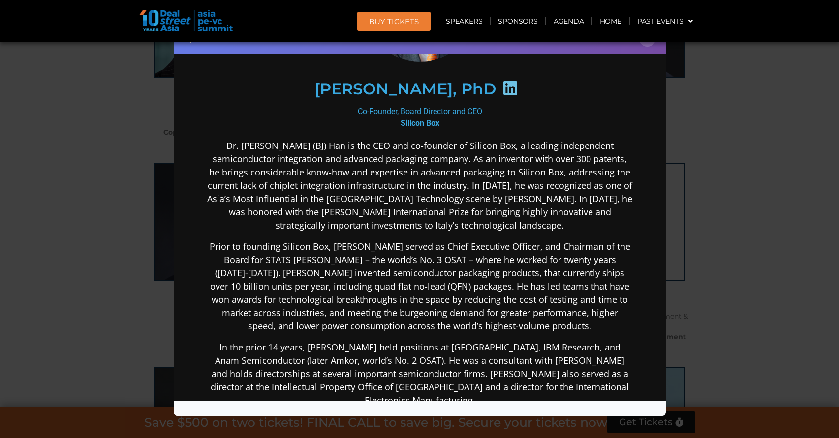
scroll to position [148, 0]
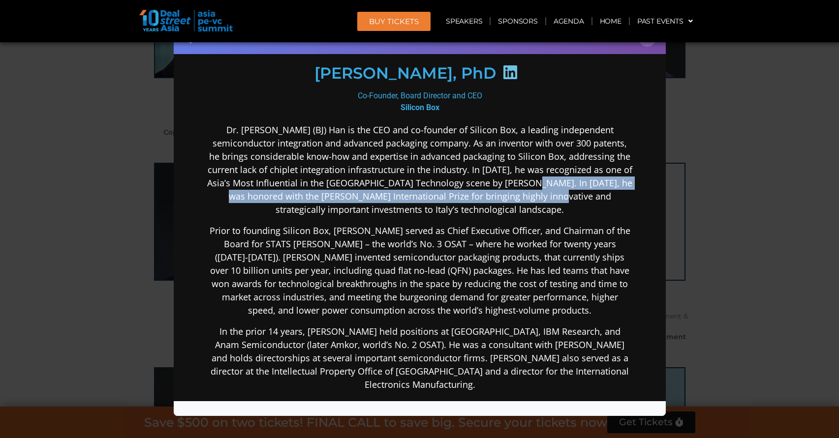
drag, startPoint x: 534, startPoint y: 176, endPoint x: 530, endPoint y: 201, distance: 26.0
click at [530, 201] on p "Dr. Byung Joon (BJ) Han is the CEO and co-founder of Silicon Box, a leading ind…" at bounding box center [419, 169] width 425 height 93
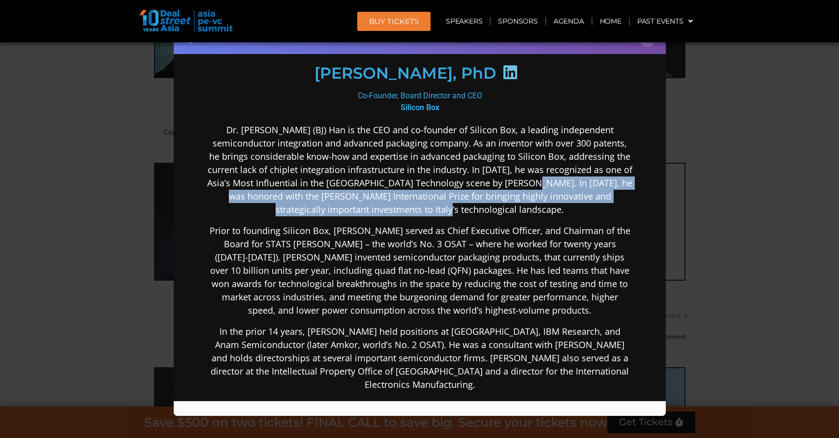
click at [530, 195] on p "Dr. Byung Joon (BJ) Han is the CEO and co-founder of Silicon Box, a leading ind…" at bounding box center [419, 169] width 425 height 93
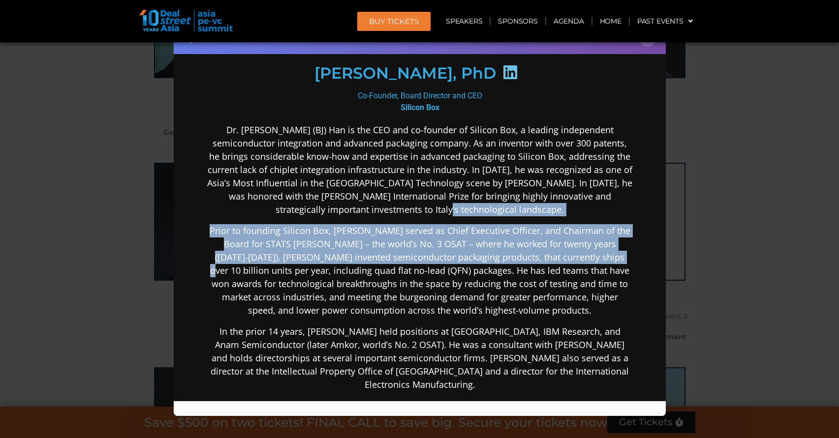
drag, startPoint x: 578, startPoint y: 205, endPoint x: 578, endPoint y: 255, distance: 49.7
click at [578, 255] on div "Dr. Byung Joon (BJ) Han is the CEO and co-founder of Silicon Box, a leading ind…" at bounding box center [419, 352] width 425 height 458
click at [578, 255] on p "Prior to founding Silicon Box, Dr. Han served as Chief Executive Officer, and C…" at bounding box center [419, 270] width 425 height 93
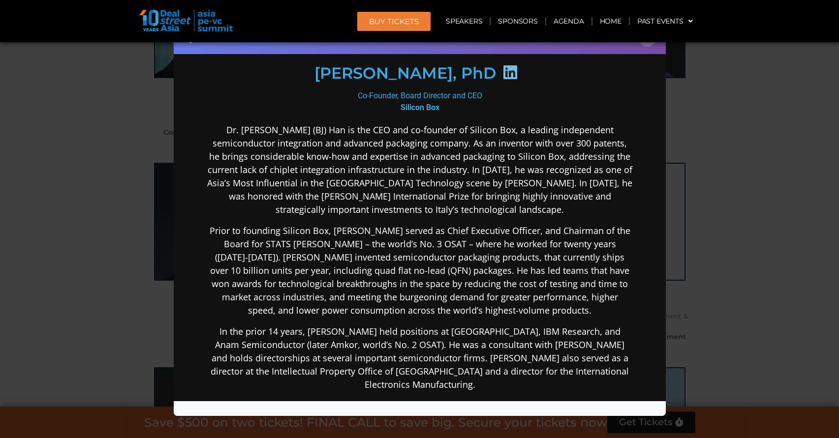
click at [691, 246] on div "Speaker Profile ×" at bounding box center [419, 219] width 839 height 438
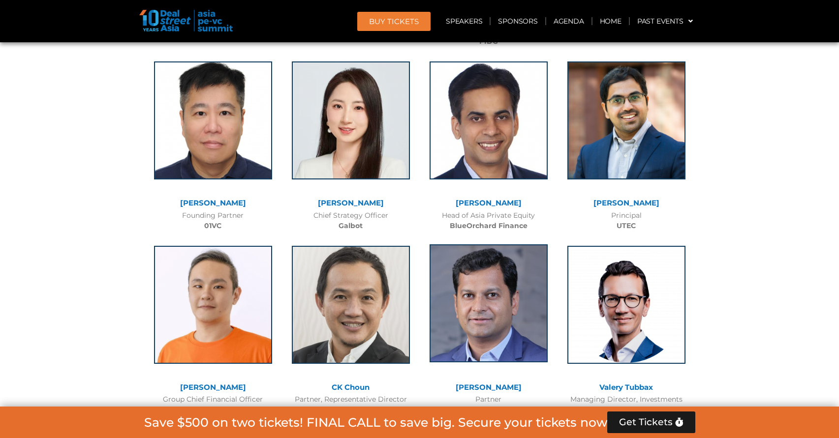
scroll to position [5732, 0]
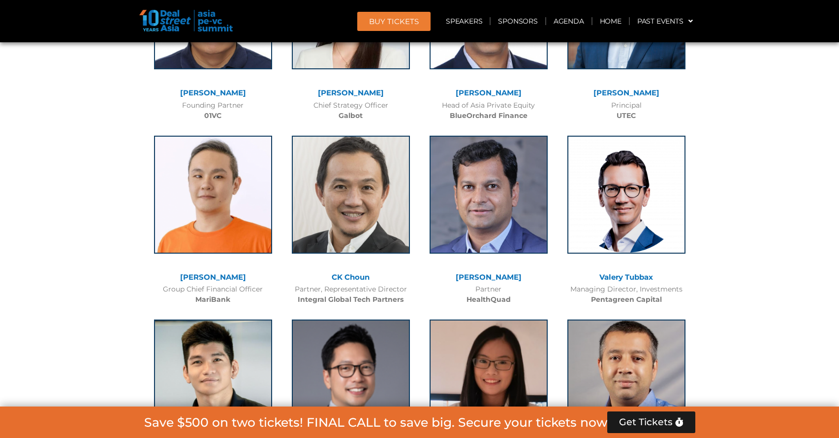
click at [213, 273] on link "[PERSON_NAME]" at bounding box center [213, 277] width 66 height 9
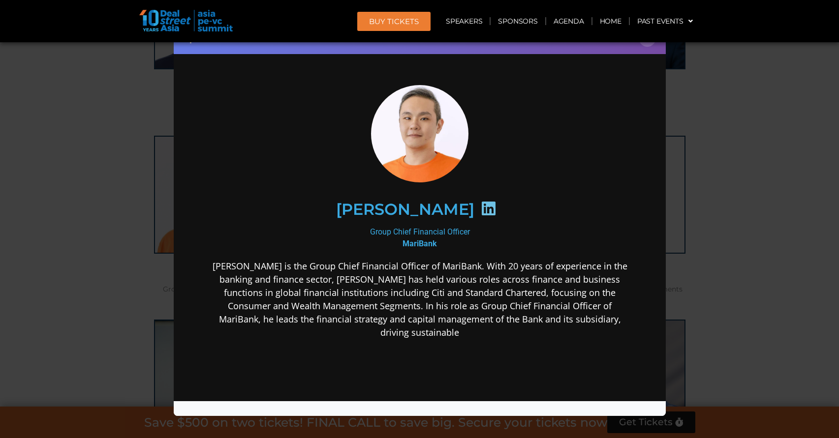
scroll to position [0, 0]
click at [407, 244] on b "MariBank" at bounding box center [419, 243] width 34 height 9
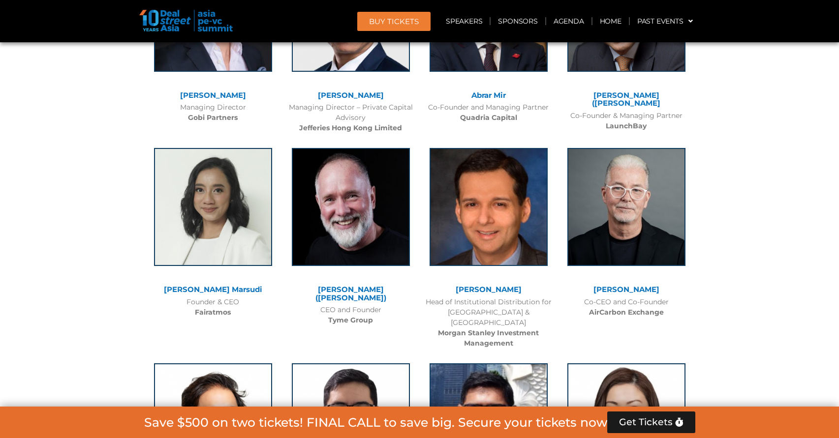
scroll to position [5669, 0]
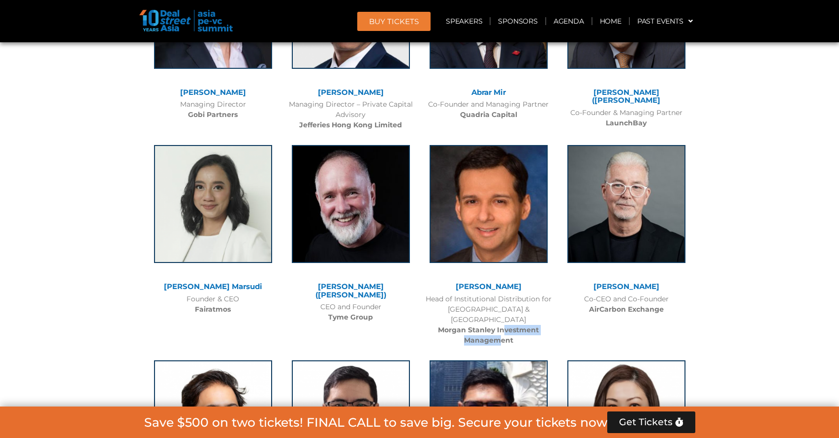
drag, startPoint x: 499, startPoint y: 269, endPoint x: 502, endPoint y: 257, distance: 12.3
click at [502, 326] on b "Morgan Stanley Investment Management" at bounding box center [488, 335] width 101 height 19
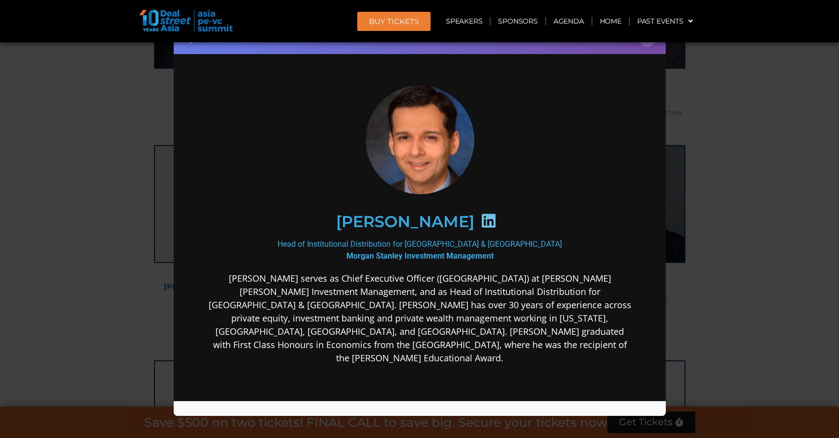
scroll to position [0, 0]
click at [706, 242] on div "Speaker Profile ×" at bounding box center [419, 219] width 839 height 438
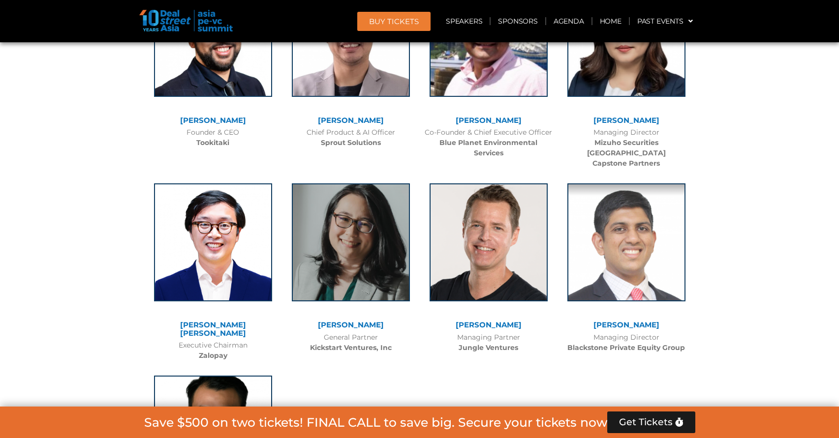
scroll to position [6062, 0]
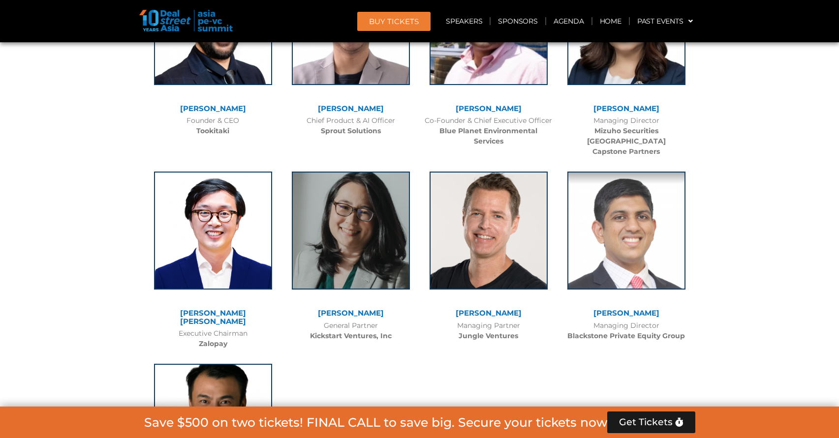
click at [354, 225] on div at bounding box center [351, 238] width 128 height 143
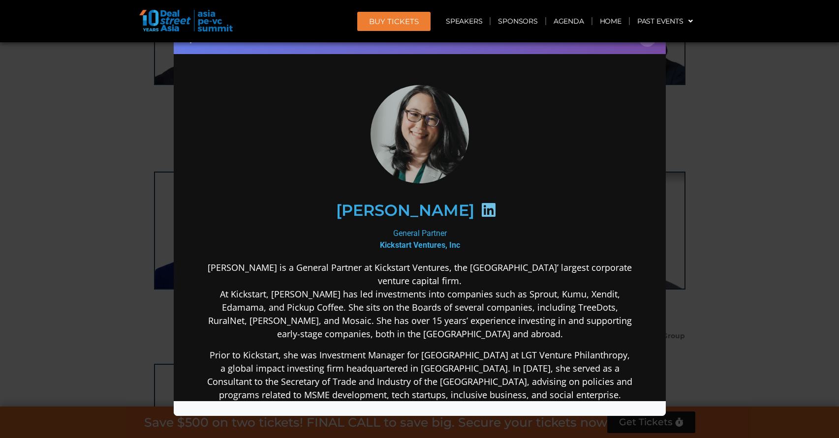
scroll to position [0, 0]
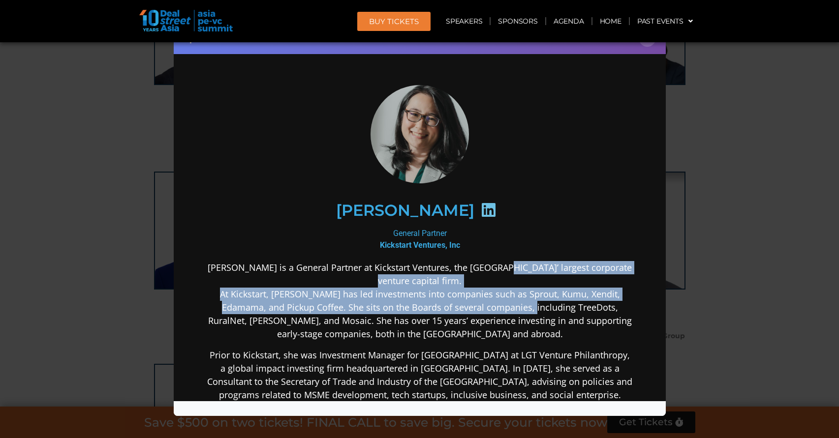
drag, startPoint x: 485, startPoint y: 266, endPoint x: 495, endPoint y: 301, distance: 36.6
click at [495, 301] on p "[PERSON_NAME] is a General Partner at Kickstart Ventures, the [GEOGRAPHIC_DATA]…" at bounding box center [419, 301] width 425 height 80
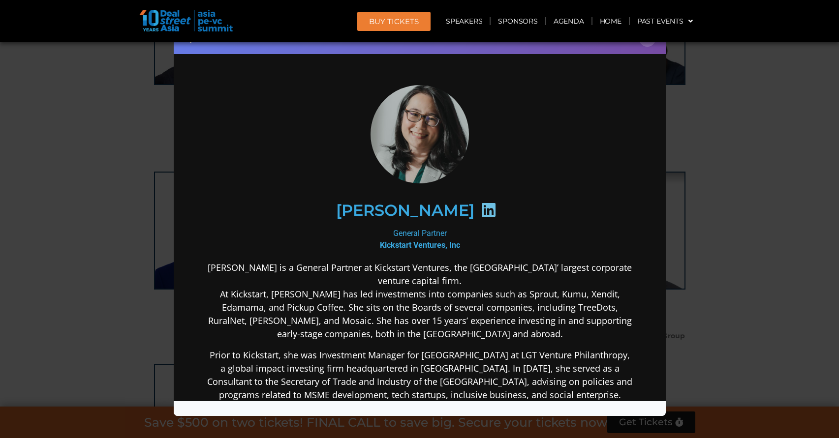
click at [495, 301] on p "[PERSON_NAME] is a General Partner at Kickstart Ventures, the [GEOGRAPHIC_DATA]…" at bounding box center [419, 301] width 425 height 80
click at [269, 292] on p "[PERSON_NAME] is a General Partner at Kickstart Ventures, the [GEOGRAPHIC_DATA]…" at bounding box center [419, 301] width 425 height 80
click at [117, 259] on div "Speaker Profile ×" at bounding box center [419, 219] width 839 height 438
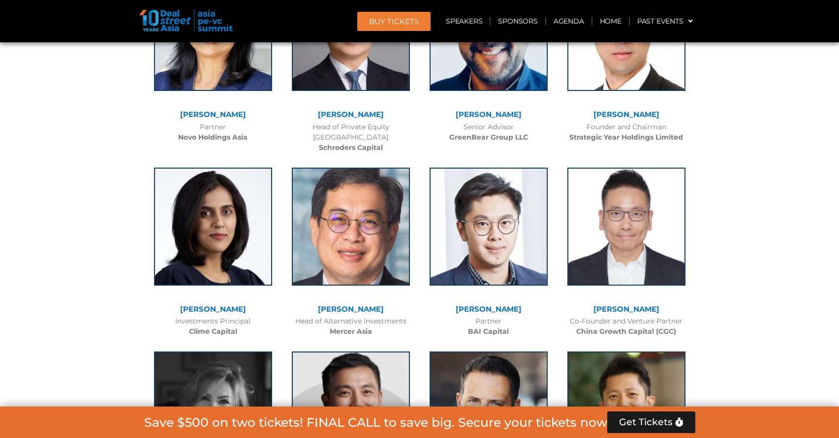
scroll to position [1892, 0]
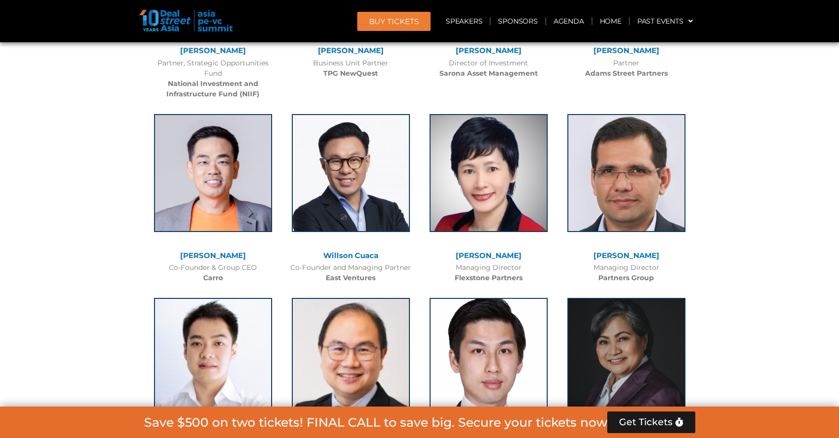
click at [357, 258] on link "Willson Cuaca" at bounding box center [350, 255] width 55 height 9
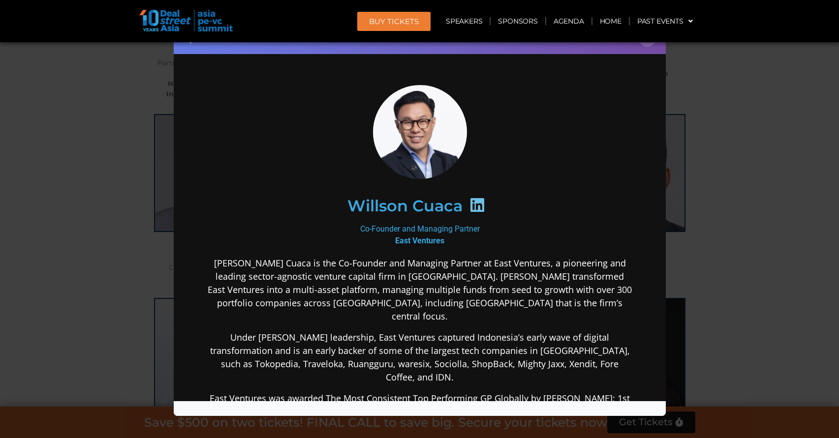
scroll to position [0, 0]
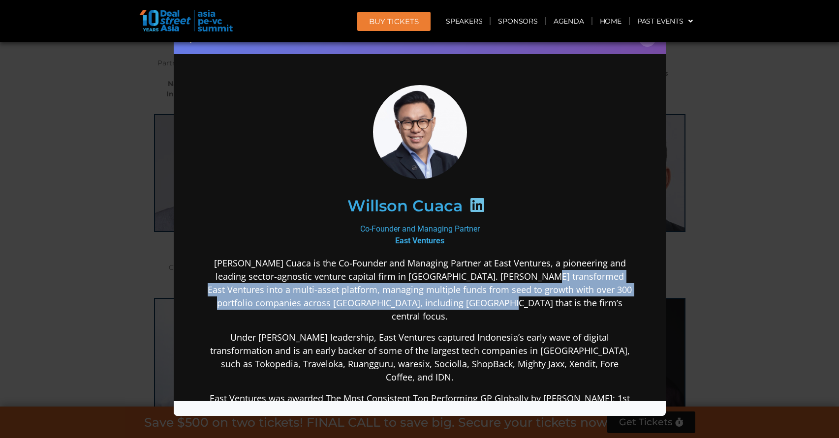
drag, startPoint x: 529, startPoint y: 271, endPoint x: 531, endPoint y: 302, distance: 30.6
click at [531, 301] on p "[PERSON_NAME] Cuaca is the Co-Founder and Managing Partner at East Ventures, a …" at bounding box center [419, 289] width 425 height 66
click at [532, 303] on p "[PERSON_NAME] Cuaca is the Co-Founder and Managing Partner at East Ventures, a …" at bounding box center [419, 289] width 425 height 66
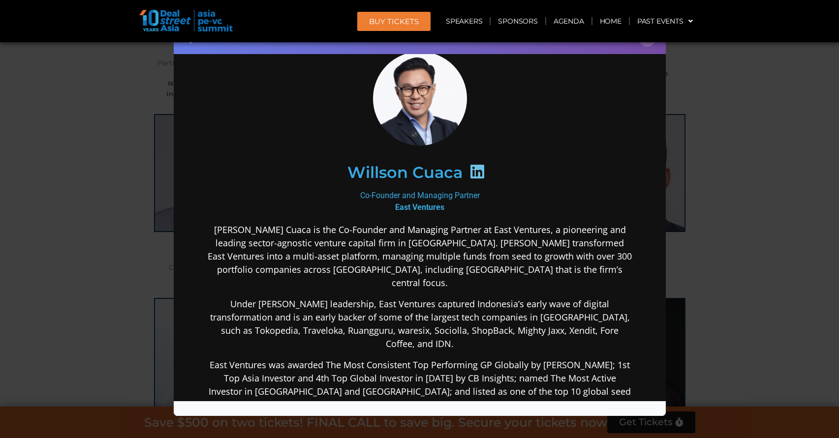
scroll to position [49, 0]
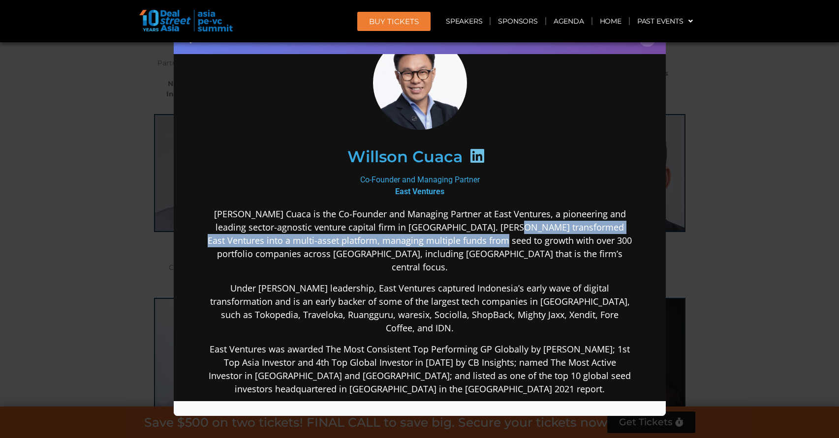
drag, startPoint x: 499, startPoint y: 224, endPoint x: 506, endPoint y: 244, distance: 21.3
click at [506, 244] on p "[PERSON_NAME] Cuaca is the Co-Founder and Managing Partner at East Ventures, a …" at bounding box center [419, 240] width 425 height 66
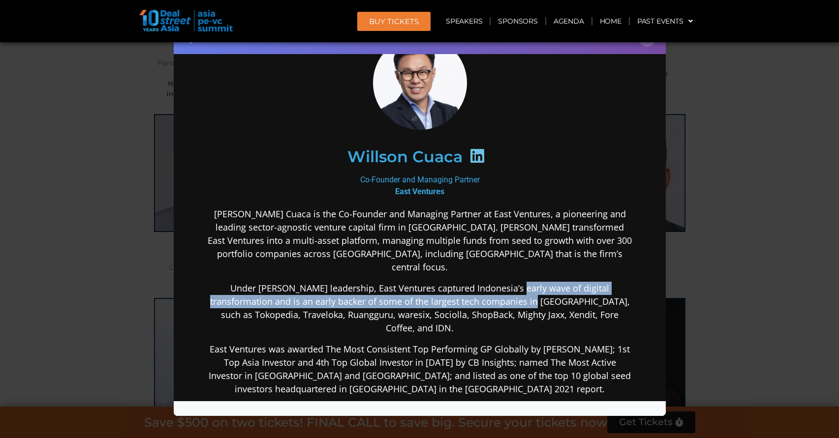
drag, startPoint x: 490, startPoint y: 292, endPoint x: 488, endPoint y: 273, distance: 18.8
click at [488, 281] on p "Under [PERSON_NAME] leadership, East Ventures captured Indonesia’s early wave o…" at bounding box center [419, 307] width 425 height 53
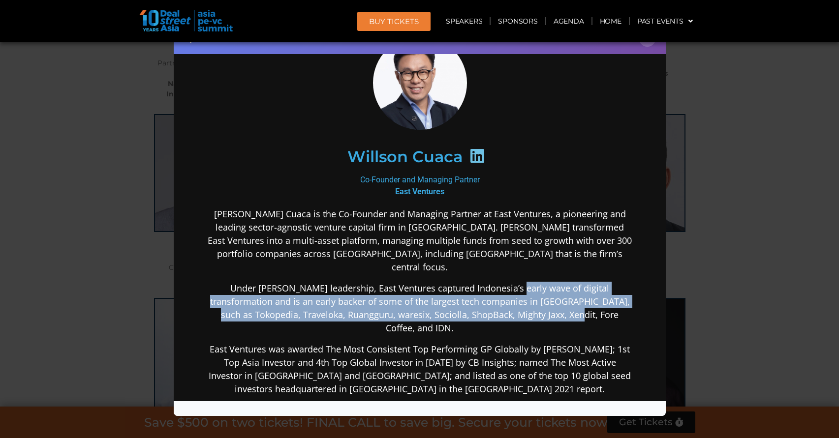
drag, startPoint x: 488, startPoint y: 269, endPoint x: 531, endPoint y: 301, distance: 52.7
click at [530, 301] on p "Under [PERSON_NAME] leadership, East Ventures captured Indonesia’s early wave o…" at bounding box center [419, 307] width 425 height 53
click at [531, 301] on p "Under [PERSON_NAME] leadership, East Ventures captured Indonesia’s early wave o…" at bounding box center [419, 307] width 425 height 53
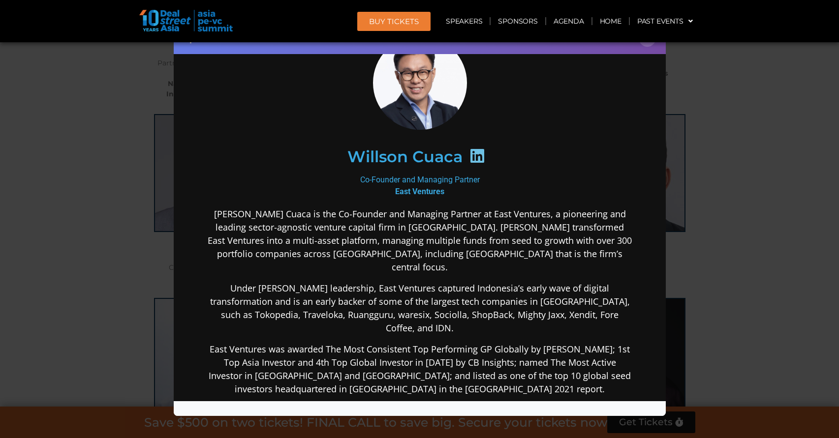
scroll to position [98, 0]
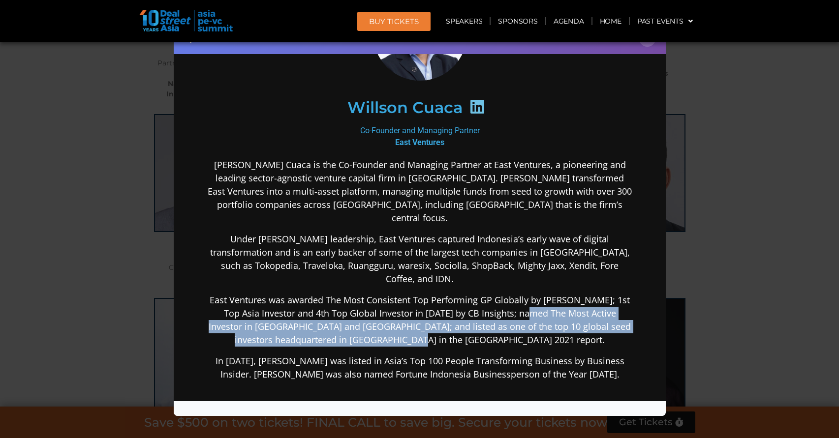
drag, startPoint x: 525, startPoint y: 316, endPoint x: 521, endPoint y: 285, distance: 30.7
click at [521, 293] on p "East Ventures was awarded The Most Consistent Top Performing GP Globally by [PE…" at bounding box center [419, 319] width 425 height 53
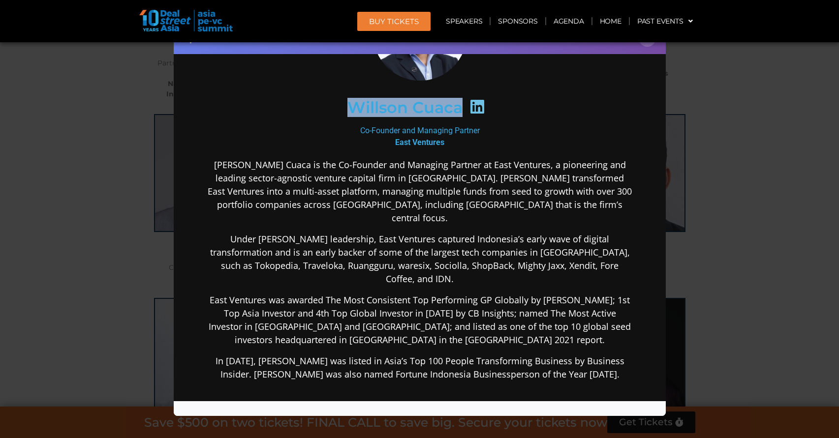
drag, startPoint x: 332, startPoint y: 103, endPoint x: 457, endPoint y: 106, distance: 125.5
click at [457, 106] on div "Willson Cuaca" at bounding box center [419, 107] width 383 height 51
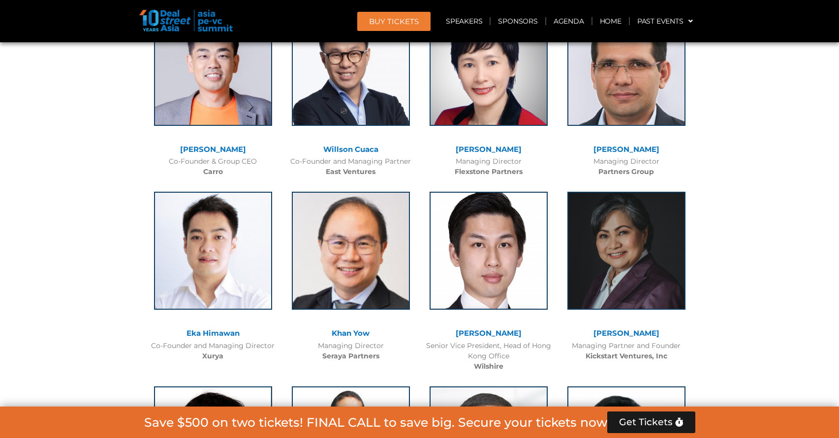
scroll to position [1892, 0]
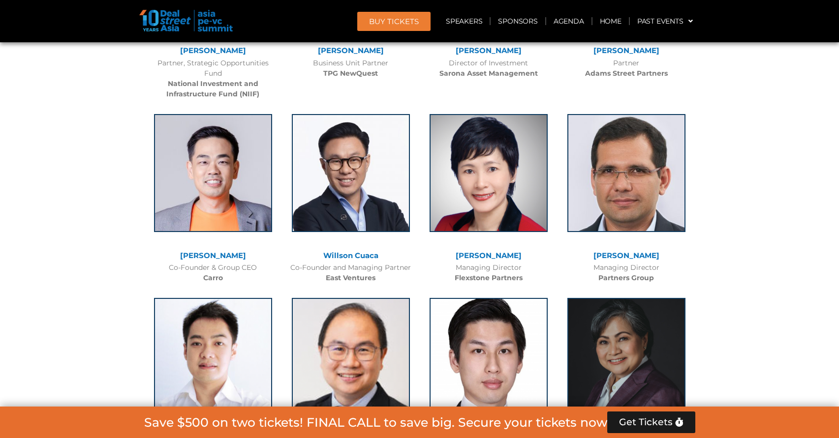
click at [367, 251] on link "Willson Cuaca" at bounding box center [350, 255] width 55 height 9
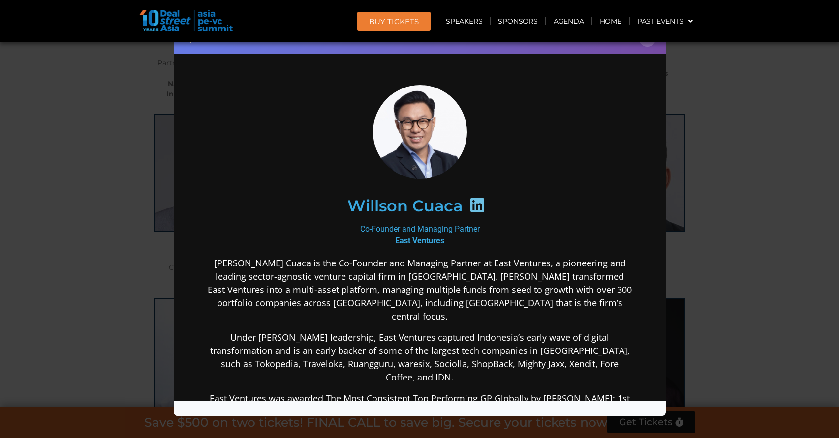
scroll to position [0, 0]
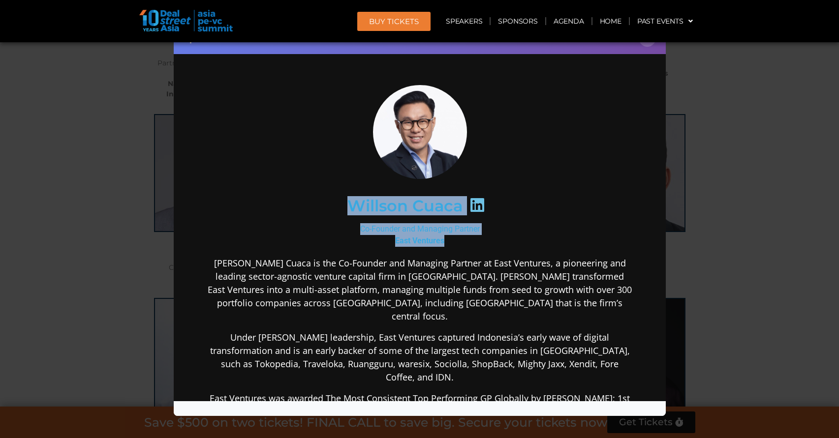
drag, startPoint x: 347, startPoint y: 206, endPoint x: 450, endPoint y: 235, distance: 107.3
click at [450, 235] on div "[PERSON_NAME] Cuaca Co-Founder and Managing Partner East Ventures [PERSON_NAME]…" at bounding box center [419, 360] width 425 height 550
copy div "[PERSON_NAME] Cuaca Co-Founder and Managing Partner East Ventures"
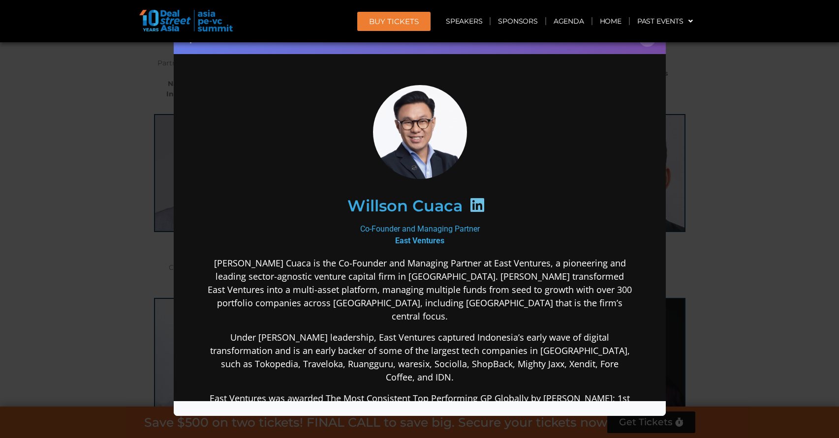
click at [254, 302] on p "[PERSON_NAME] Cuaca is the Co-Founder and Managing Partner at East Ventures, a …" at bounding box center [419, 289] width 425 height 66
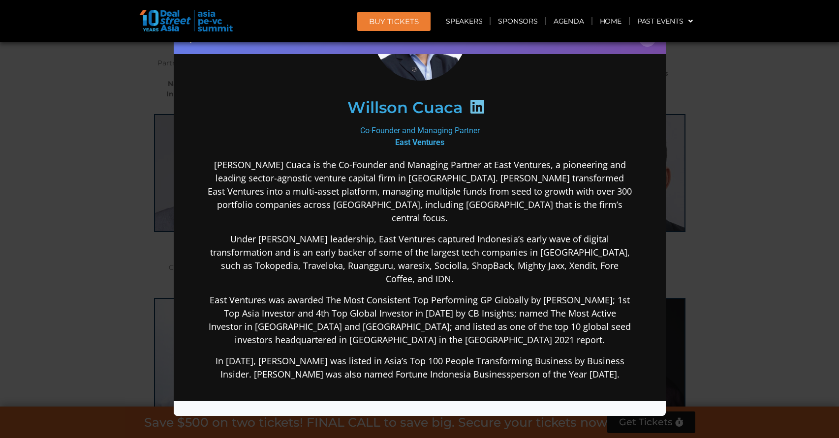
scroll to position [148, 0]
